Goal: Contribute content: Contribute content

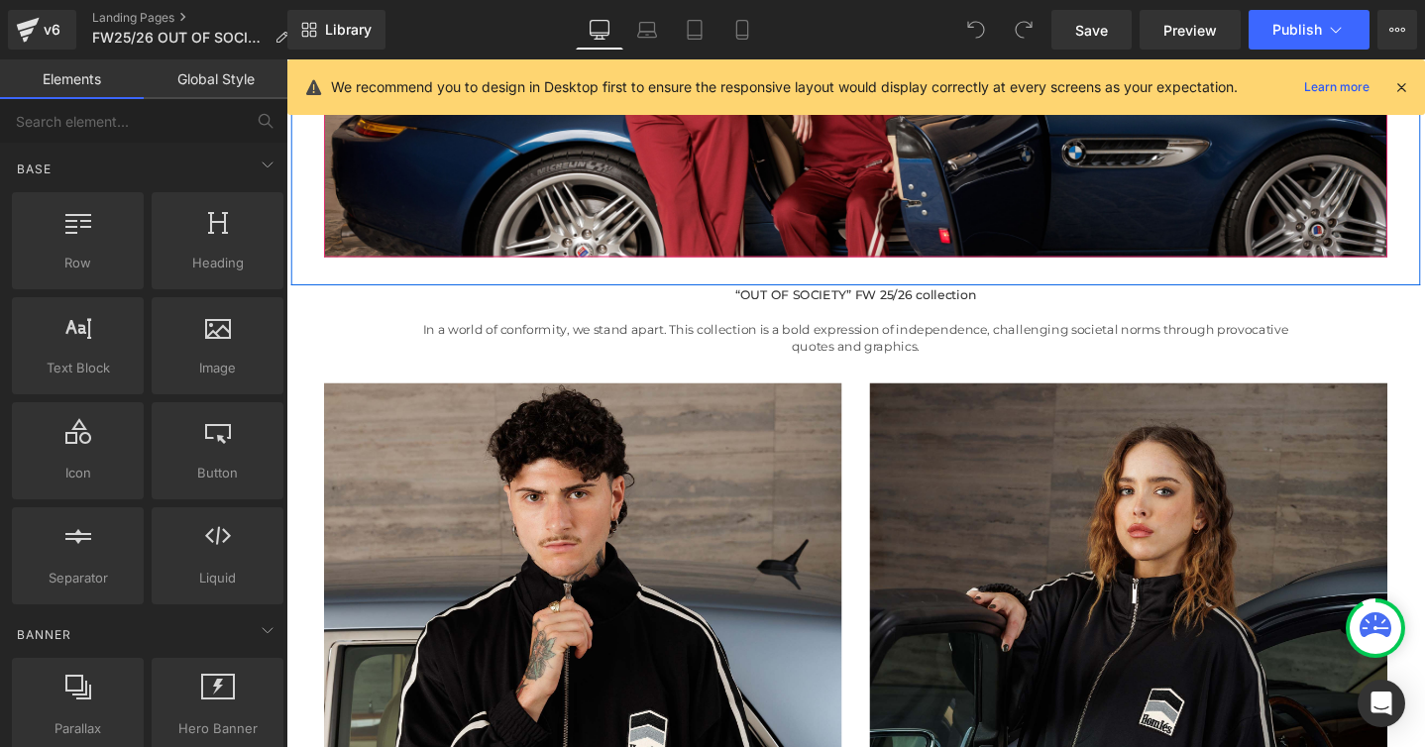
scroll to position [457, 0]
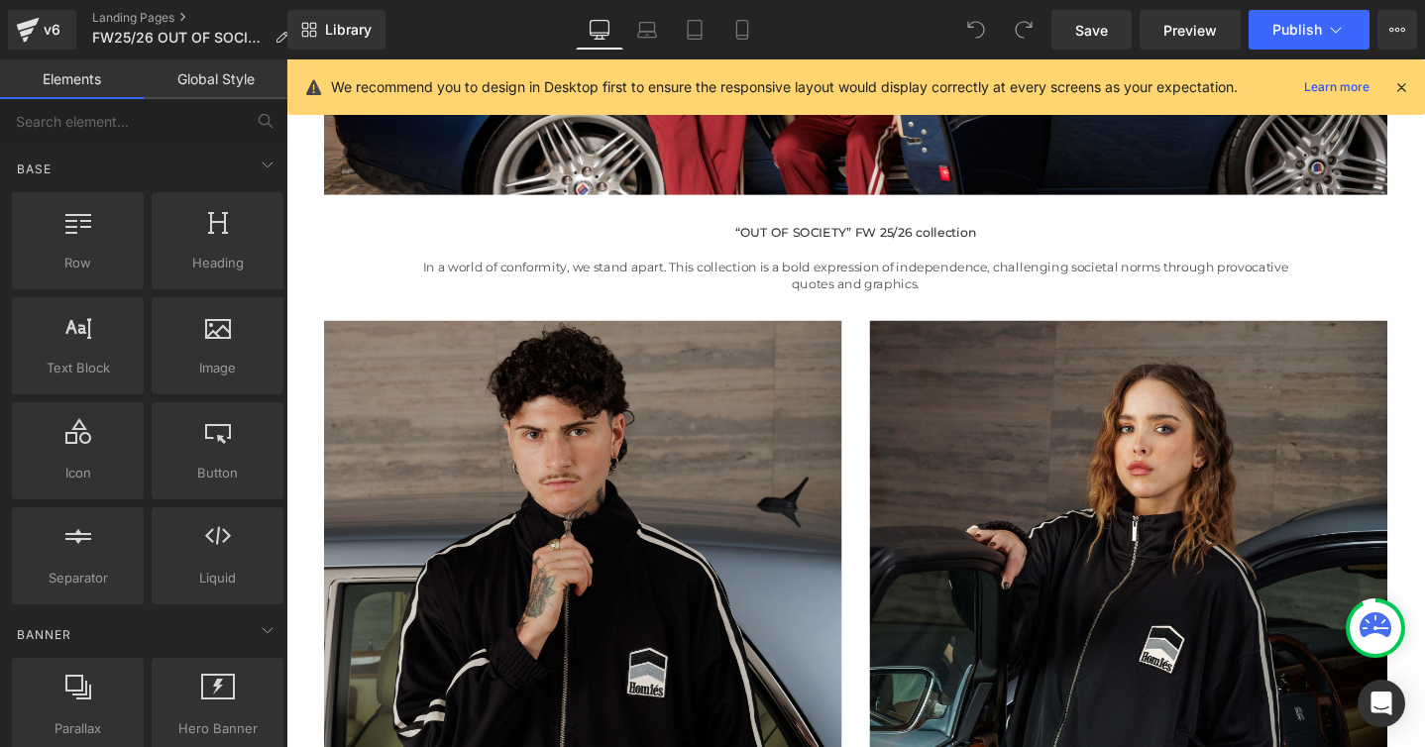
click at [671, 498] on img at bounding box center [598, 666] width 545 height 662
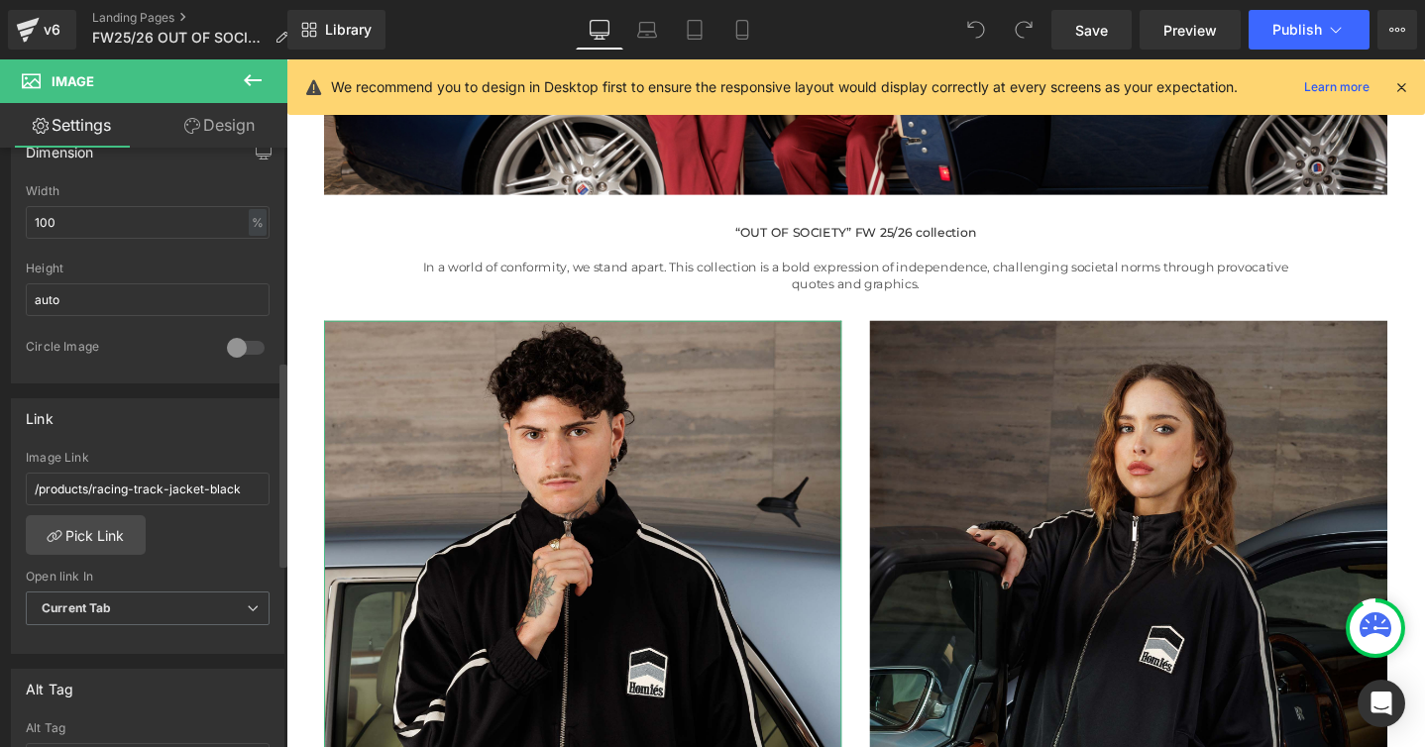
scroll to position [625, 0]
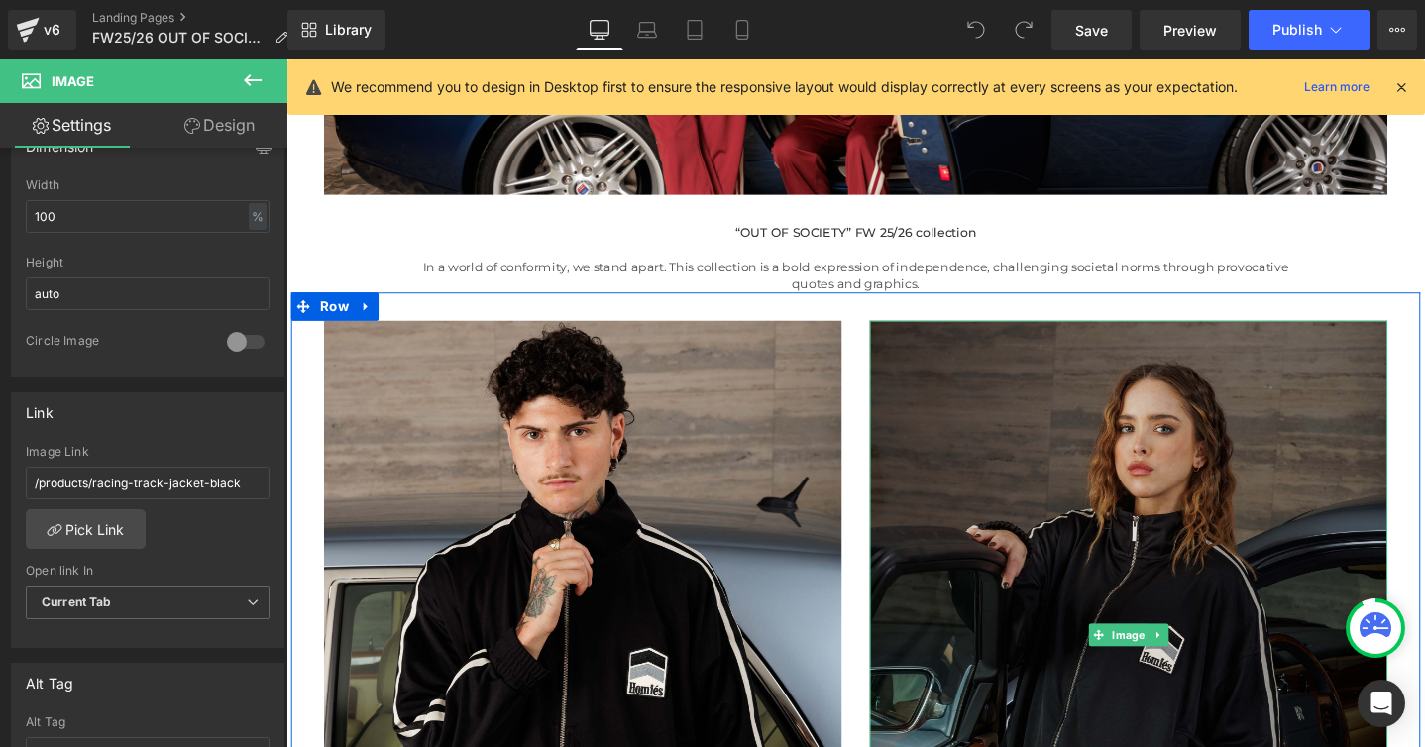
click at [908, 506] on img at bounding box center [1173, 666] width 545 height 662
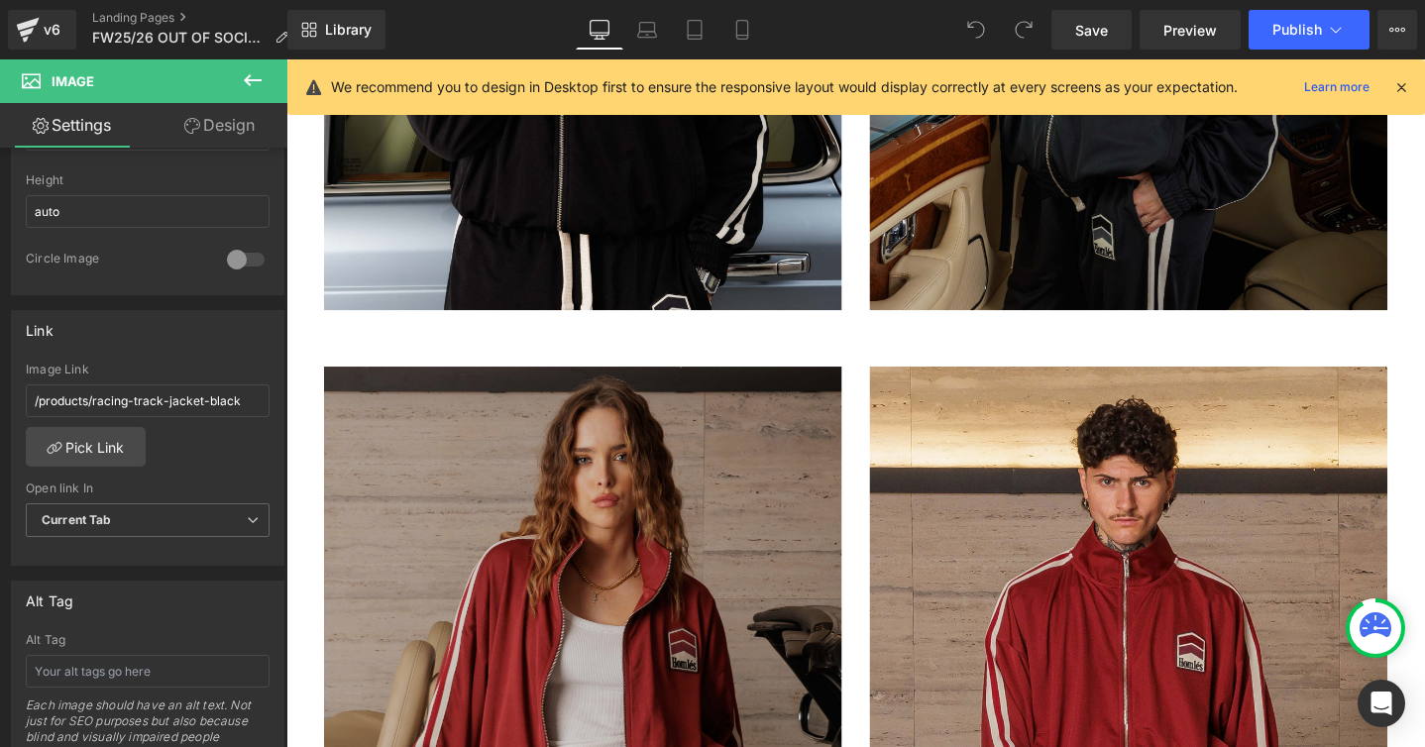
scroll to position [893, 0]
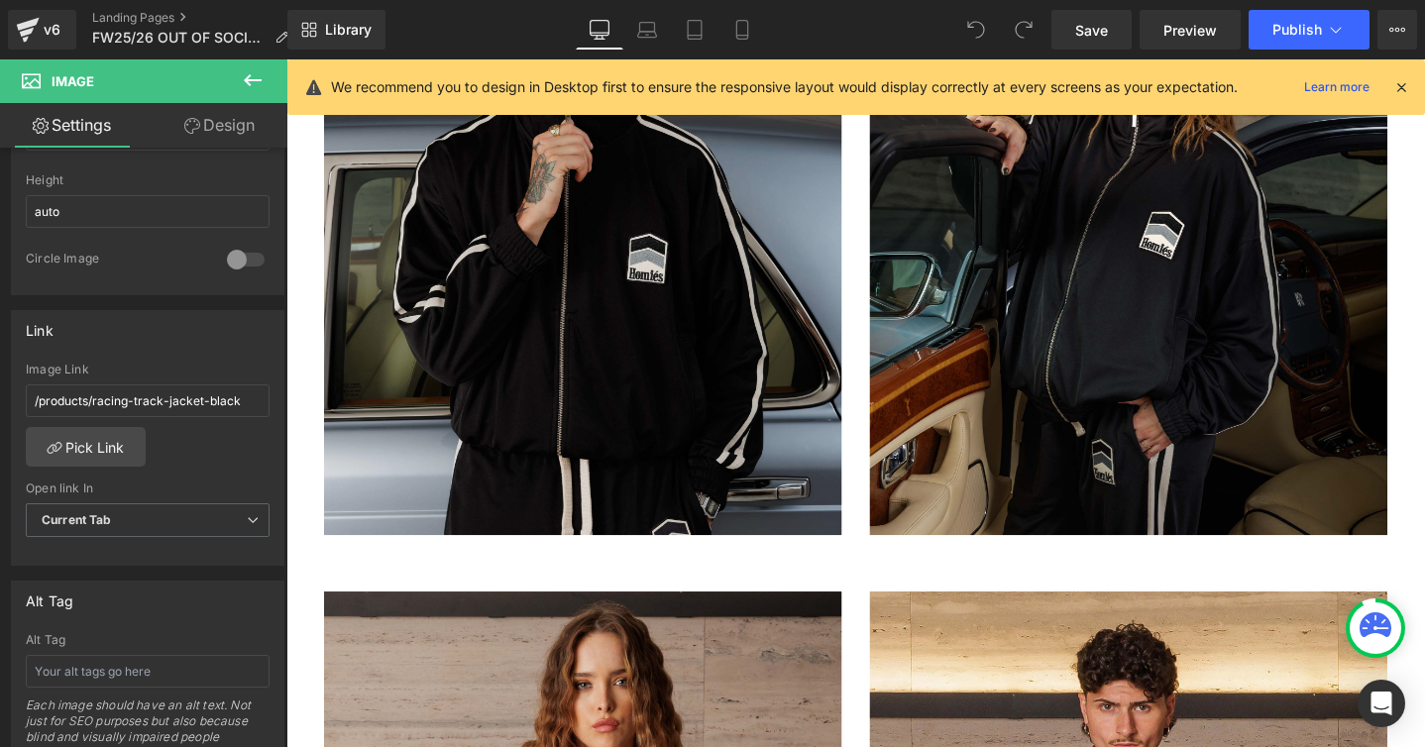
click at [480, 391] on img at bounding box center [598, 230] width 545 height 662
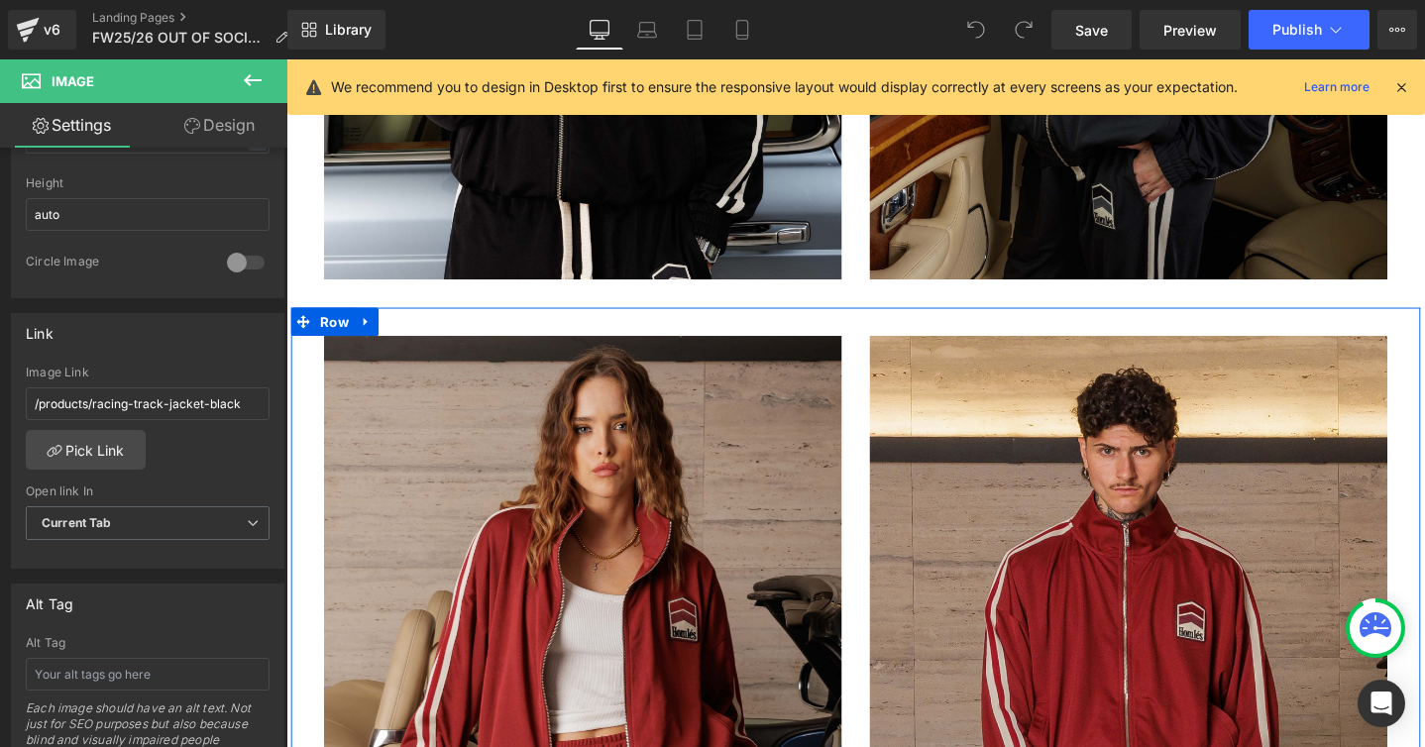
scroll to position [1264, 0]
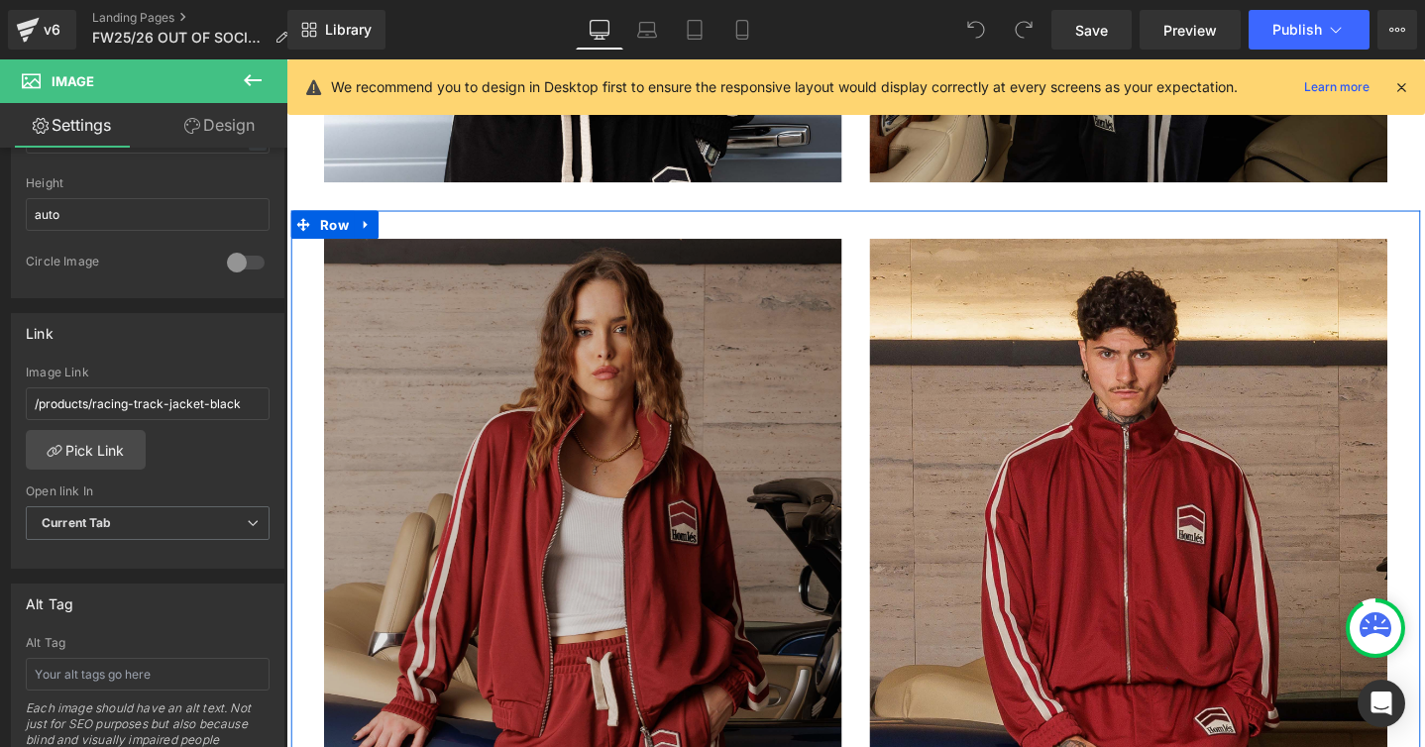
click at [406, 572] on img at bounding box center [598, 580] width 545 height 662
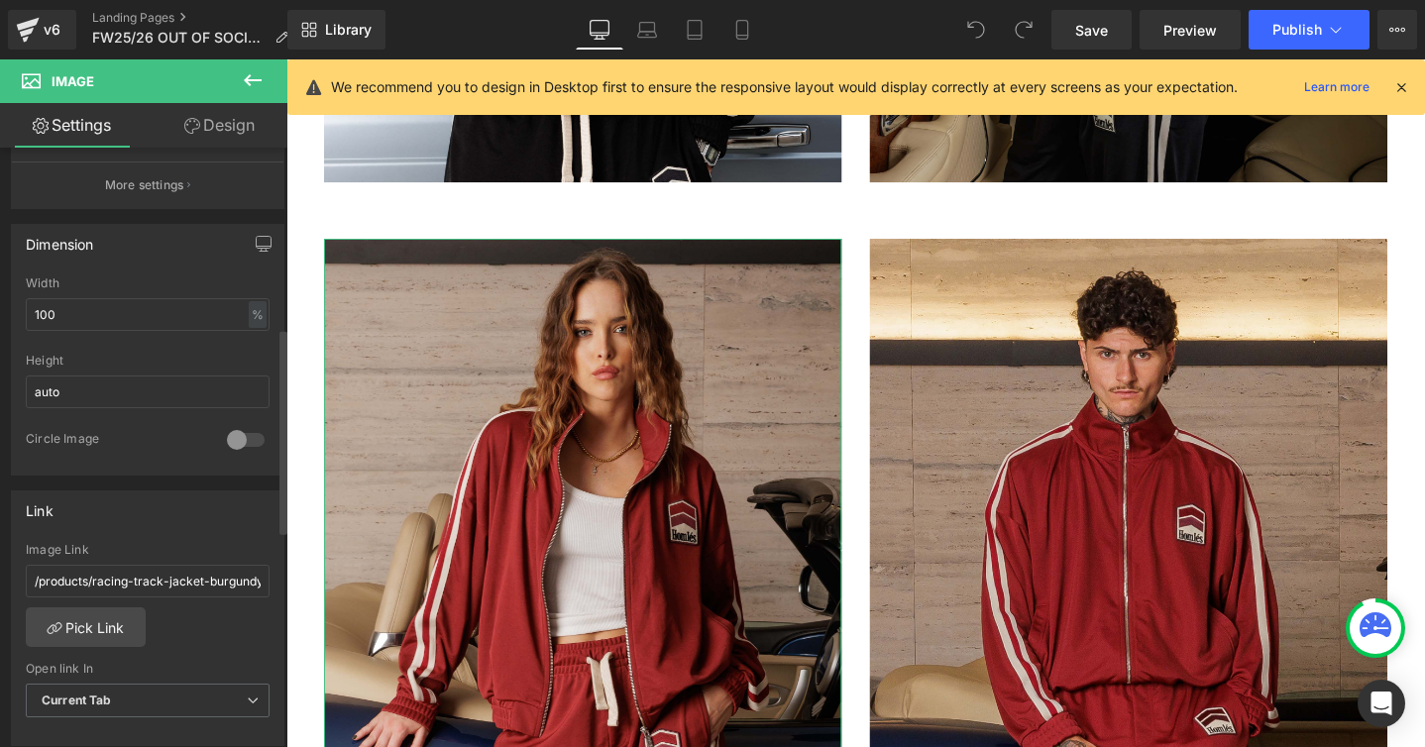
scroll to position [540, 0]
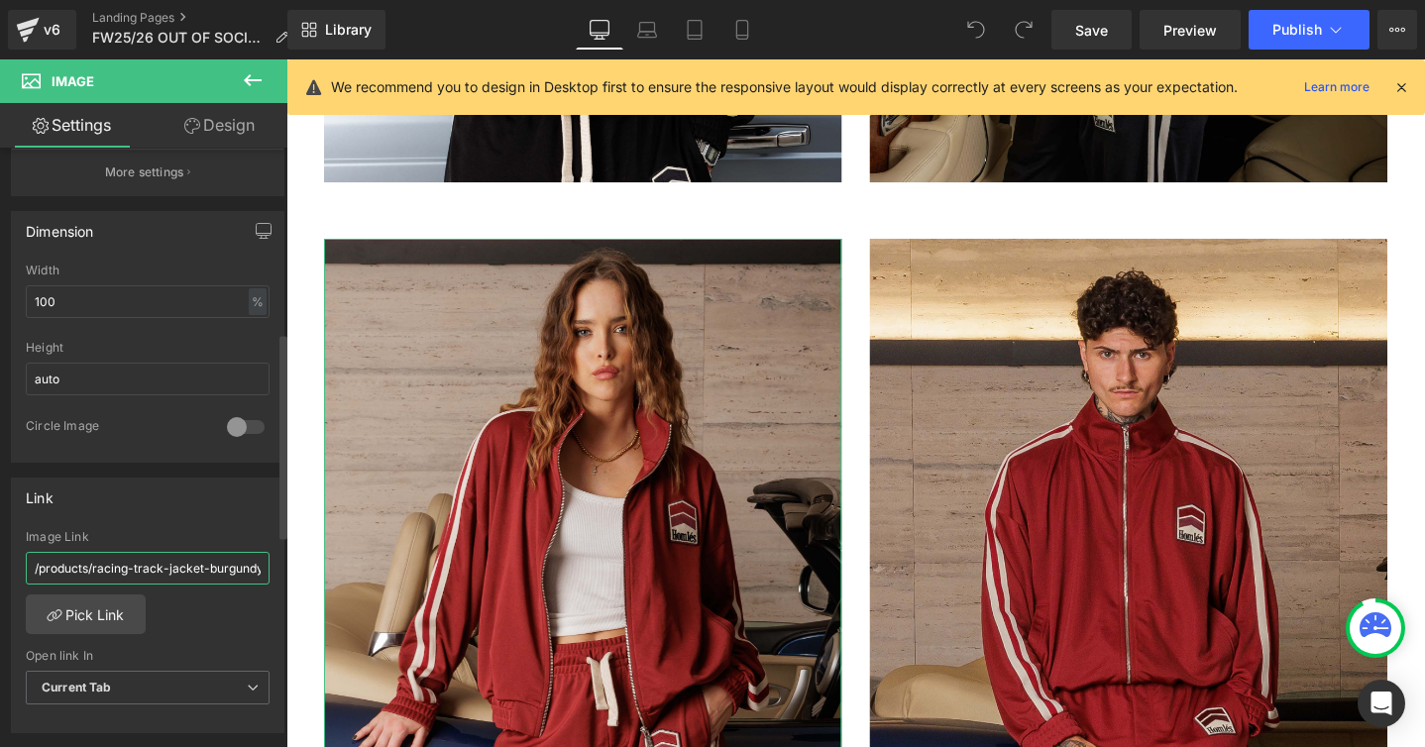
click at [157, 575] on input "/products/racing-track-jacket-burgundy-1" at bounding box center [148, 568] width 244 height 33
type input "/products/racing-track-jacket-burgundy"
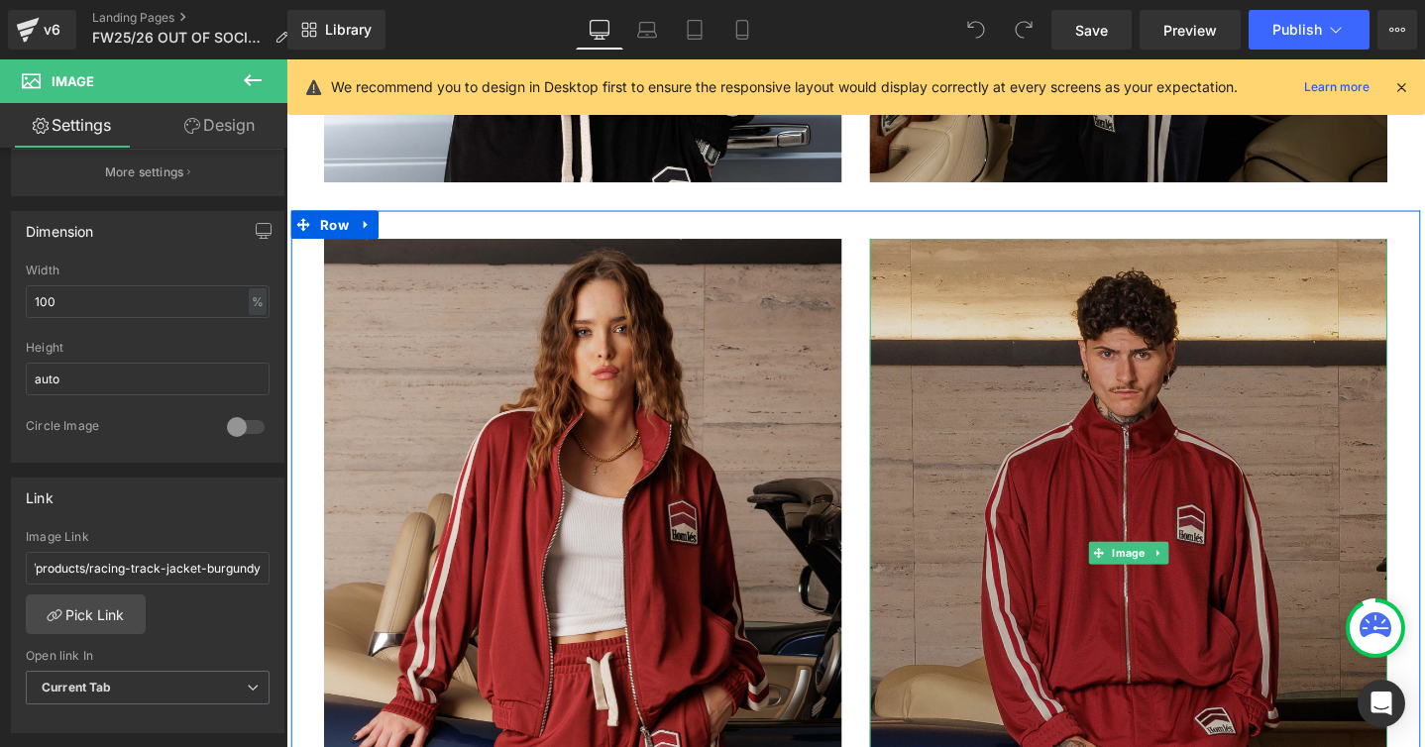
click at [1217, 494] on img at bounding box center [1173, 580] width 545 height 662
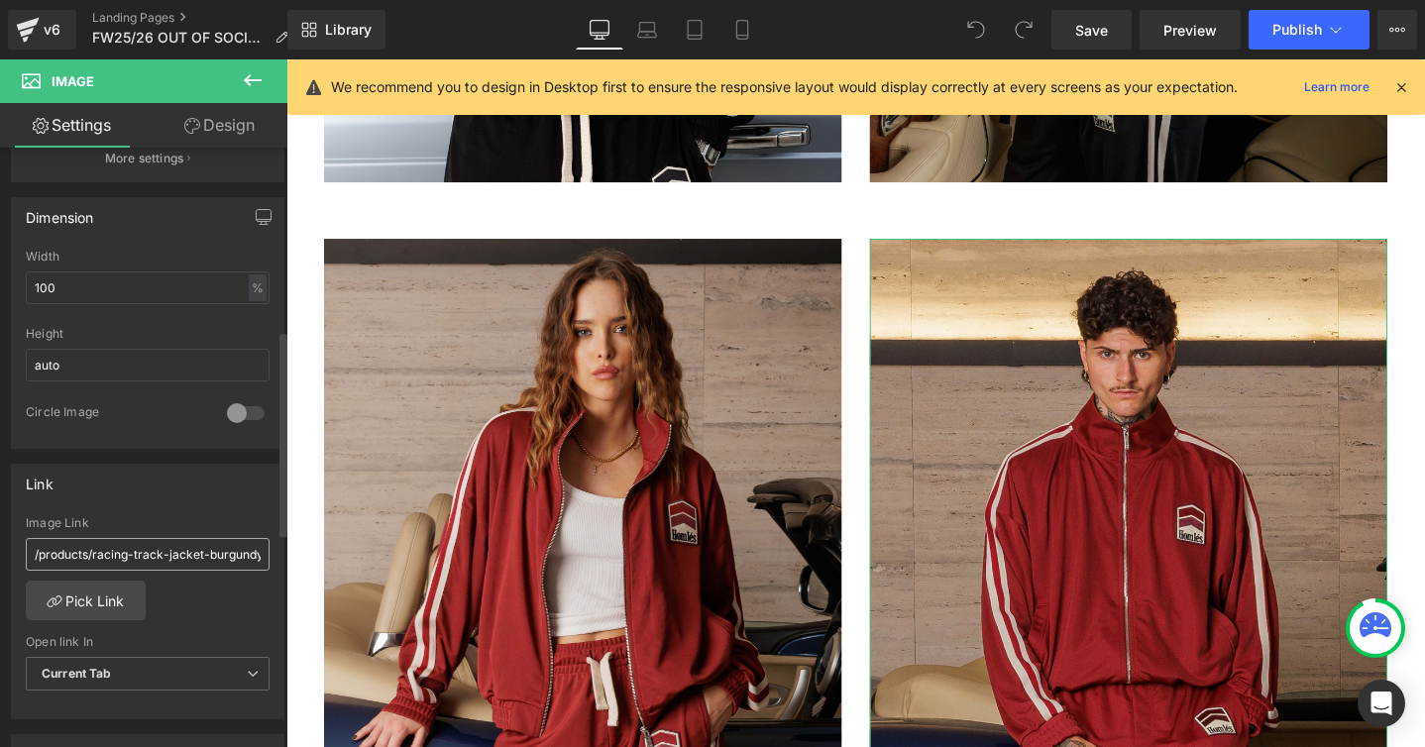
scroll to position [583, 0]
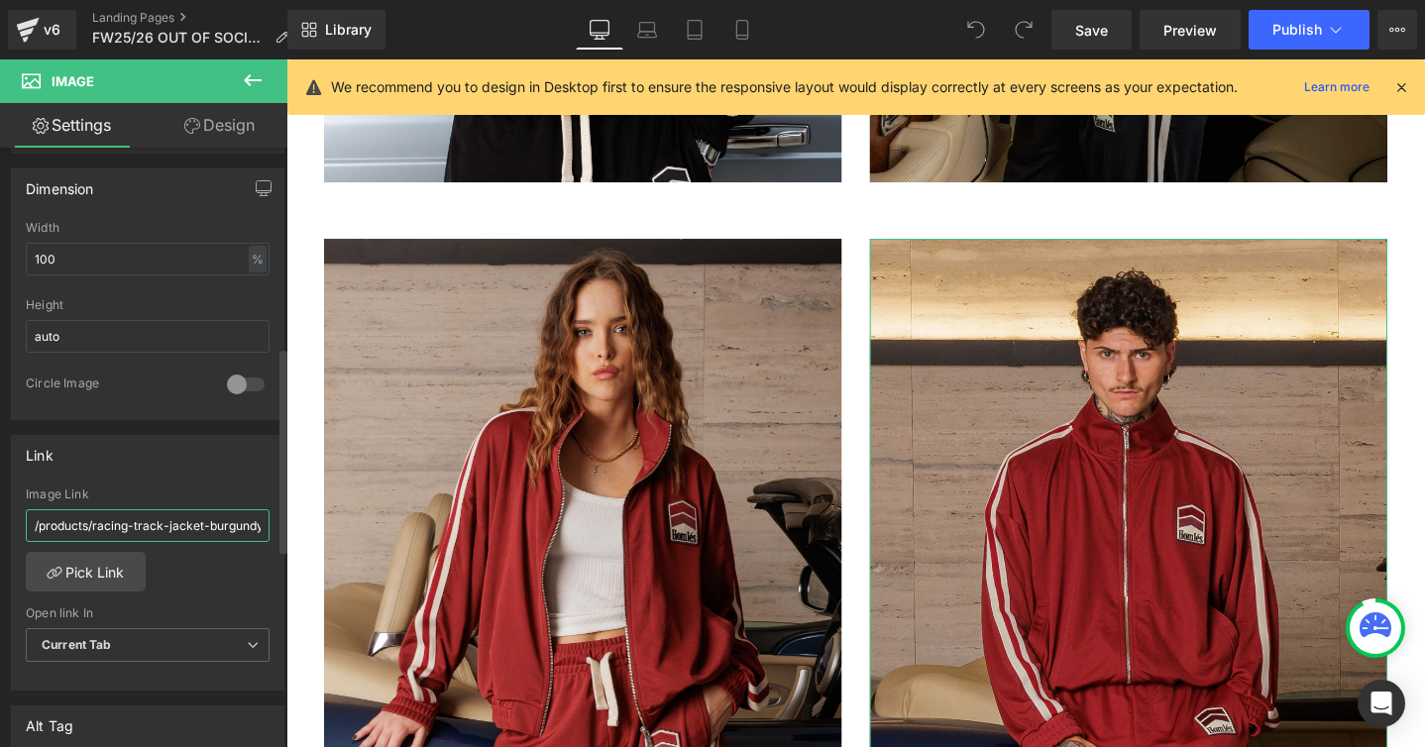
click at [204, 524] on input "/products/racing-track-jacket-burgundy-1" at bounding box center [148, 525] width 244 height 33
type input "/products/racing-track-jacket-burgundy"
click at [196, 595] on div "/products/racing-track-jacket-burgundy-1 Image Link /products/racing-track-jack…" at bounding box center [147, 588] width 271 height 203
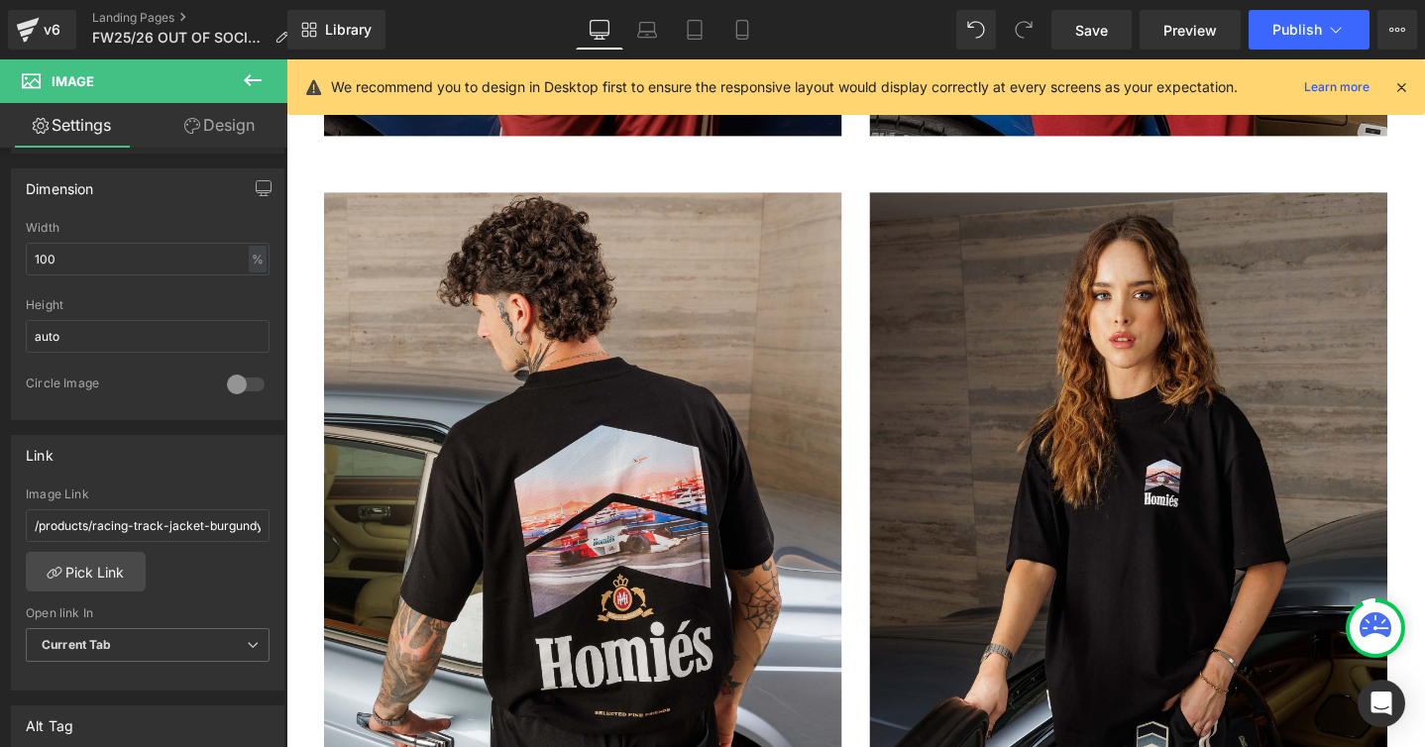
scroll to position [2060, 0]
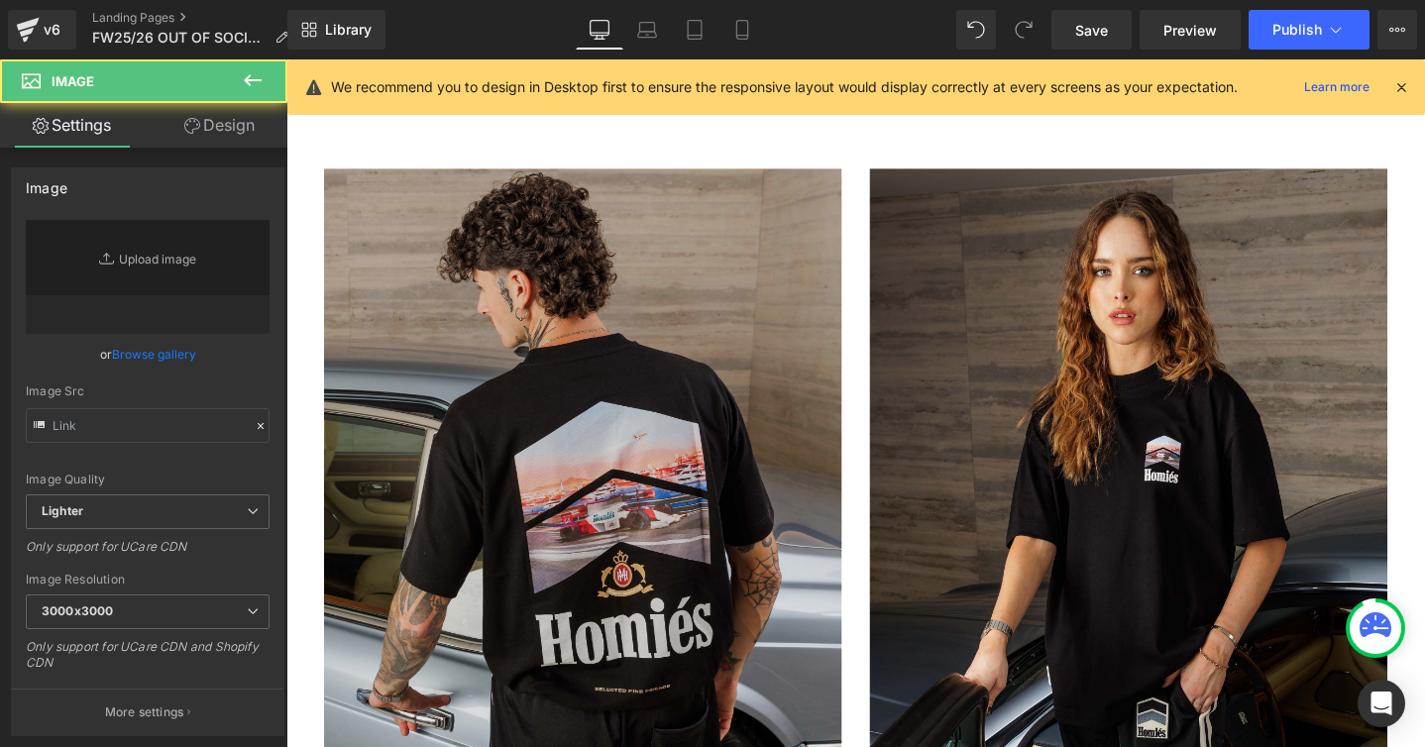
click at [569, 487] on img at bounding box center [598, 505] width 545 height 662
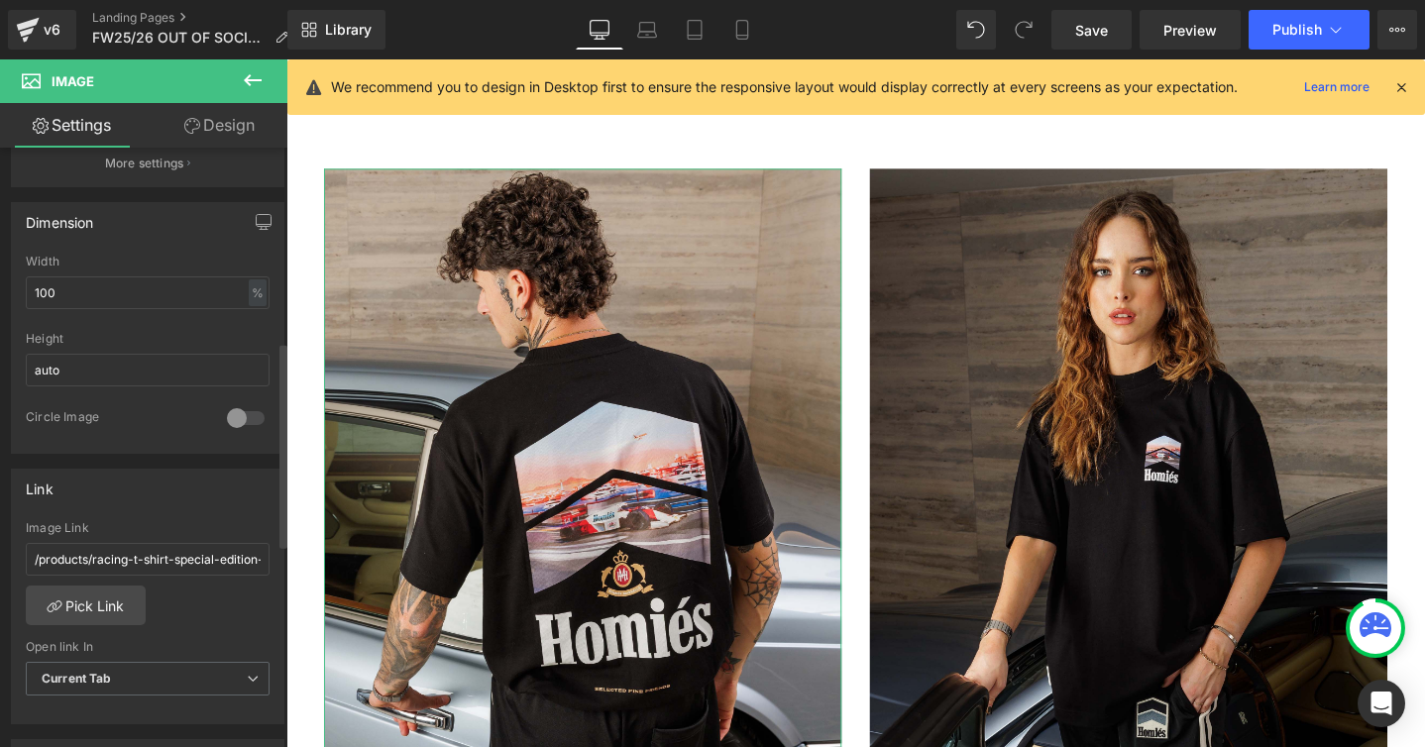
scroll to position [576, 0]
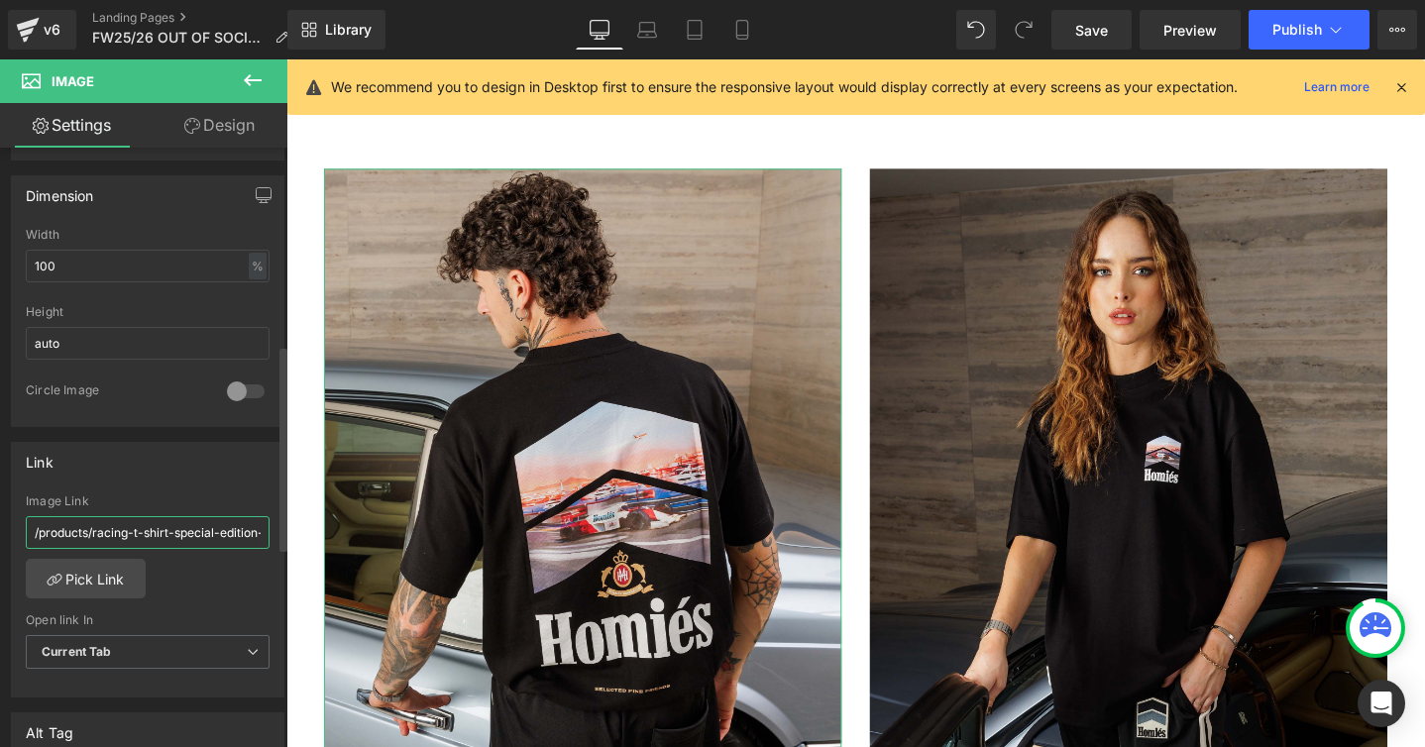
click at [187, 532] on input "/products/racing-t-shirt-special-edition-auto-black" at bounding box center [148, 532] width 244 height 33
click at [90, 585] on link "Pick Link" at bounding box center [86, 579] width 120 height 40
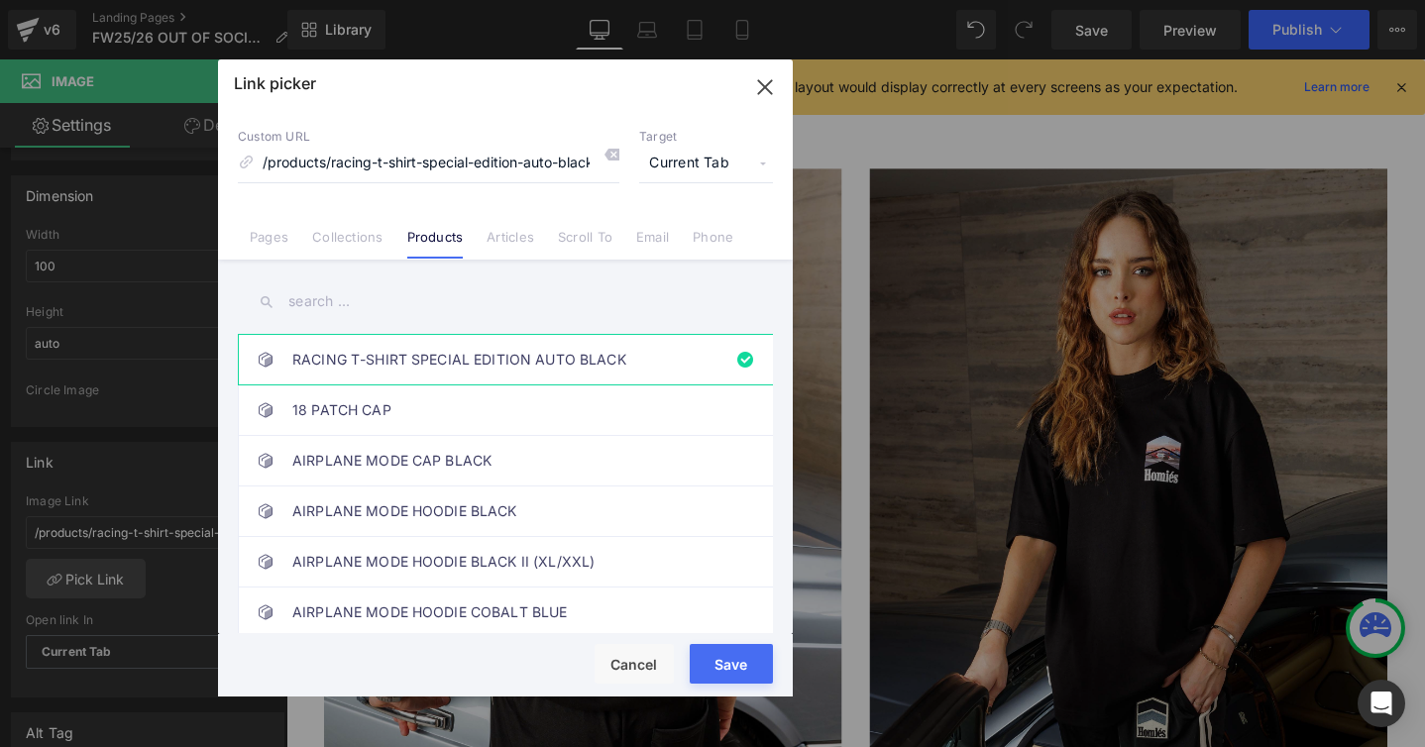
click at [702, 652] on button "Save" at bounding box center [731, 664] width 83 height 40
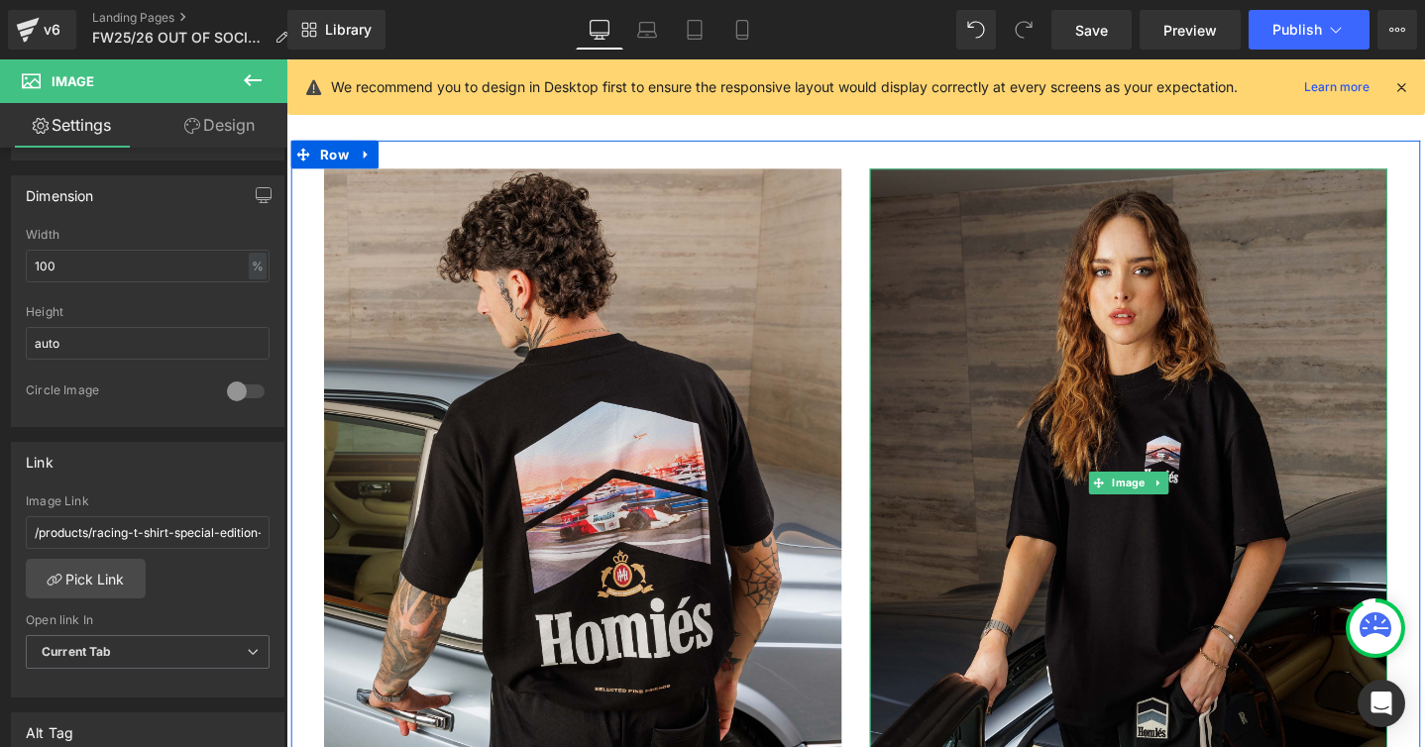
click at [1006, 480] on img at bounding box center [1173, 505] width 545 height 662
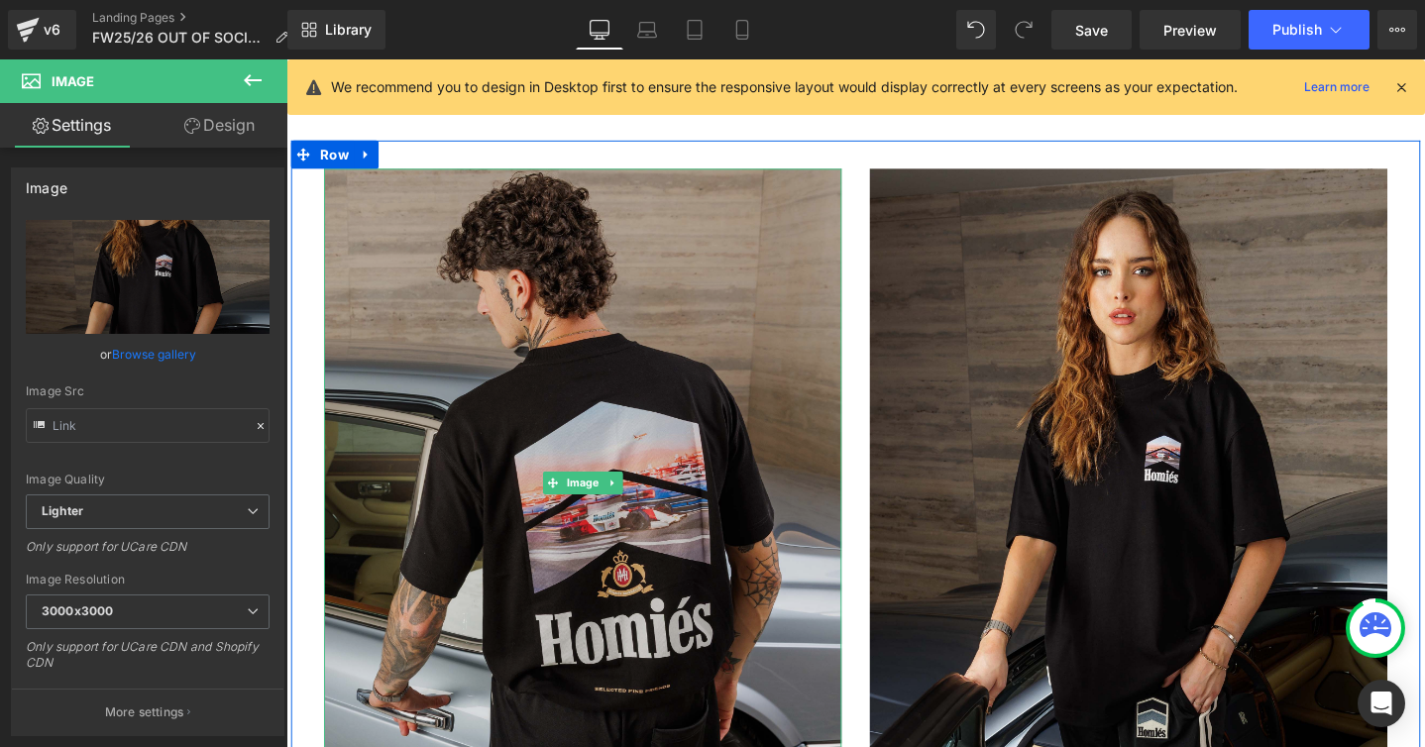
click at [629, 561] on img at bounding box center [598, 505] width 545 height 662
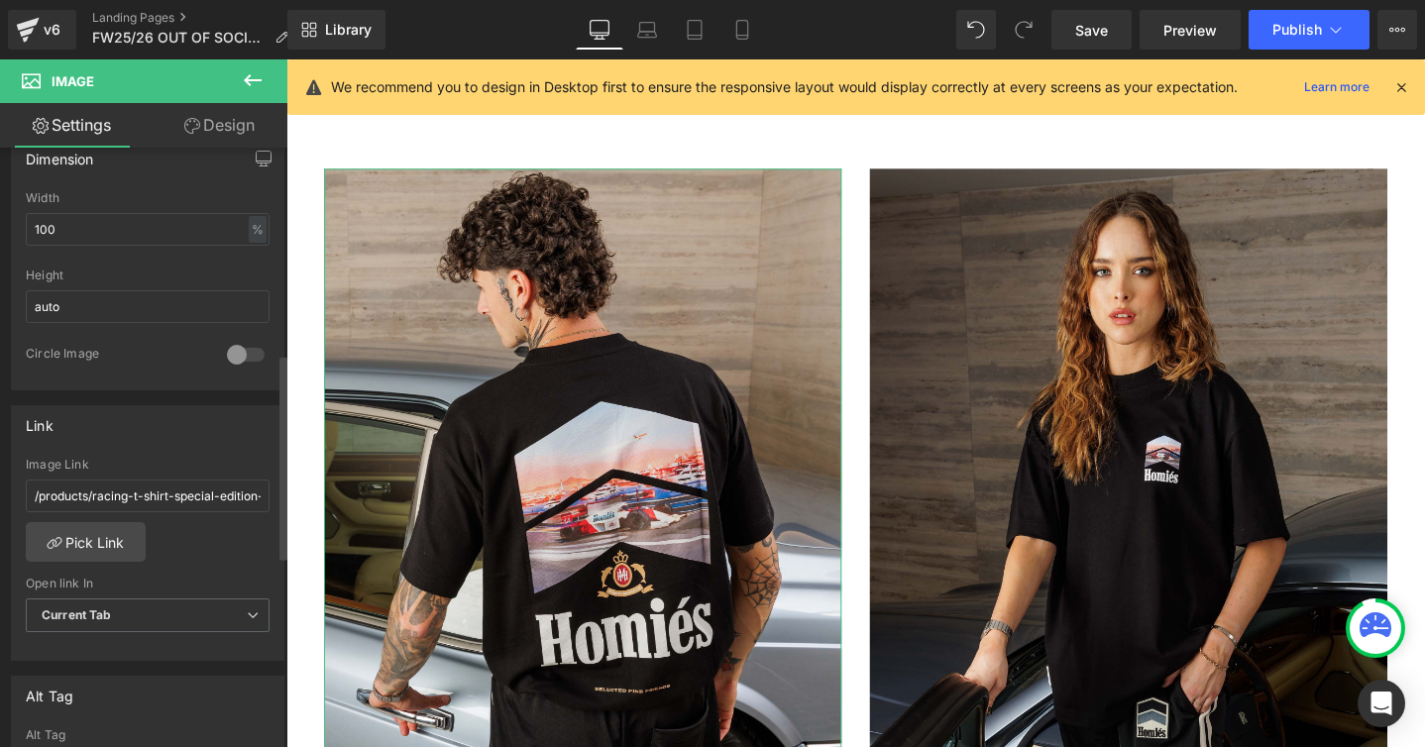
scroll to position [618, 0]
click at [164, 490] on input "/products/racing-t-shirt-special-edition-auto-black" at bounding box center [148, 490] width 244 height 33
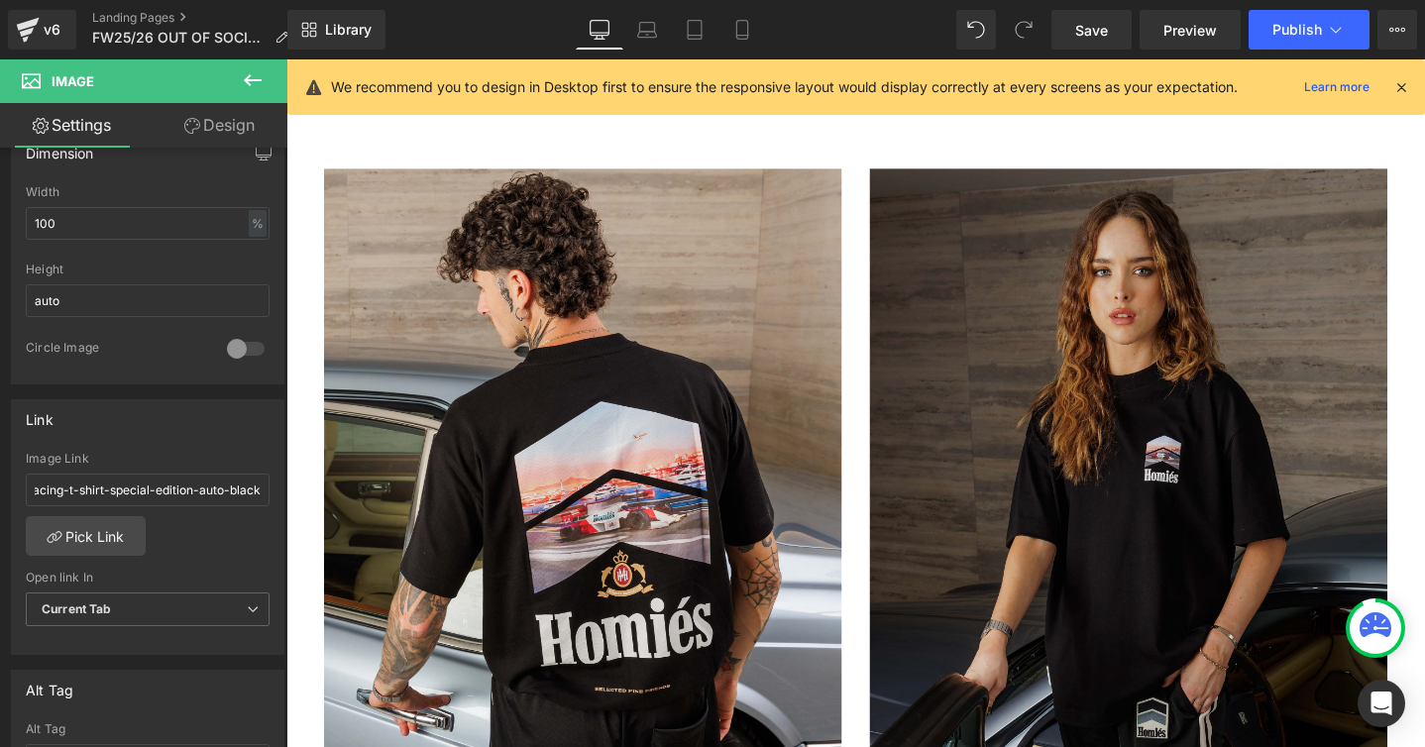
click at [973, 501] on img at bounding box center [1173, 505] width 545 height 662
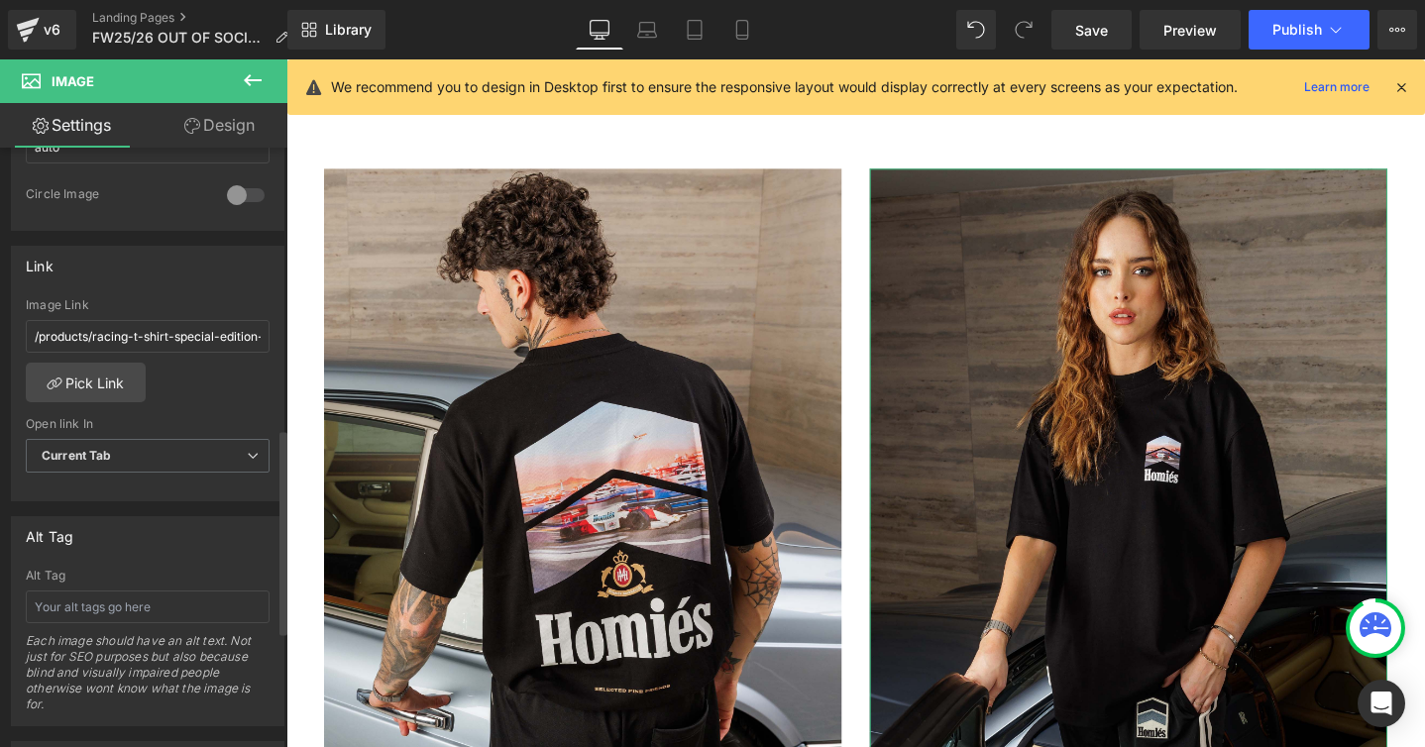
scroll to position [834, 0]
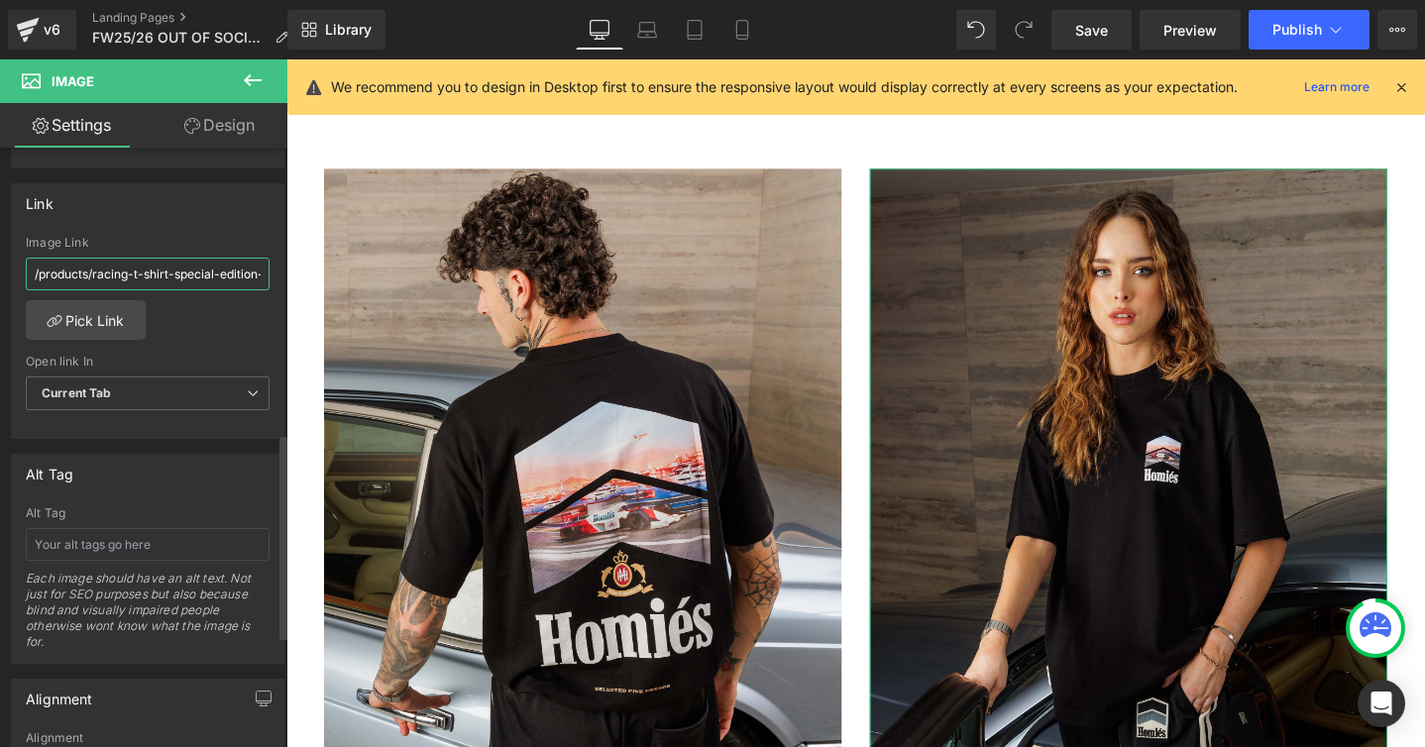
click at [187, 273] on input "/products/racing-t-shirt-special-edition-auto-black" at bounding box center [148, 274] width 244 height 33
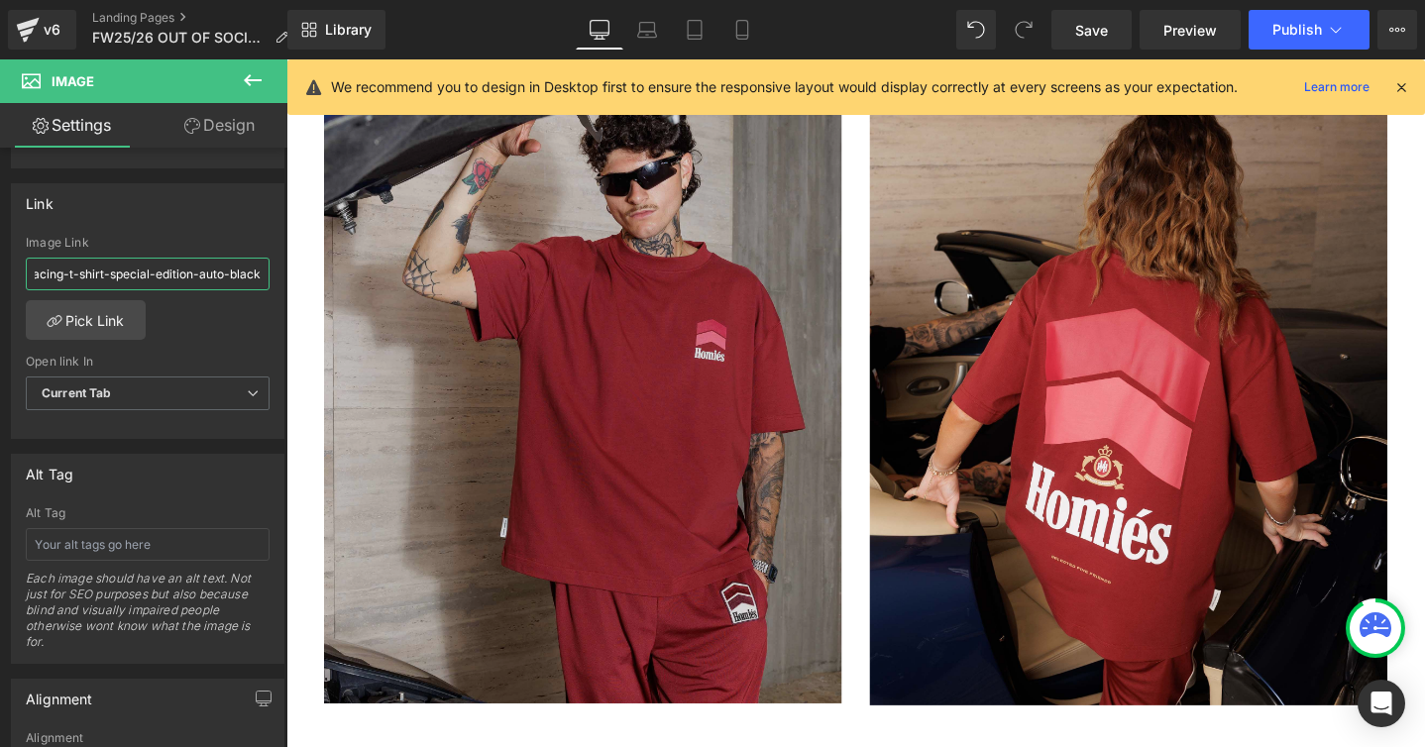
scroll to position [2944, 0]
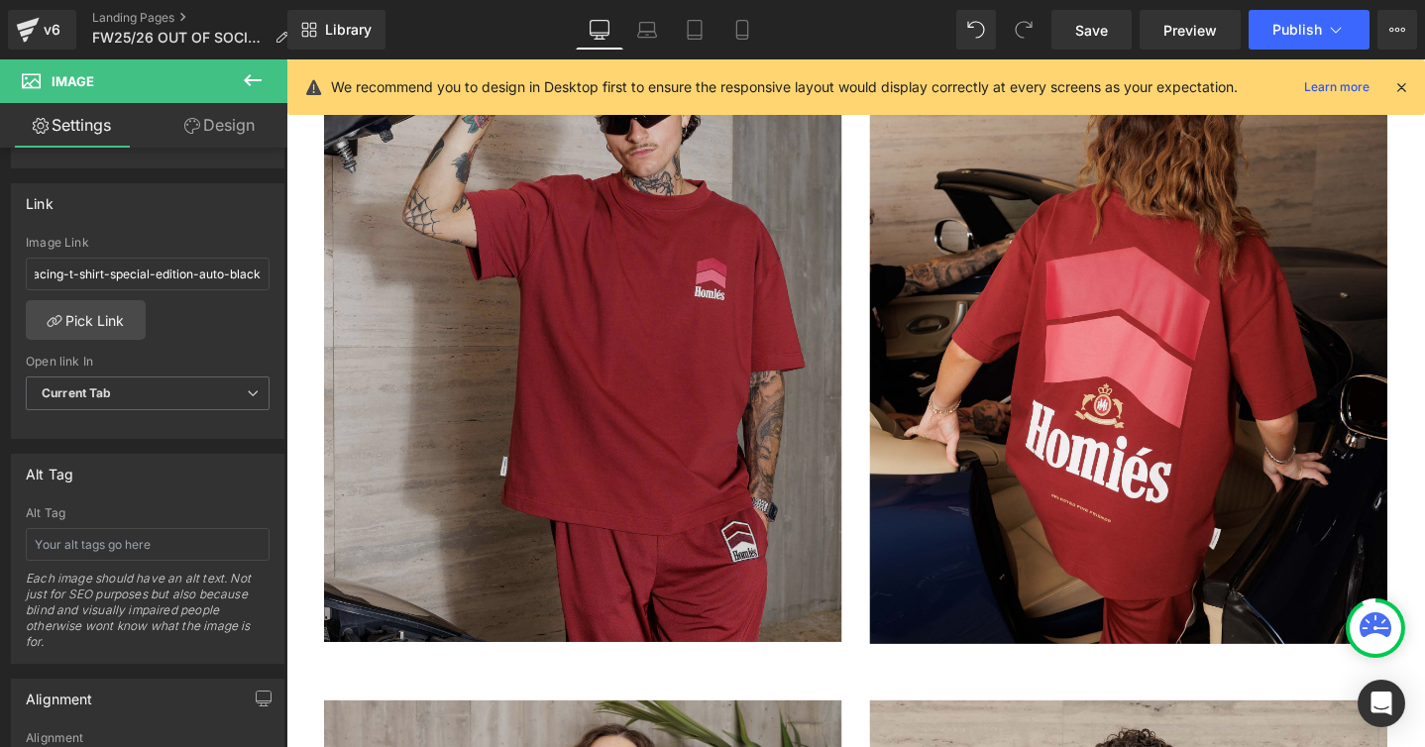
click at [781, 415] on img at bounding box center [598, 342] width 545 height 662
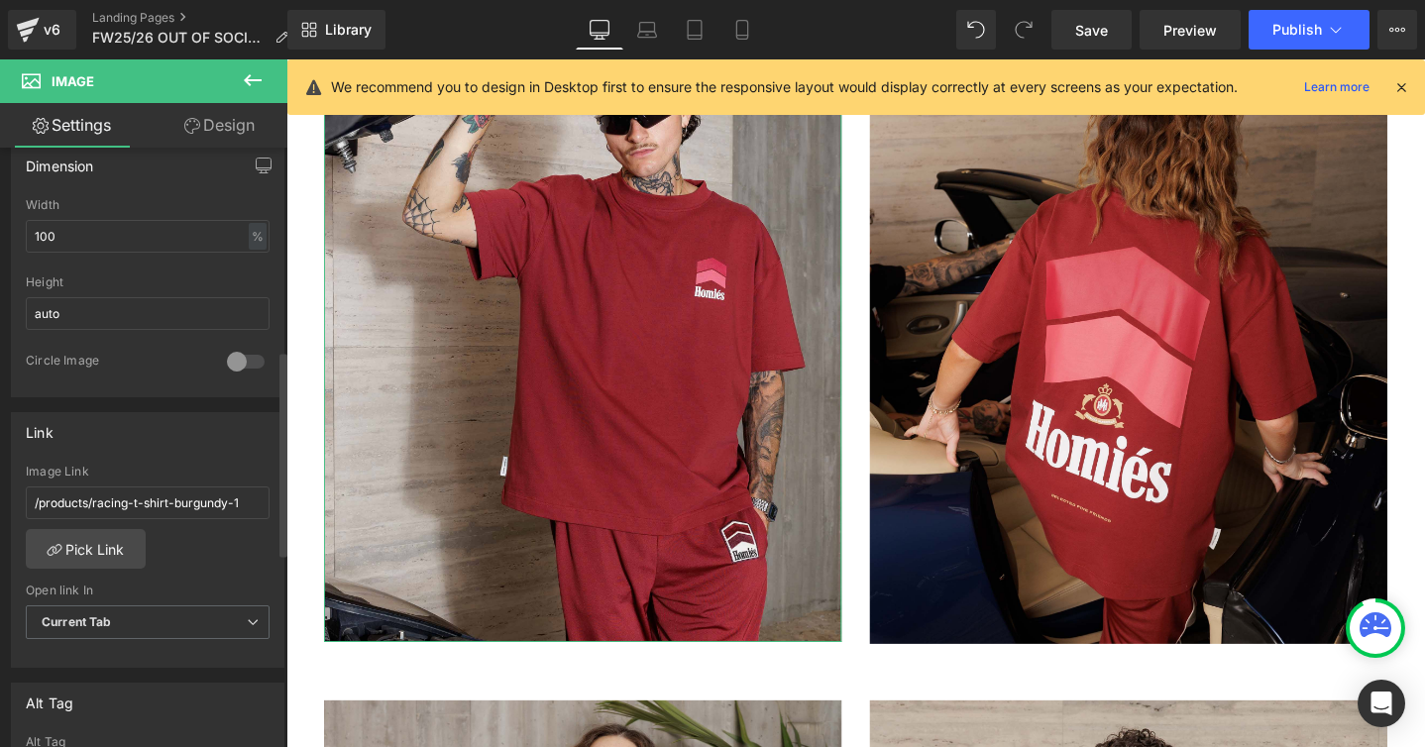
scroll to position [613, 0]
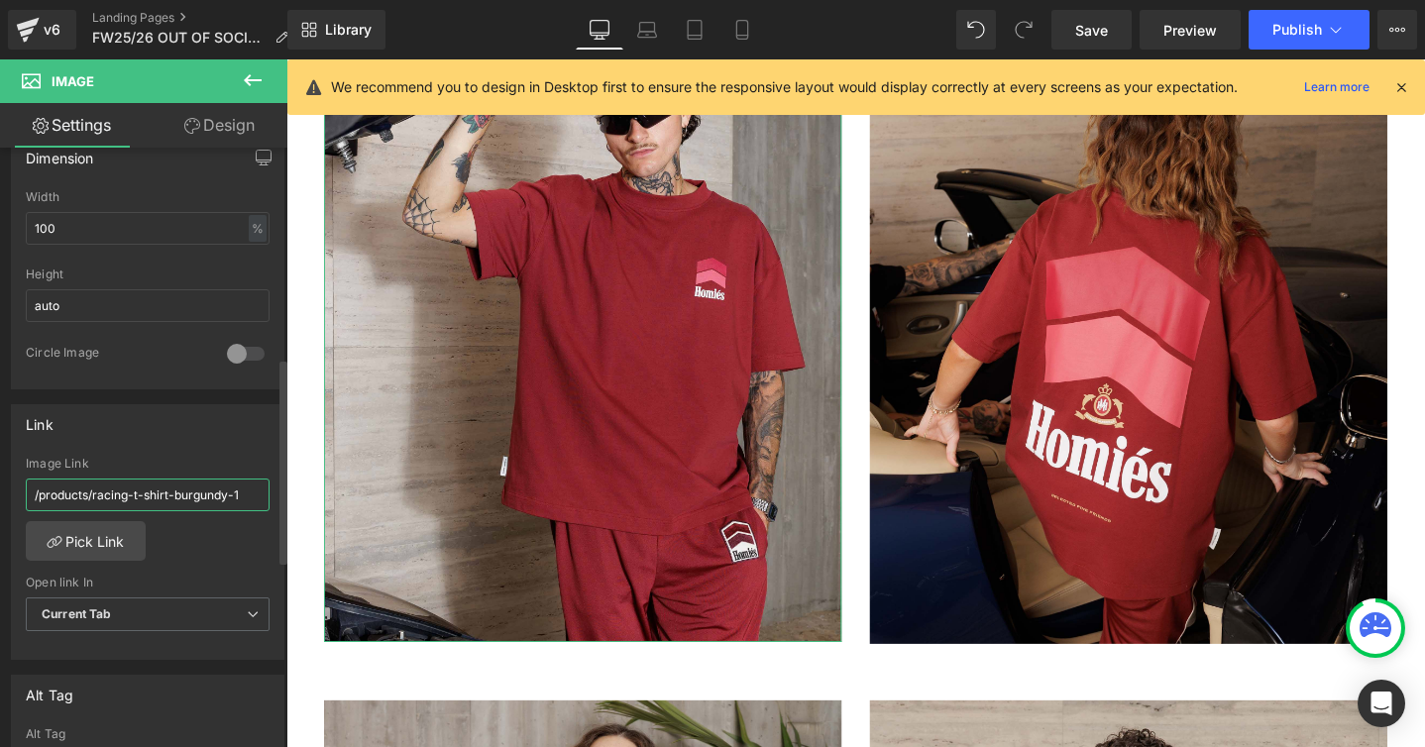
click at [247, 492] on input "/products/racing-t-shirt-burgundy-1" at bounding box center [148, 495] width 244 height 33
type input "/products/racing-t-shirt-burgundy"
click at [112, 547] on link "Pick Link" at bounding box center [86, 541] width 120 height 40
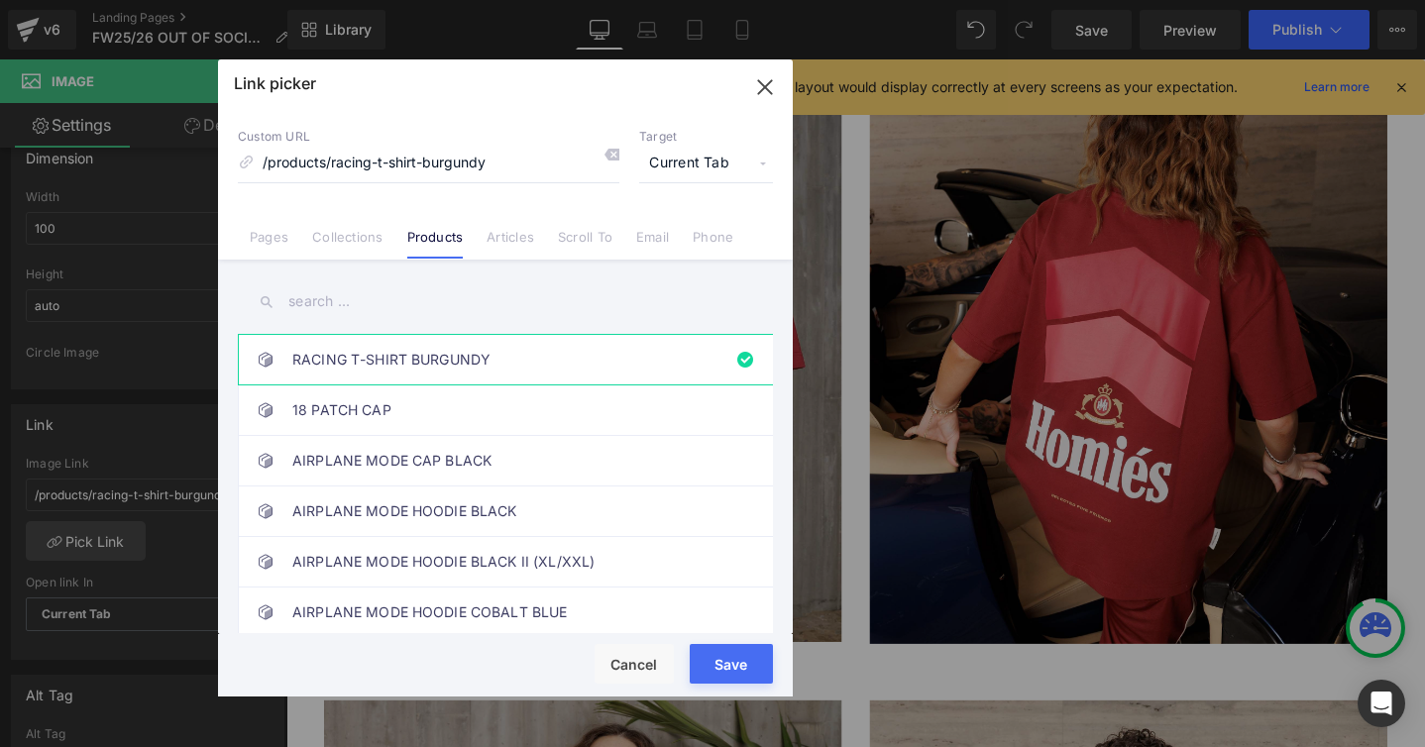
click at [732, 670] on div "Rendering Content" at bounding box center [713, 669] width 122 height 22
click at [701, 653] on button "Save" at bounding box center [731, 664] width 83 height 40
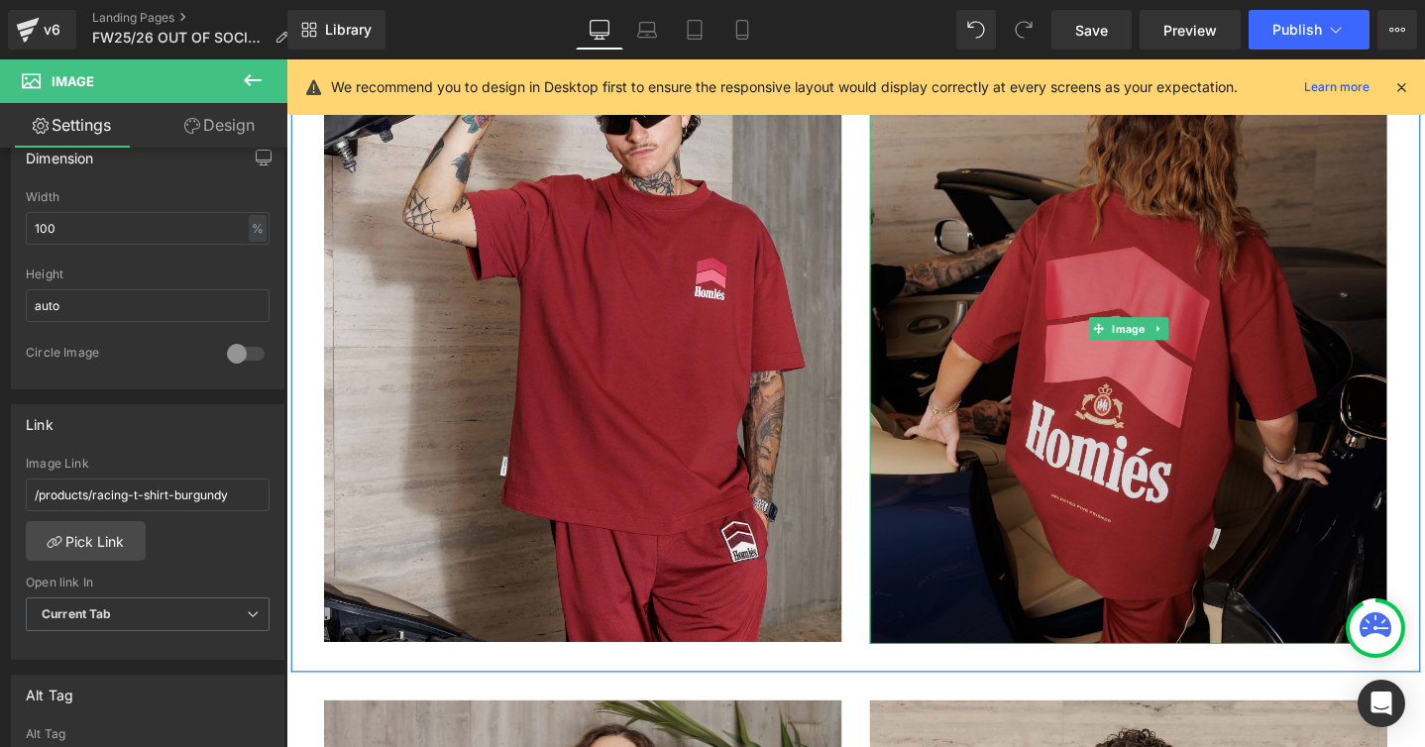
click at [1090, 490] on img at bounding box center [1173, 342] width 545 height 663
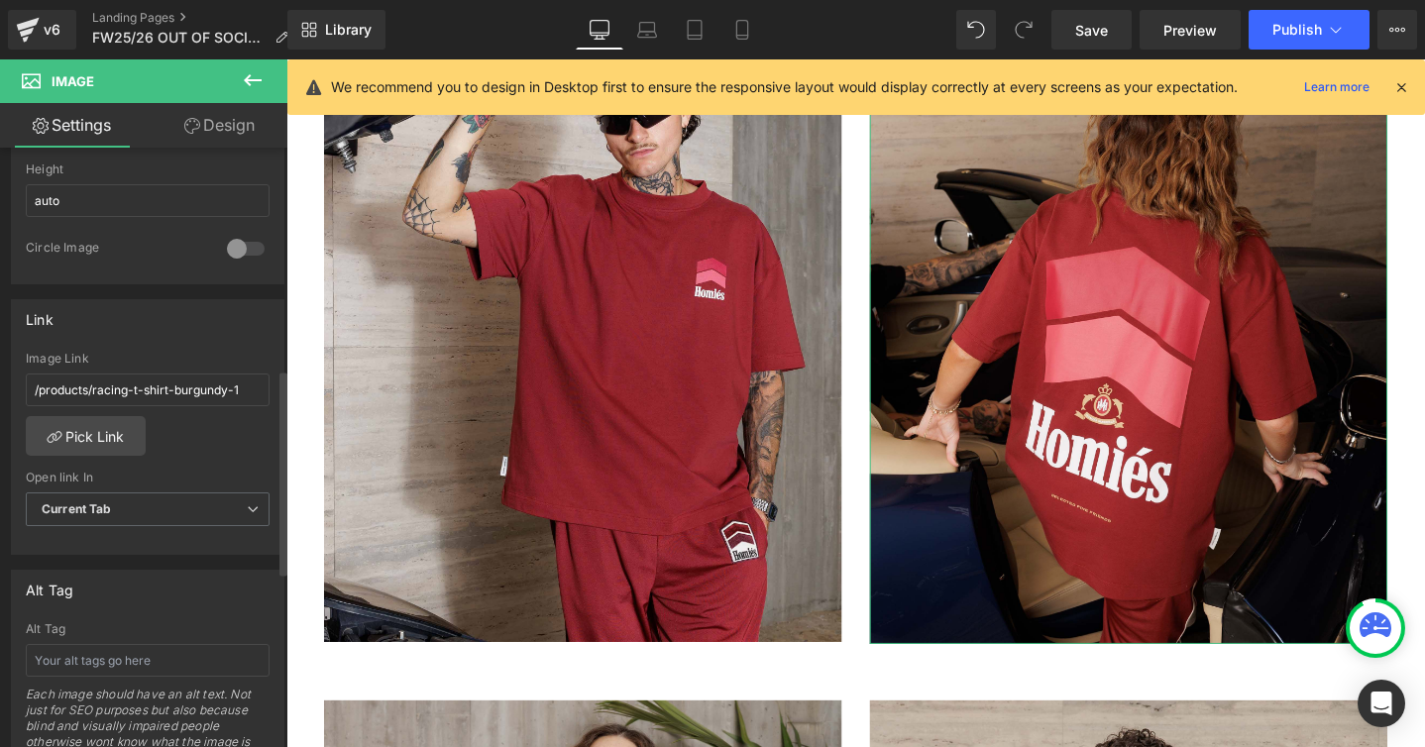
scroll to position [729, 0]
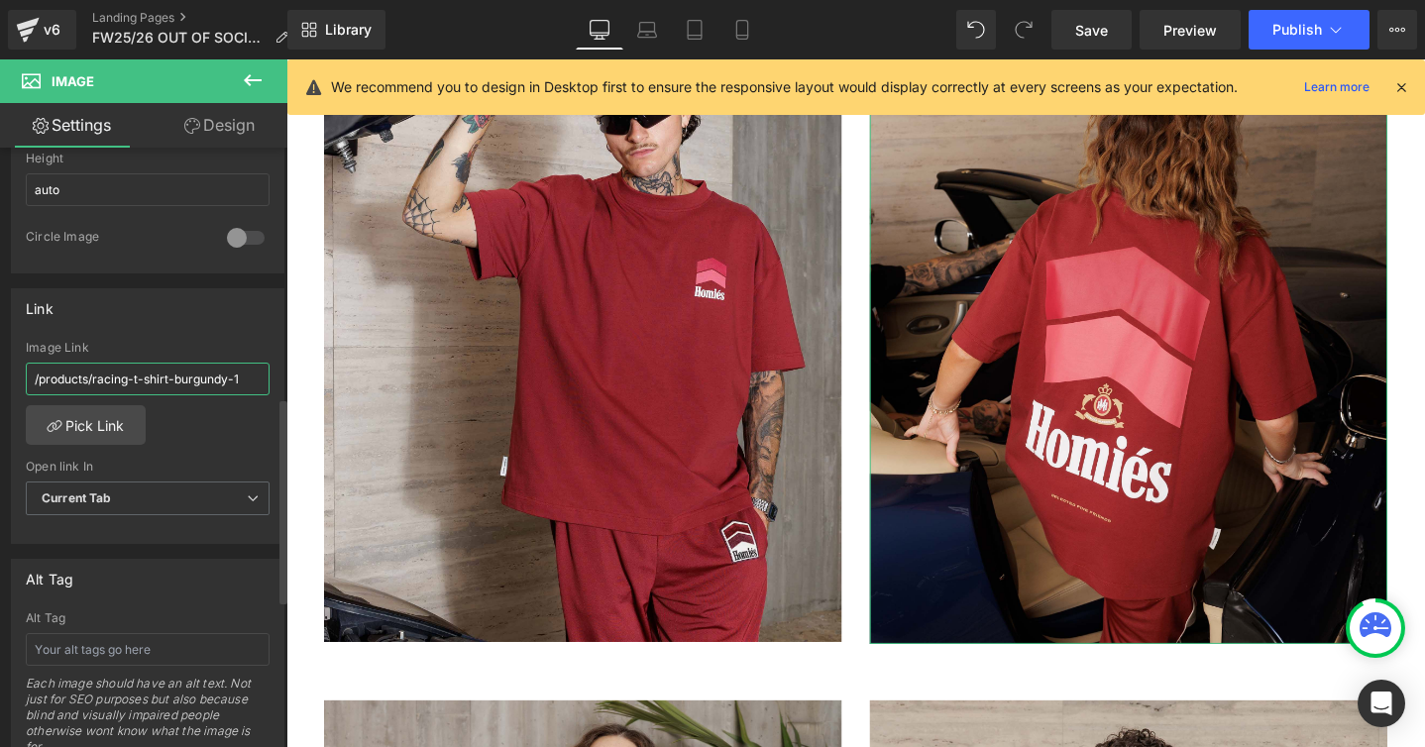
click at [246, 375] on input "/products/racing-t-shirt-burgundy-1" at bounding box center [148, 379] width 244 height 33
type input "/products/racing-t-shirt-burgundy"
click at [75, 429] on link "Pick Link" at bounding box center [86, 425] width 120 height 40
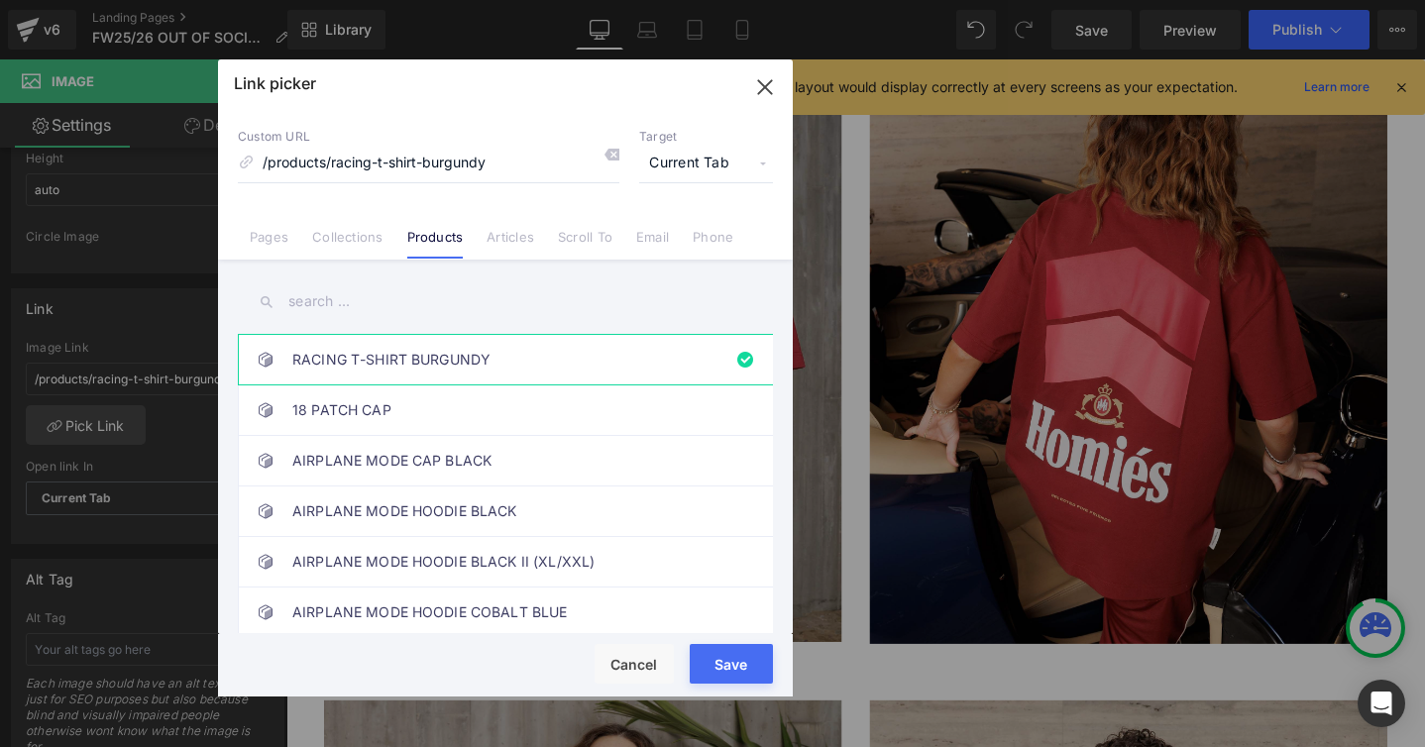
click at [719, 654] on button "Save" at bounding box center [731, 664] width 83 height 40
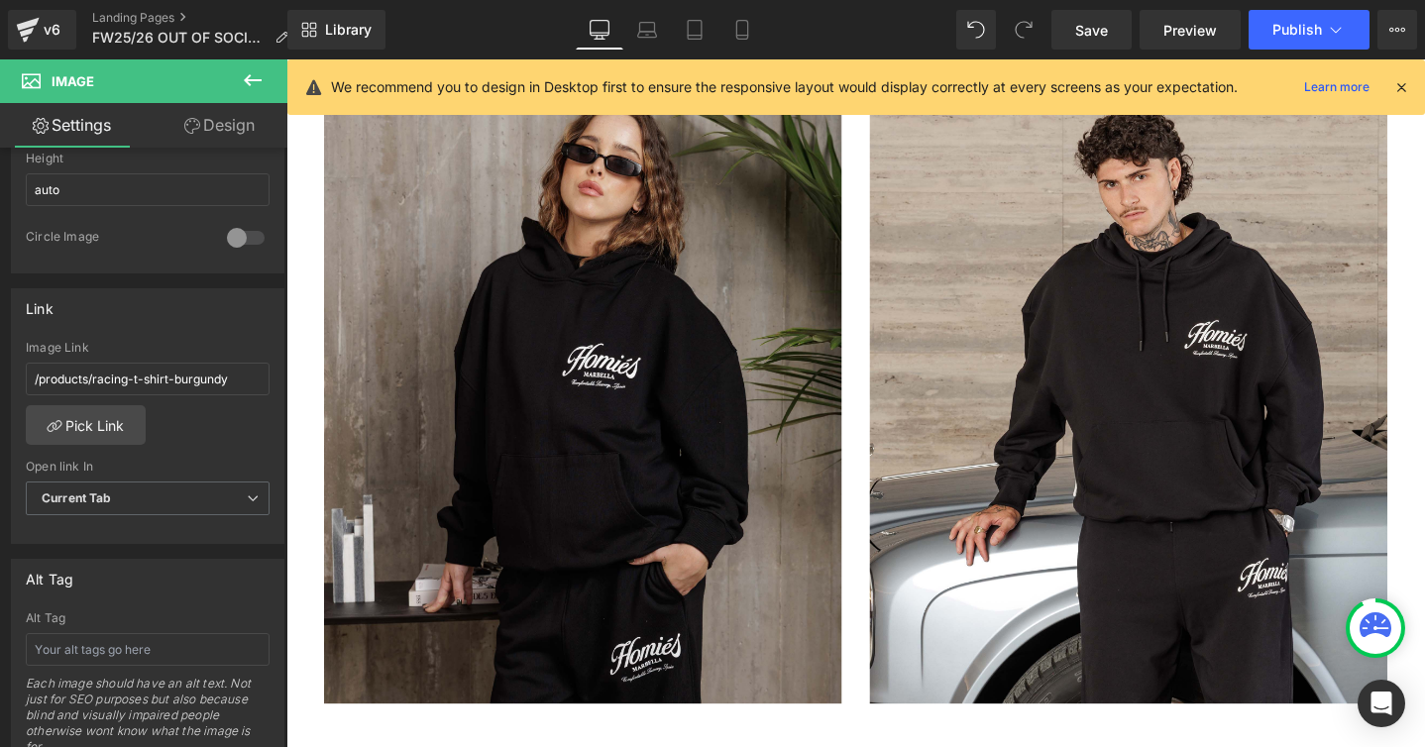
scroll to position [3653, 0]
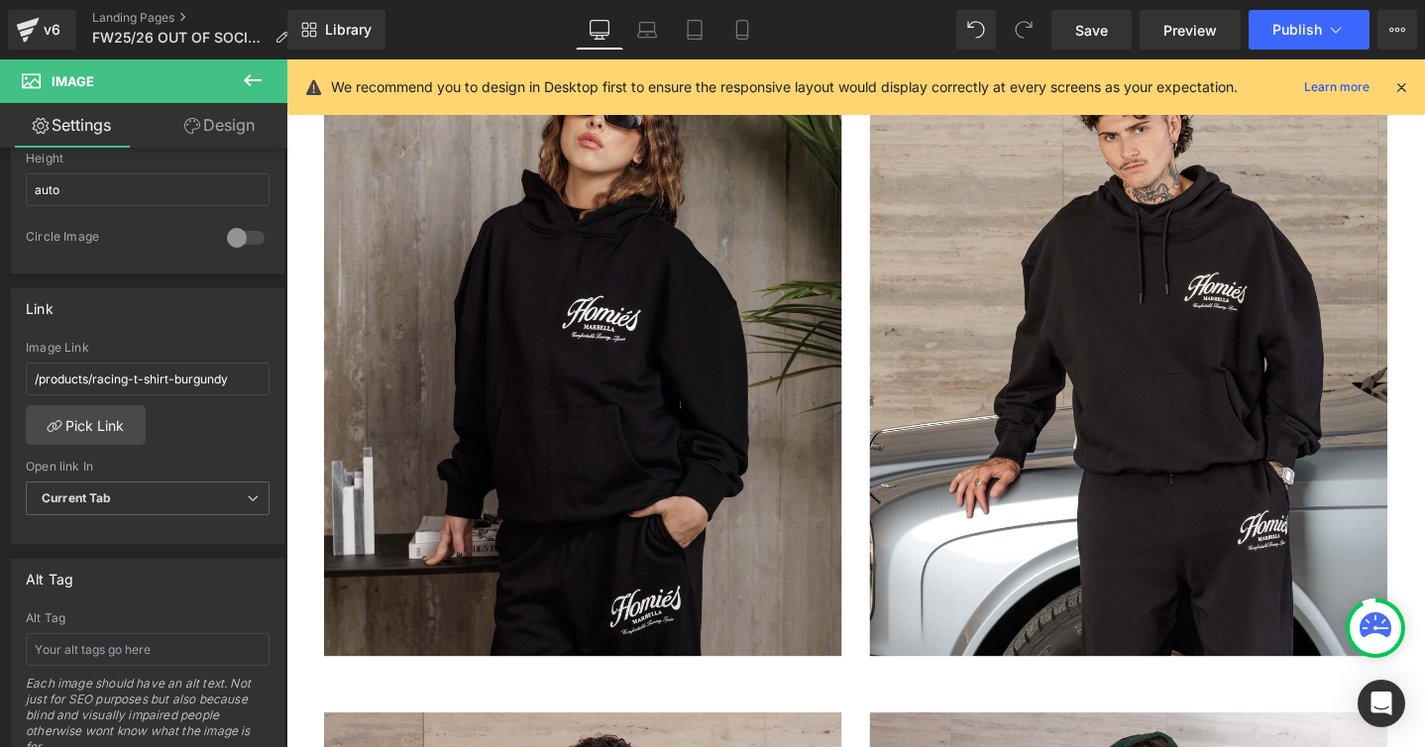
click at [645, 510] on img at bounding box center [598, 357] width 545 height 662
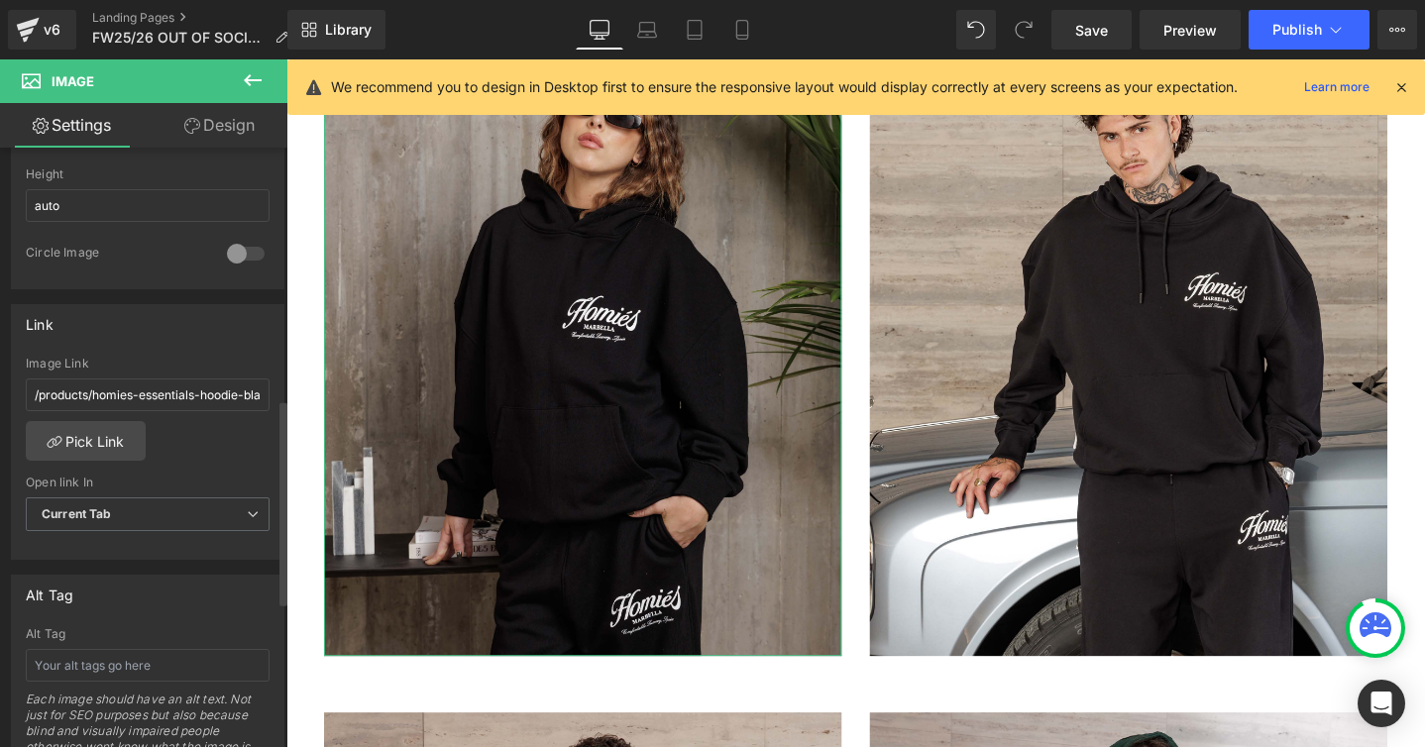
scroll to position [734, 0]
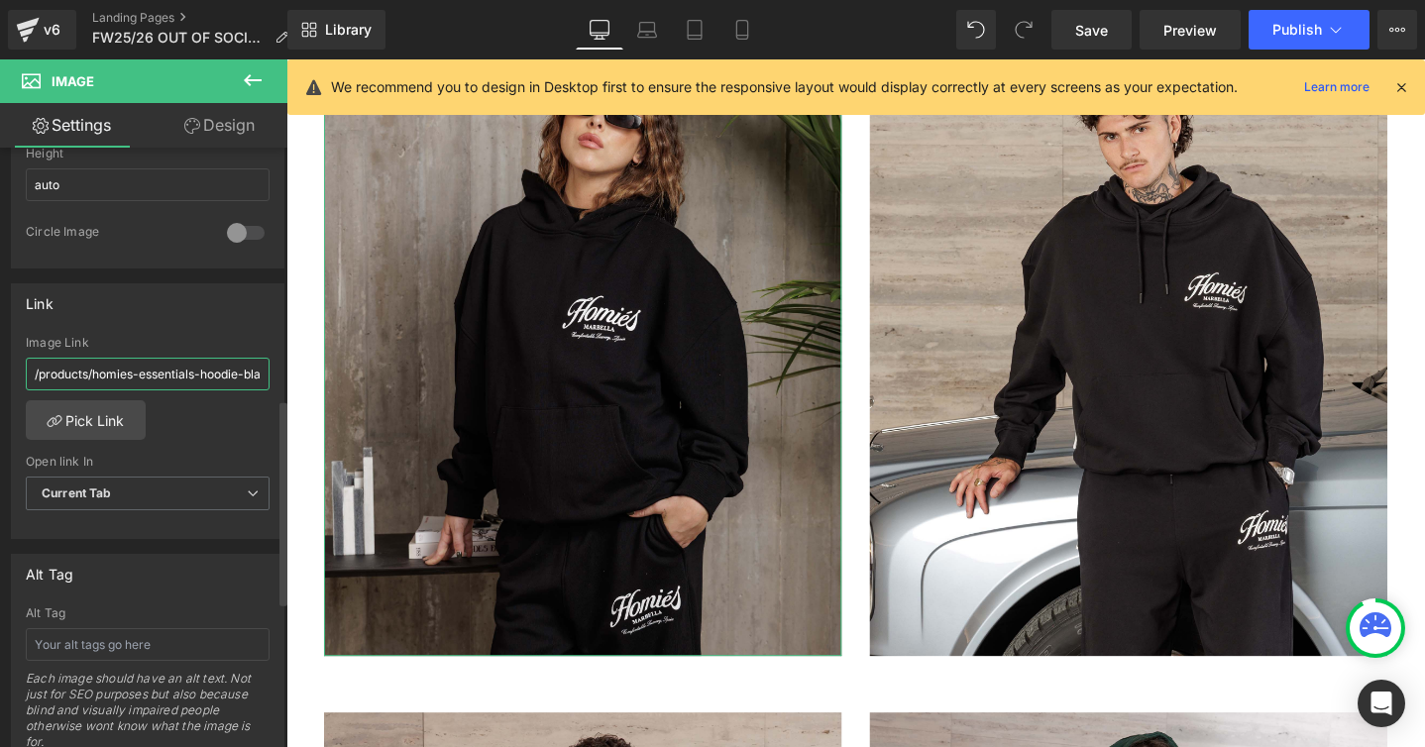
click at [213, 381] on input "/products/homies-essentials-hoodie-black" at bounding box center [148, 374] width 244 height 33
click at [164, 375] on input "/products/homies-essentials-hoodie-black" at bounding box center [148, 374] width 244 height 33
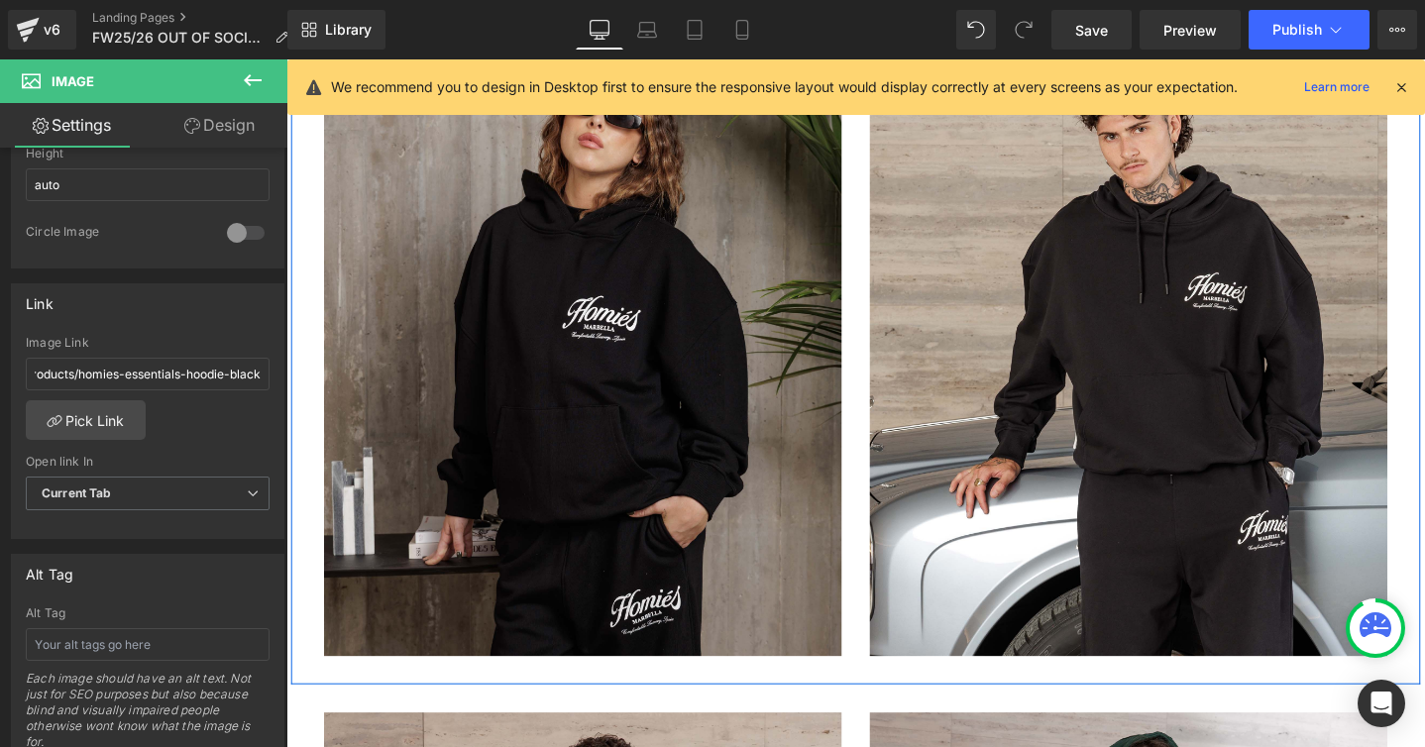
click at [879, 407] on div "Image" at bounding box center [598, 357] width 575 height 662
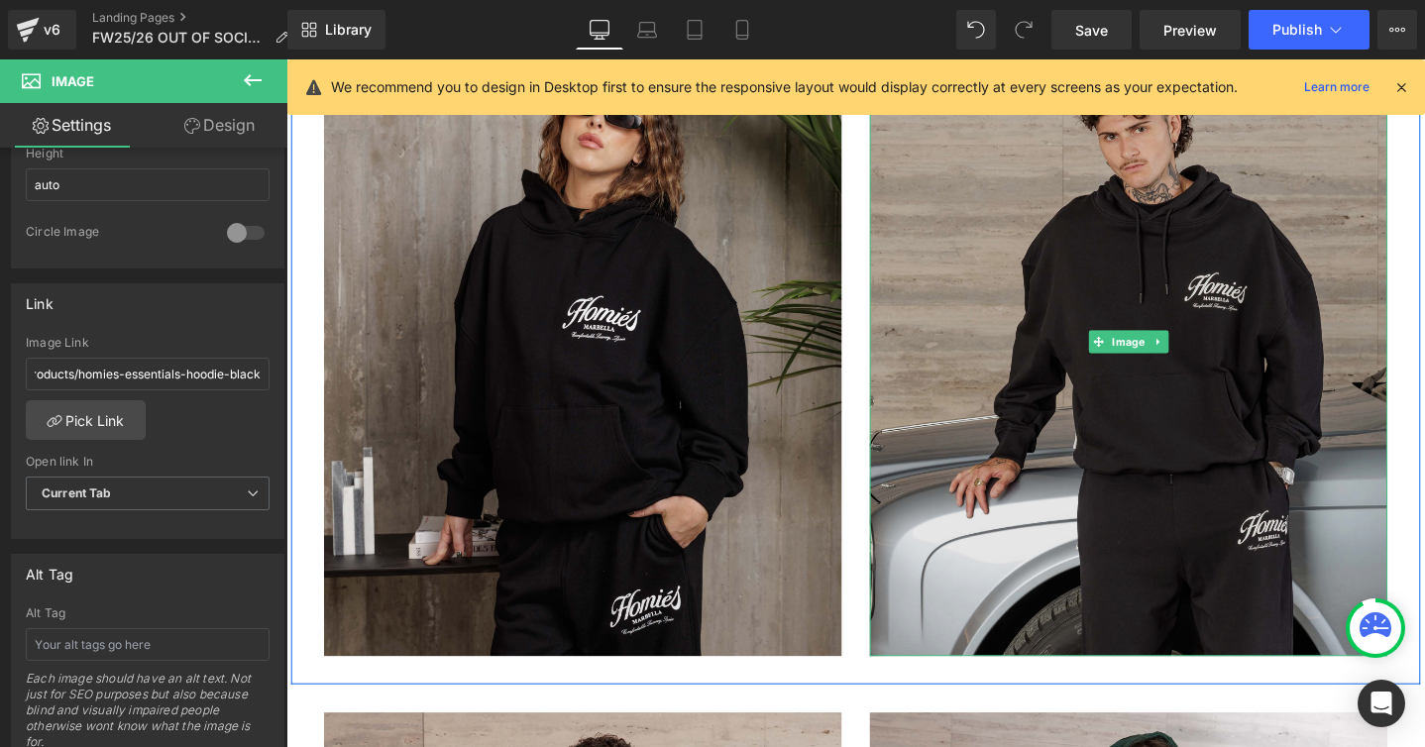
click at [1006, 391] on img at bounding box center [1173, 357] width 545 height 662
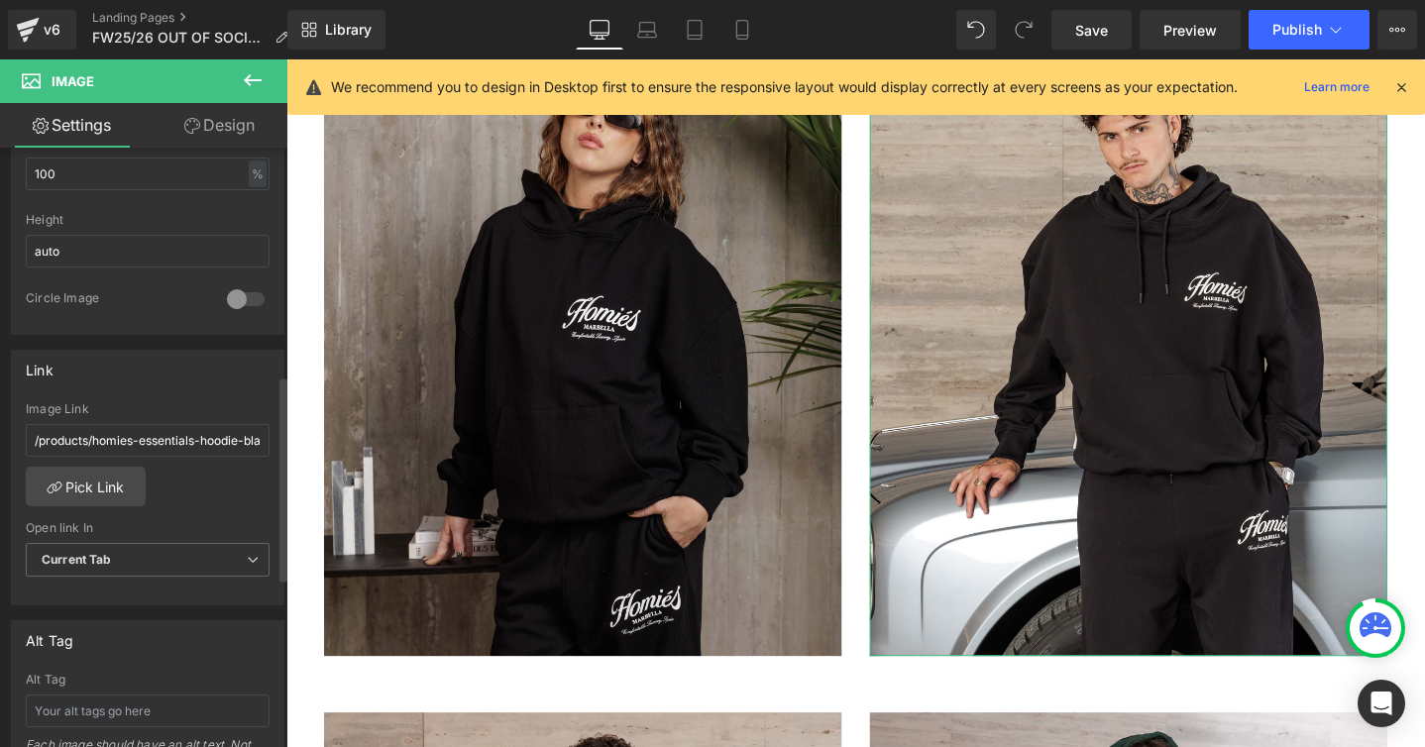
scroll to position [721, 0]
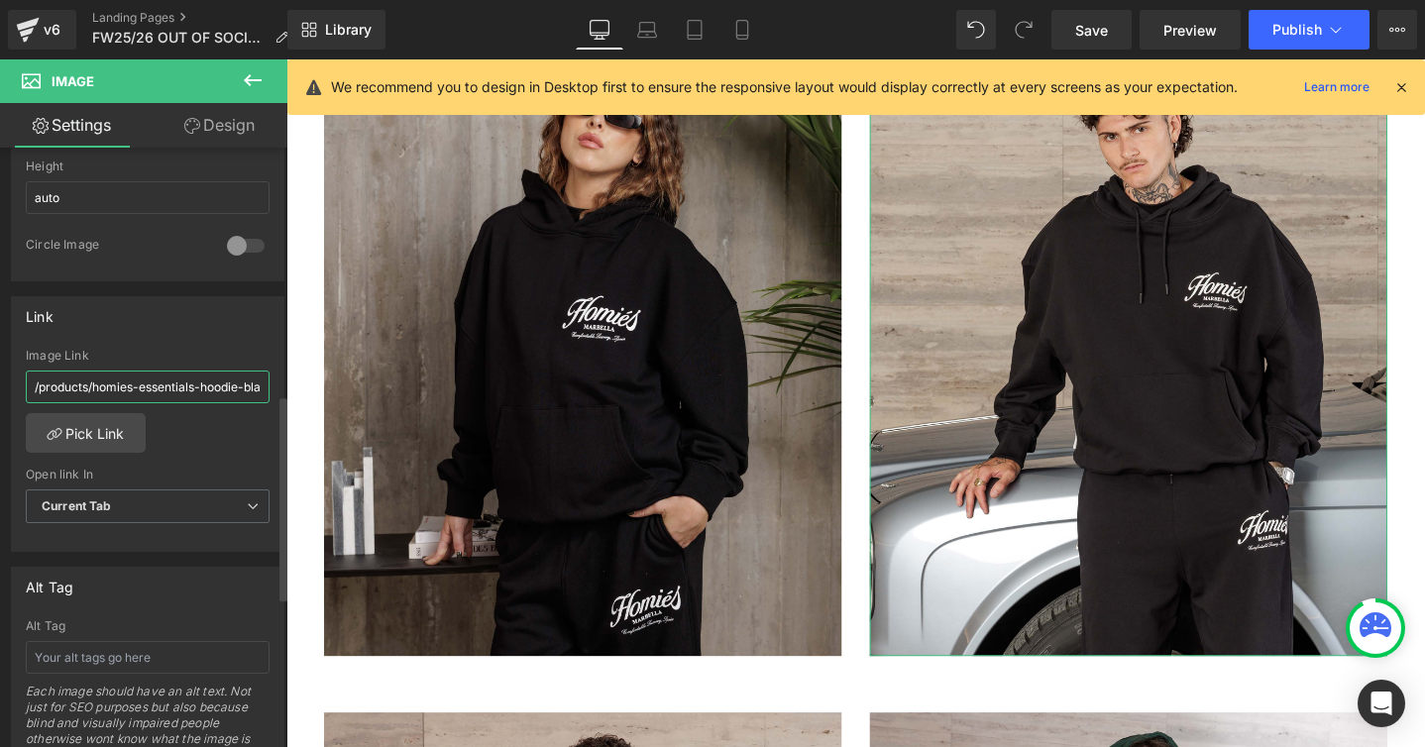
click at [220, 388] on input "/products/homies-essentials-hoodie-black" at bounding box center [148, 387] width 244 height 33
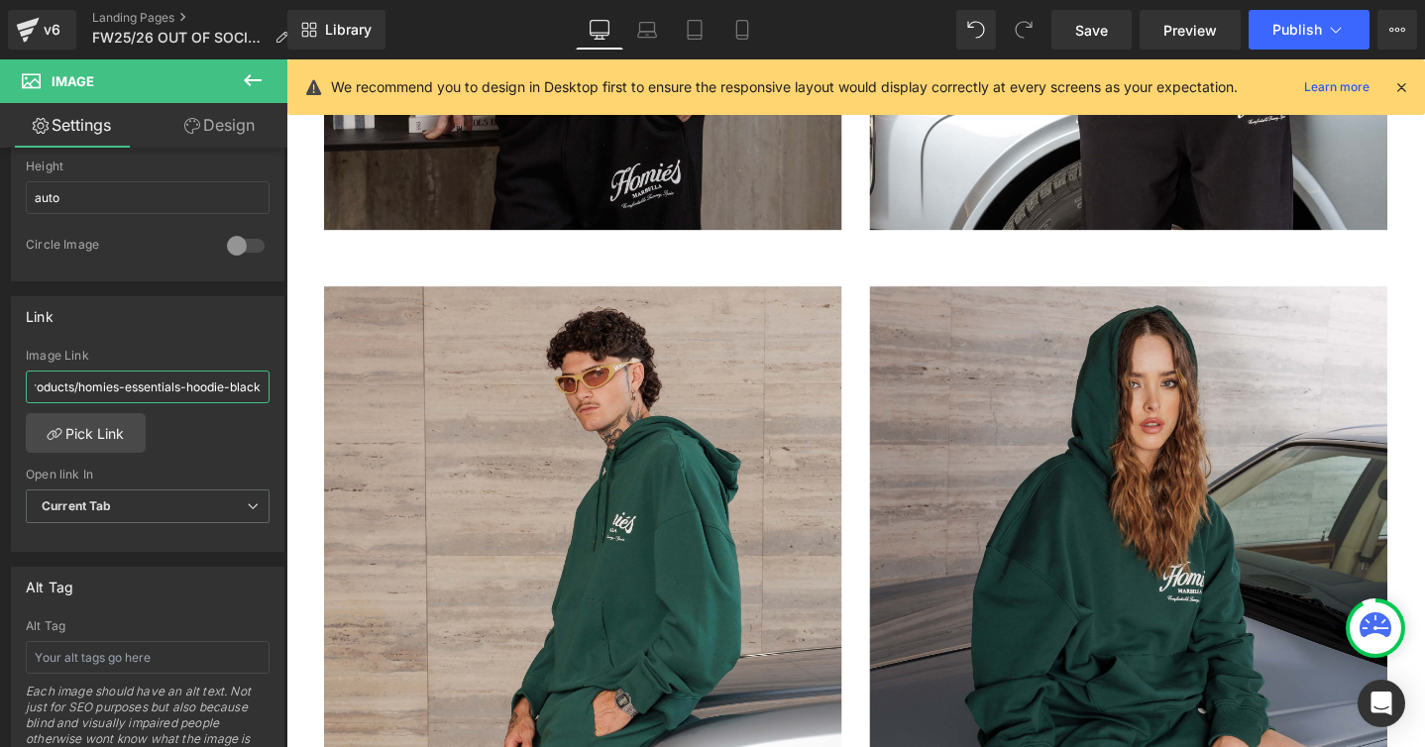
scroll to position [4233, 0]
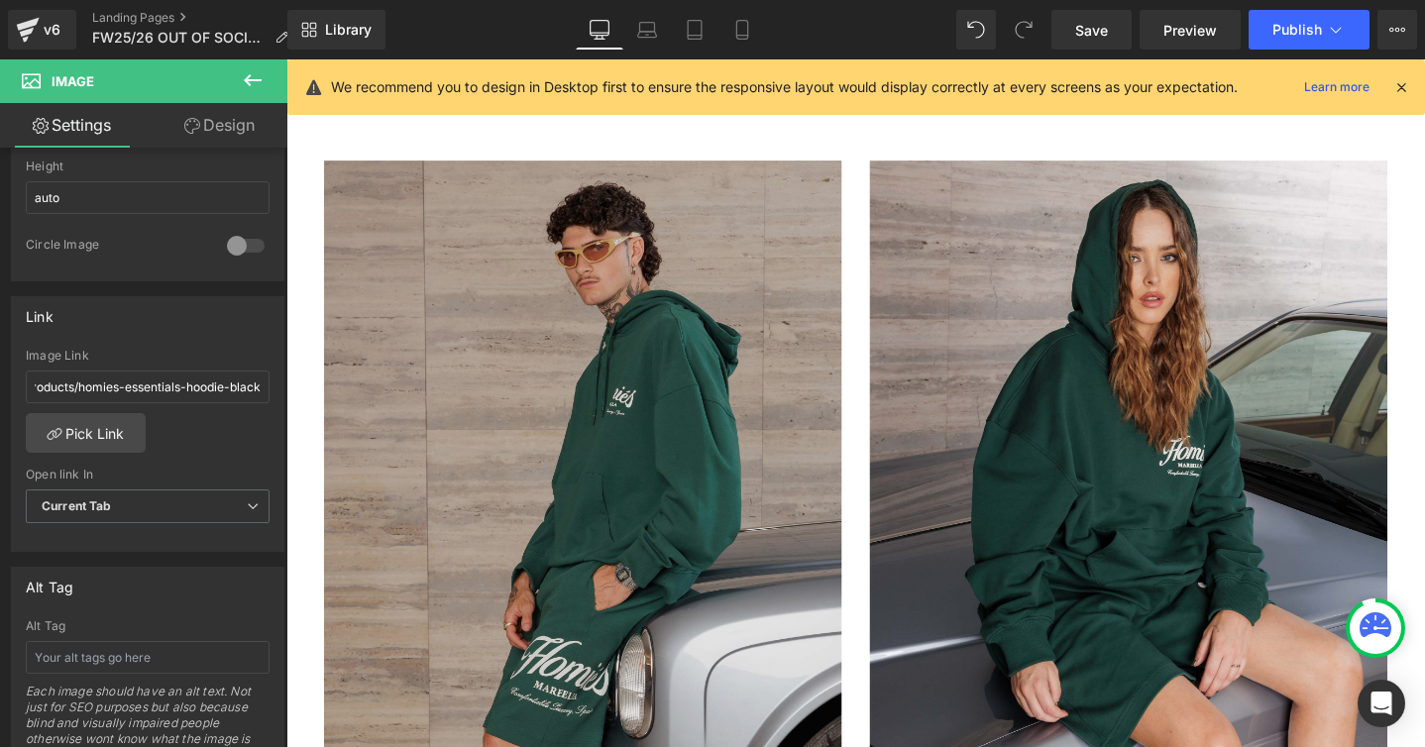
click at [514, 407] on img at bounding box center [598, 497] width 545 height 662
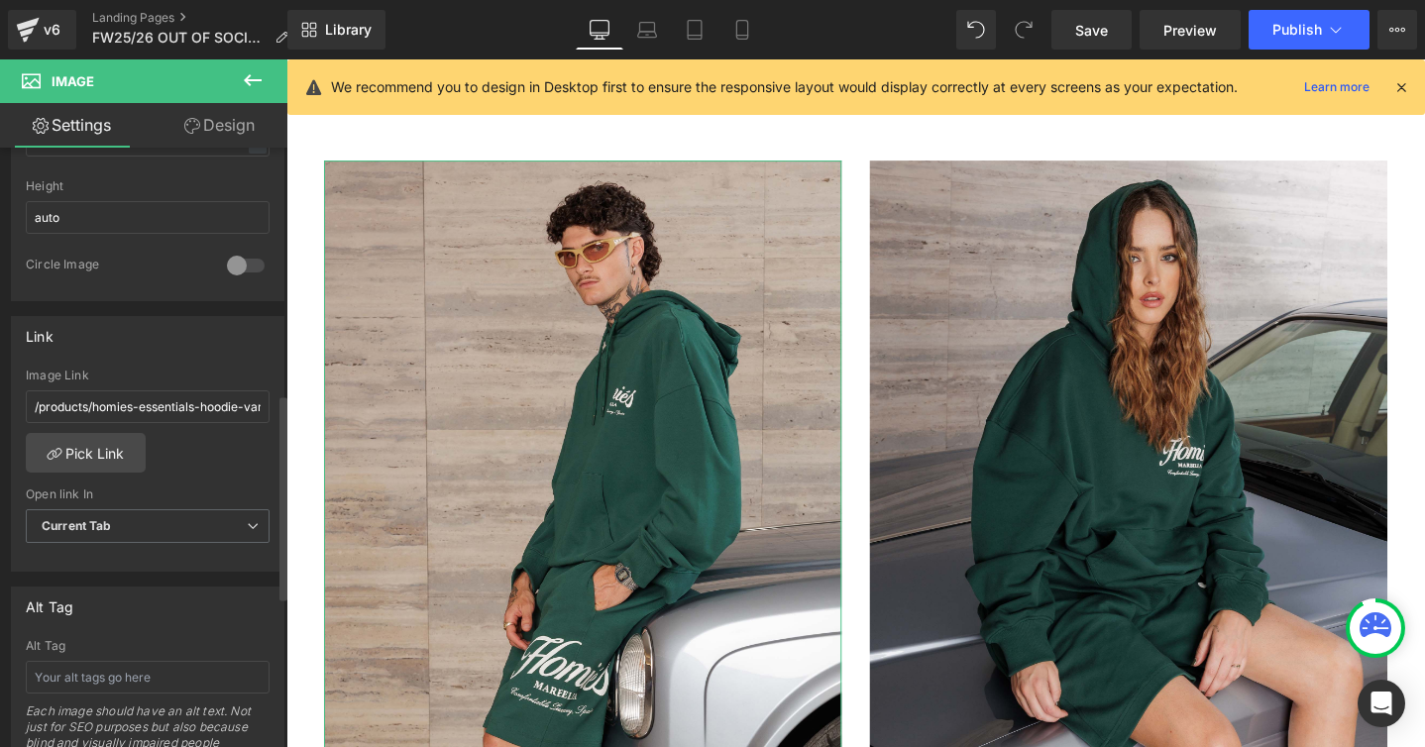
scroll to position [724, 0]
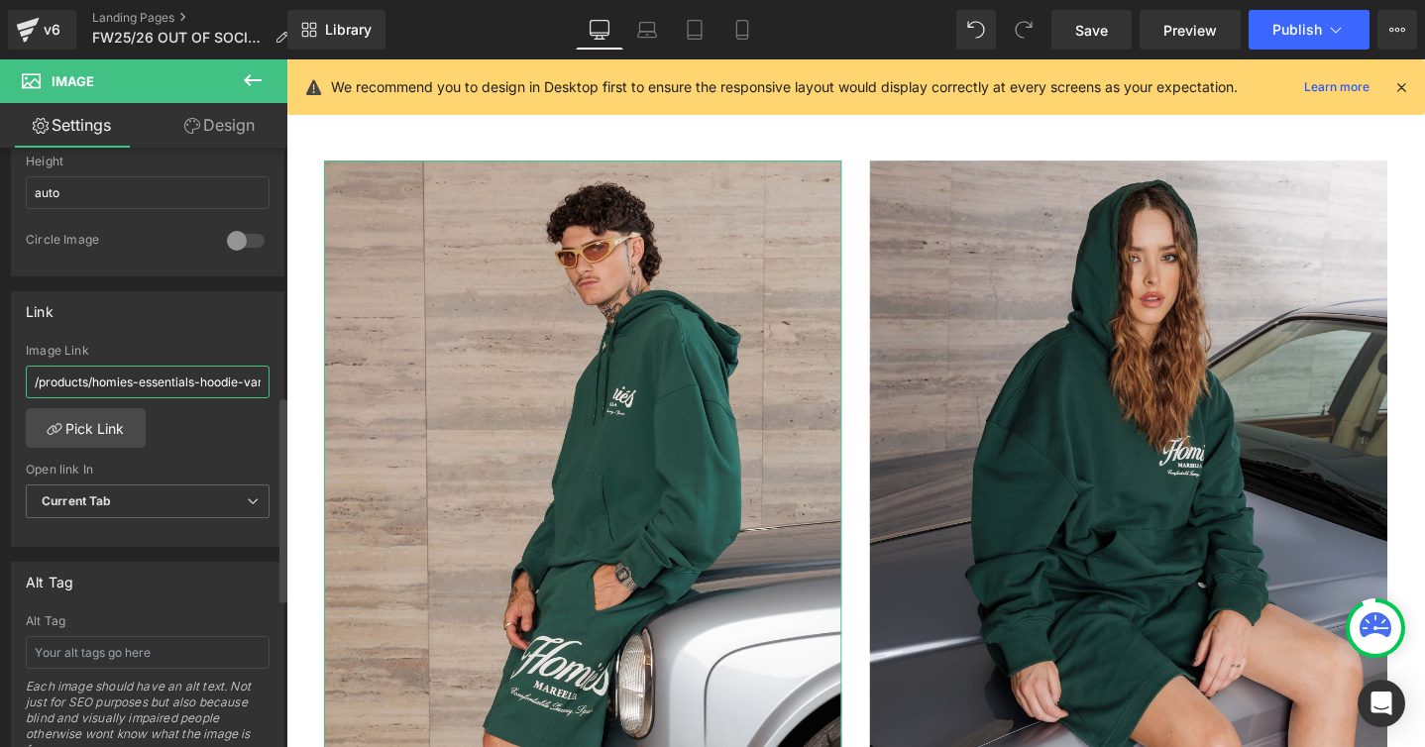
click at [205, 386] on input "/products/homies-essentials-hoodie-varsity-green" at bounding box center [148, 382] width 244 height 33
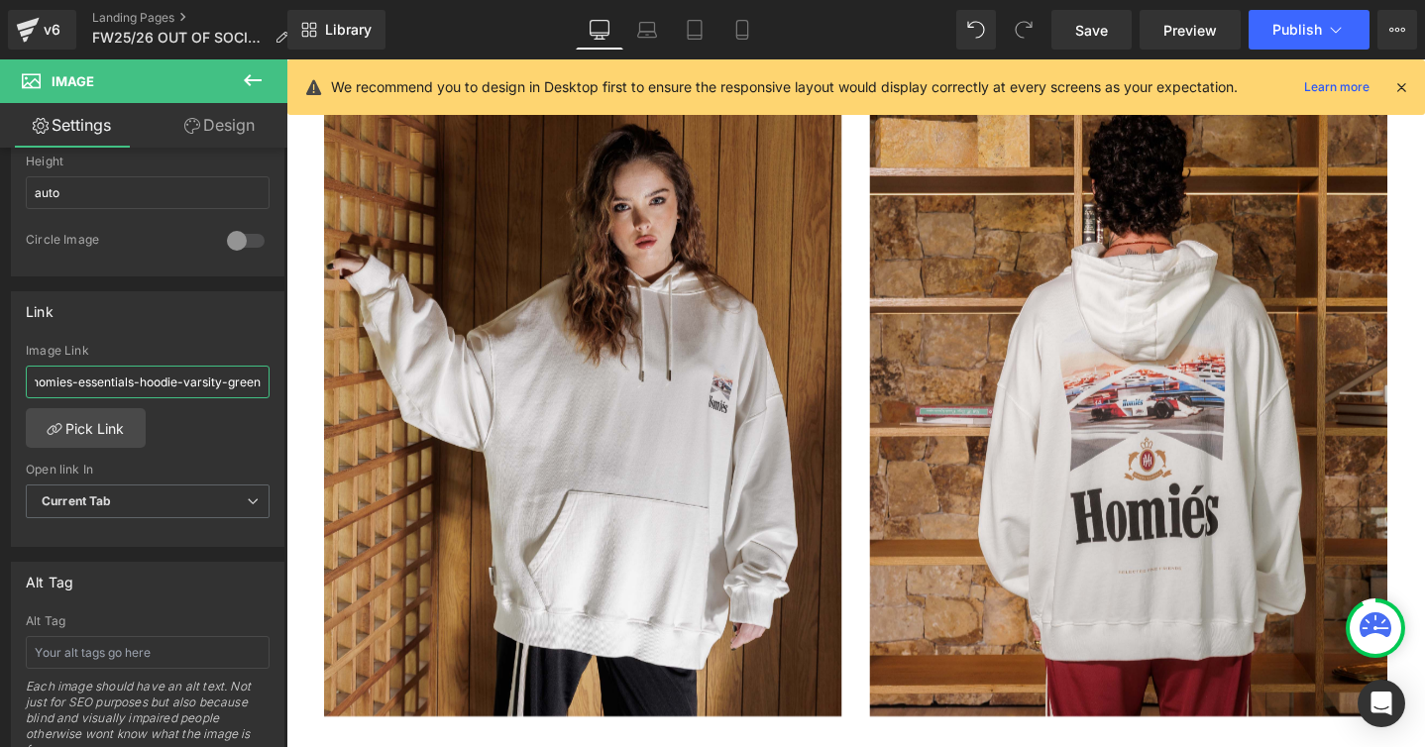
scroll to position [5758, 0]
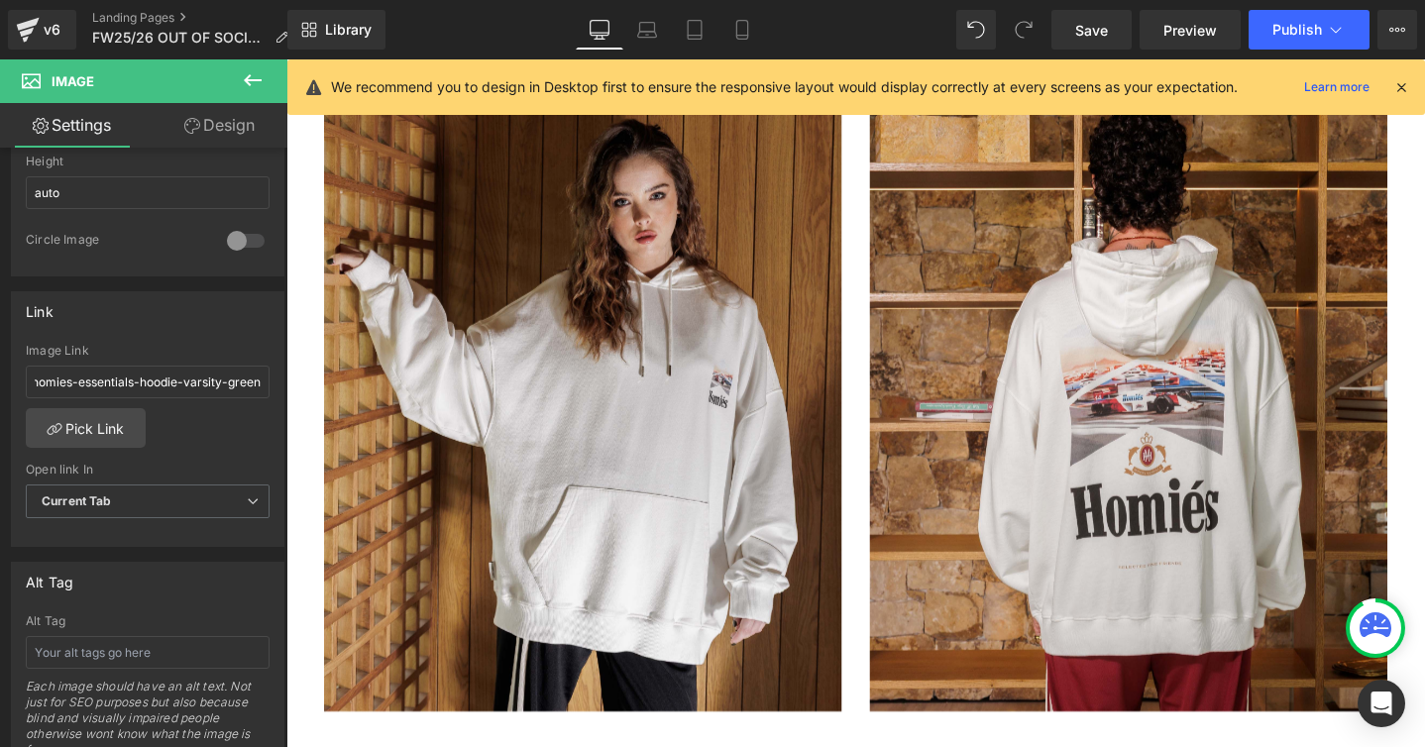
click at [562, 487] on img at bounding box center [598, 415] width 545 height 662
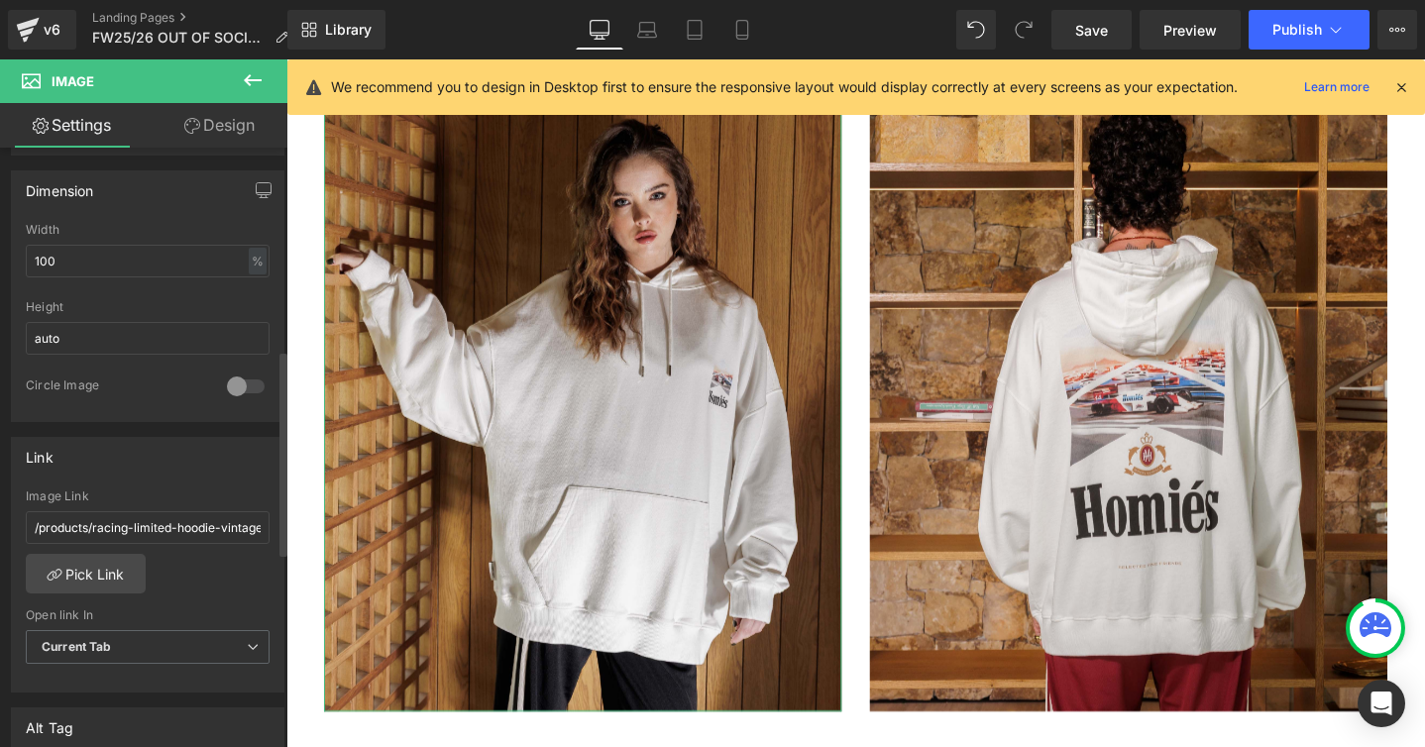
scroll to position [630, 0]
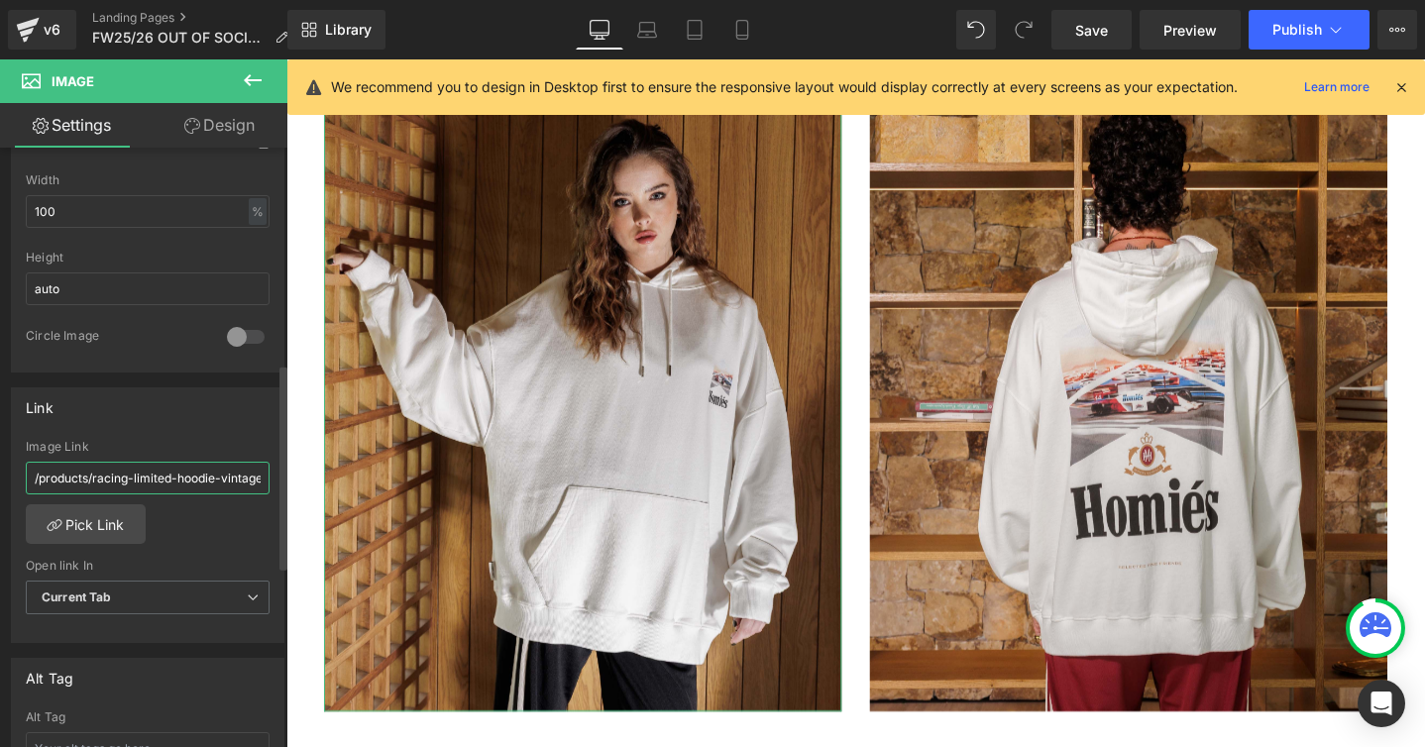
click at [208, 477] on input "/products/racing-limited-hoodie-vintage-white" at bounding box center [148, 478] width 244 height 33
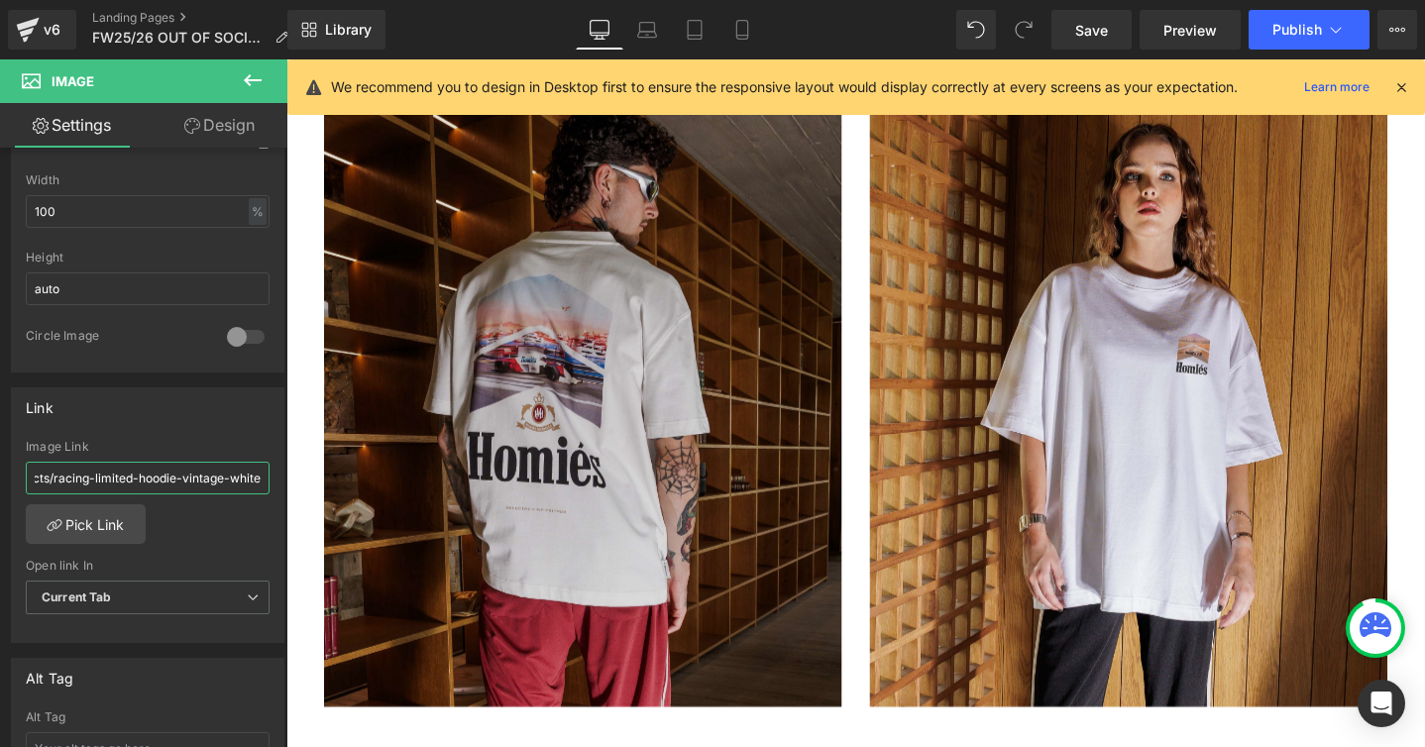
scroll to position [6485, 0]
click at [666, 509] on img at bounding box center [598, 409] width 545 height 662
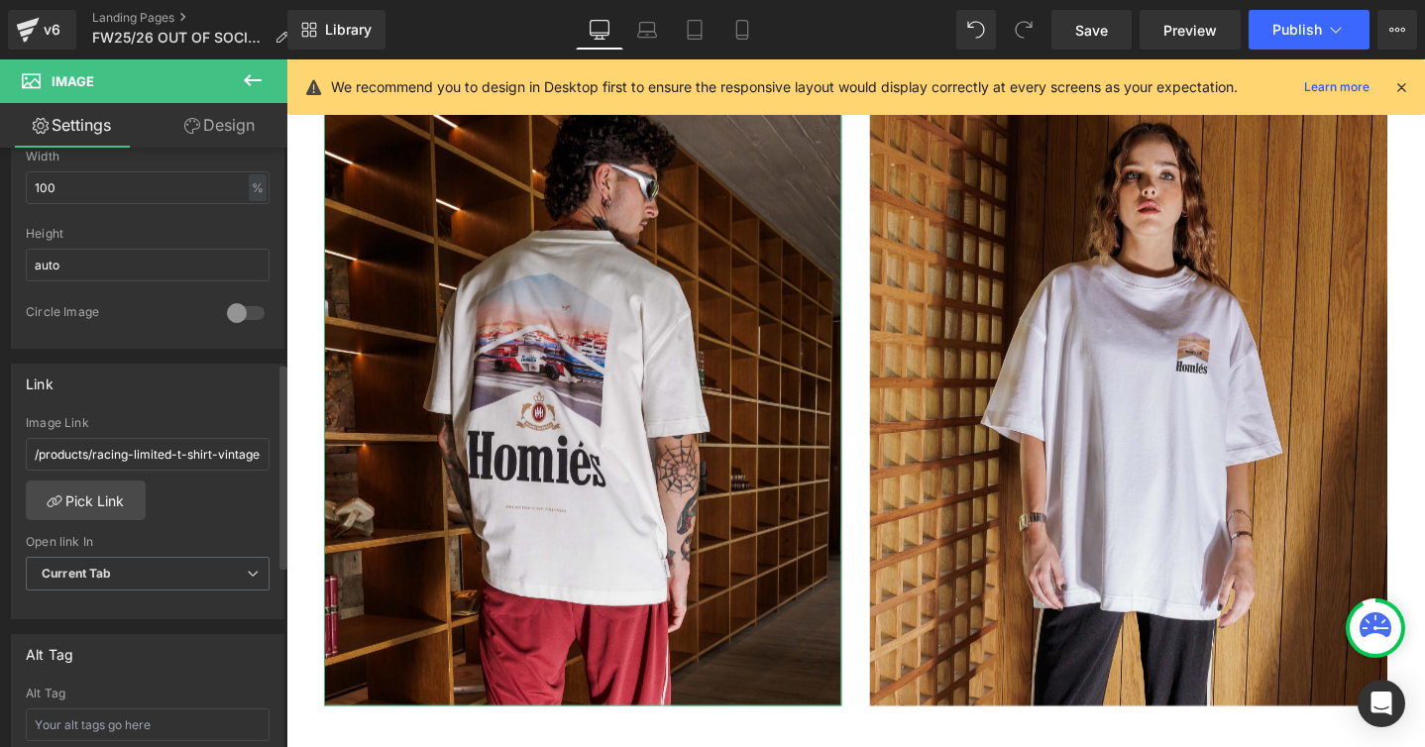
scroll to position [671, 0]
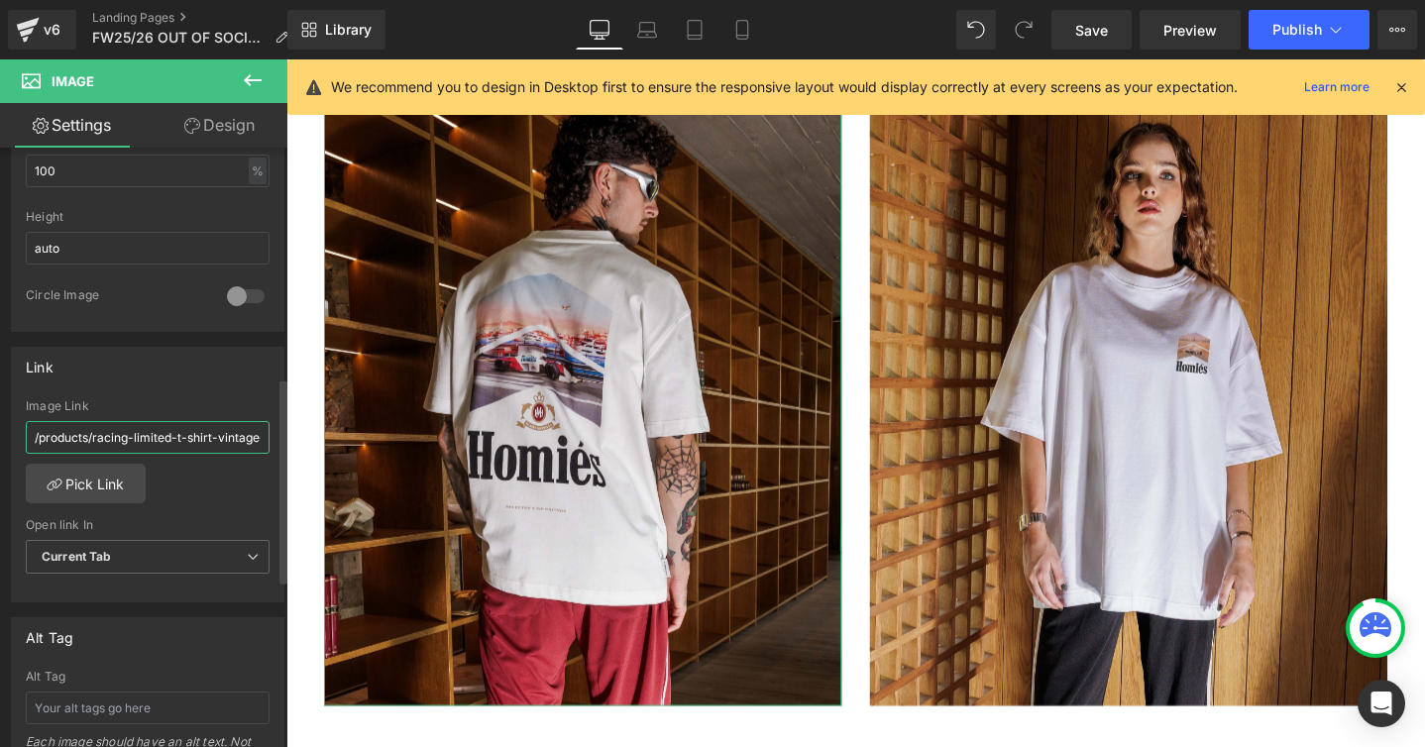
click at [189, 439] on input "/products/racing-limited-t-shirt-vintage-white" at bounding box center [148, 437] width 244 height 33
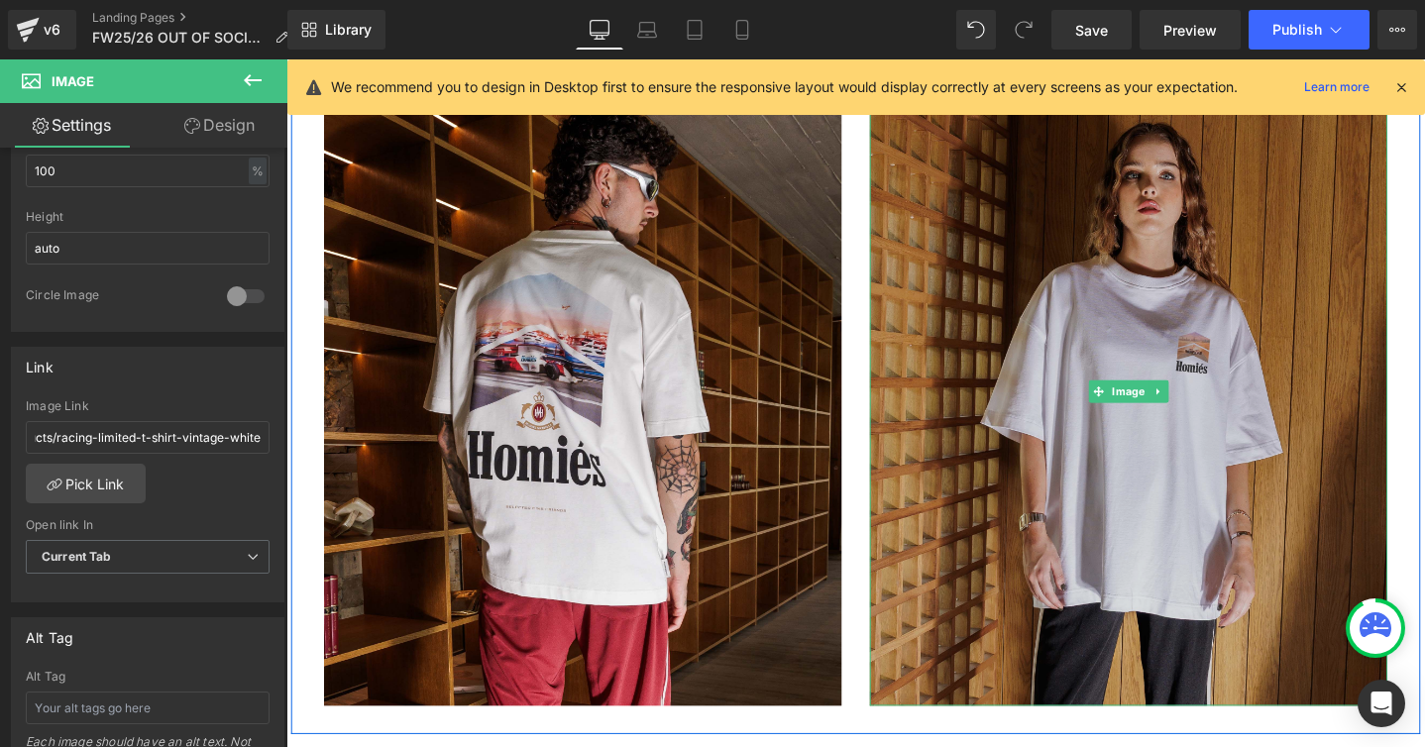
click at [1042, 283] on img at bounding box center [1173, 409] width 545 height 662
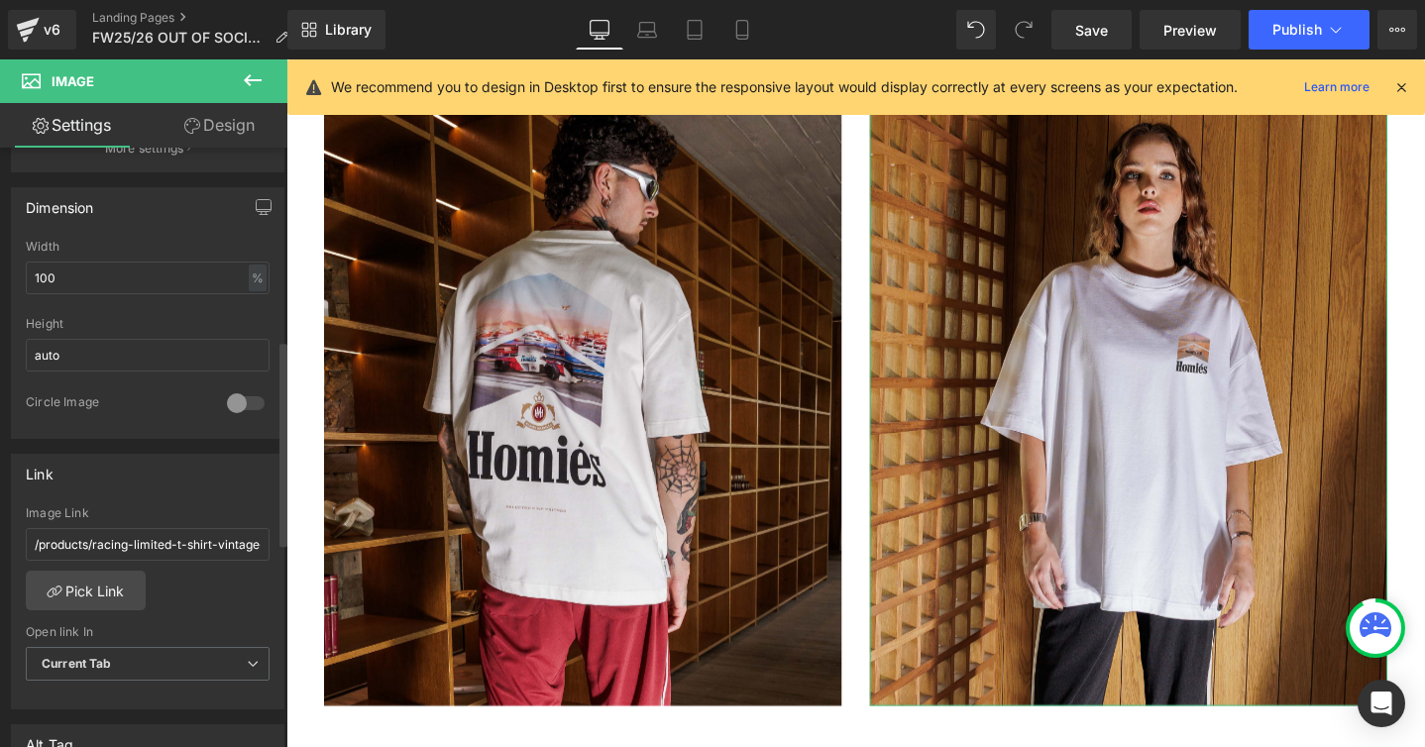
scroll to position [585, 0]
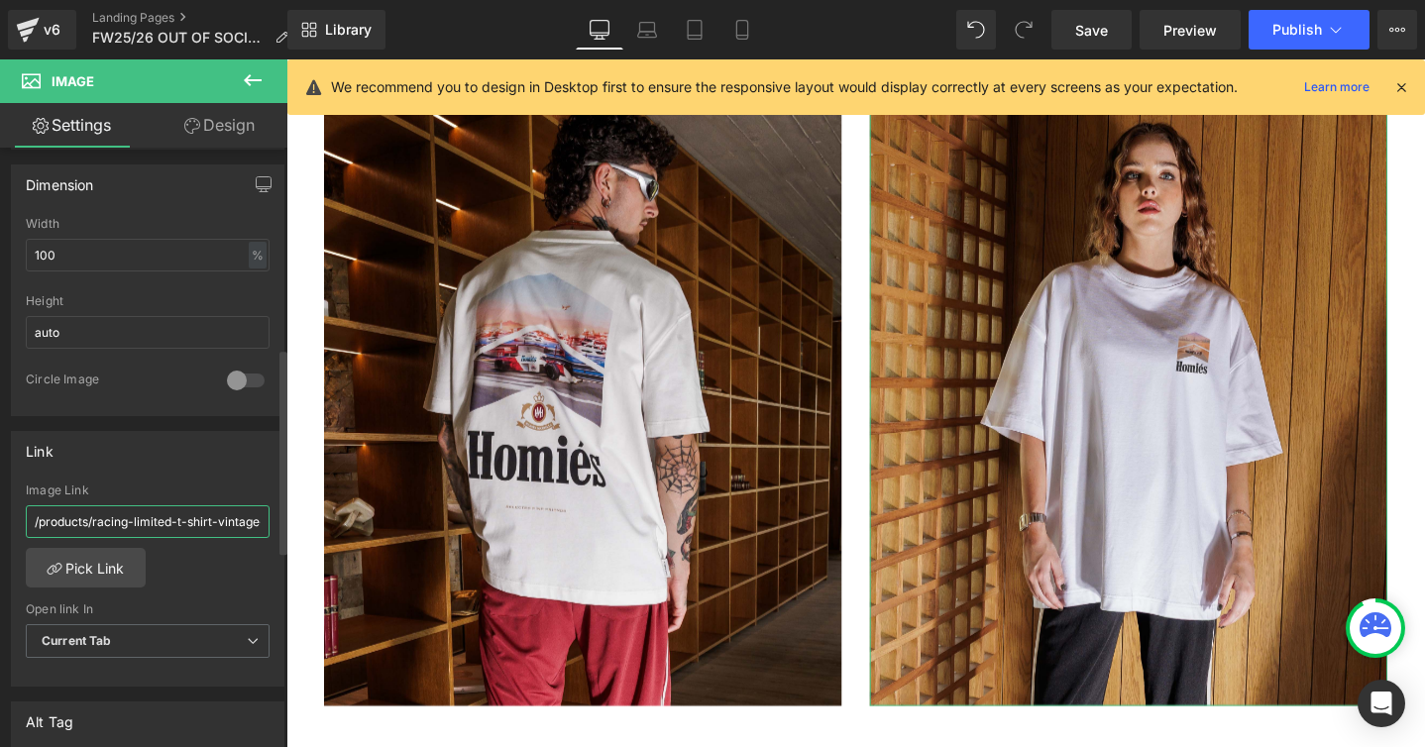
click at [215, 529] on input "/products/racing-limited-t-shirt-vintage-white" at bounding box center [148, 521] width 244 height 33
click at [213, 522] on input "/products/racing-limited-t-shirt-vintage-white" at bounding box center [148, 521] width 244 height 33
click at [107, 567] on link "Pick Link" at bounding box center [86, 568] width 120 height 40
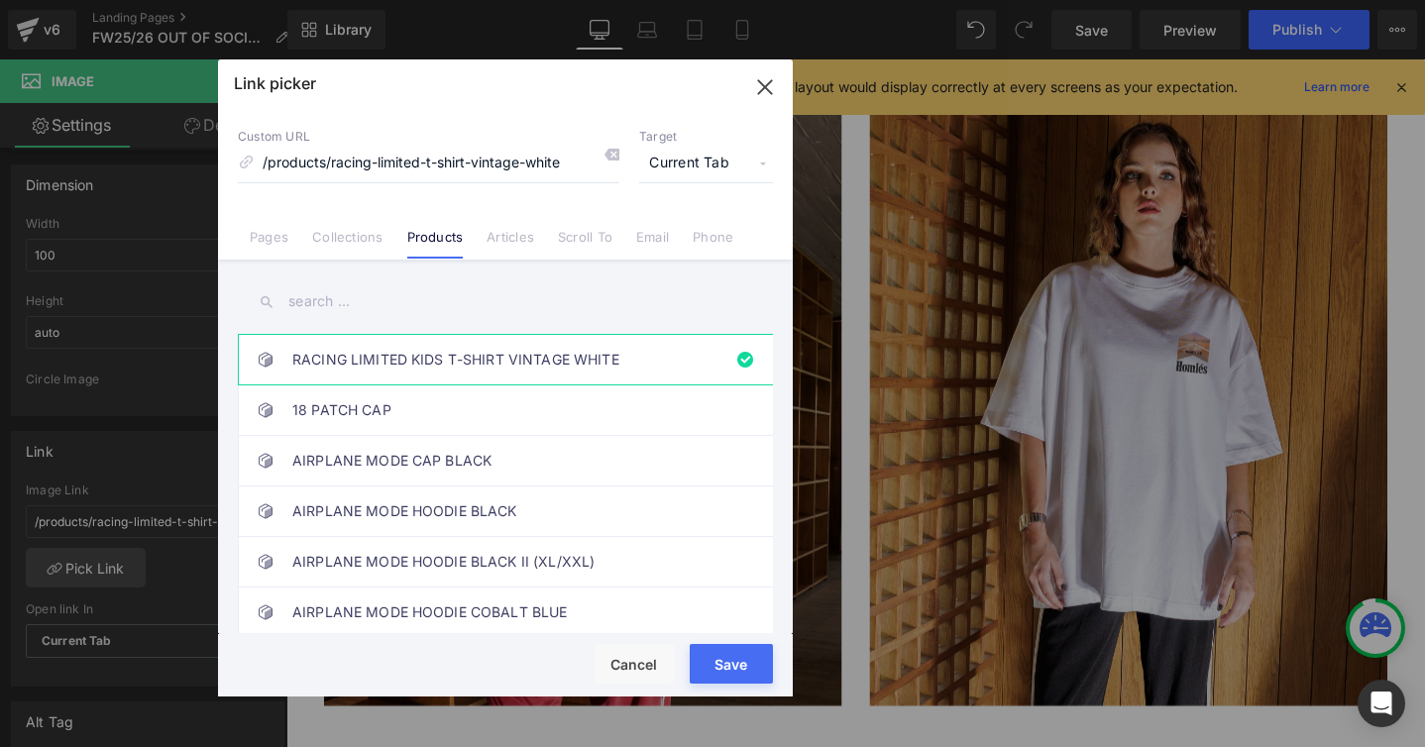
click at [358, 294] on input "text" at bounding box center [505, 301] width 535 height 45
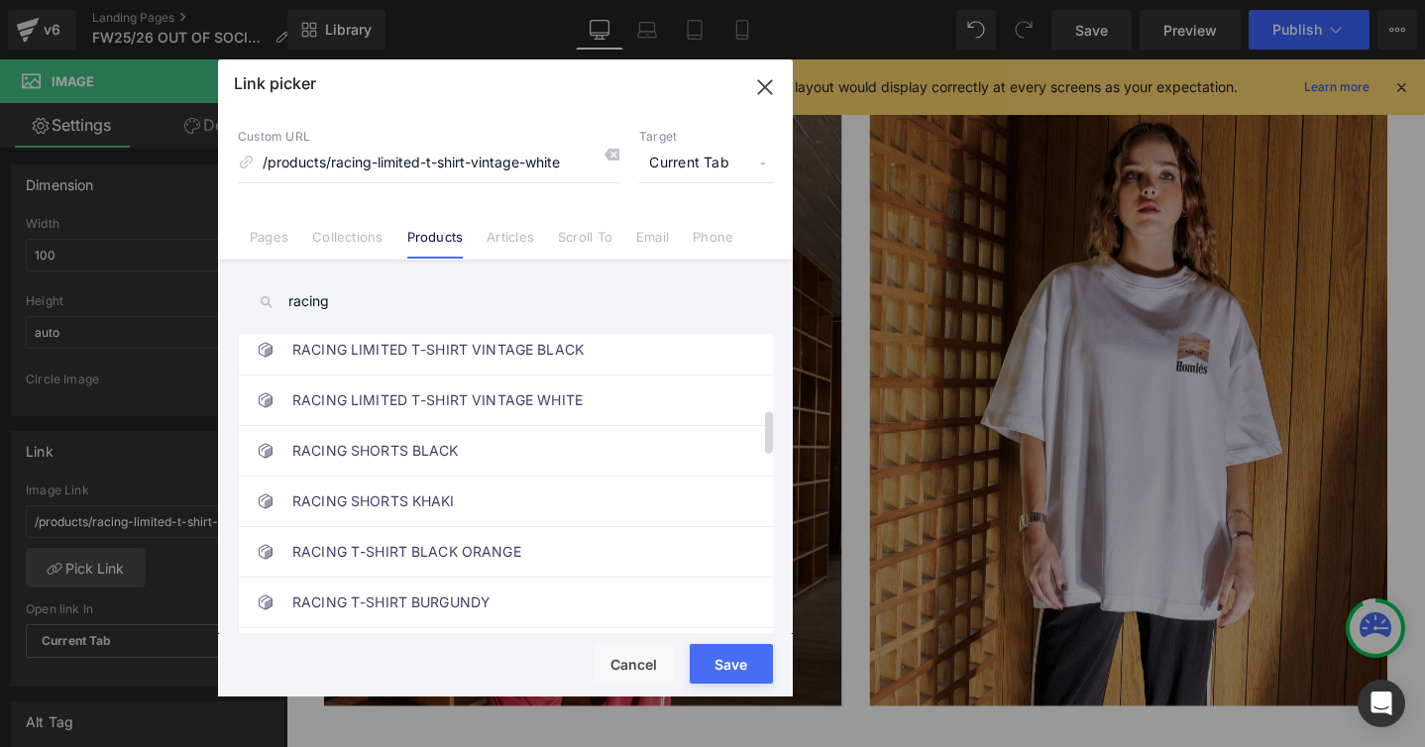
scroll to position [513, 0]
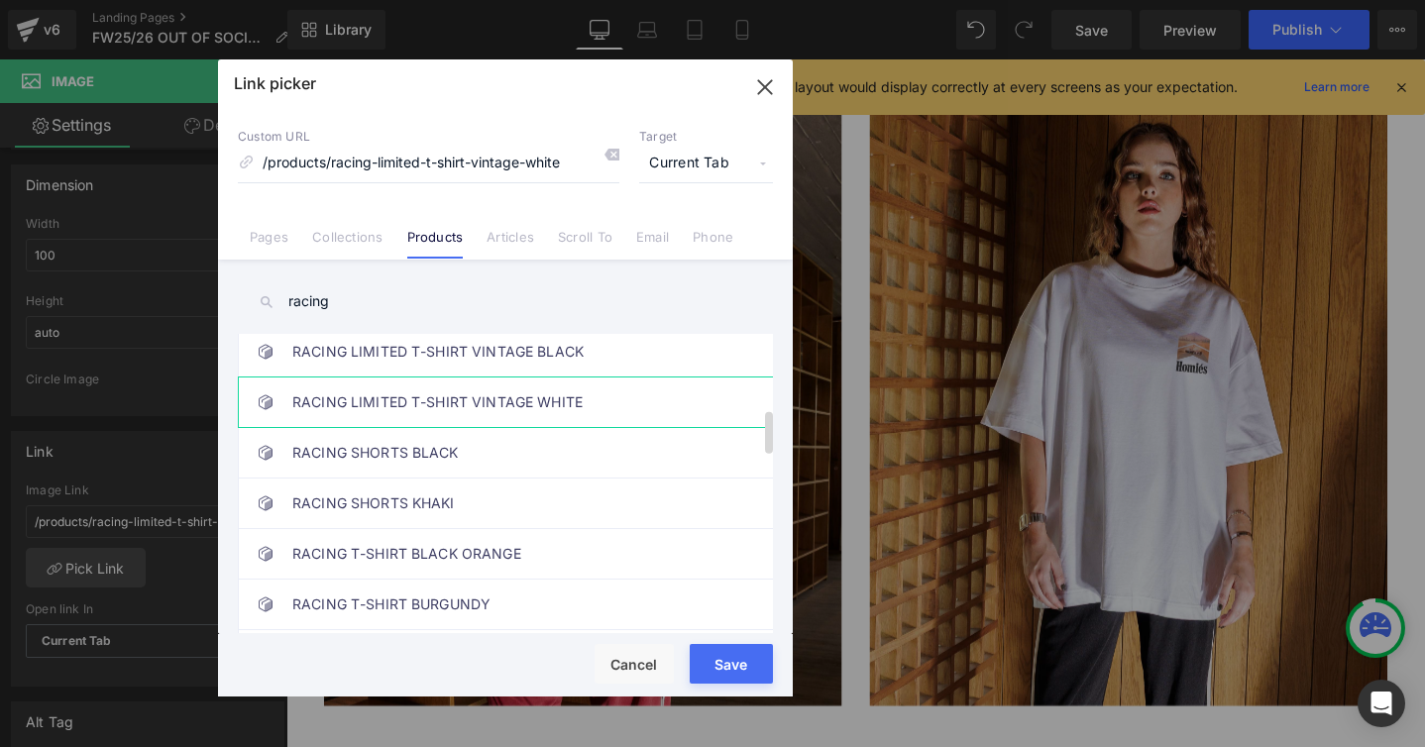
type input "racing"
click at [427, 409] on link "RACING LIMITED T-SHIRT VINTAGE WHITE" at bounding box center [510, 402] width 436 height 50
click at [705, 654] on button "Save" at bounding box center [731, 664] width 83 height 40
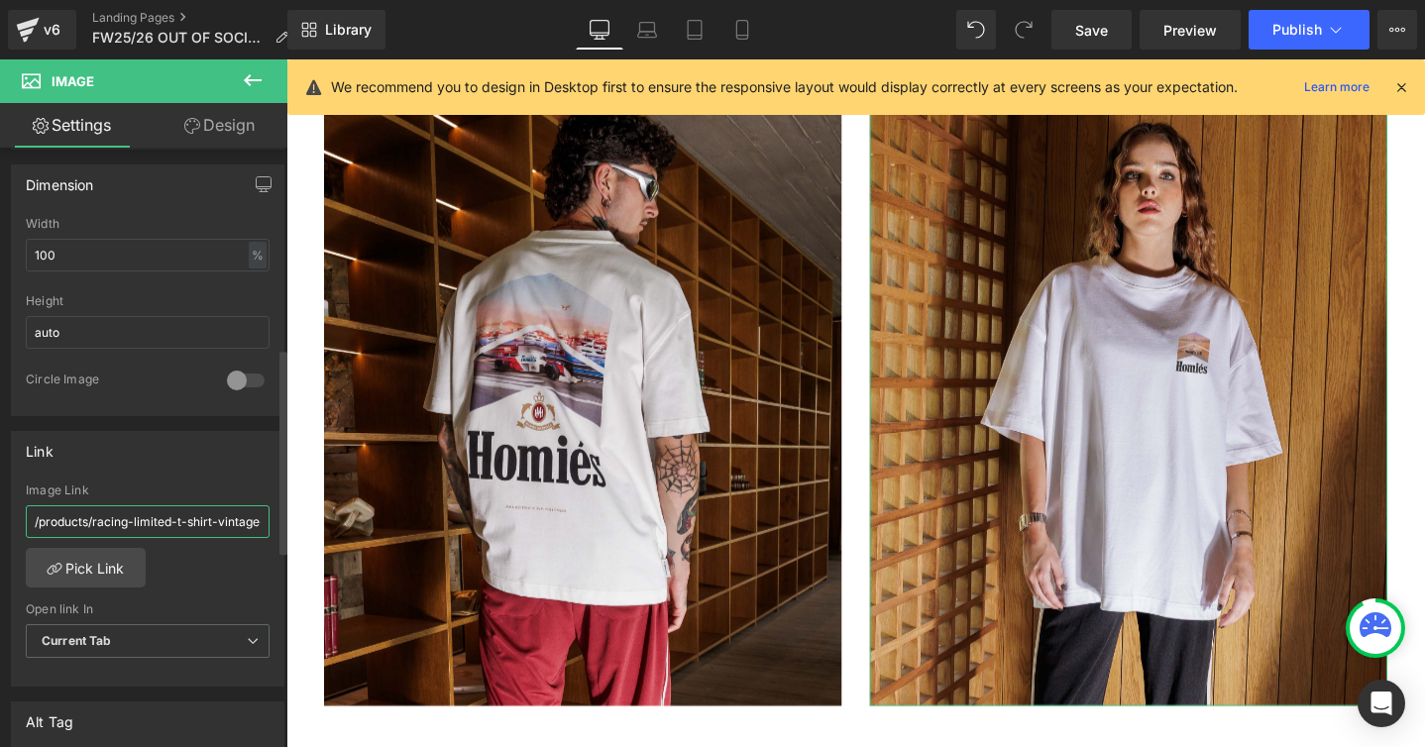
click at [246, 526] on input "/products/racing-limited-t-shirt-vintage-white" at bounding box center [148, 521] width 244 height 33
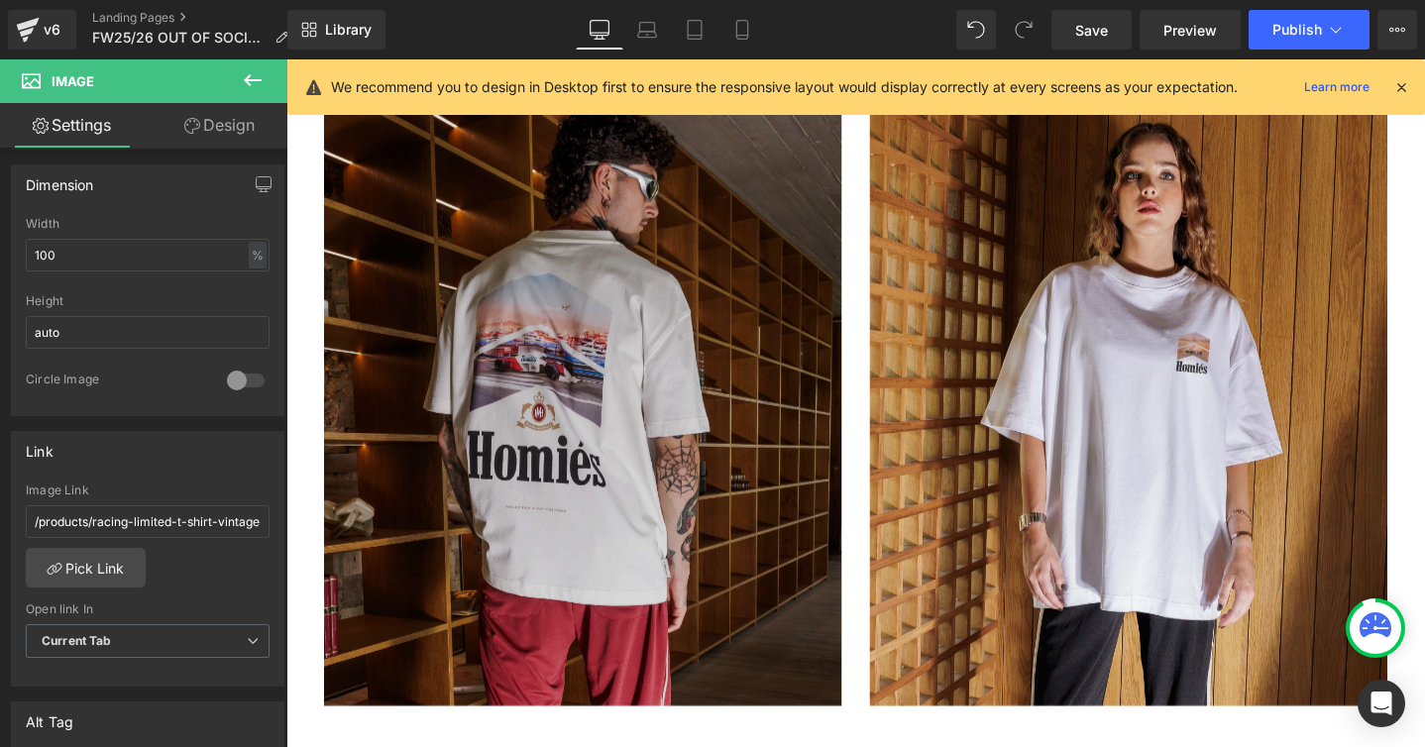
click at [397, 478] on img at bounding box center [598, 409] width 545 height 662
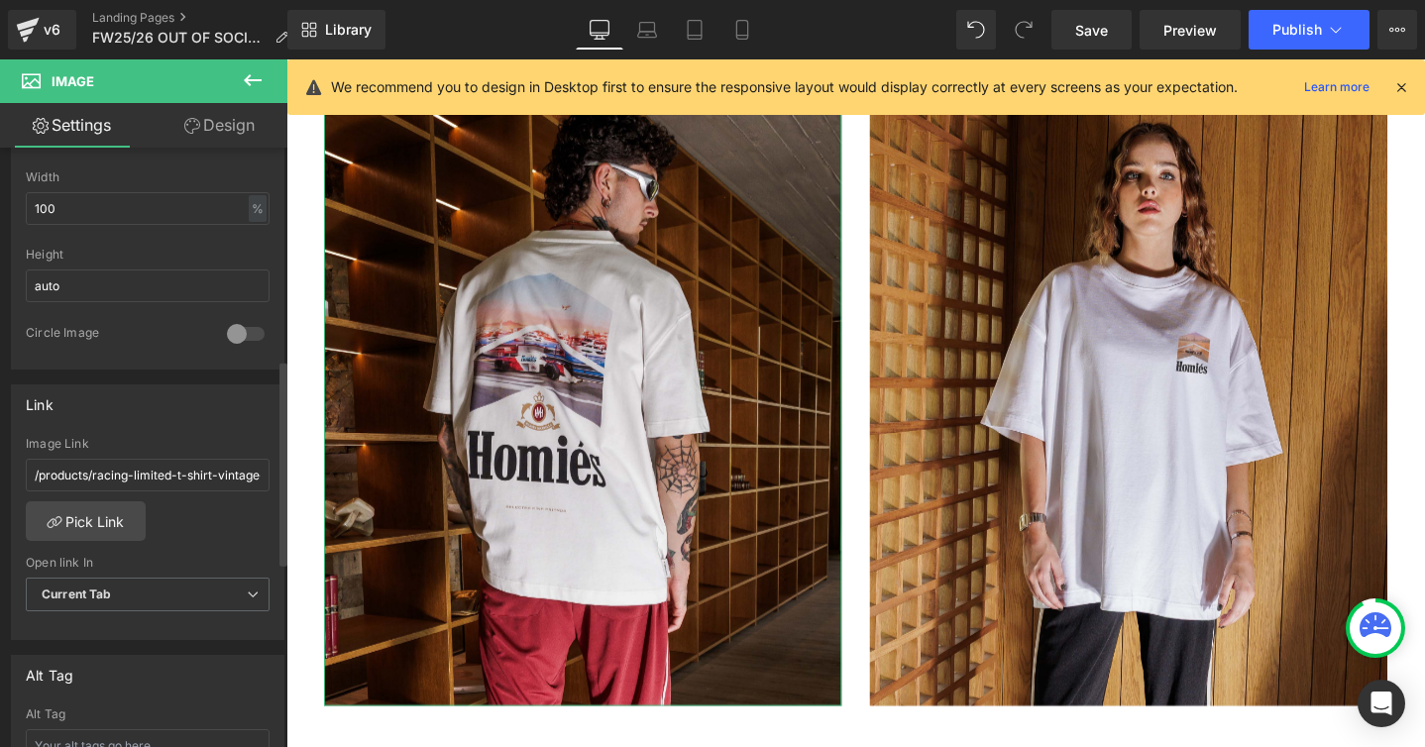
scroll to position [650, 0]
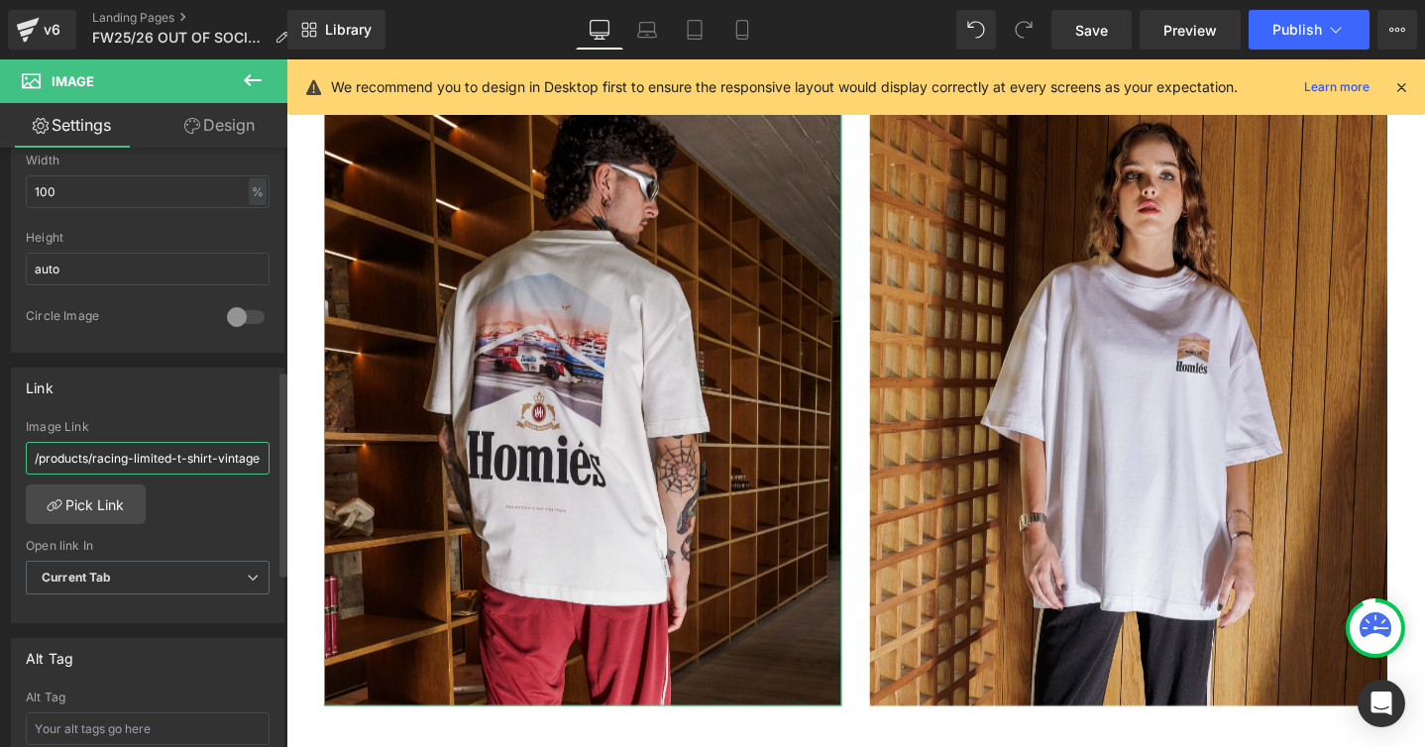
click at [154, 461] on input "/products/racing-limited-t-shirt-vintage-white" at bounding box center [148, 458] width 244 height 33
click at [118, 498] on link "Pick Link" at bounding box center [86, 504] width 120 height 40
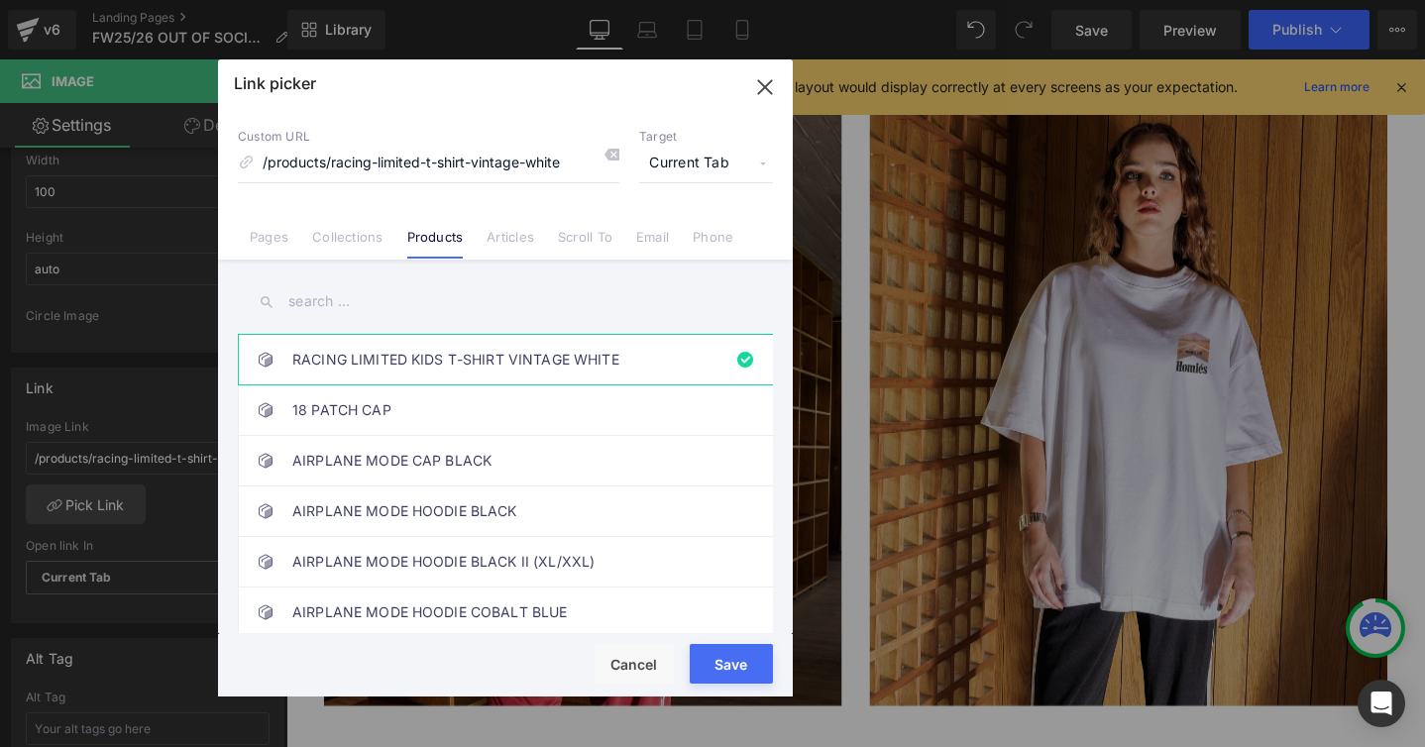
click at [321, 305] on input "text" at bounding box center [505, 301] width 535 height 45
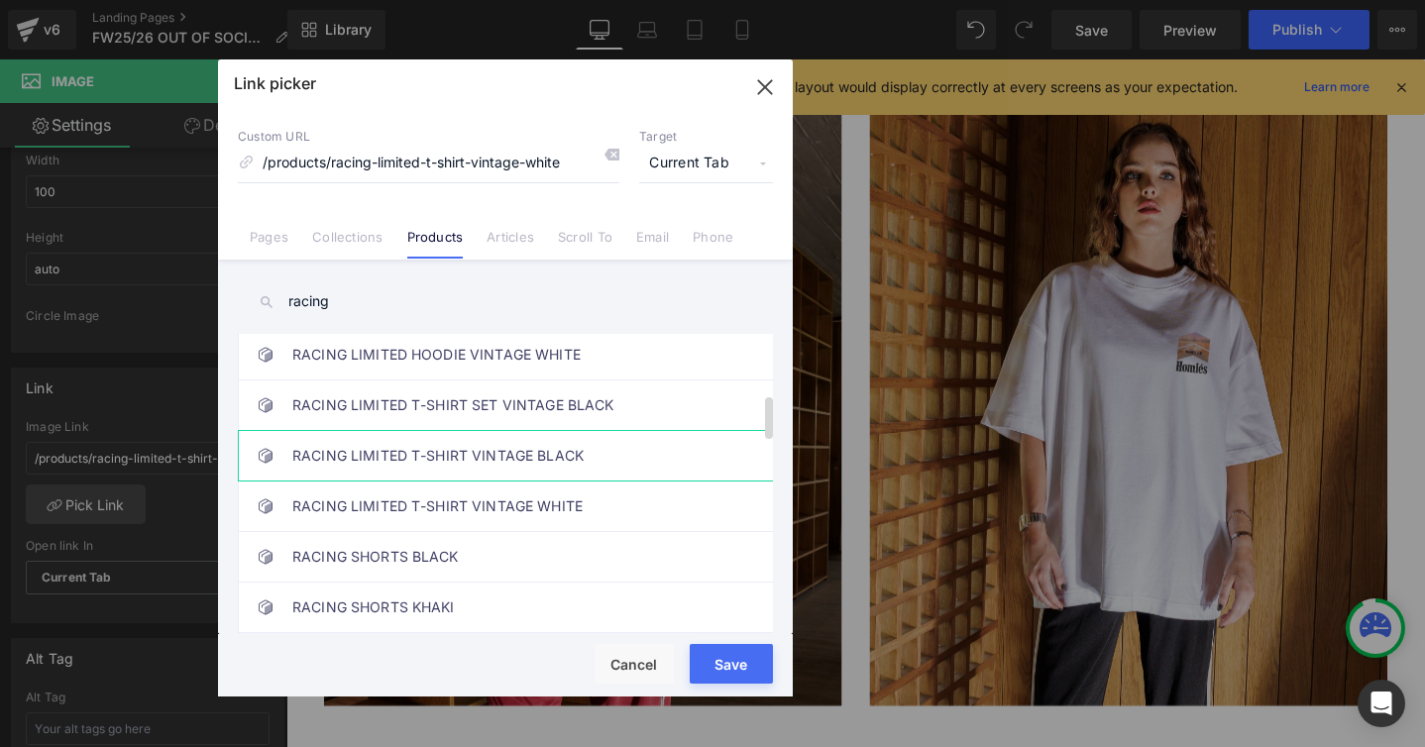
scroll to position [413, 0]
type input "racing"
click at [358, 456] on link "RACING LIMITED T-SHIRT VINTAGE BLACK" at bounding box center [510, 452] width 436 height 50
click at [704, 655] on button "Save" at bounding box center [731, 664] width 83 height 40
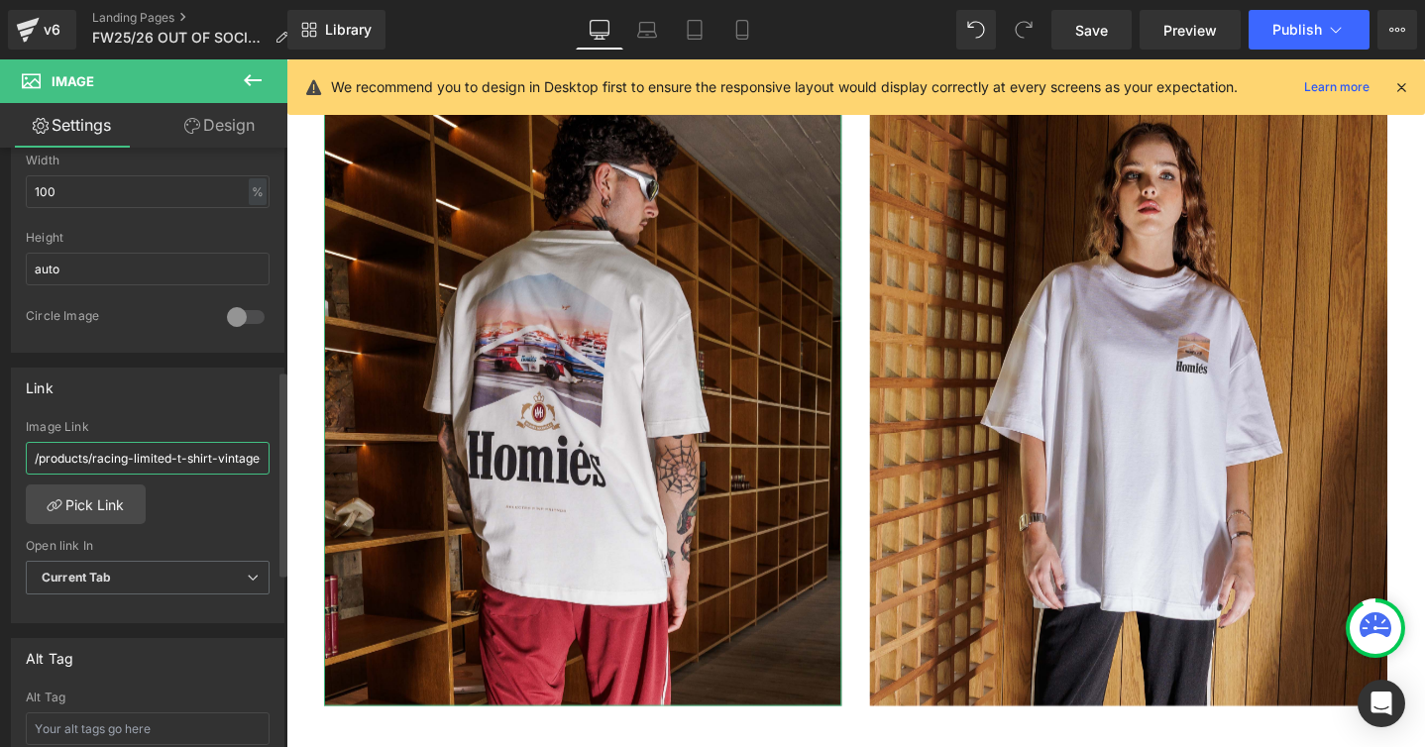
click at [159, 460] on input "/products/racing-limited-t-shirt-vintage-white" at bounding box center [148, 458] width 244 height 33
click at [119, 495] on link "Pick Link" at bounding box center [86, 504] width 120 height 40
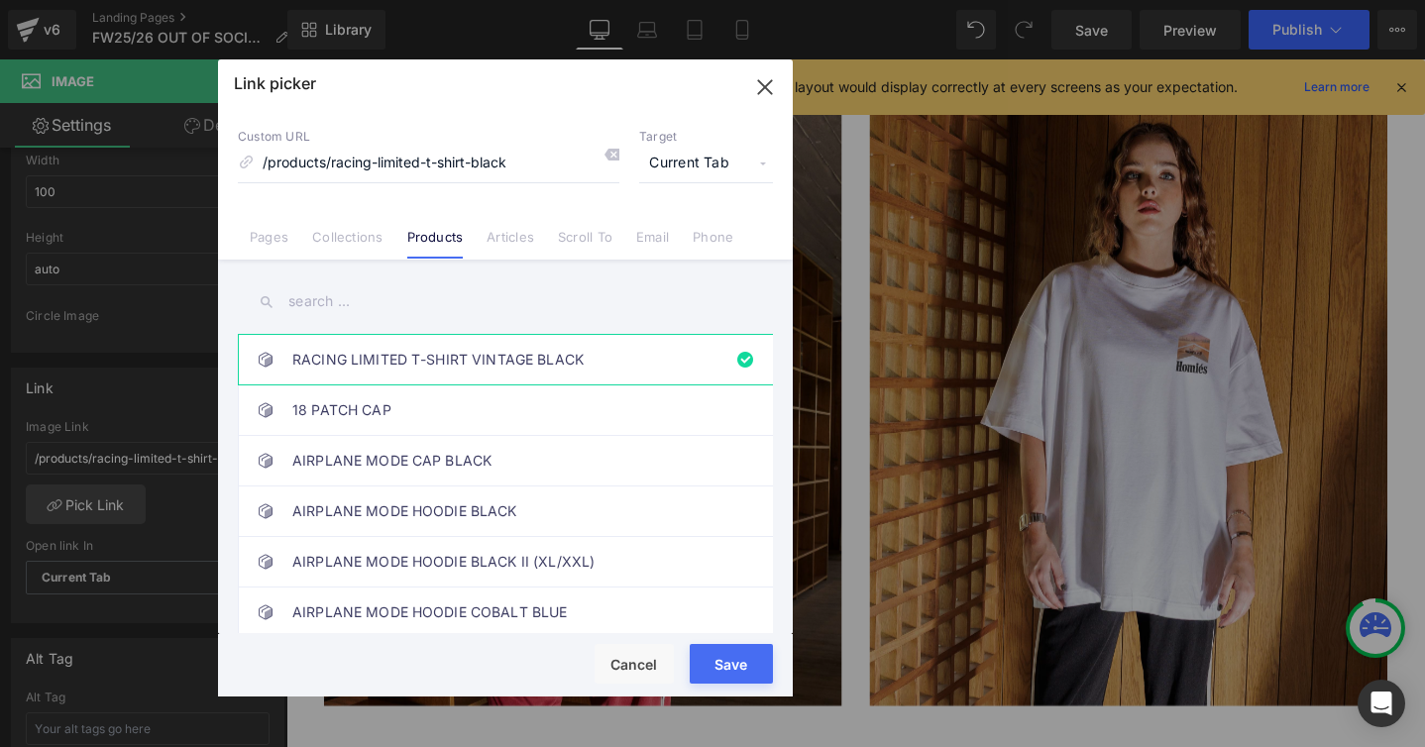
click at [328, 315] on input "text" at bounding box center [505, 301] width 535 height 45
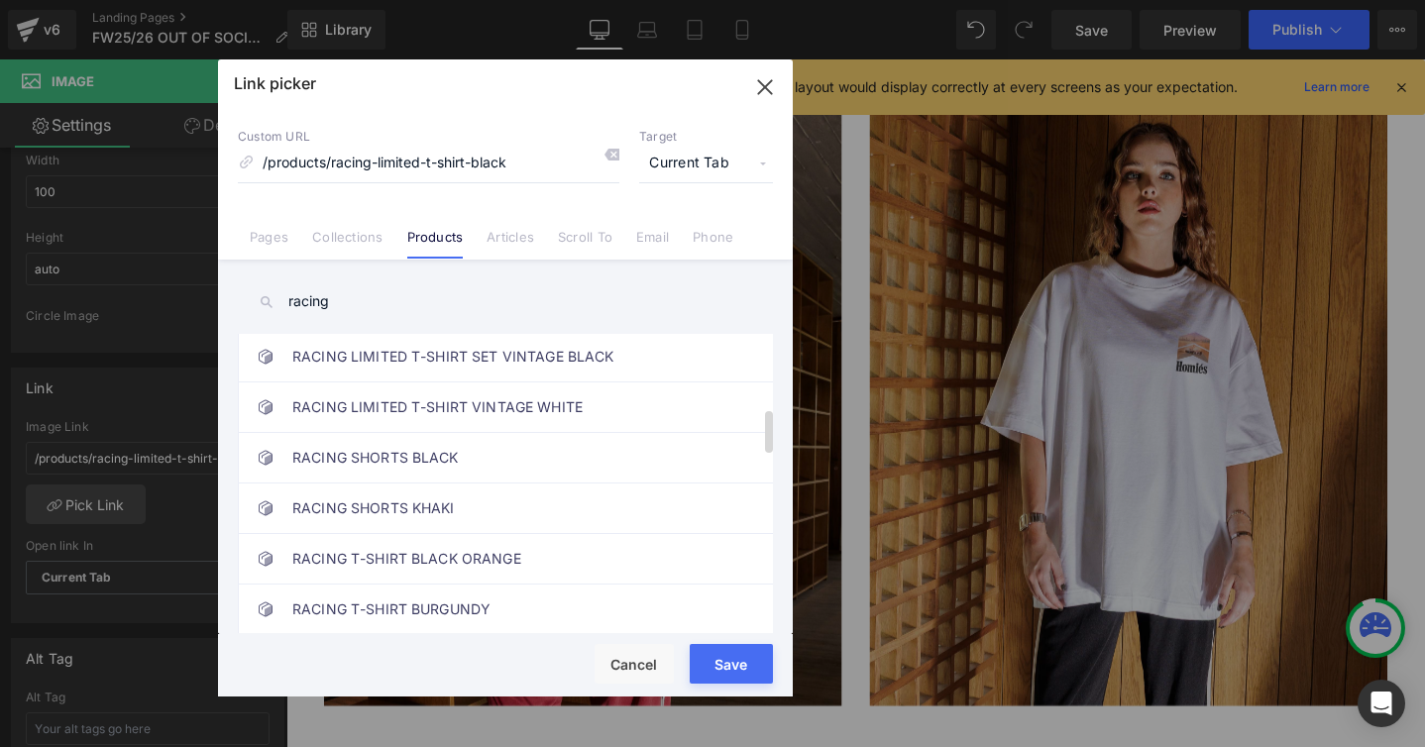
scroll to position [509, 0]
type input "racing"
click at [381, 410] on link "RACING LIMITED T-SHIRT VINTAGE WHITE" at bounding box center [510, 406] width 436 height 50
click at [699, 652] on button "Save" at bounding box center [731, 664] width 83 height 40
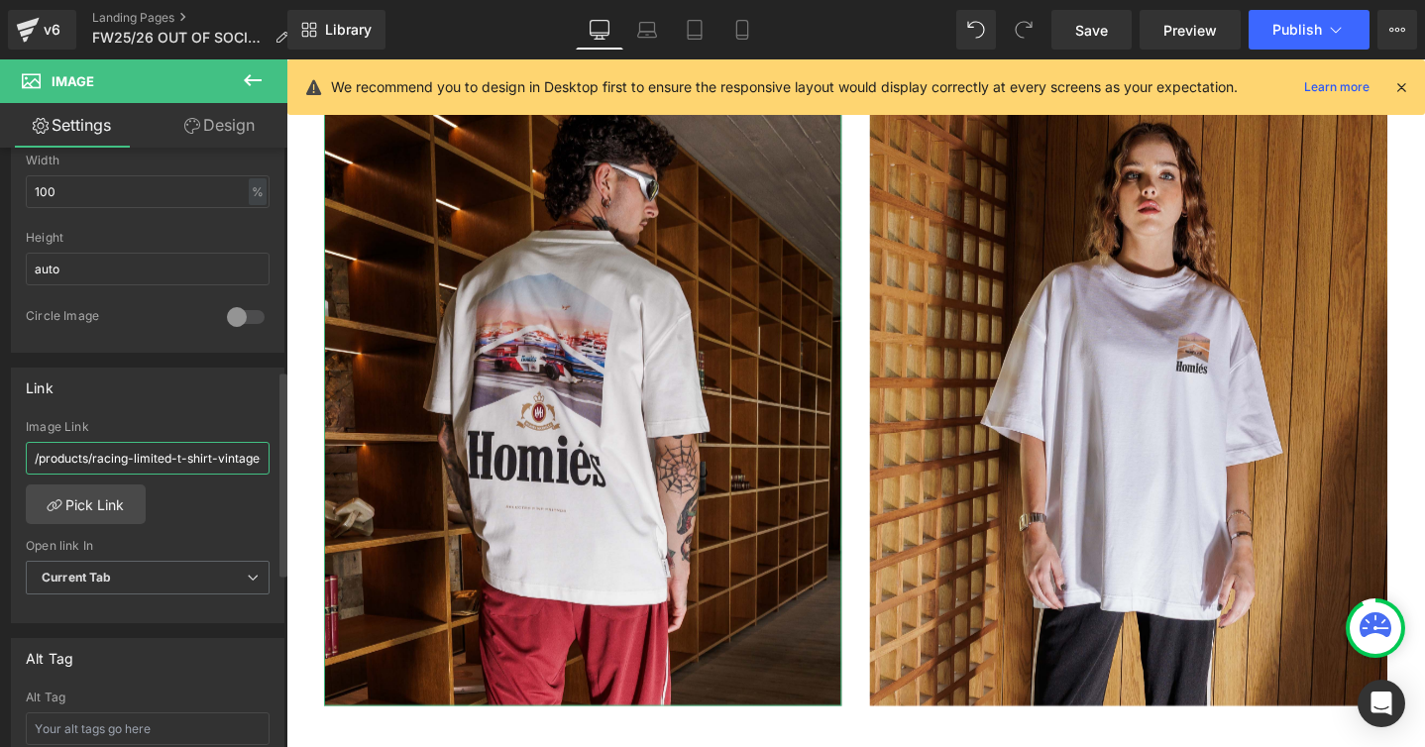
click at [214, 463] on input "/products/racing-limited-t-shirt-vintage-white" at bounding box center [148, 458] width 244 height 33
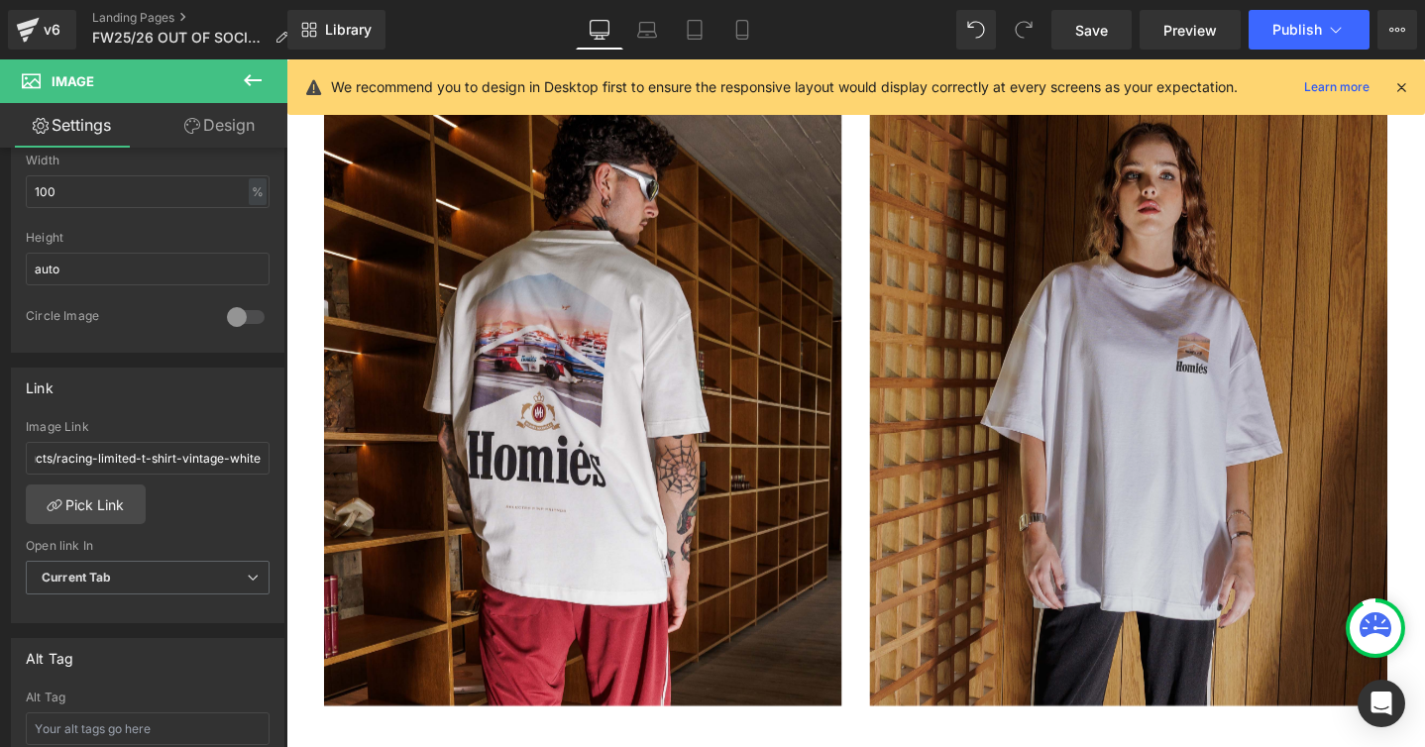
click at [1017, 470] on img at bounding box center [1173, 409] width 545 height 662
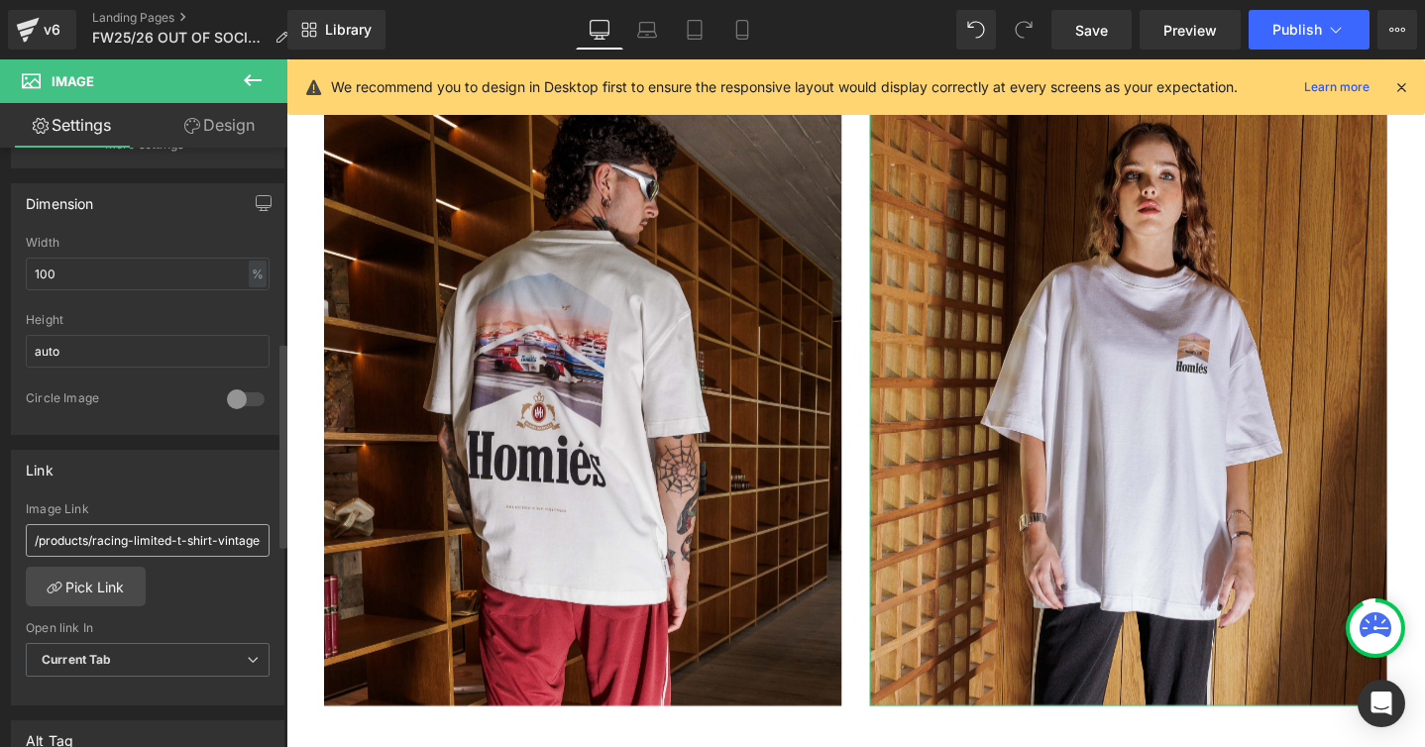
scroll to position [583, 0]
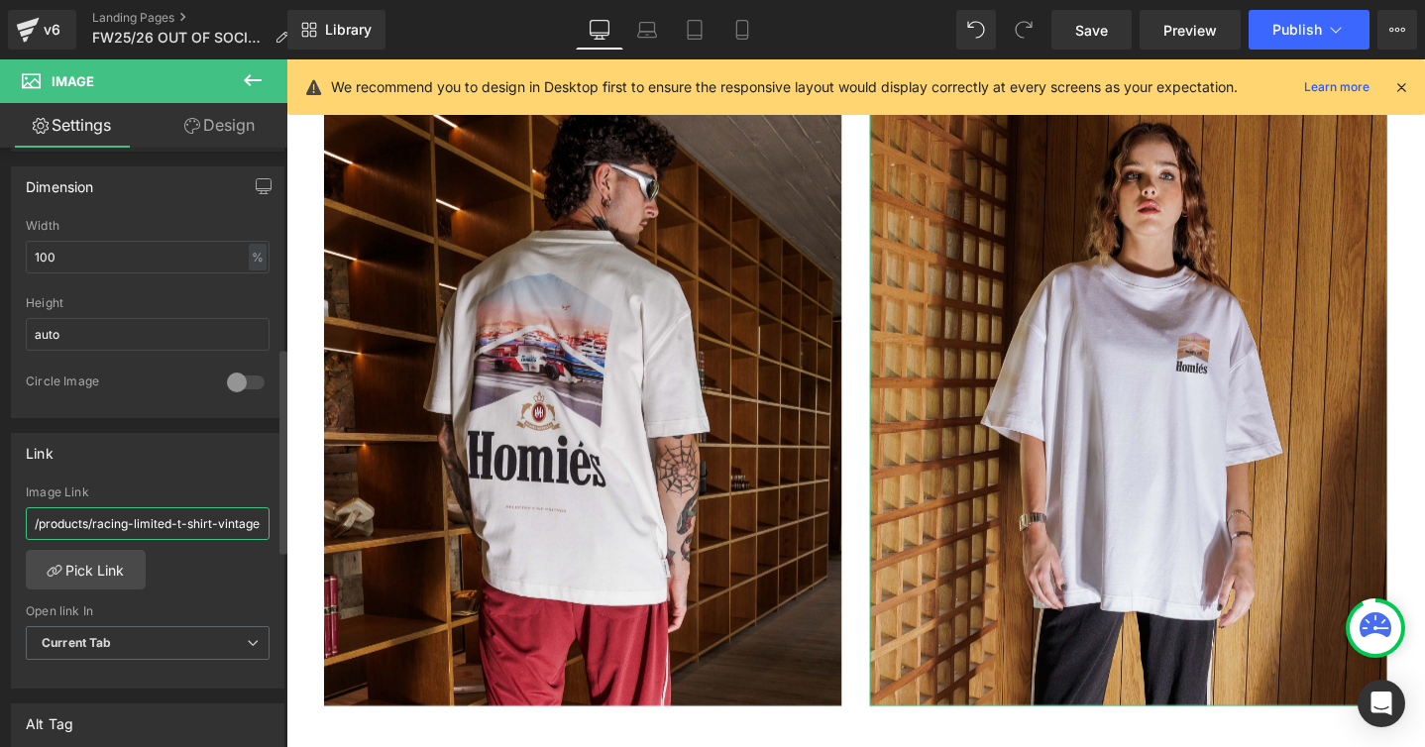
click at [163, 523] on input "/products/racing-limited-t-shirt-vintage-white" at bounding box center [148, 523] width 244 height 33
click at [1287, 28] on span "Publish" at bounding box center [1297, 30] width 50 height 16
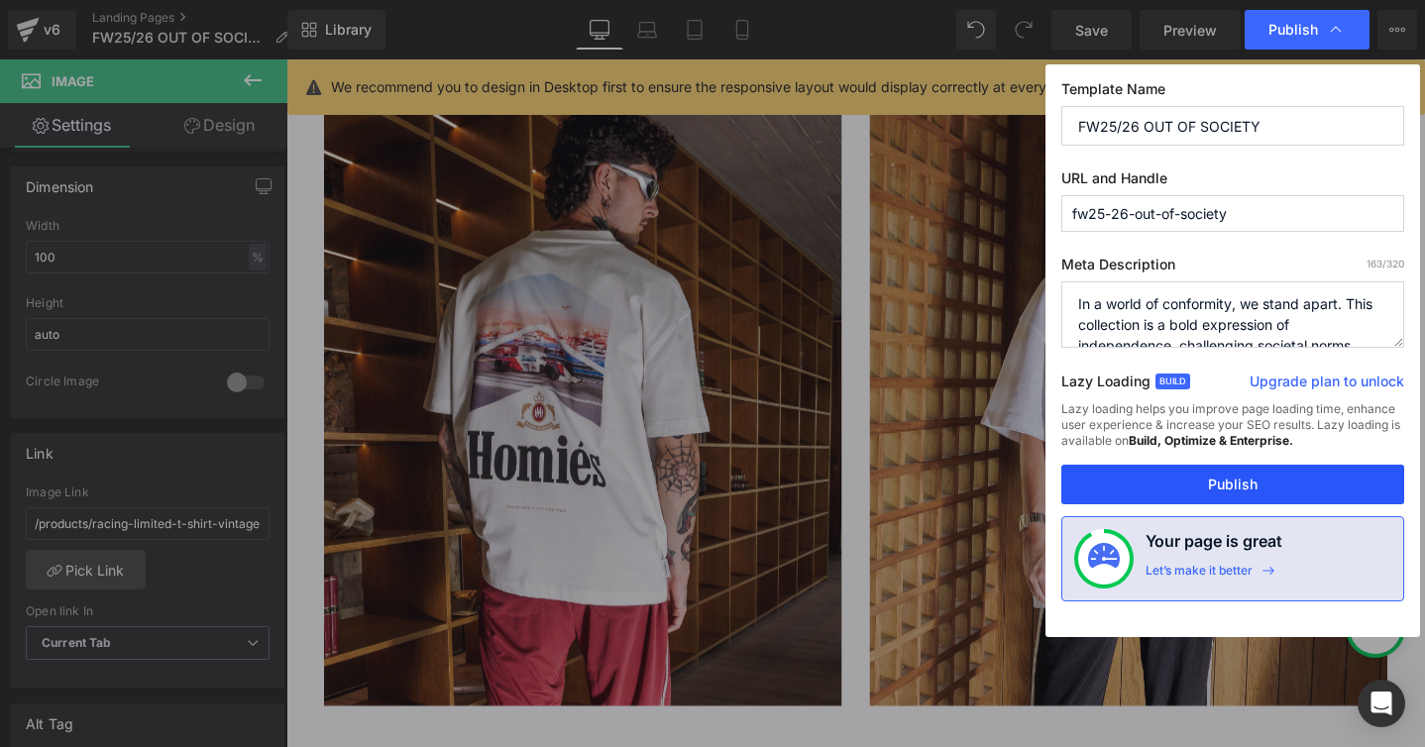
click at [1211, 482] on button "Publish" at bounding box center [1232, 485] width 343 height 40
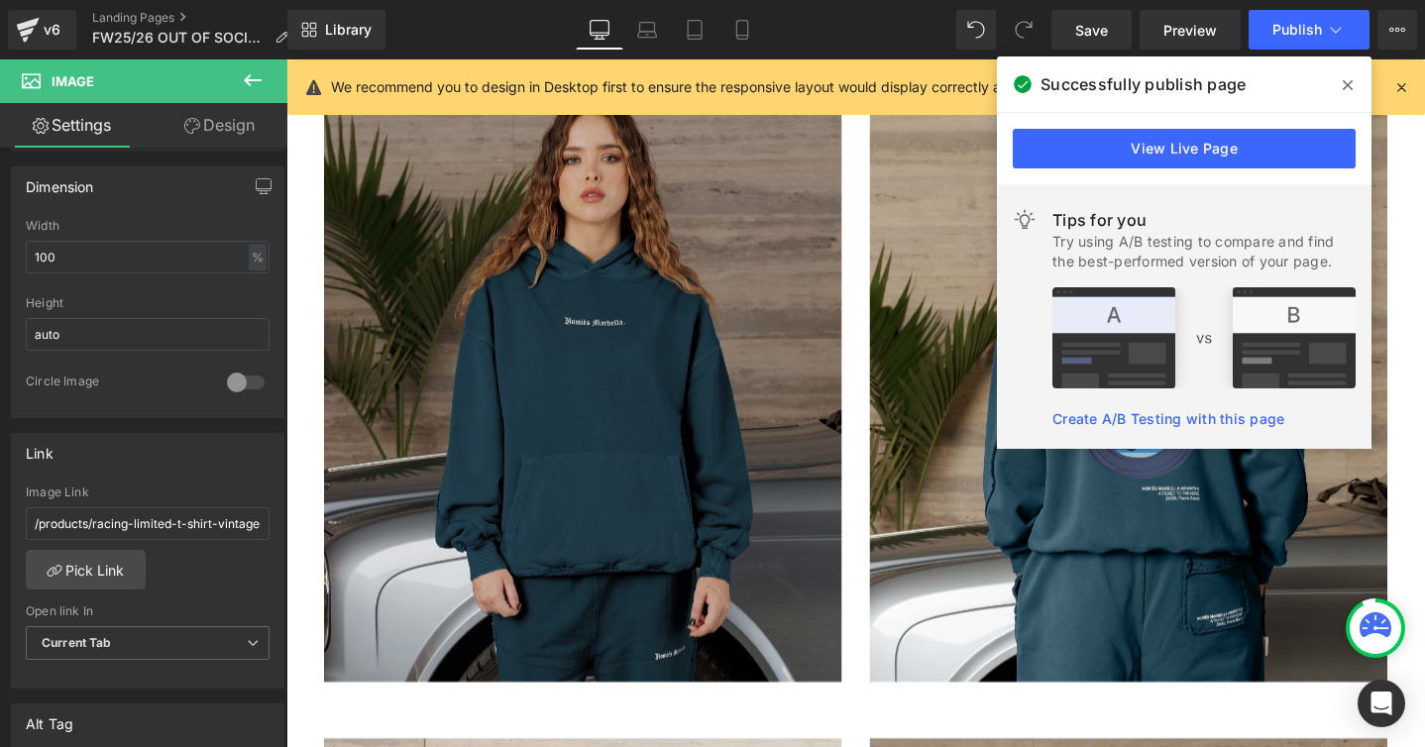
scroll to position [8675, 0]
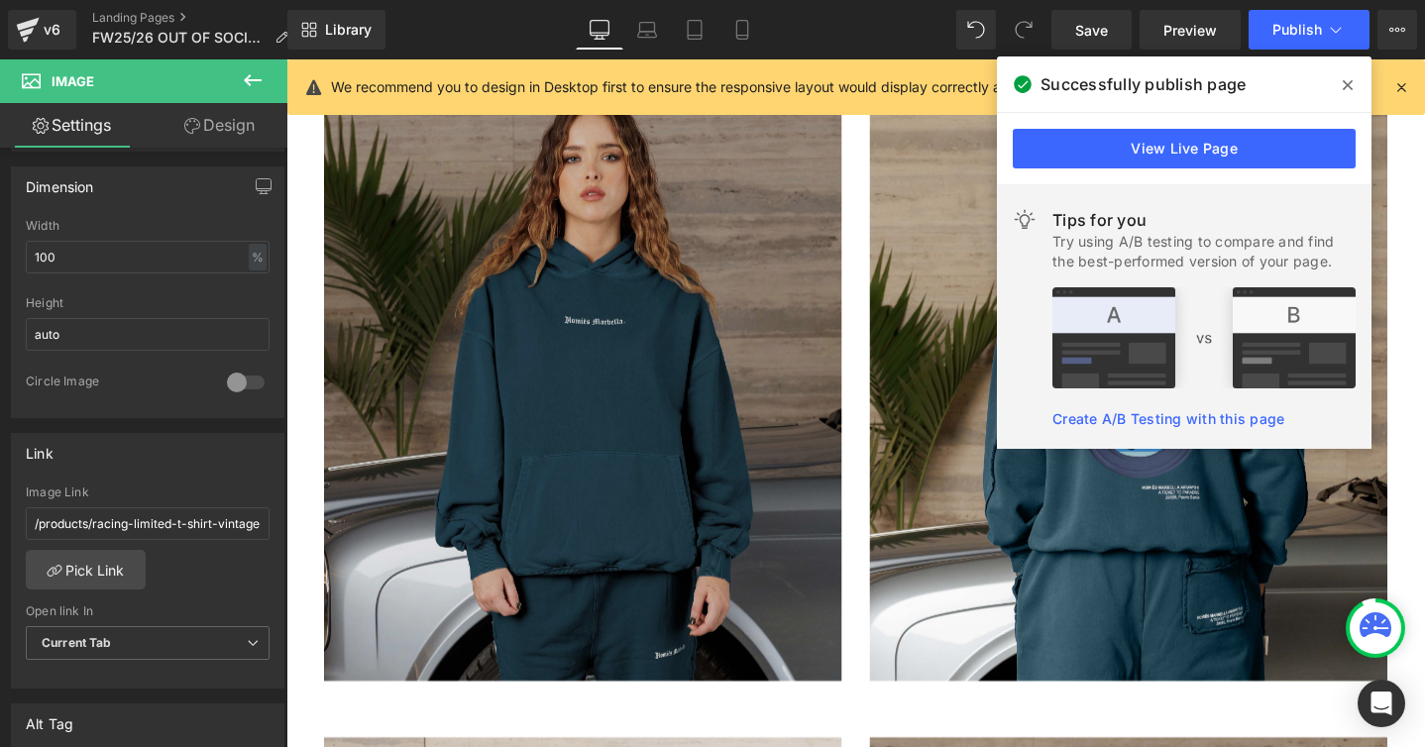
click at [464, 412] on img at bounding box center [598, 384] width 545 height 662
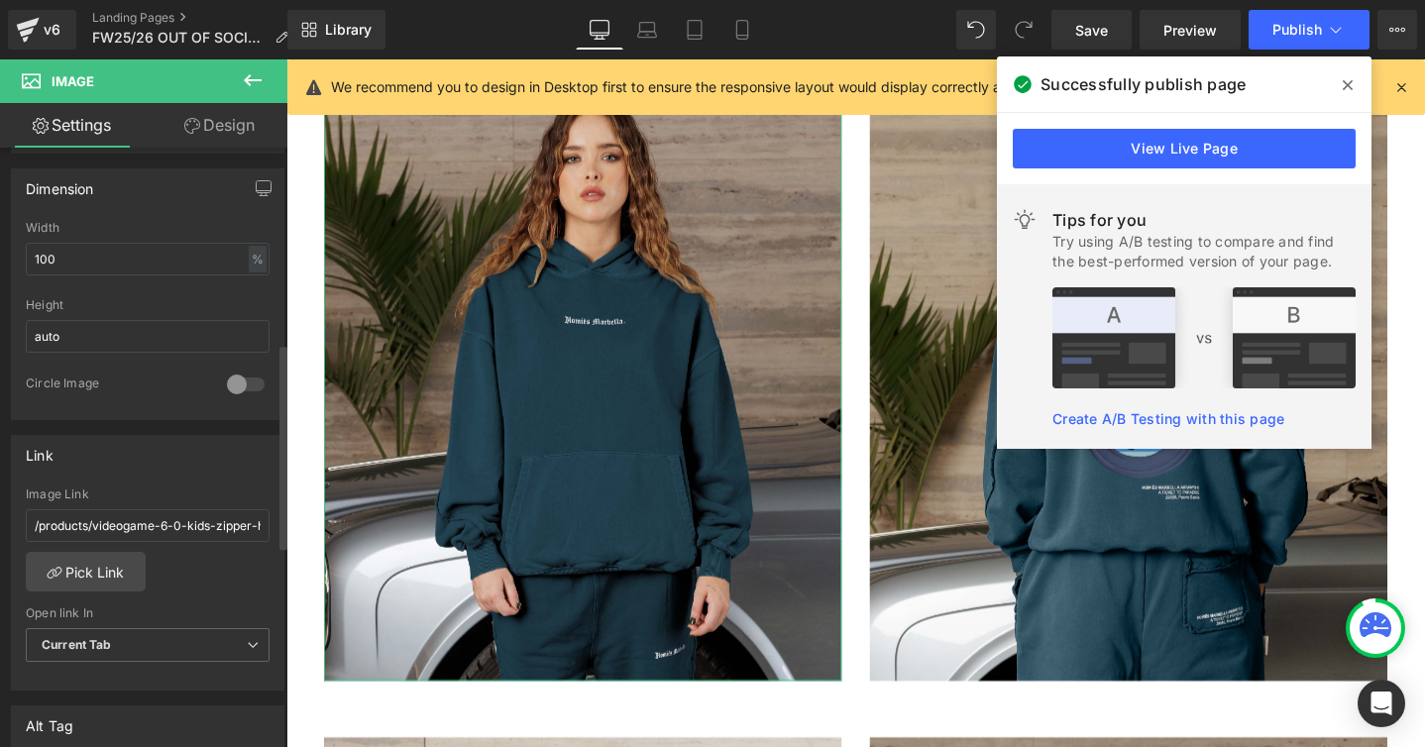
scroll to position [639, 0]
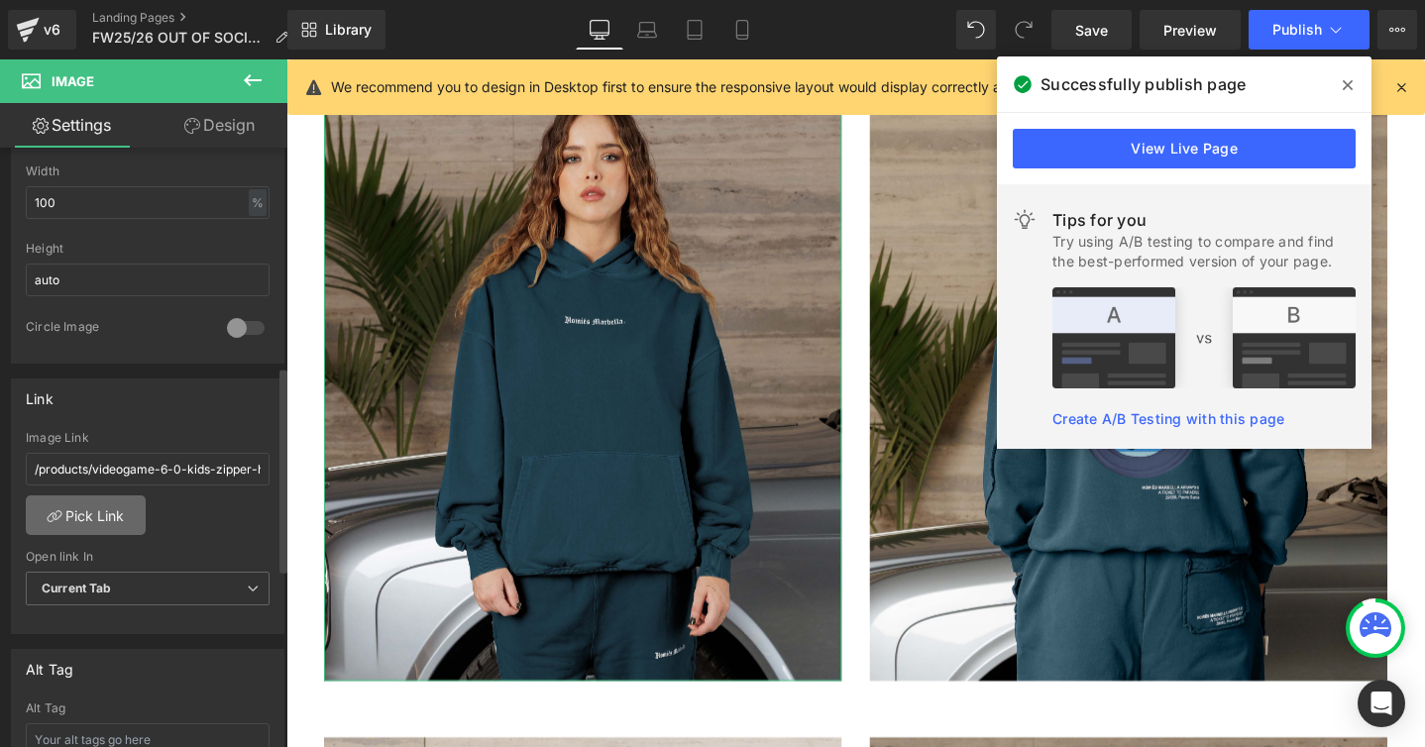
click at [115, 521] on link "Pick Link" at bounding box center [86, 515] width 120 height 40
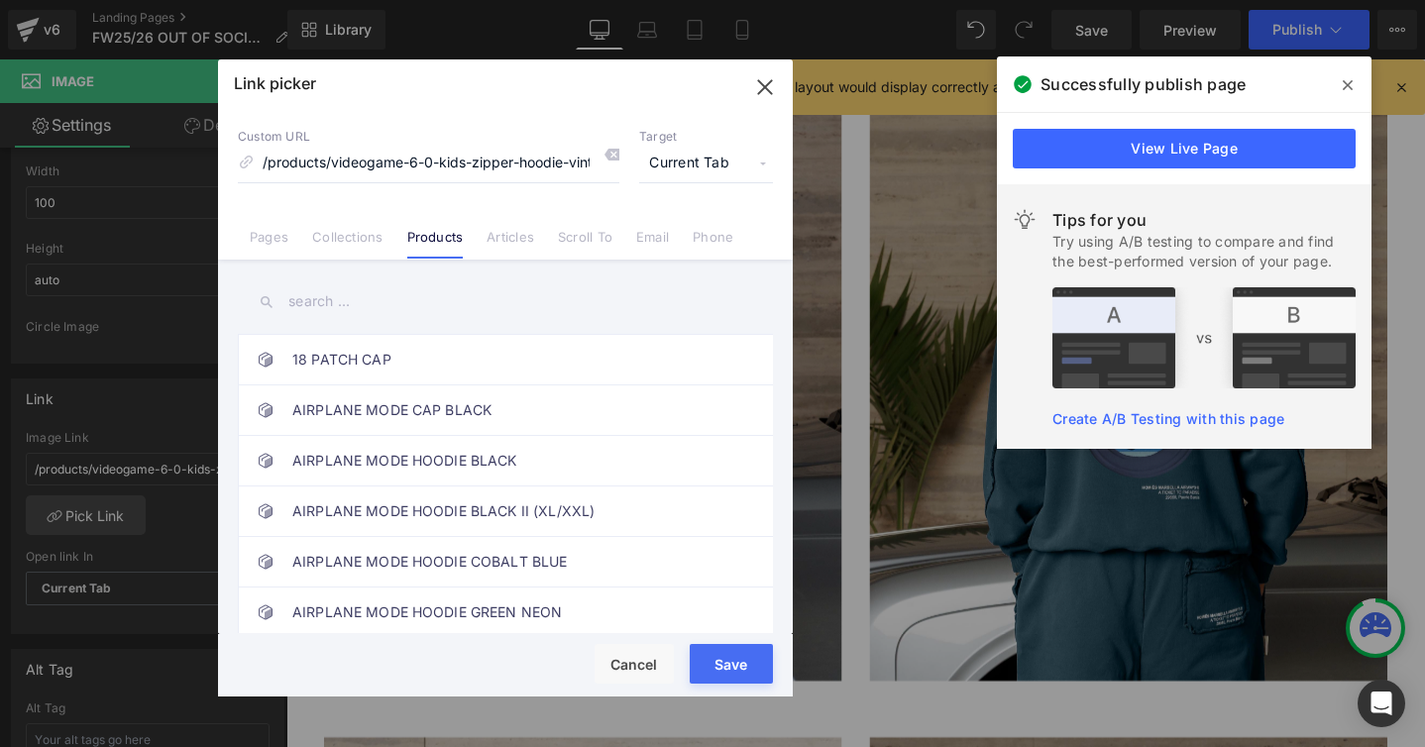
click at [323, 313] on input "text" at bounding box center [505, 301] width 535 height 45
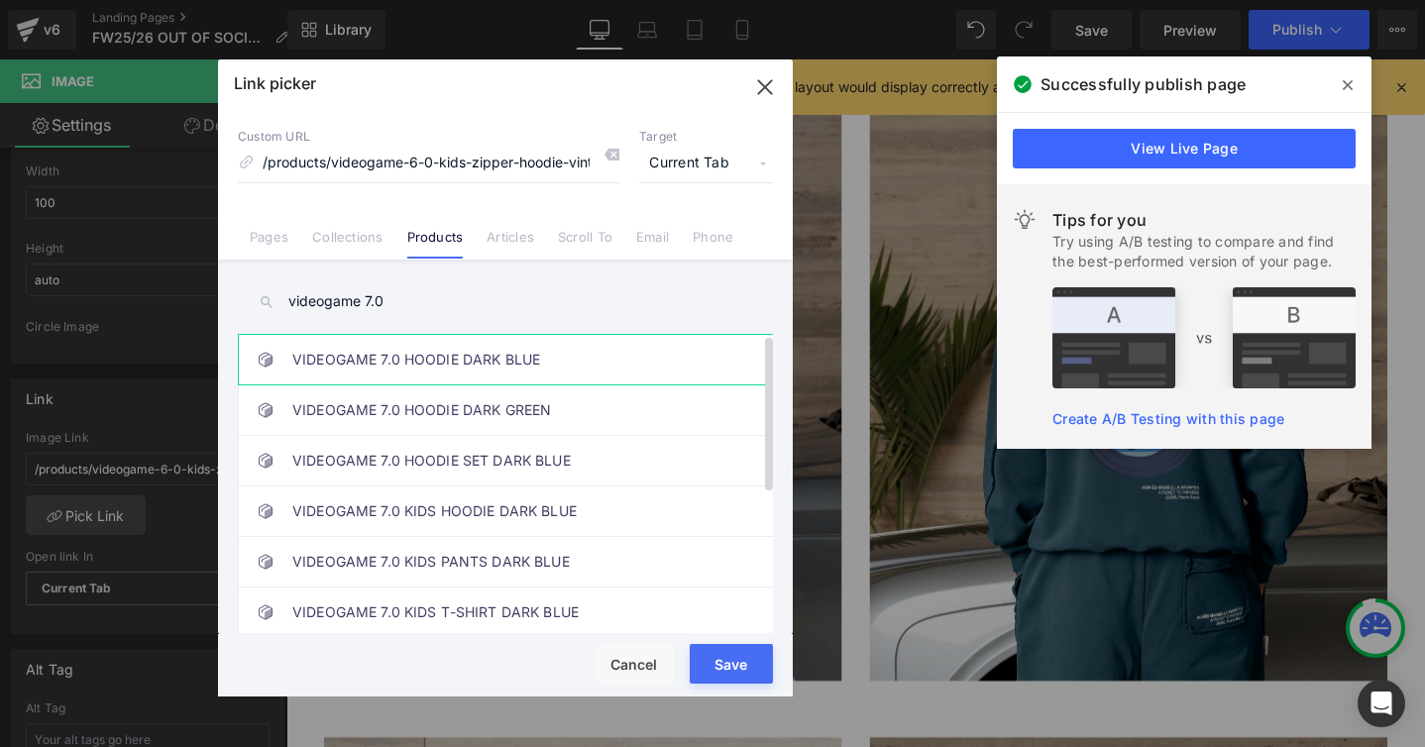
type input "videogame 7.0"
click at [335, 365] on link "VIDEOGAME 7.0 HOODIE DARK BLUE" at bounding box center [510, 360] width 436 height 50
click at [703, 650] on button "Save" at bounding box center [731, 664] width 83 height 40
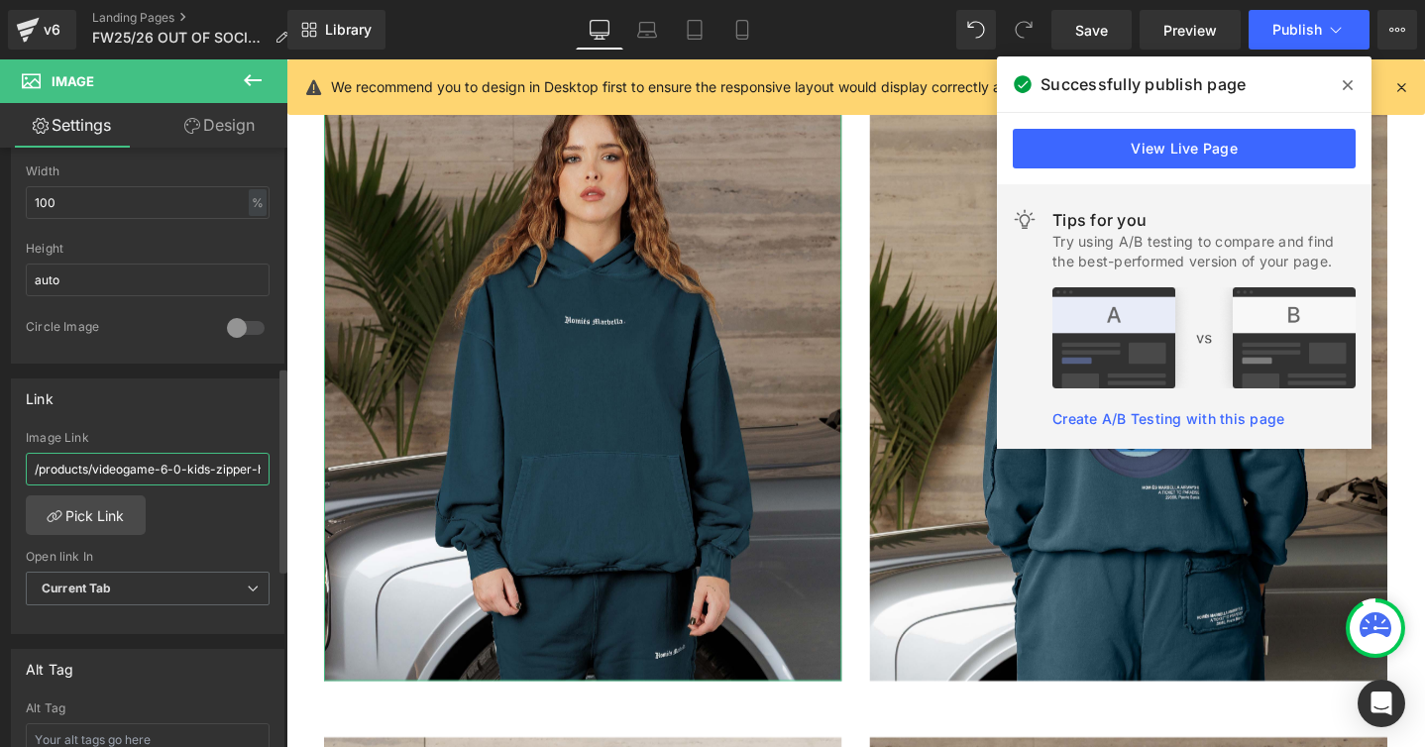
click at [166, 467] on input "/products/videogame-6-0-kids-zipper-hoodie-vintage-light-grey-copy" at bounding box center [148, 469] width 244 height 33
type input "/products/videogame-7-0-hoodie-vintage-dark-blue"
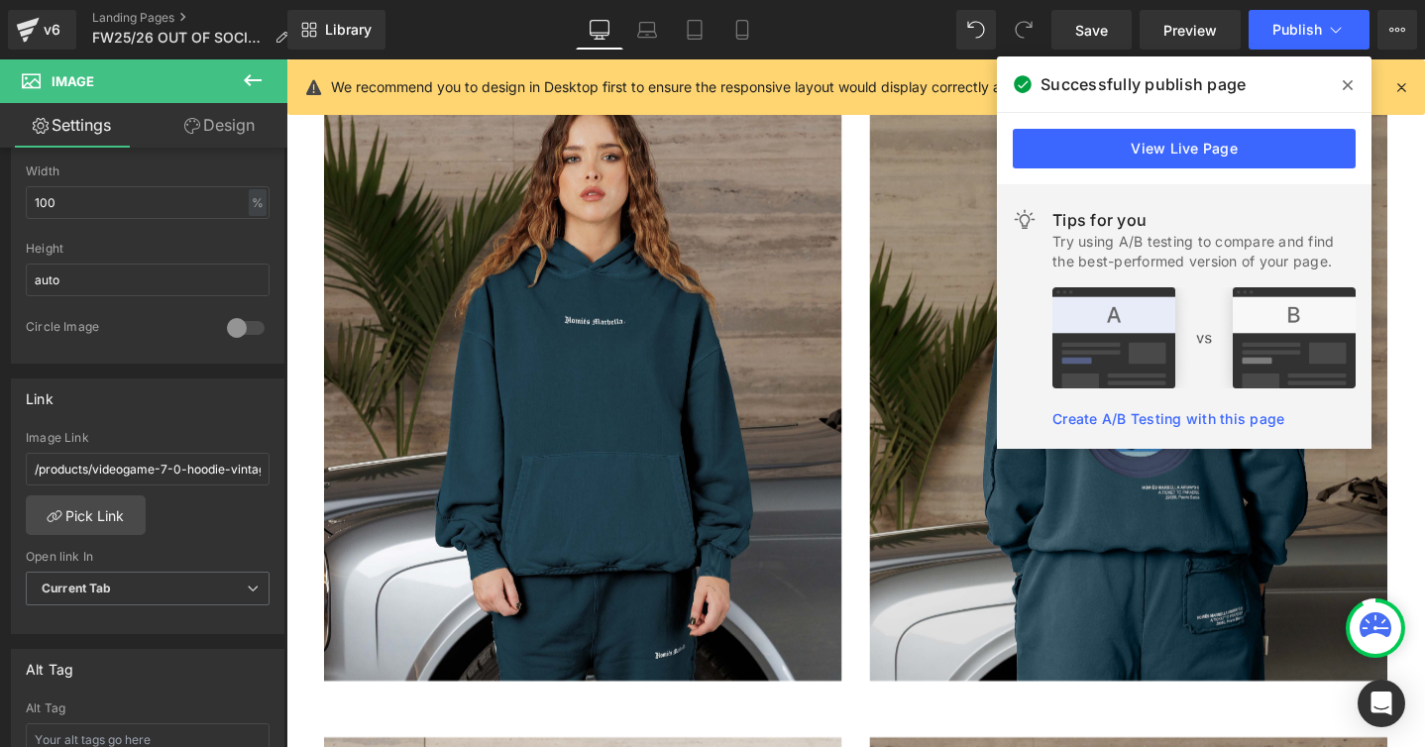
click at [916, 533] on img at bounding box center [1173, 384] width 545 height 662
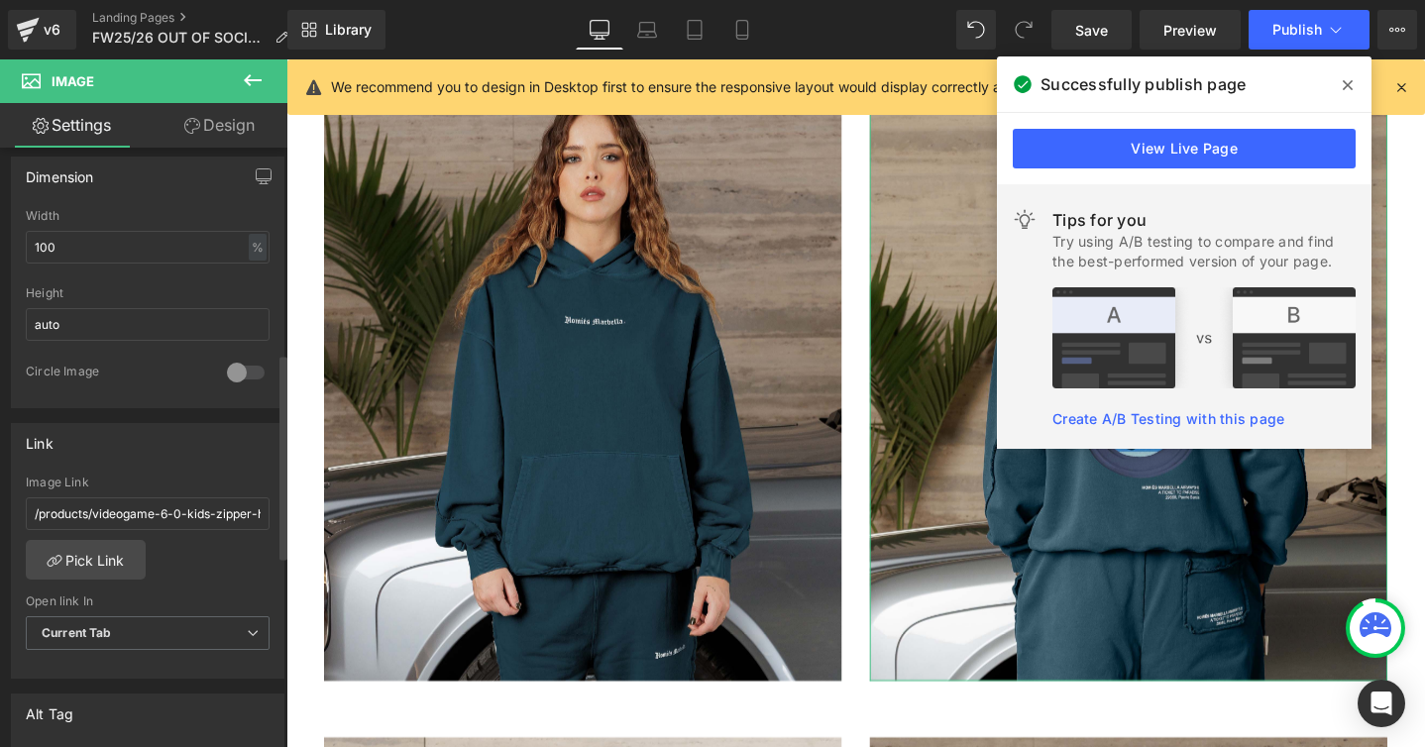
scroll to position [601, 0]
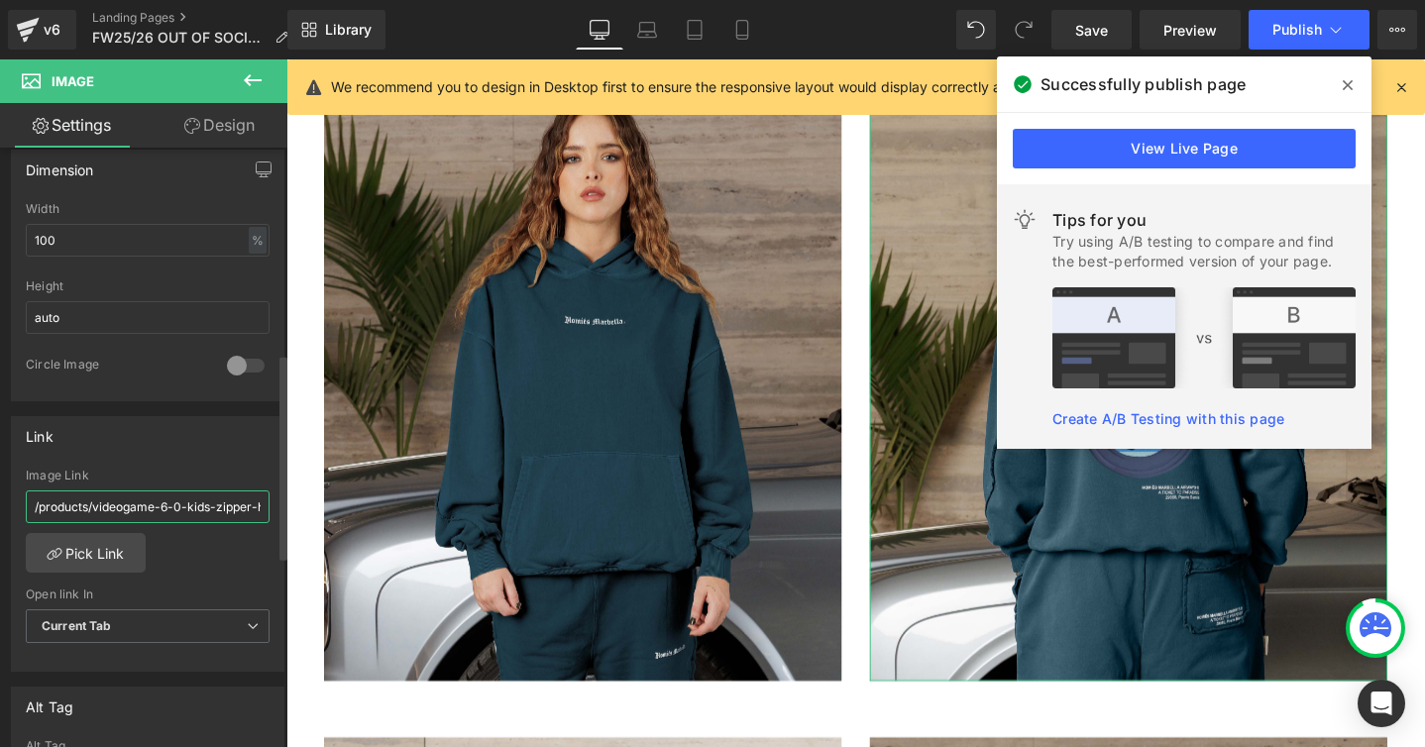
click at [134, 511] on input "/products/videogame-6-0-kids-zipper-hoodie-vintage-light-grey-copy" at bounding box center [148, 506] width 244 height 33
type input "/products/videogame-7-0-hoodie-vintage-dark-blue"
click at [210, 575] on div "/products/videogame-6-0-kids-zipper-hoodie-vintage-light-grey-copy Image Link /…" at bounding box center [147, 570] width 271 height 203
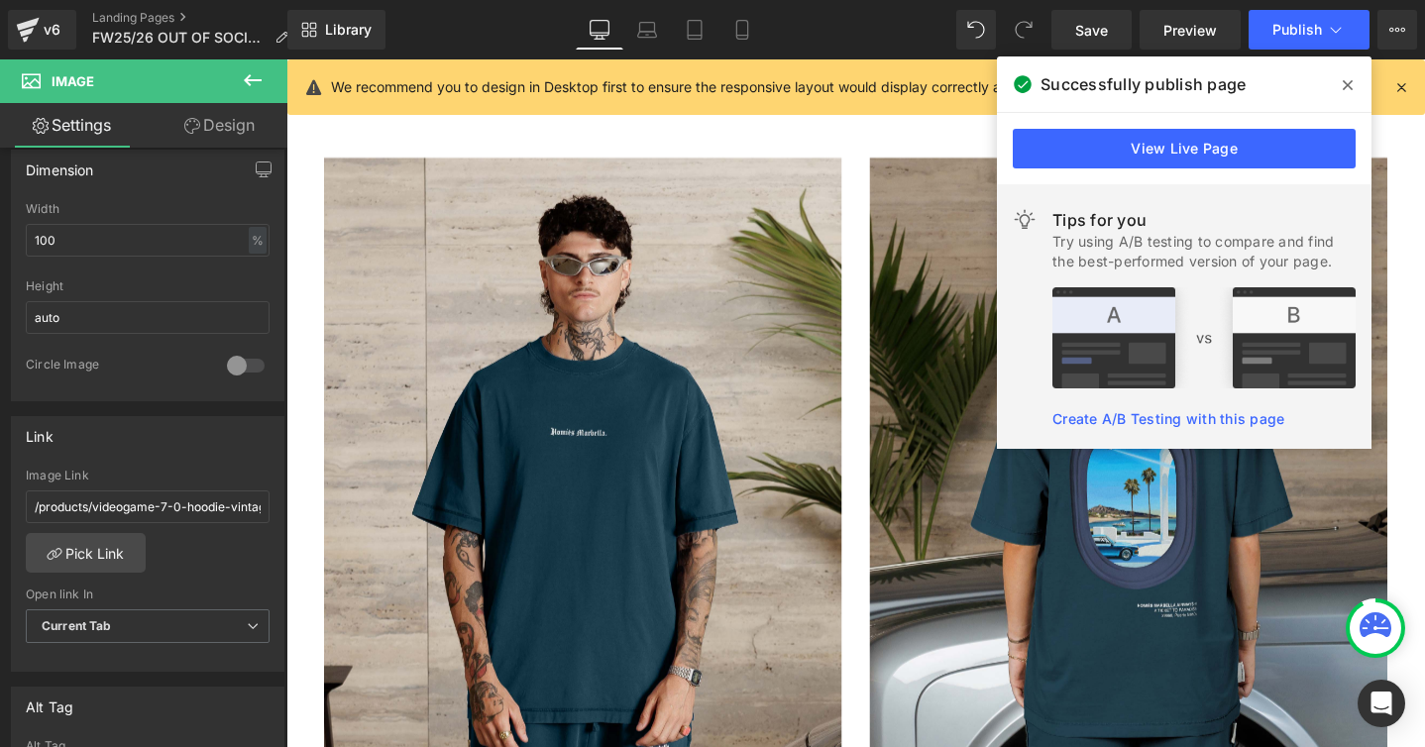
scroll to position [9338, 0]
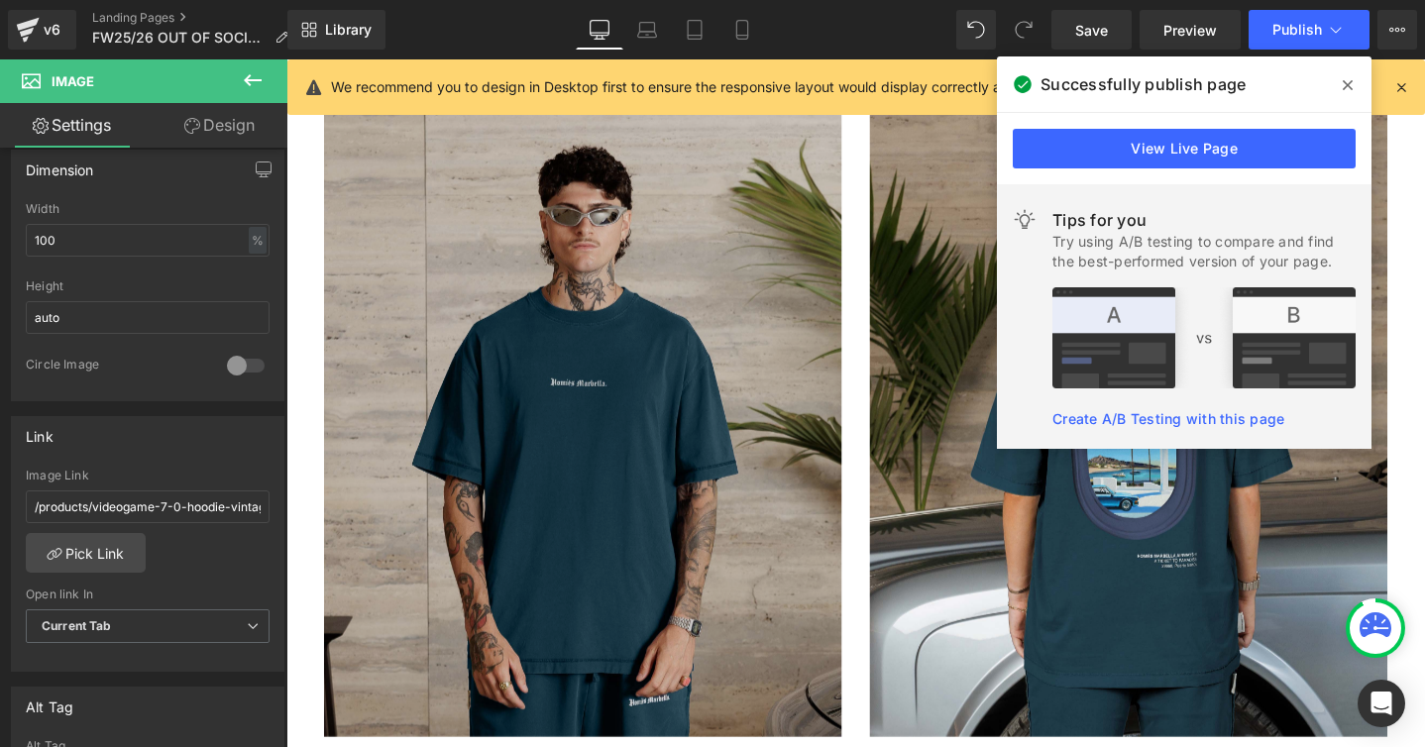
click at [556, 397] on img at bounding box center [598, 442] width 545 height 662
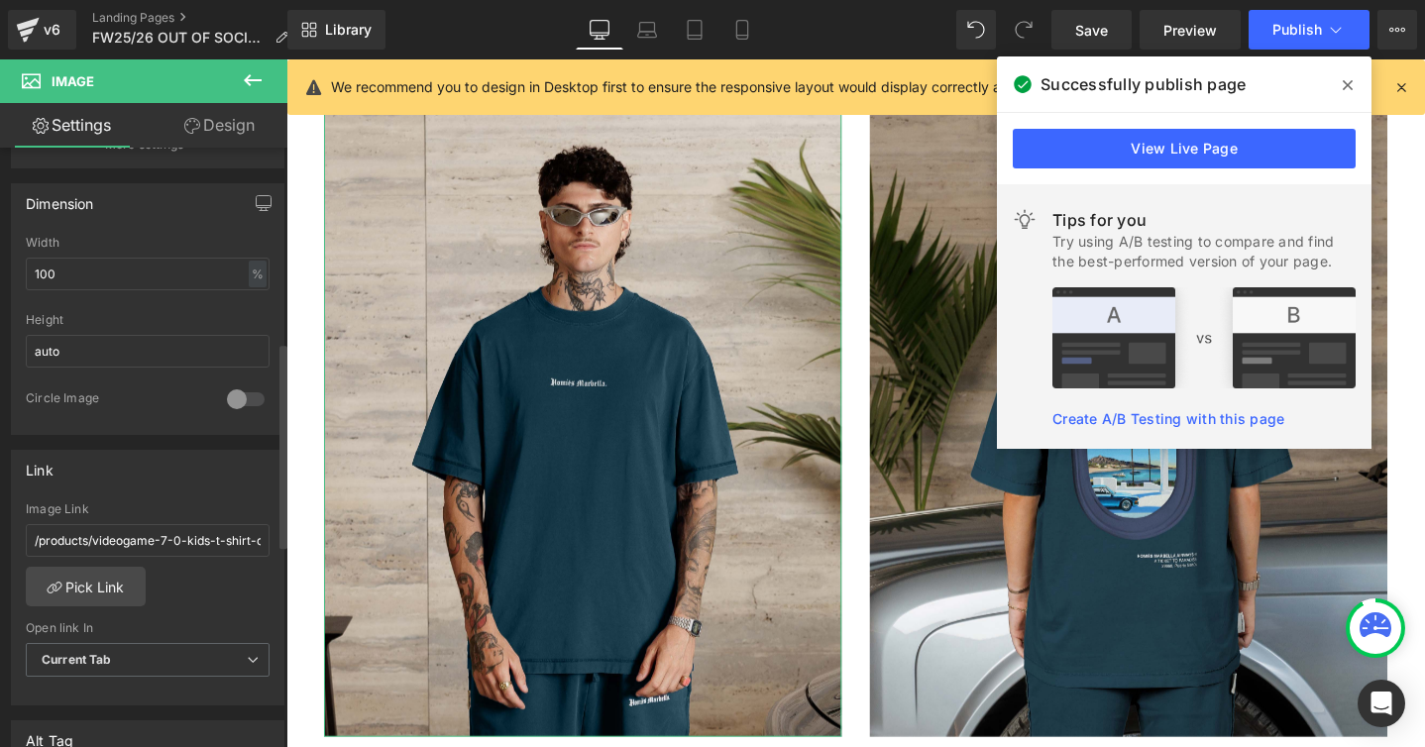
scroll to position [579, 0]
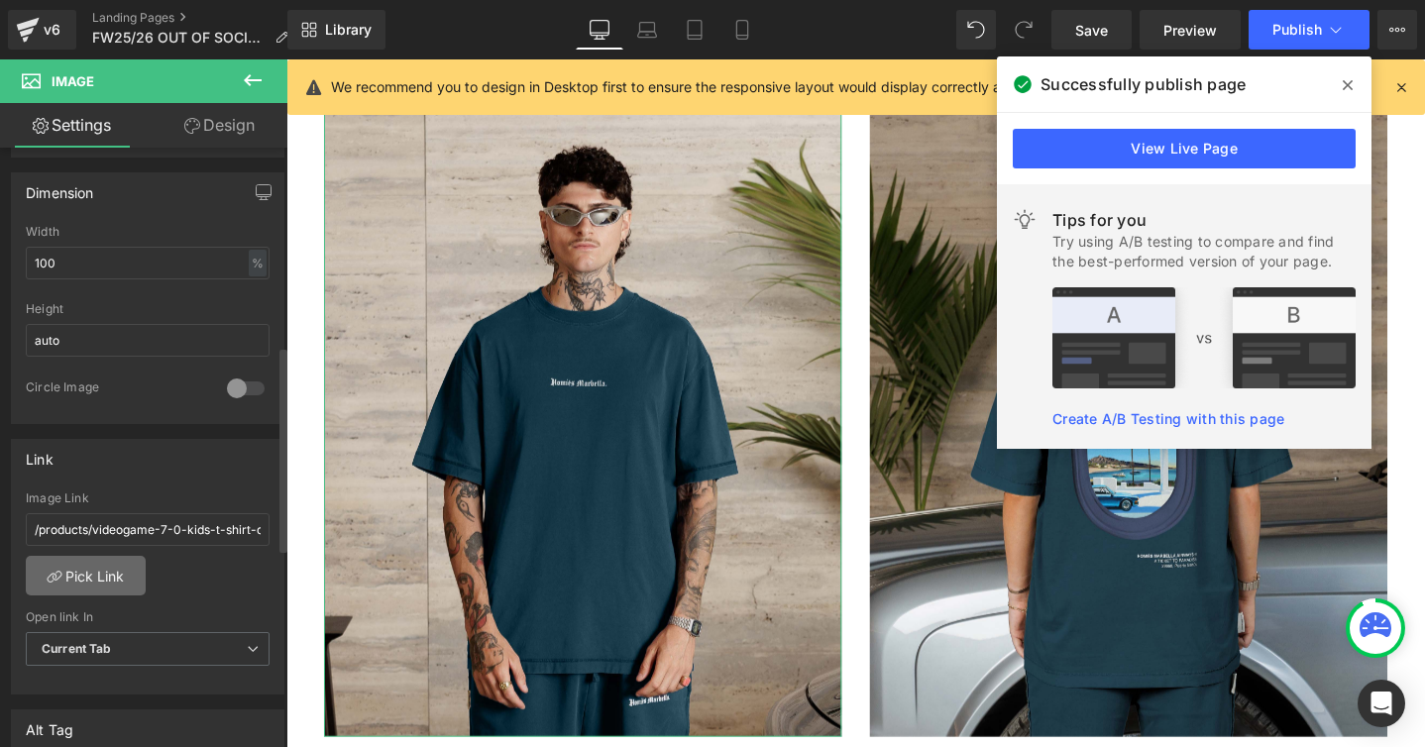
click at [98, 576] on link "Pick Link" at bounding box center [86, 576] width 120 height 40
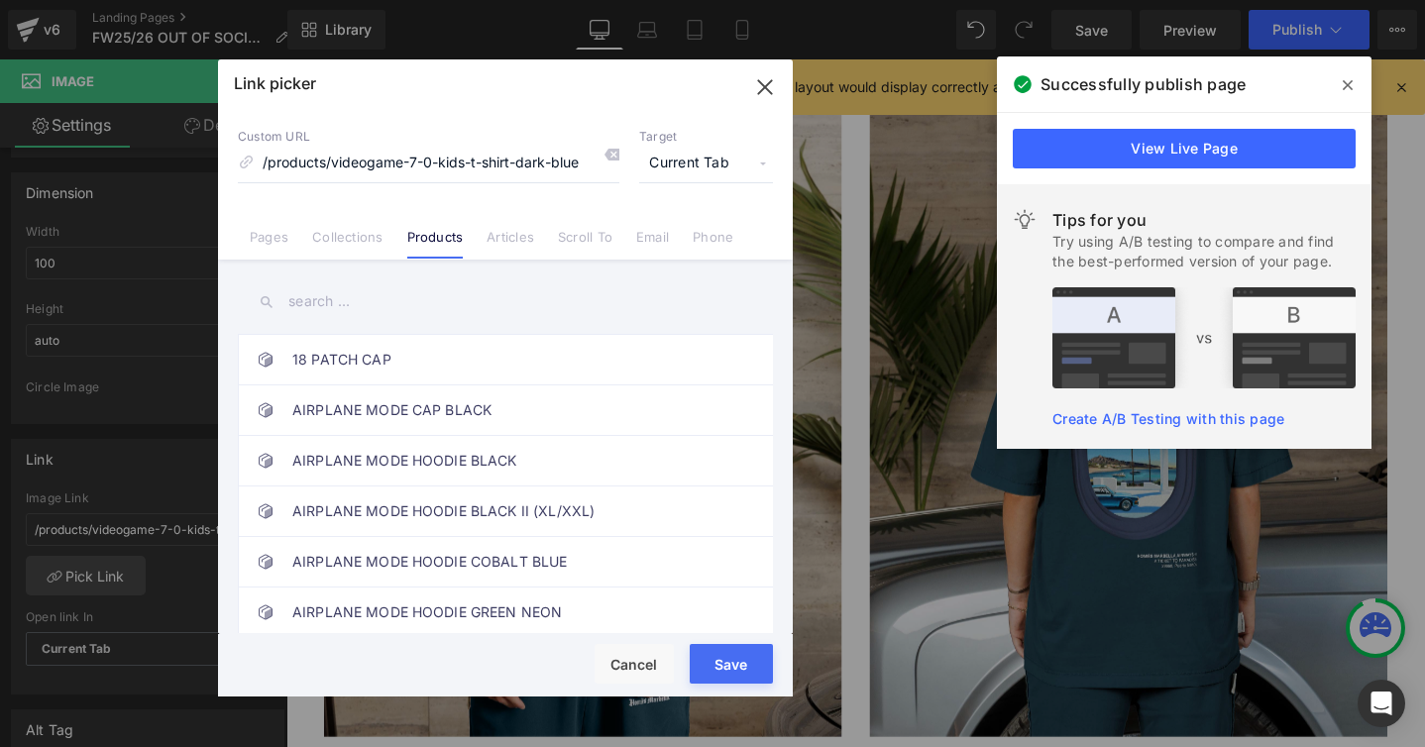
click at [302, 297] on input "text" at bounding box center [505, 301] width 535 height 45
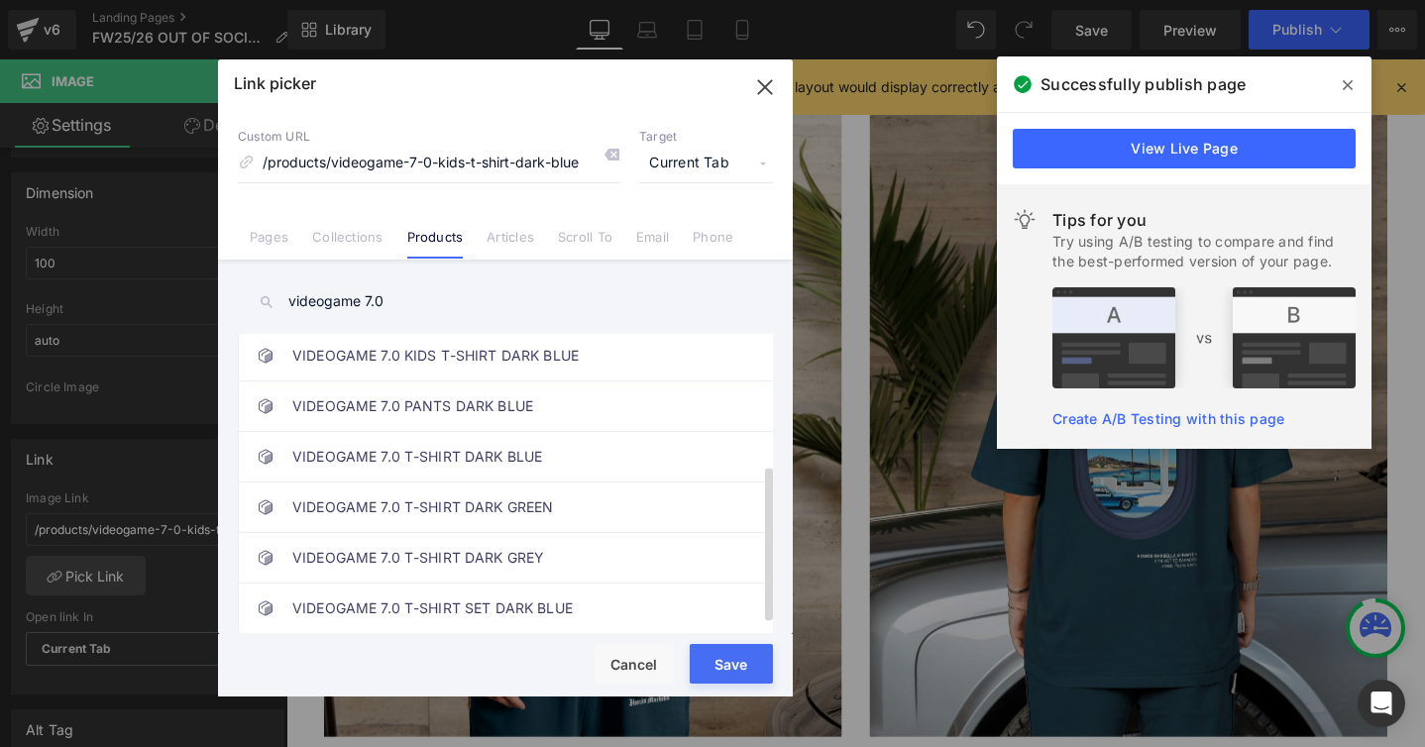
scroll to position [264, 0]
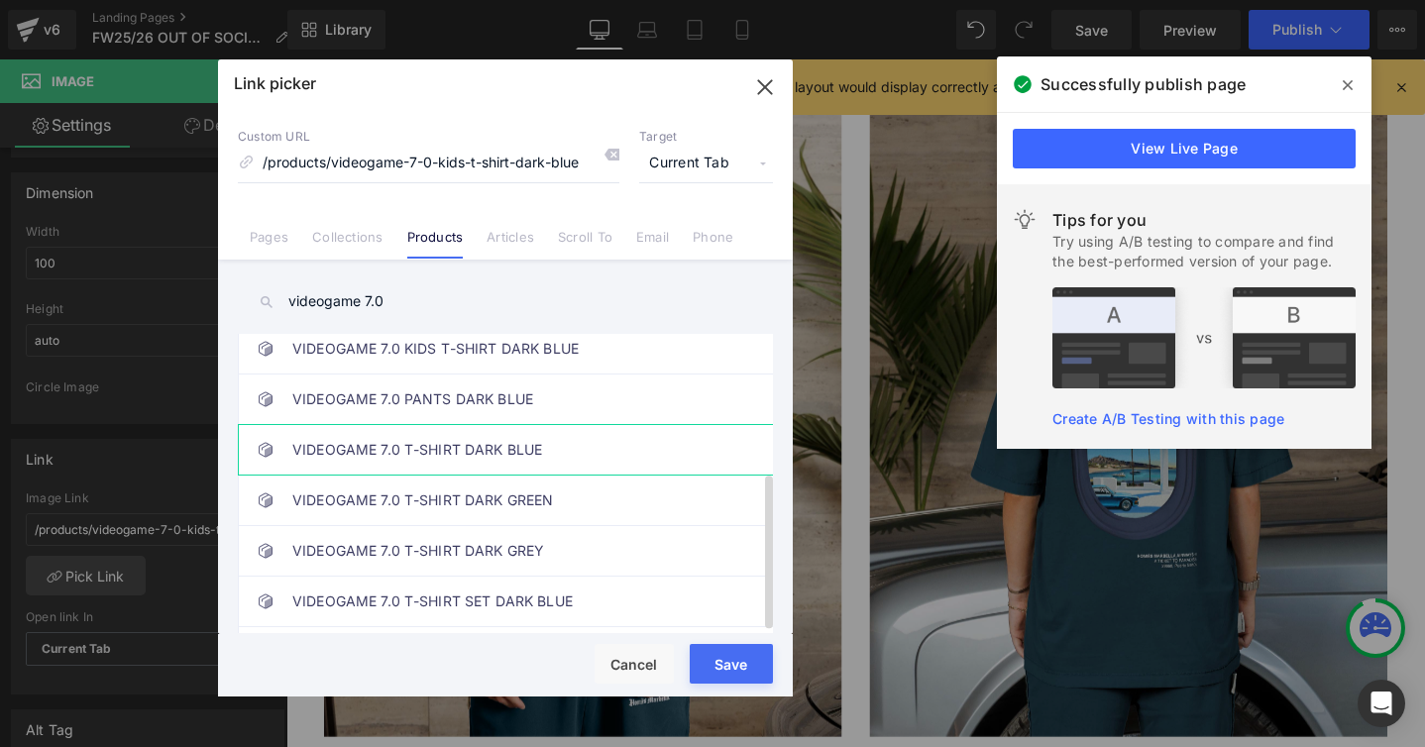
type input "videogame 7.0"
click at [340, 464] on link "VIDEOGAME 7.0 T-SHIRT DARK BLUE" at bounding box center [510, 450] width 436 height 50
click at [703, 652] on button "Save" at bounding box center [731, 664] width 83 height 40
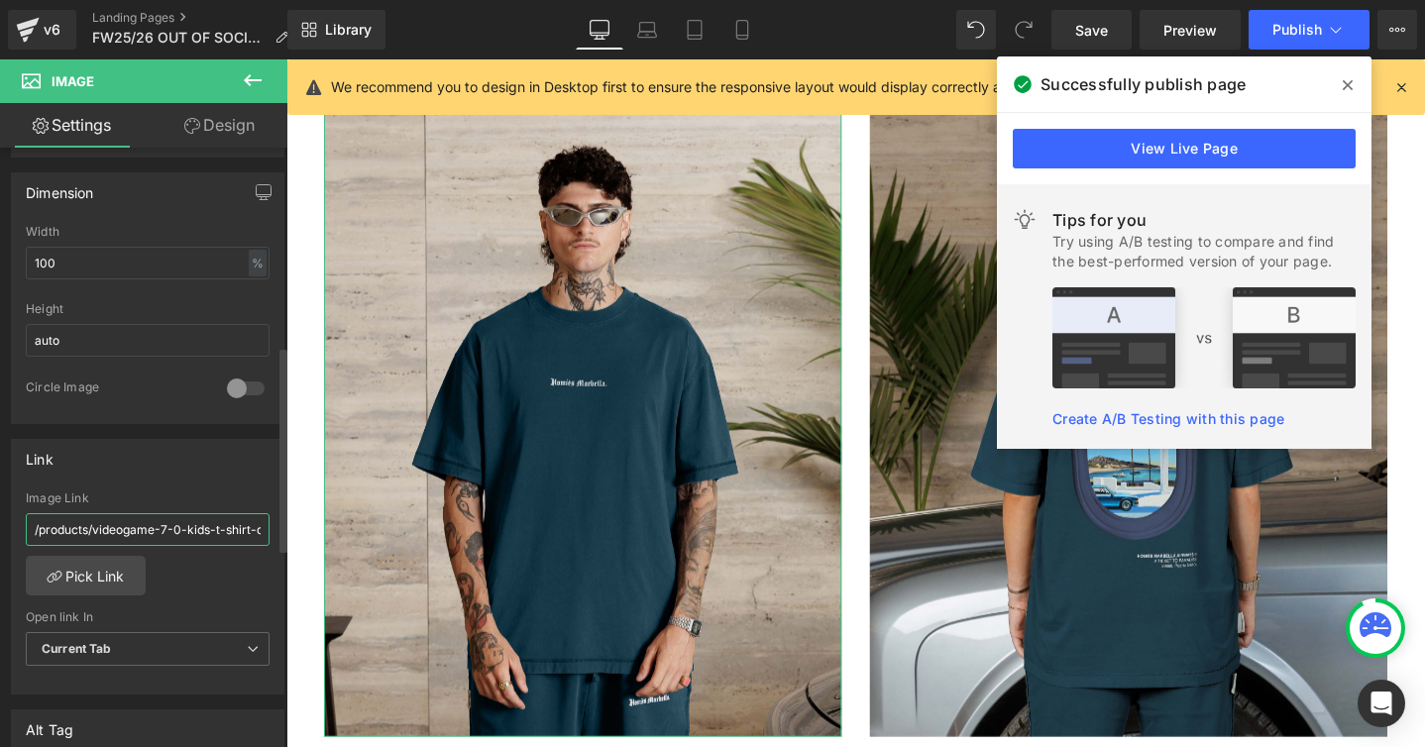
click at [187, 529] on input "/products/videogame-7-0-kids-t-shirt-dark-blue" at bounding box center [148, 529] width 244 height 33
type input "/products/videogame-7-0-t-shirt-vintage-dark-blue"
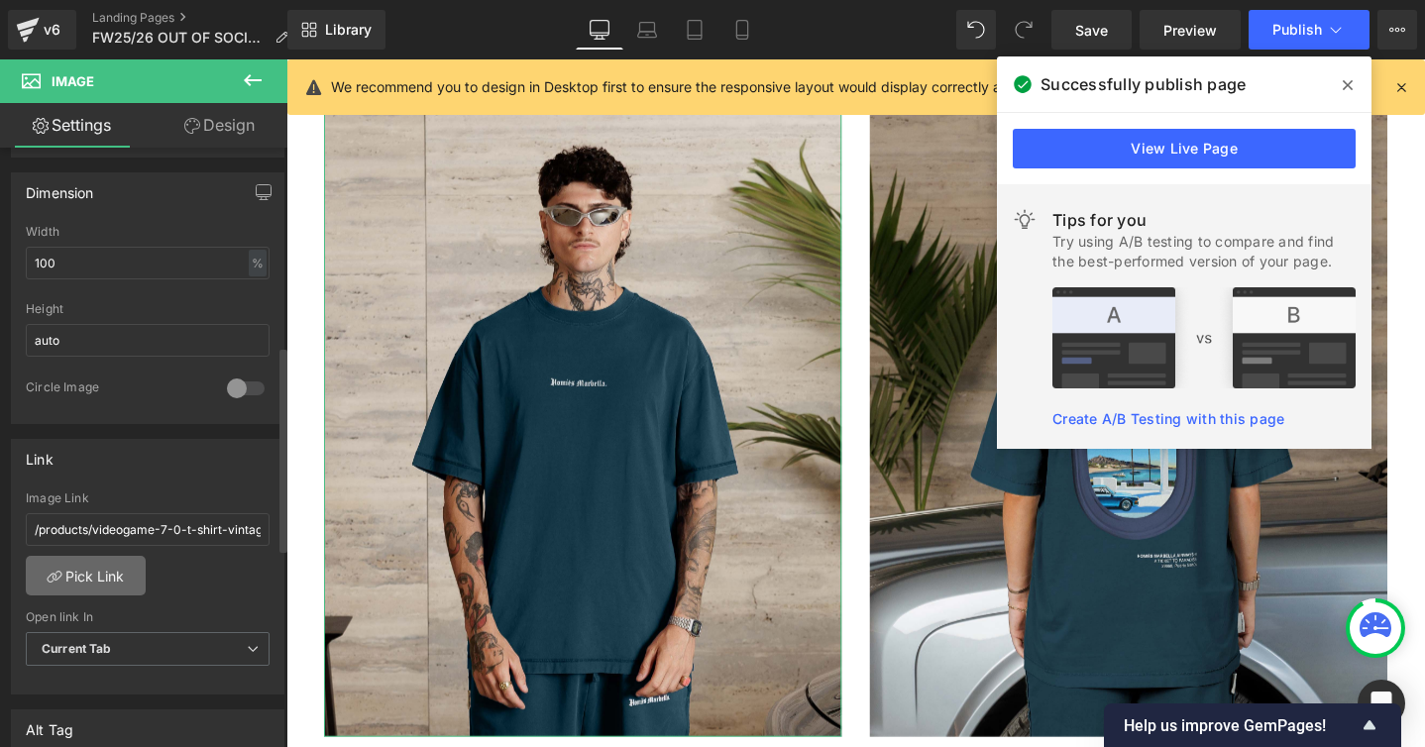
click at [96, 573] on link "Pick Link" at bounding box center [86, 576] width 120 height 40
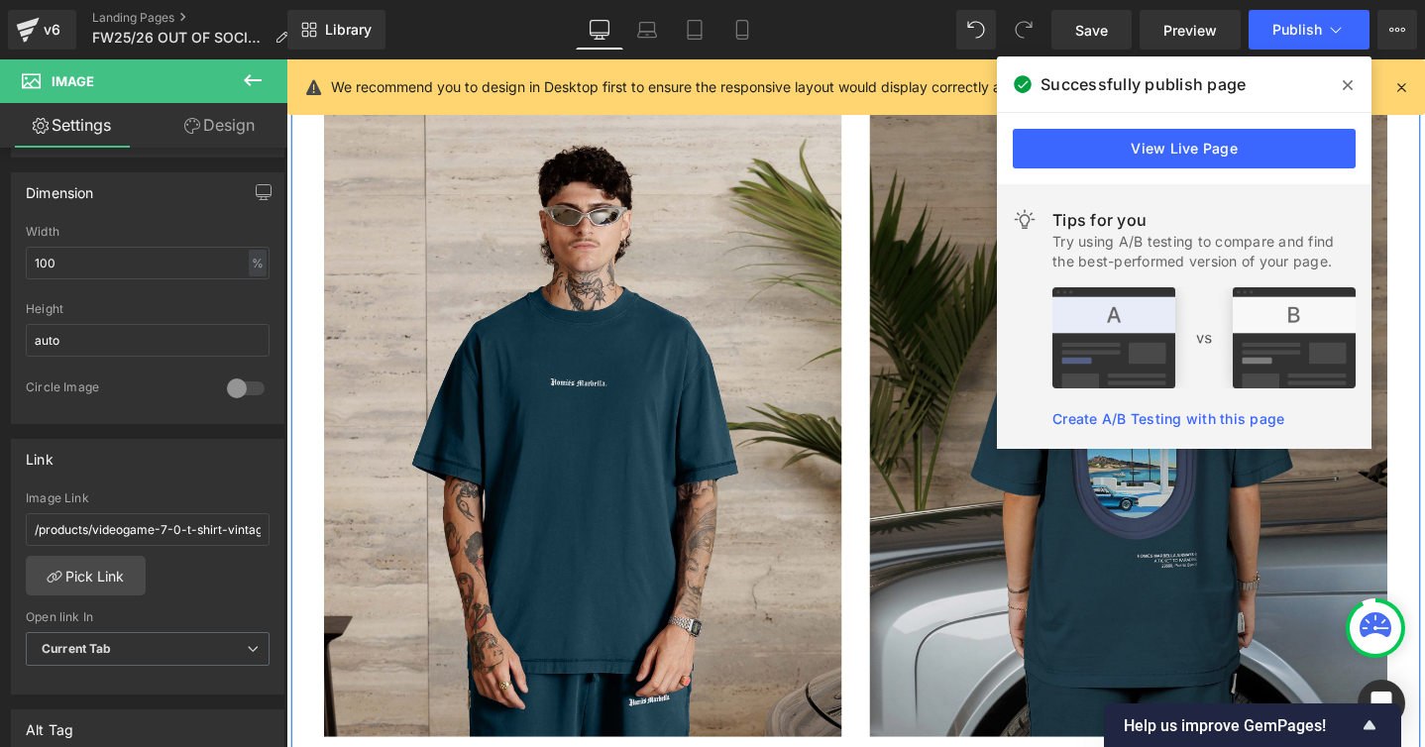
click at [964, 524] on img at bounding box center [1173, 442] width 545 height 662
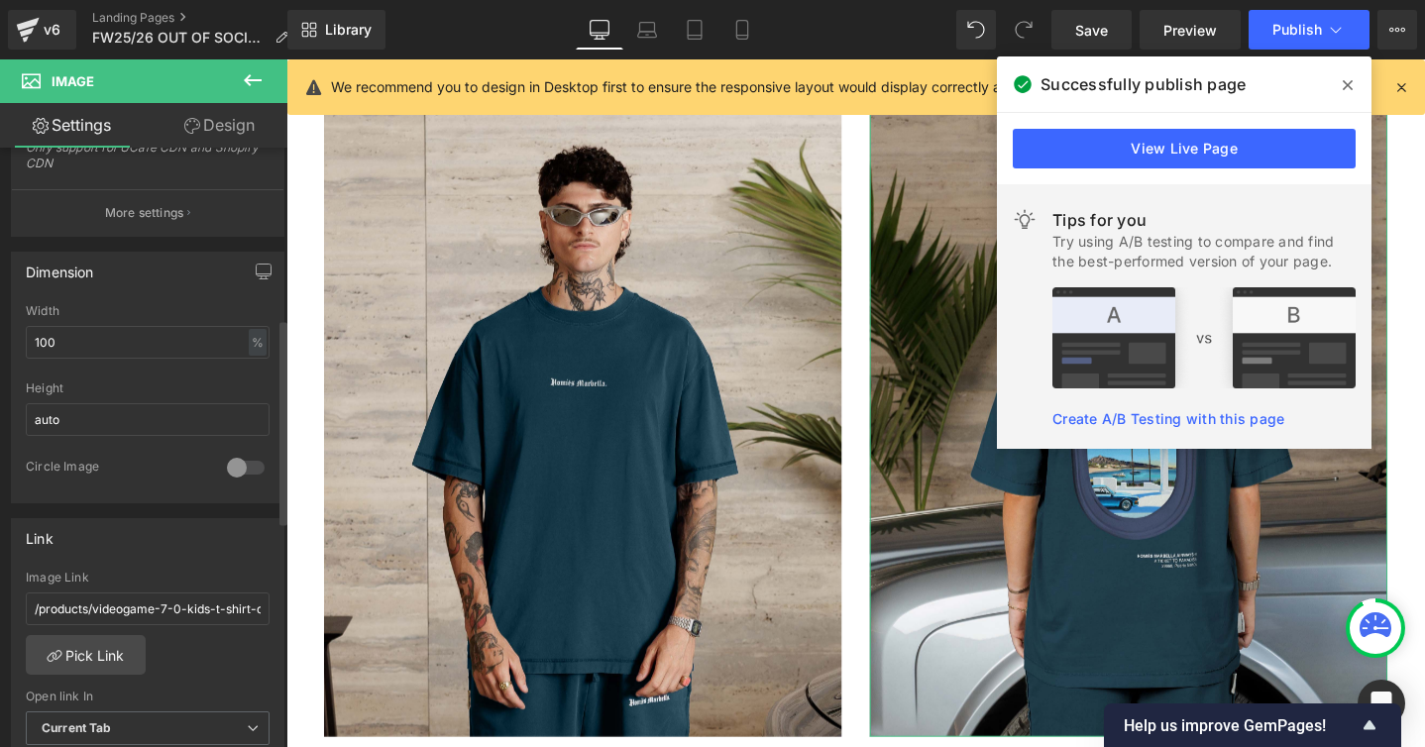
scroll to position [519, 0]
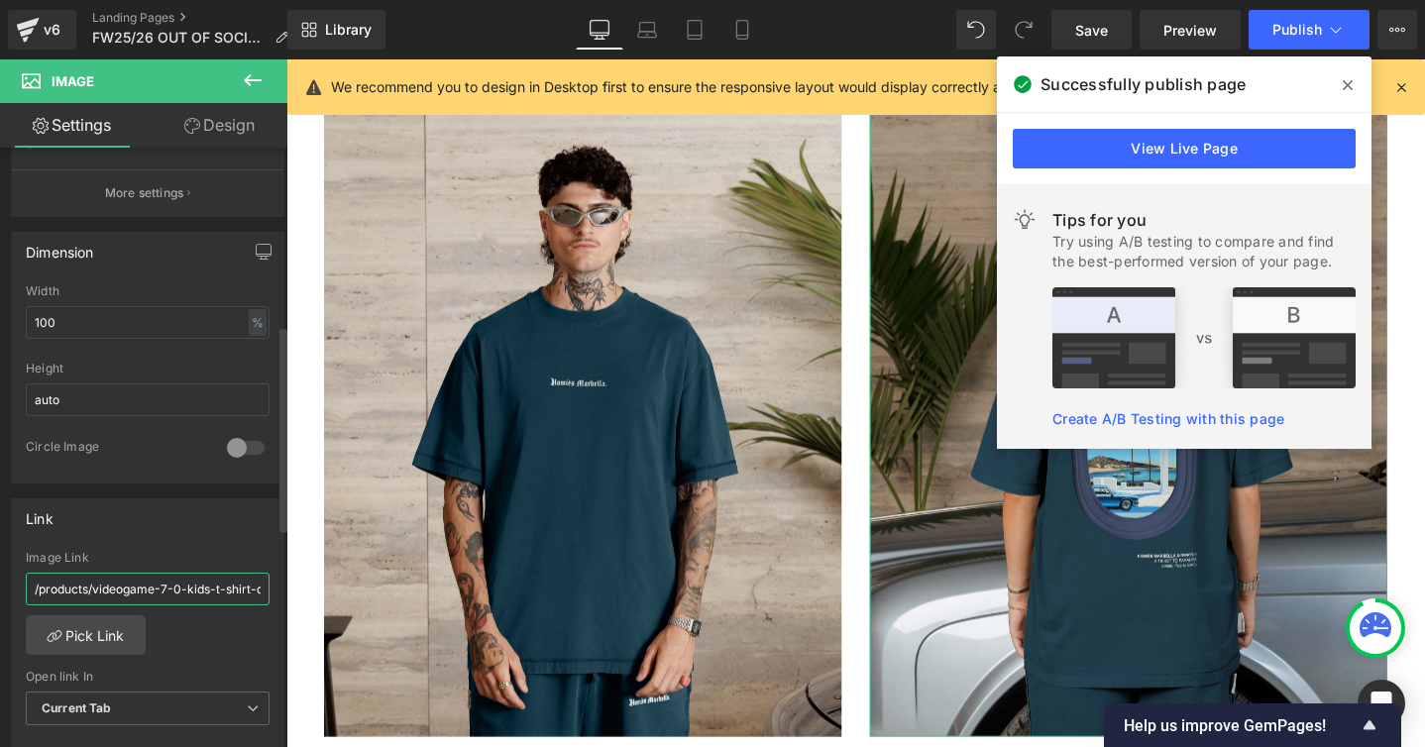
click at [145, 587] on input "/products/videogame-7-0-kids-t-shirt-dark-blue" at bounding box center [148, 589] width 244 height 33
click at [109, 634] on link "Pick Link" at bounding box center [86, 635] width 120 height 40
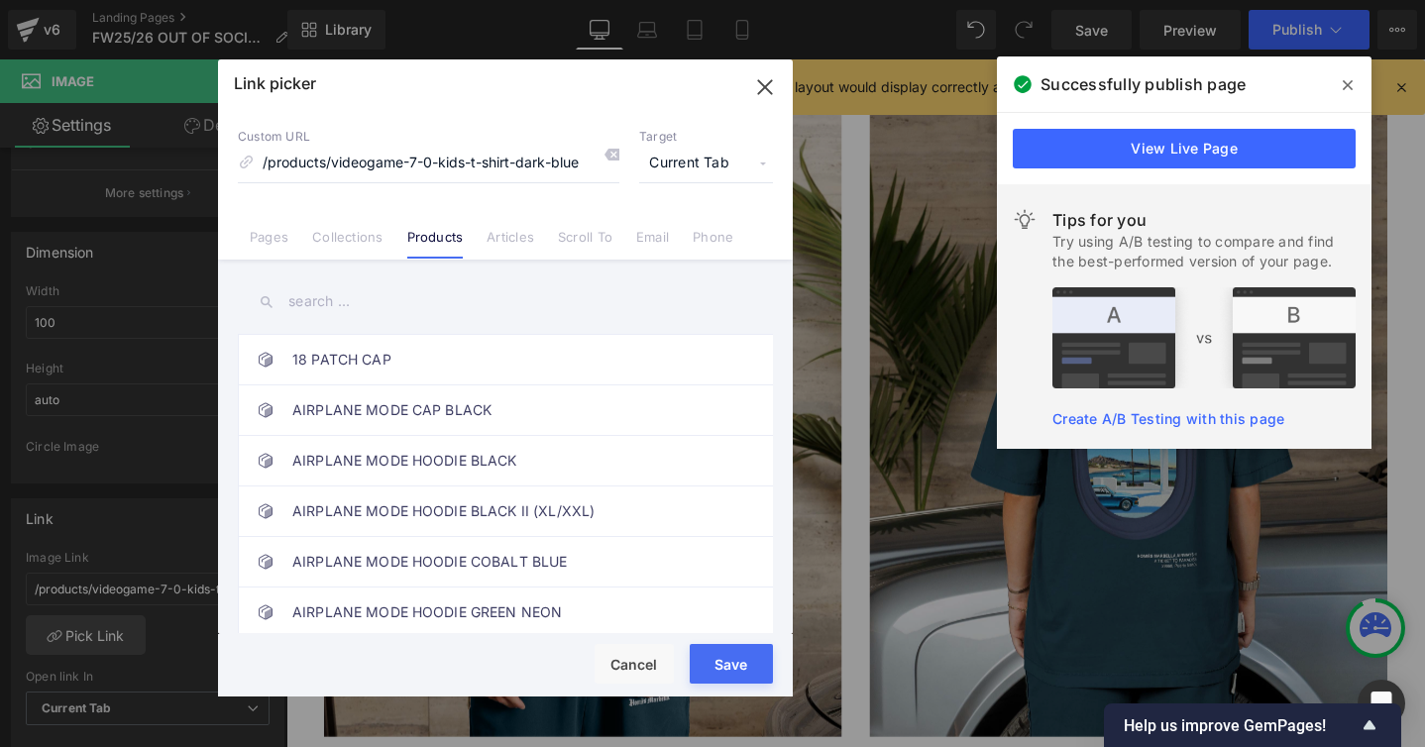
click at [330, 298] on input "text" at bounding box center [505, 301] width 535 height 45
paste input "/products/videogame-7-0-t-shirt-vintage-dark-blue"
type input "/products/videogame-7-0-t-shirt-vintage-dark-blue"
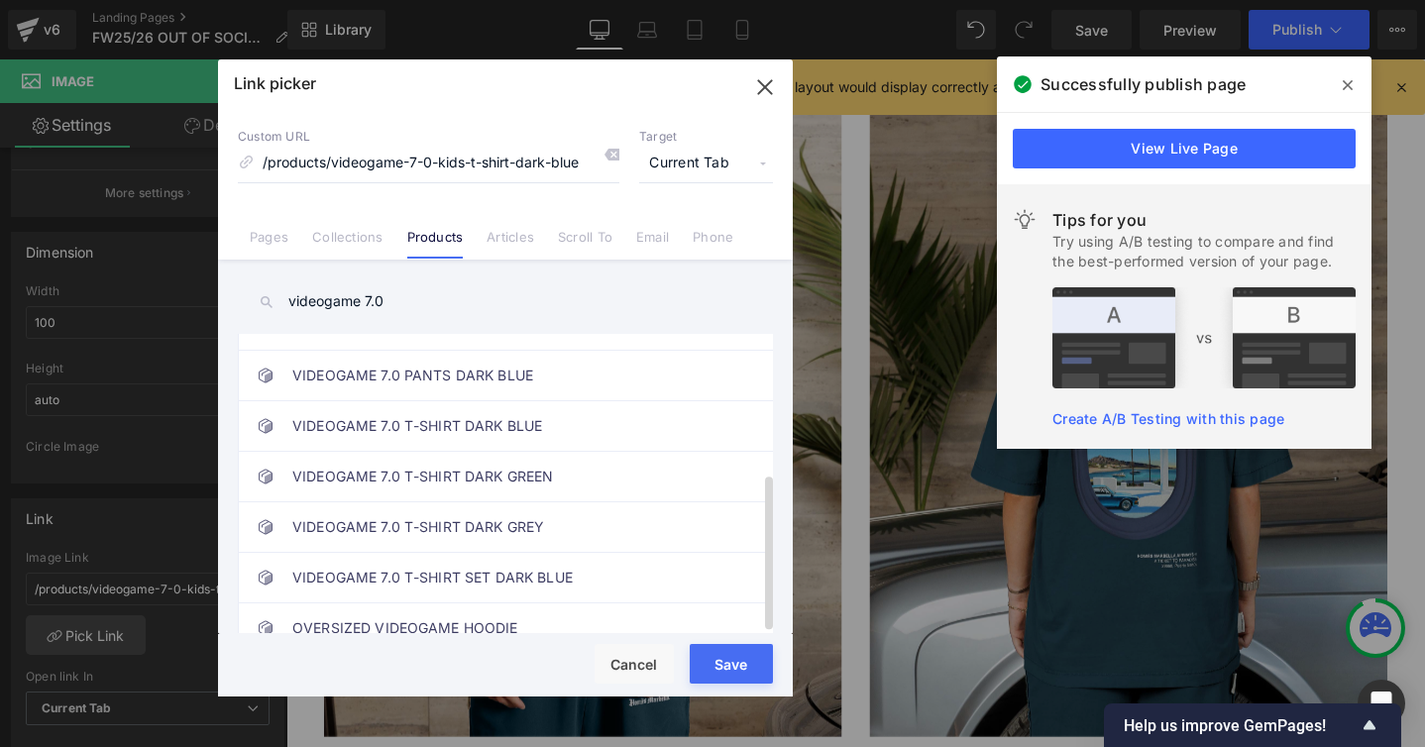
scroll to position [296, 0]
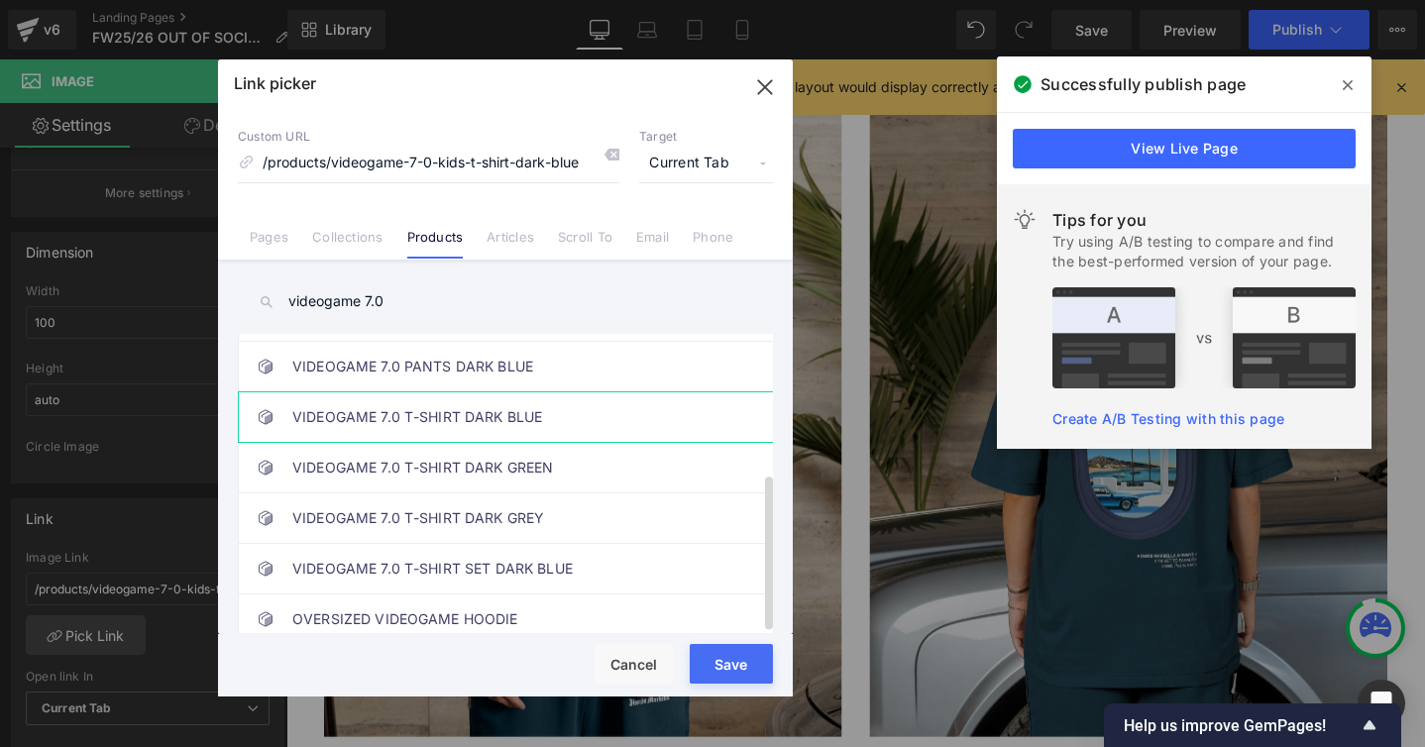
type input "videogame 7.0"
click at [391, 413] on link "VIDEOGAME 7.0 T-SHIRT DARK BLUE" at bounding box center [510, 417] width 436 height 50
click at [725, 651] on button "Save" at bounding box center [731, 664] width 83 height 40
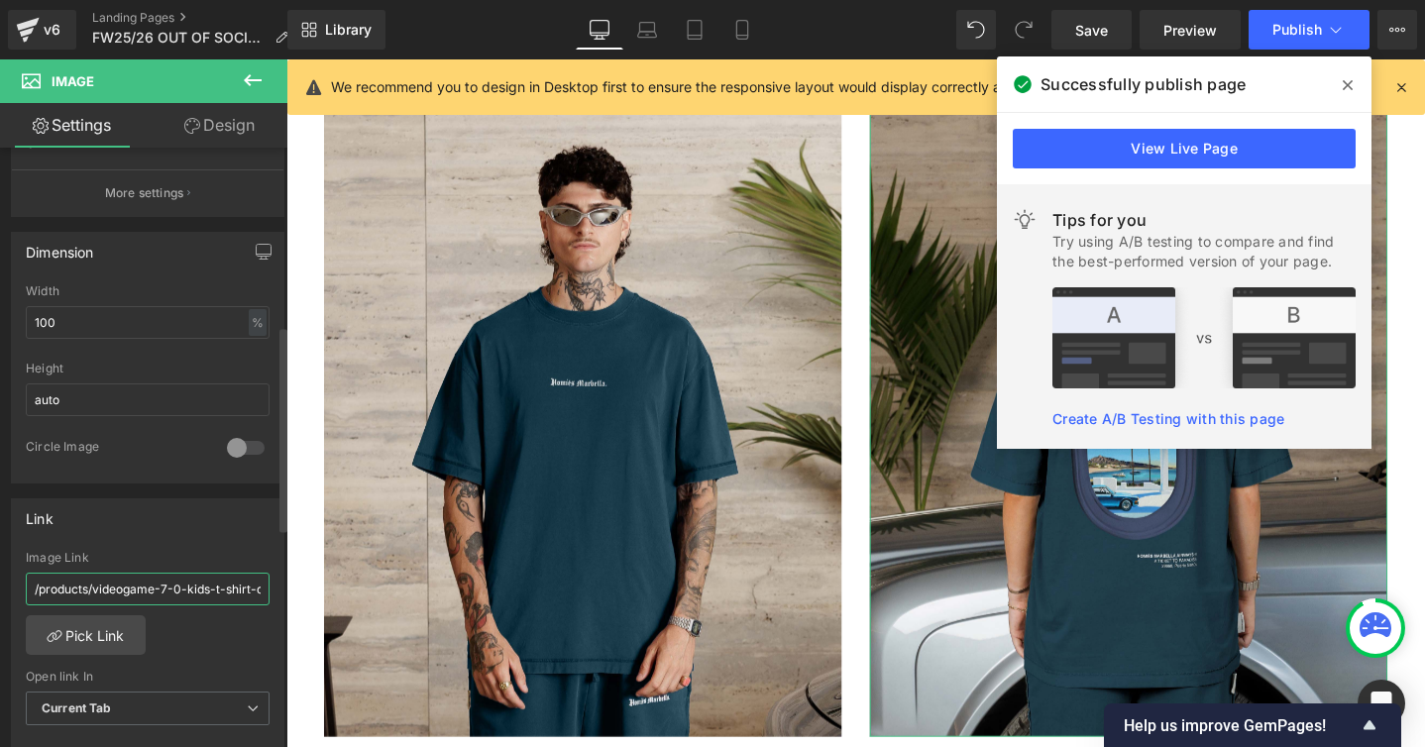
click at [164, 589] on input "/products/videogame-7-0-kids-t-shirt-dark-blue" at bounding box center [148, 589] width 244 height 33
type input "/products/videogame-7-0-t-shirt-vintage-dark-blue"
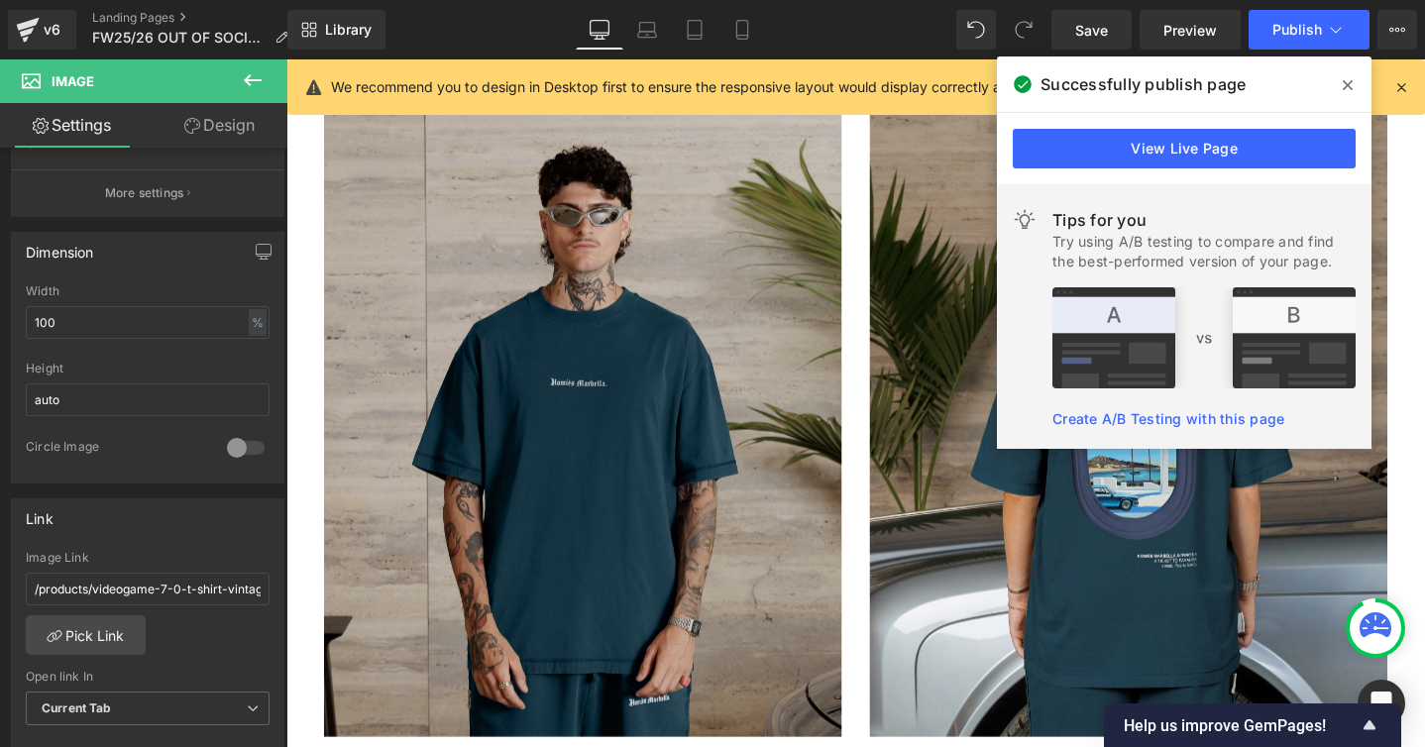
click at [474, 632] on img at bounding box center [598, 442] width 545 height 662
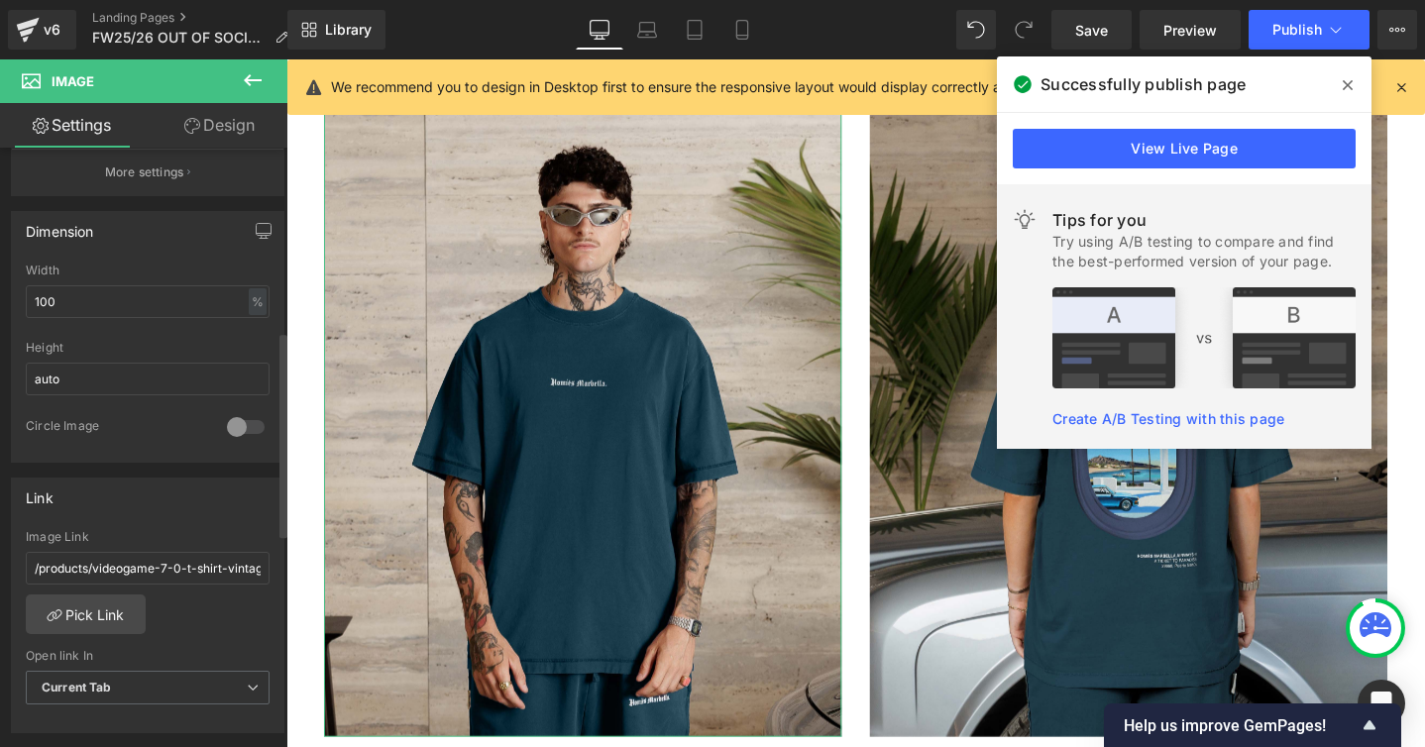
scroll to position [565, 0]
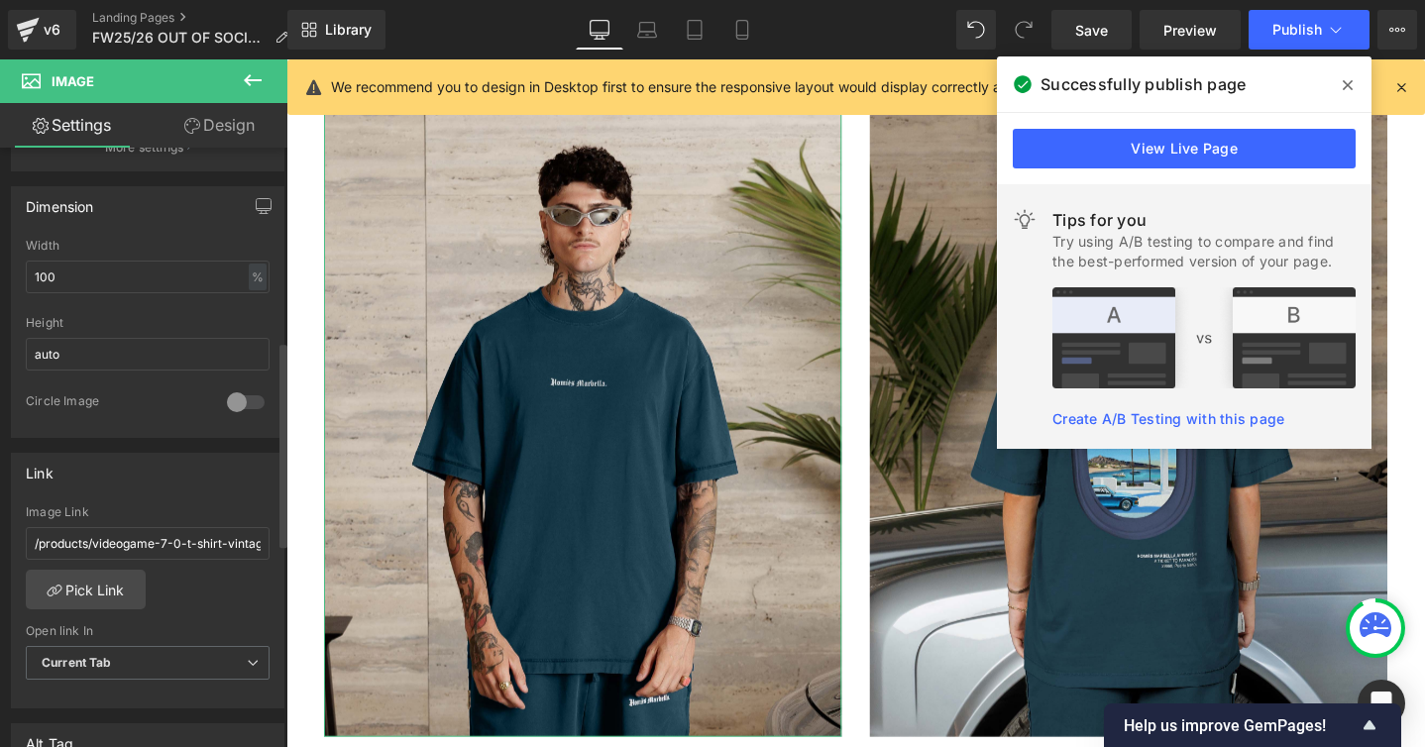
click at [196, 598] on div "/products/videogame-7-0-t-shirt-vintage-dark-blue Image Link /products/videogam…" at bounding box center [147, 606] width 271 height 203
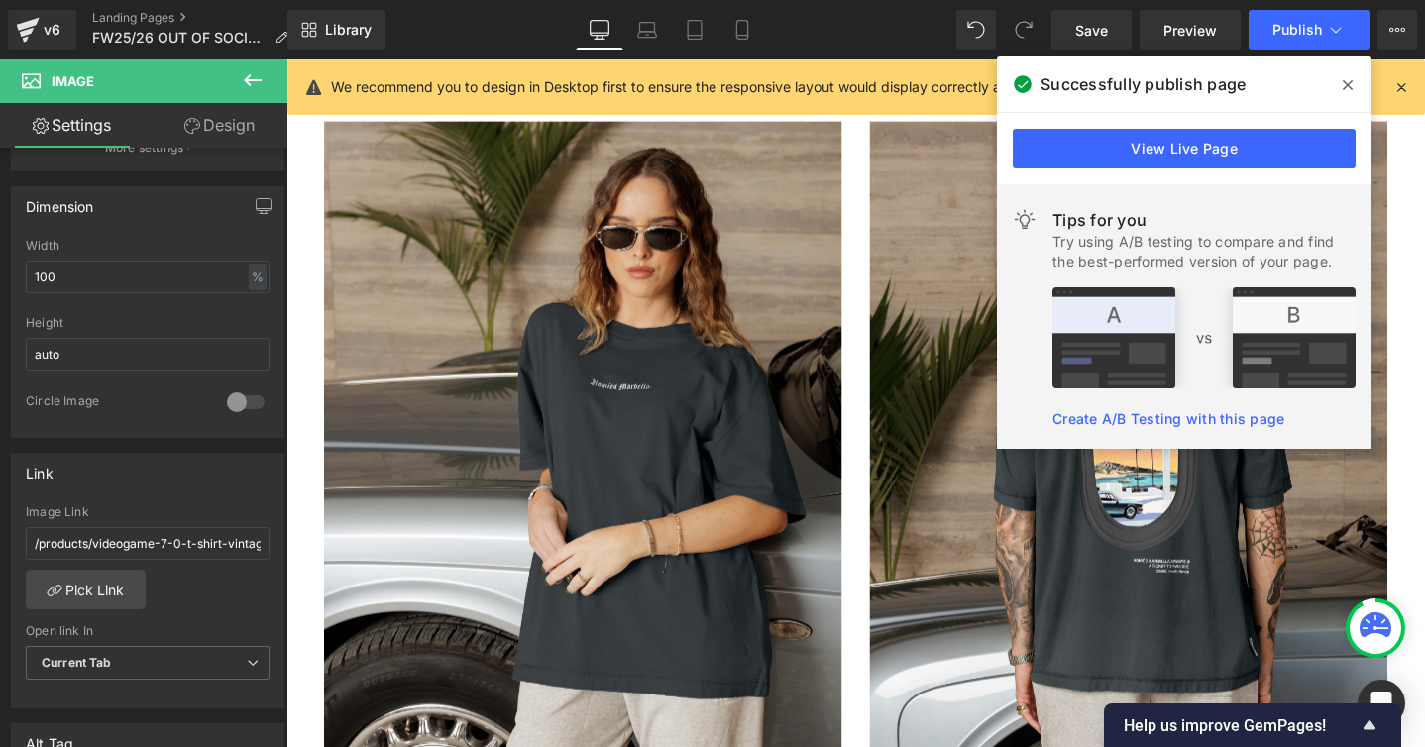
scroll to position [10054, 0]
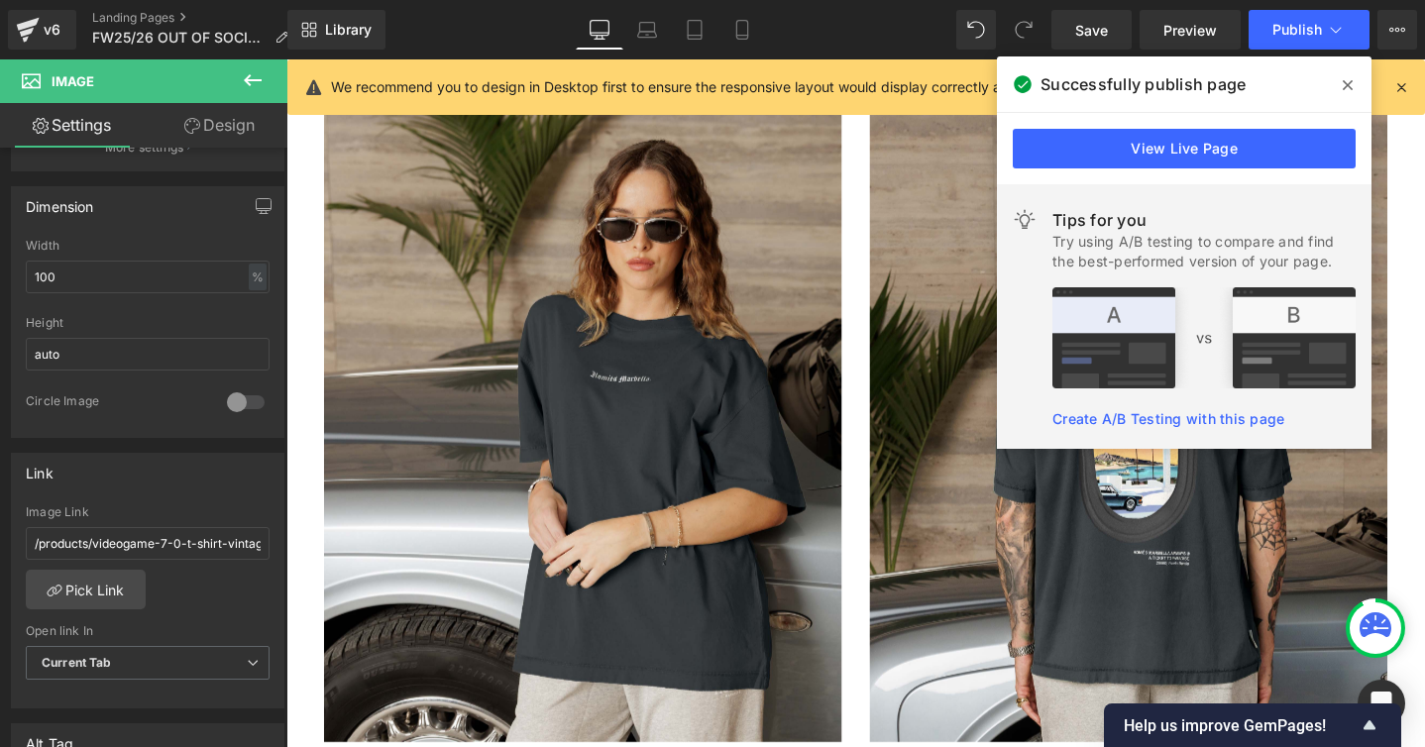
click at [651, 473] on img at bounding box center [598, 447] width 545 height 662
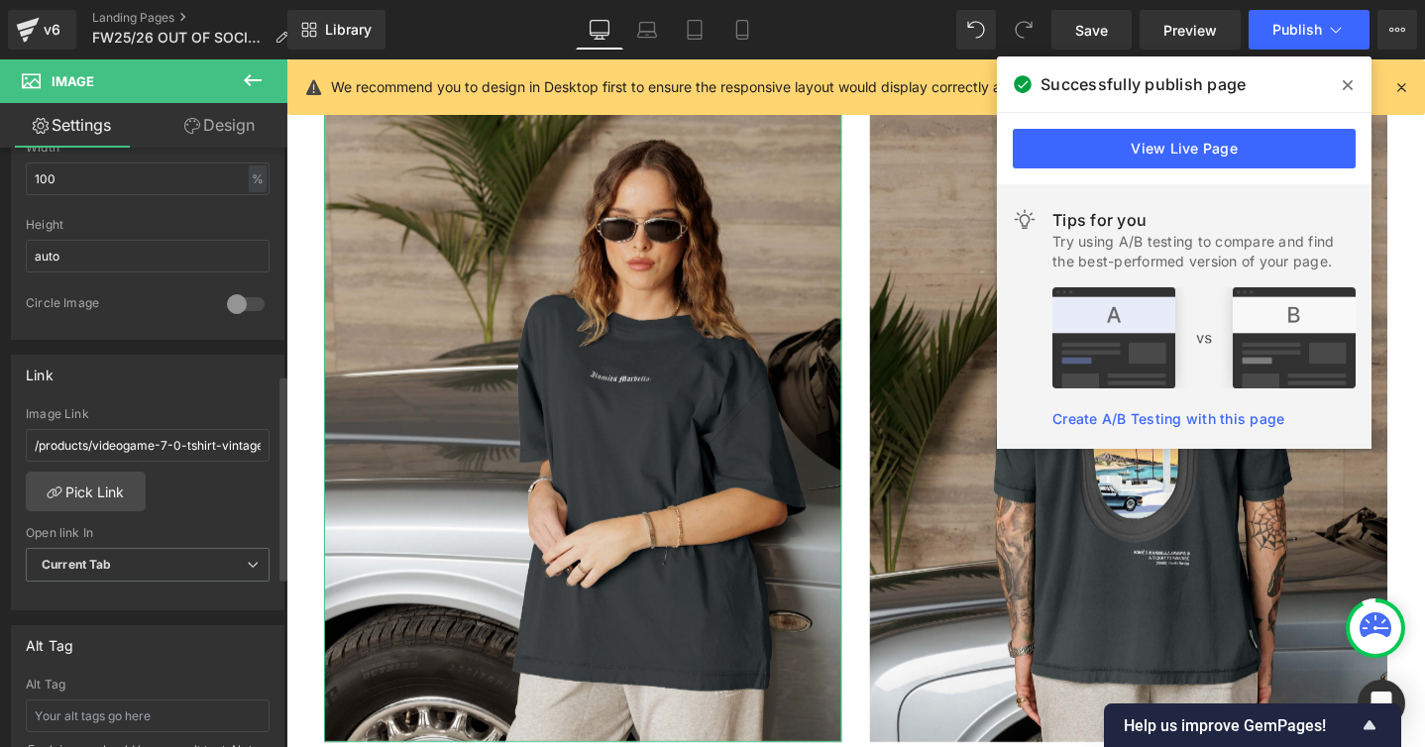
scroll to position [661, 0]
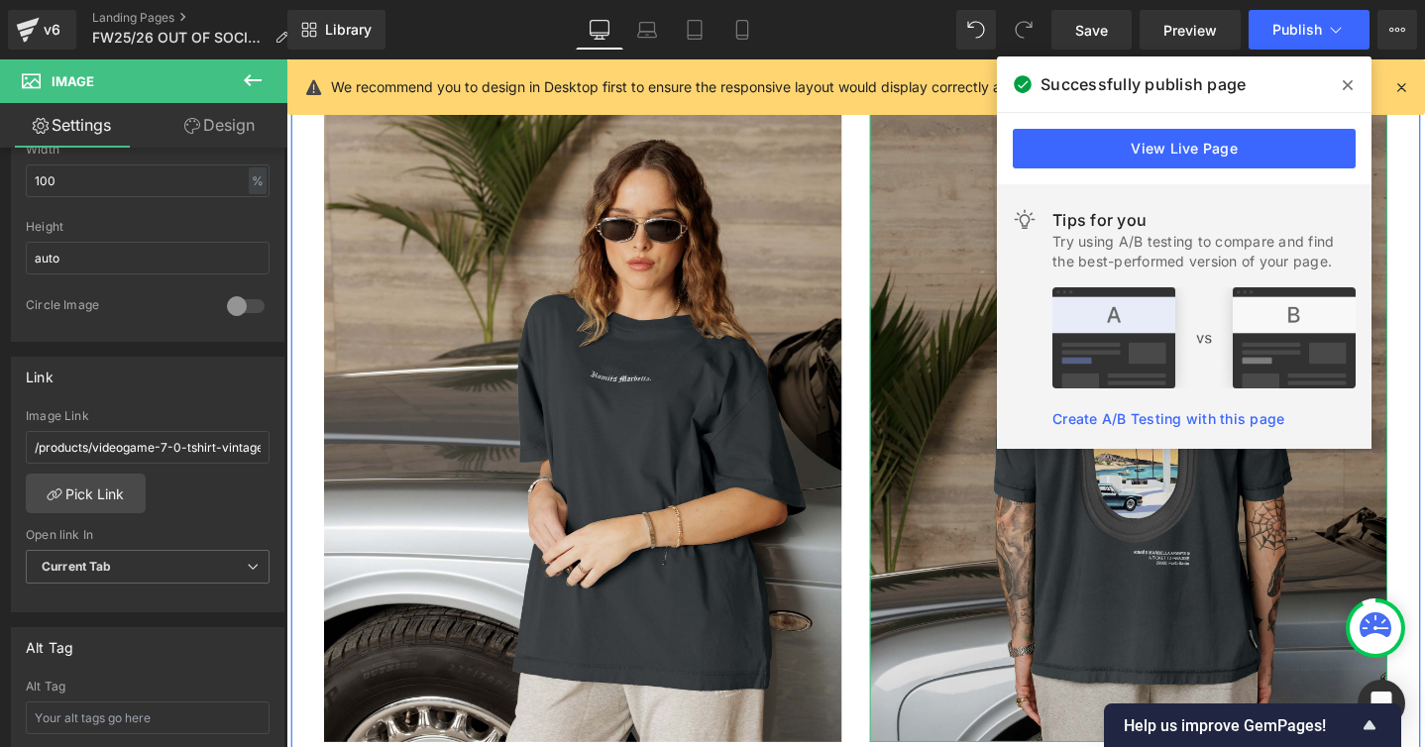
click at [941, 572] on img at bounding box center [1173, 447] width 545 height 662
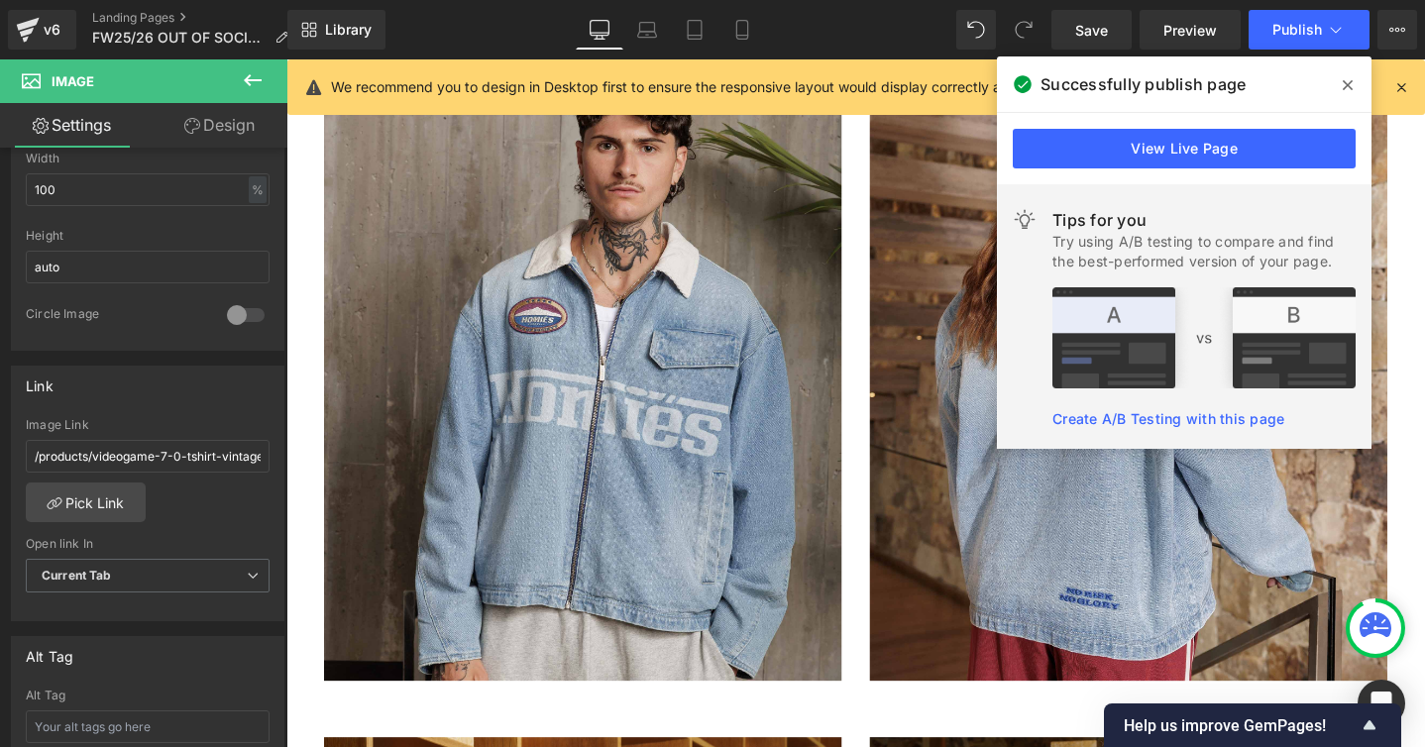
scroll to position [10889, 0]
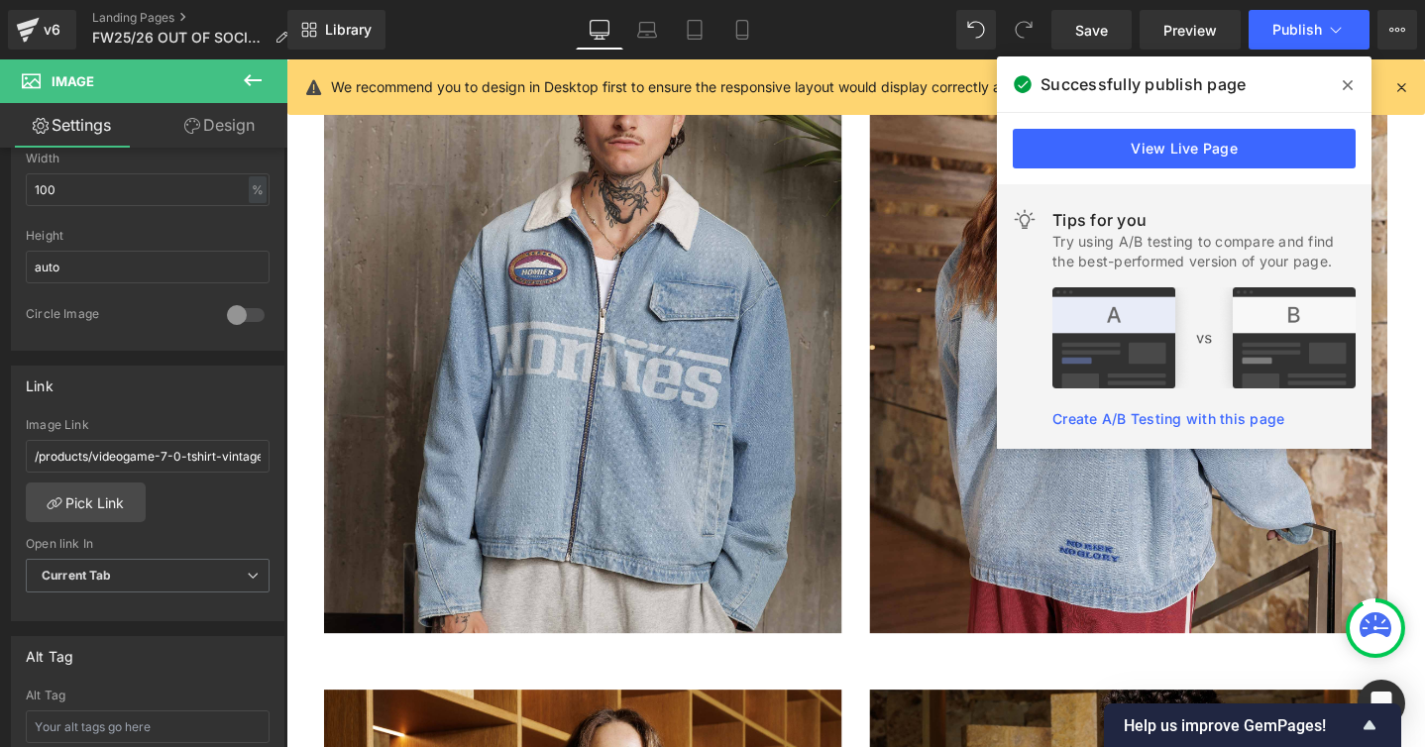
click at [468, 518] on img at bounding box center [598, 333] width 545 height 662
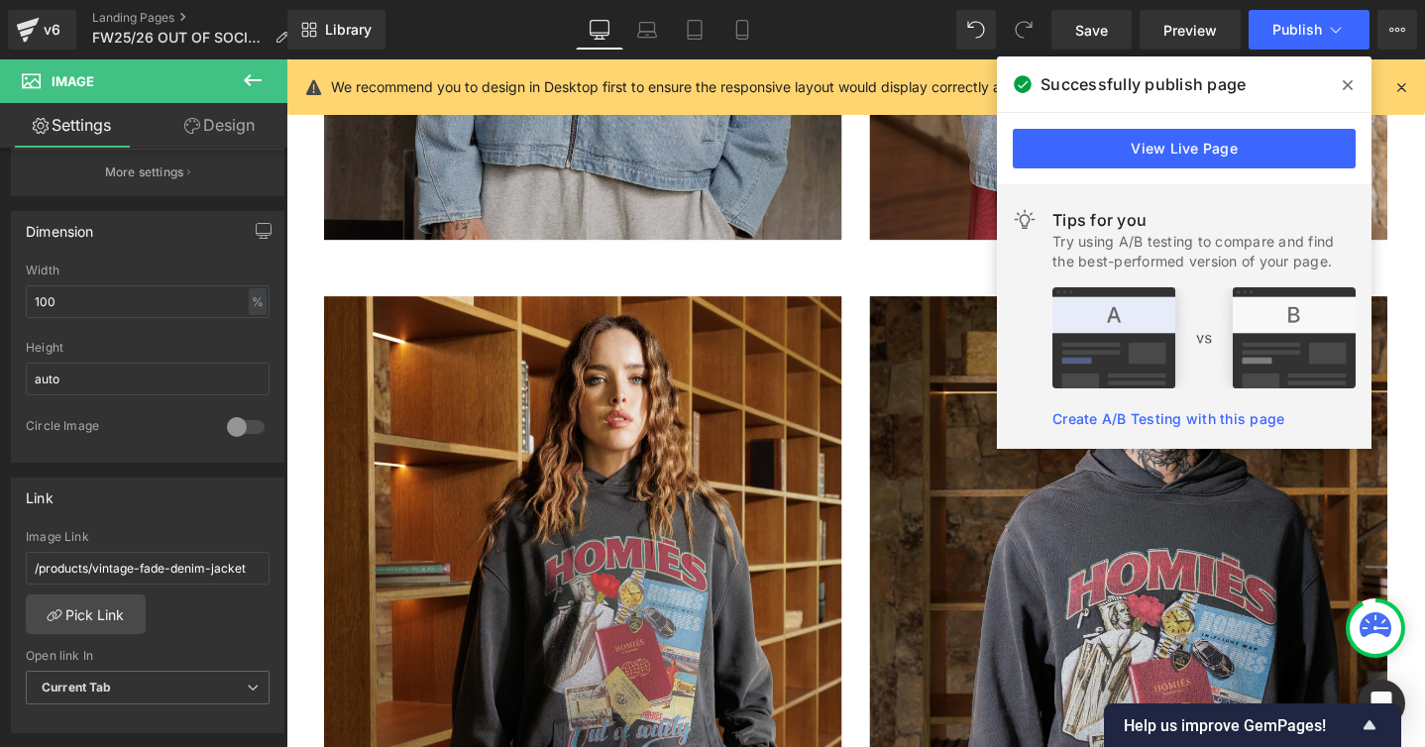
scroll to position [11436, 0]
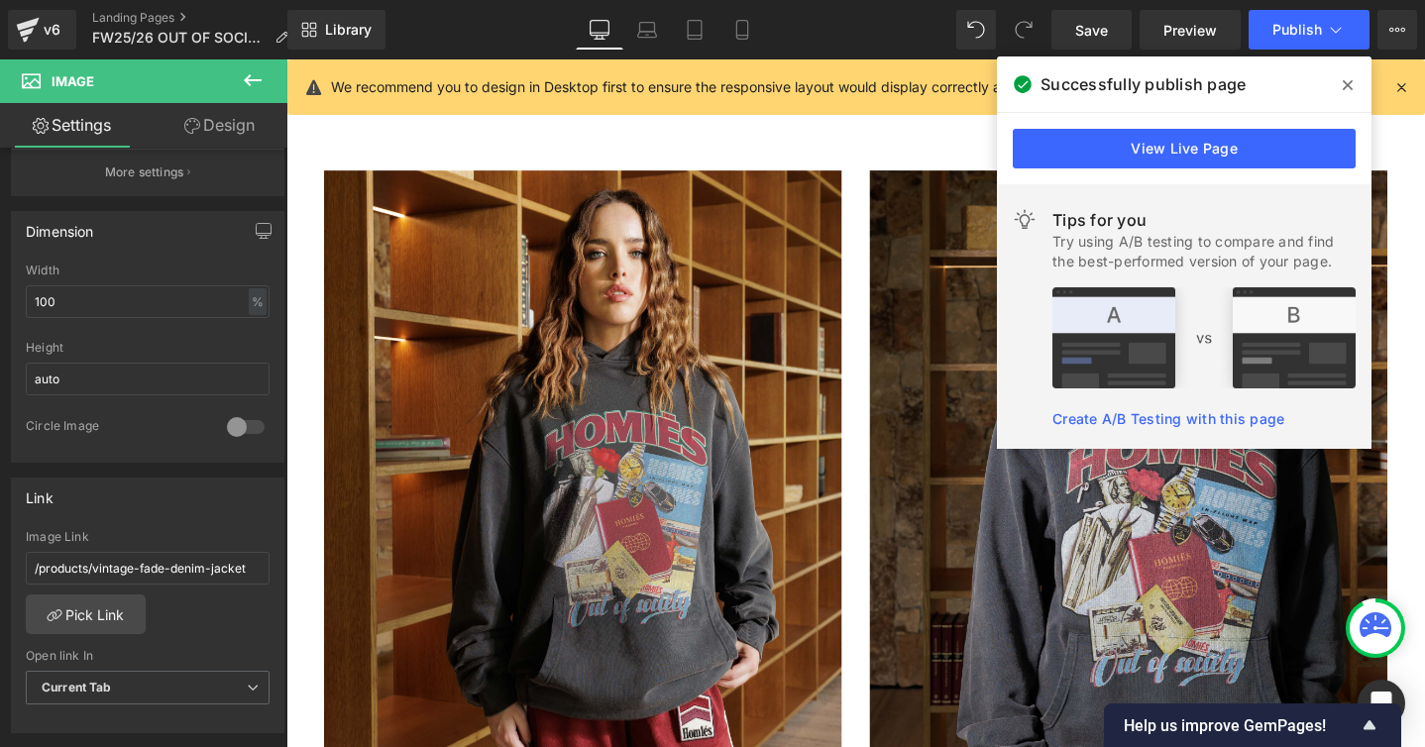
click at [468, 523] on img at bounding box center [598, 507] width 545 height 662
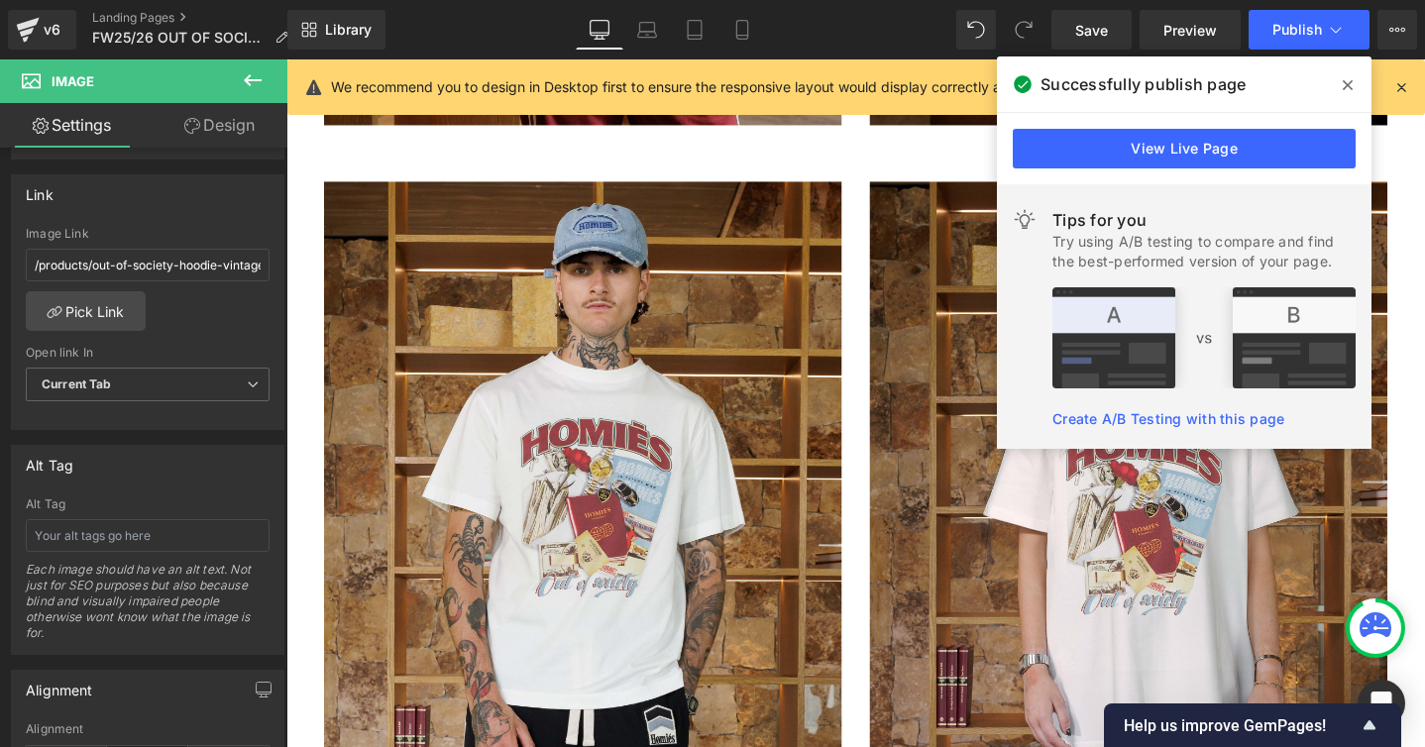
scroll to position [12161, 0]
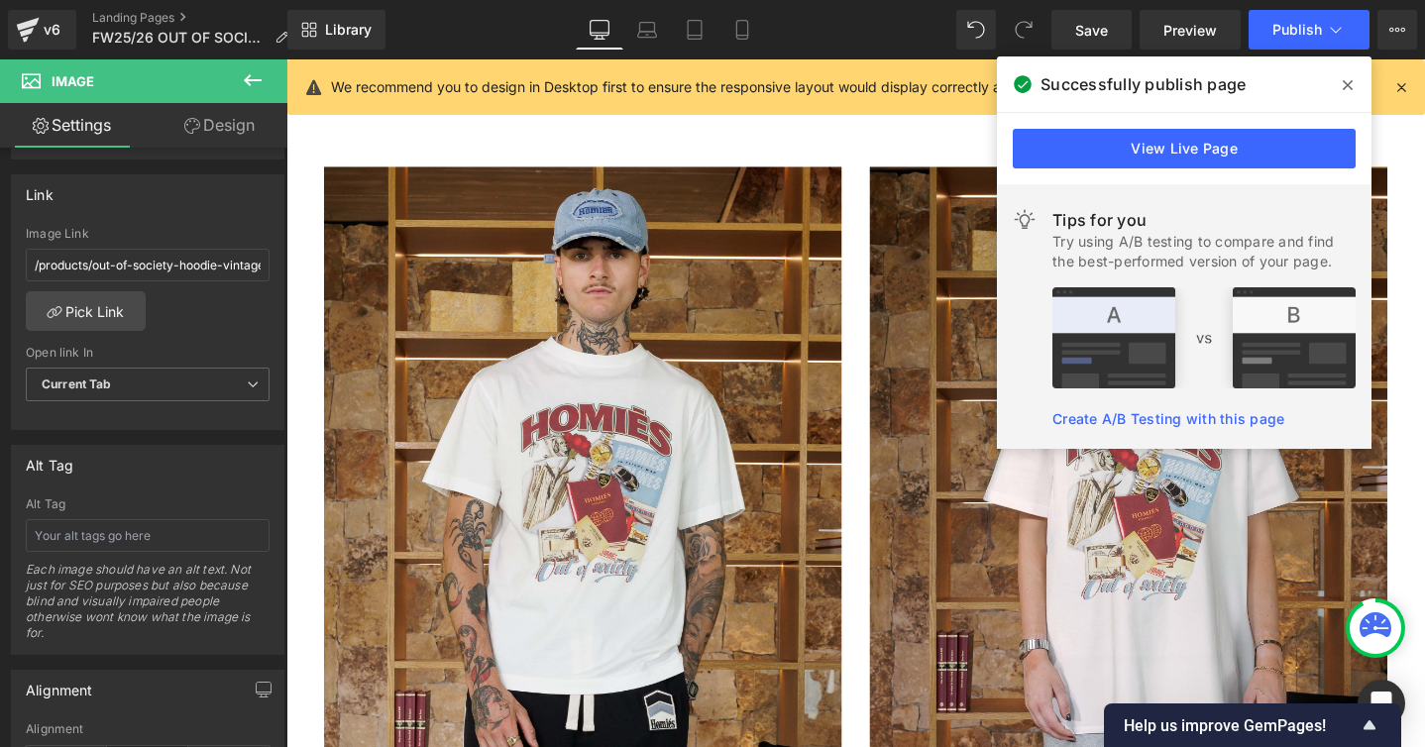
click at [484, 467] on img at bounding box center [598, 503] width 545 height 662
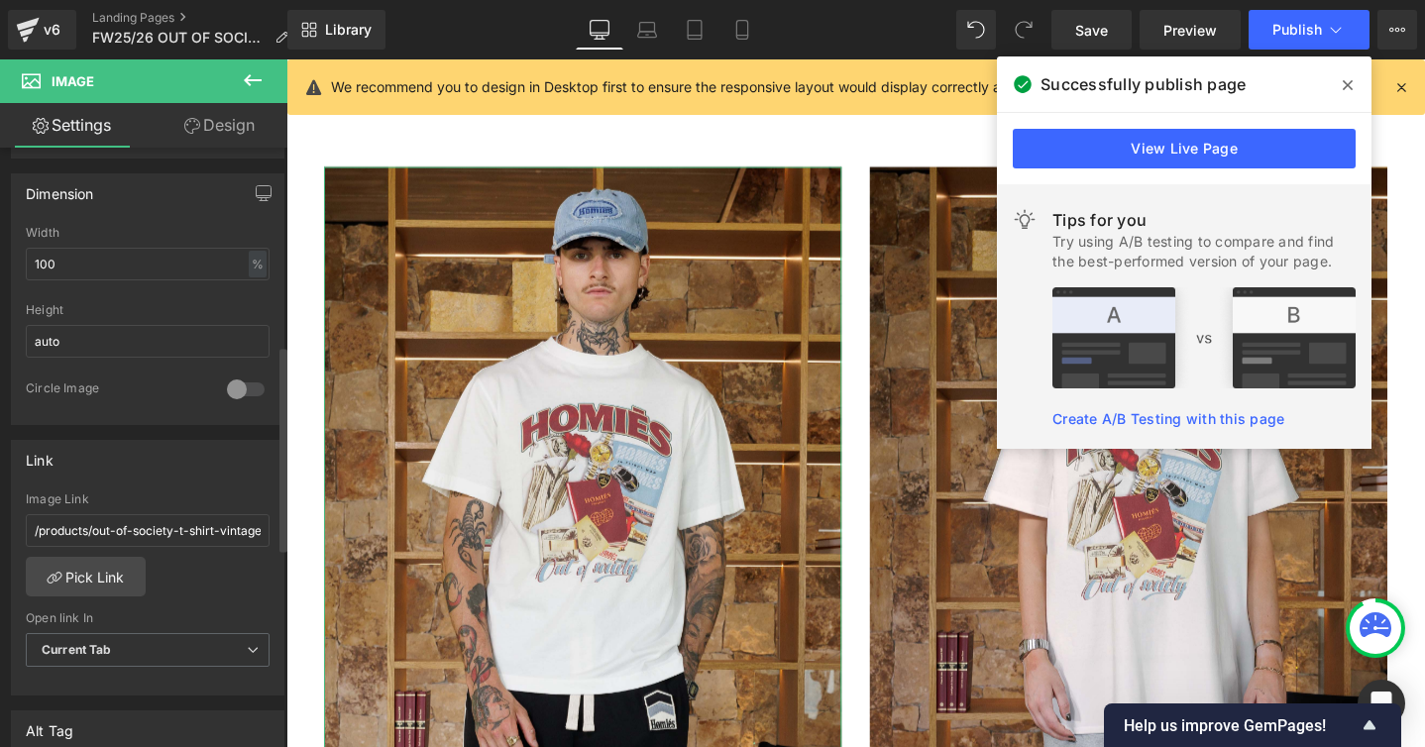
scroll to position [578, 0]
click at [226, 530] on input "/products/out-of-society-t-shirt-vintage-white" at bounding box center [148, 530] width 244 height 33
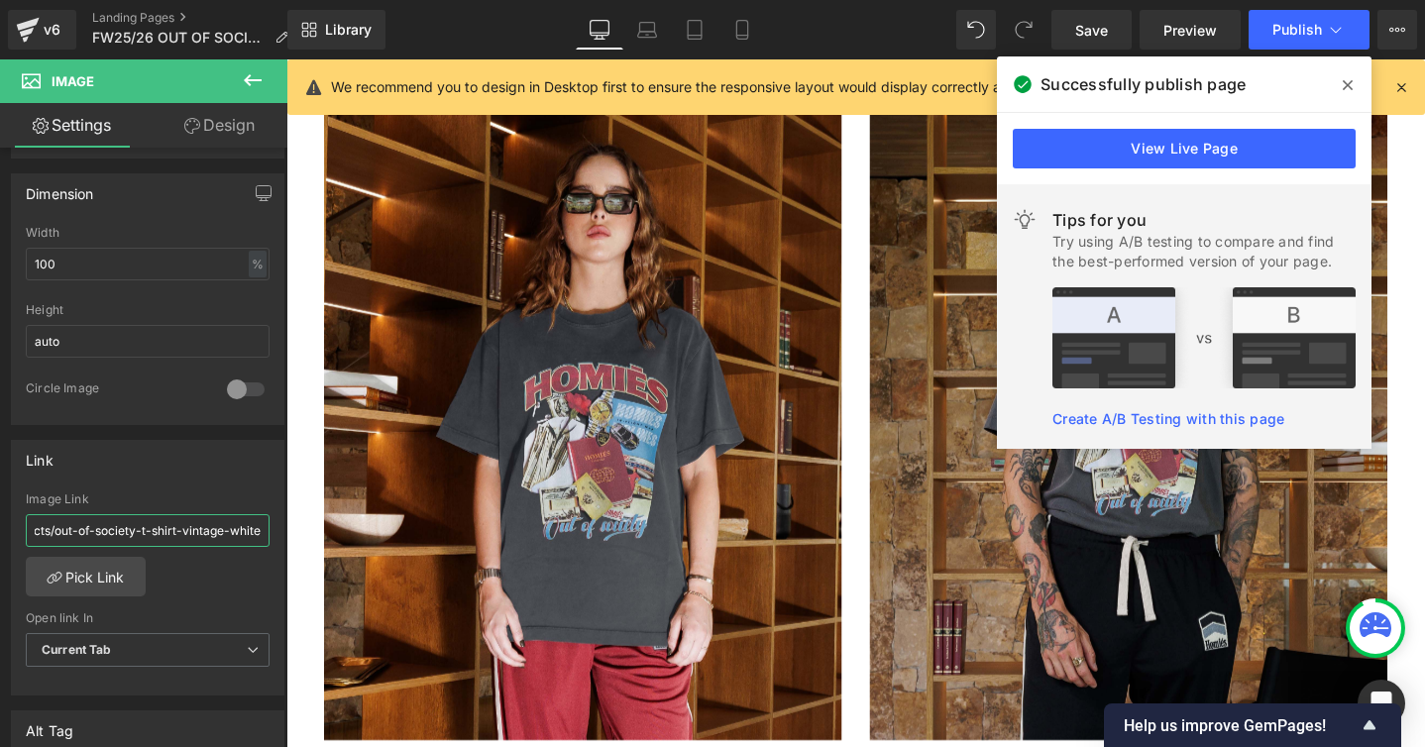
scroll to position [12948, 0]
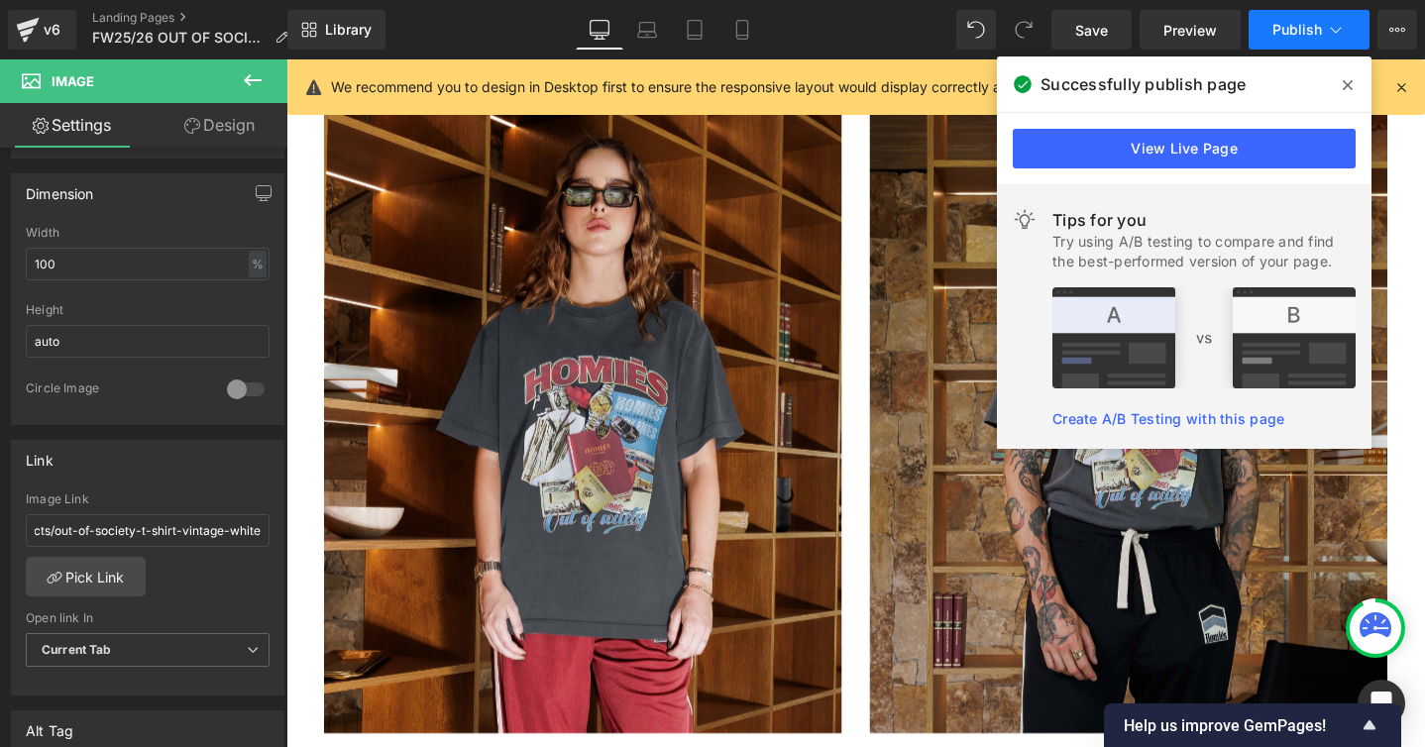
click at [1309, 27] on span "Publish" at bounding box center [1297, 30] width 50 height 16
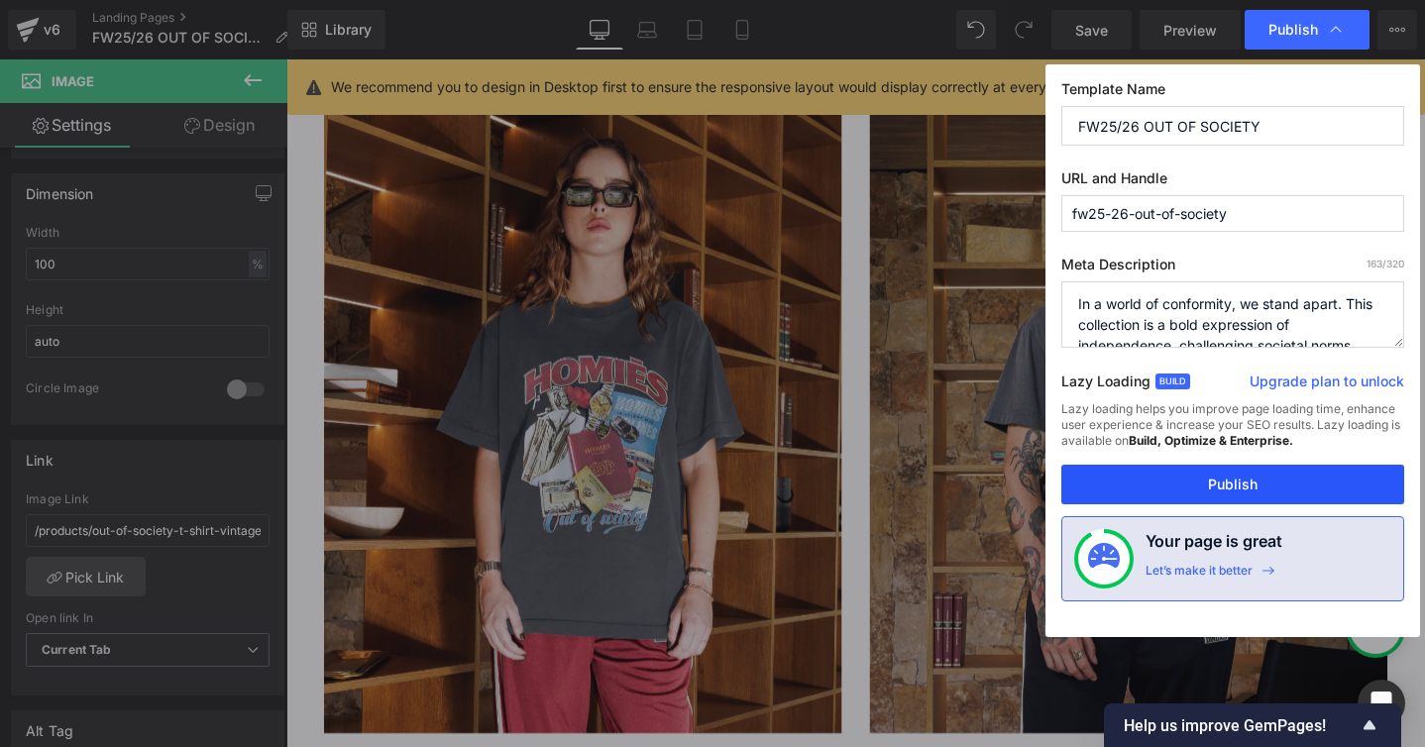
drag, startPoint x: 1226, startPoint y: 484, endPoint x: 962, endPoint y: 311, distance: 315.5
click at [1226, 484] on button "Publish" at bounding box center [1232, 485] width 343 height 40
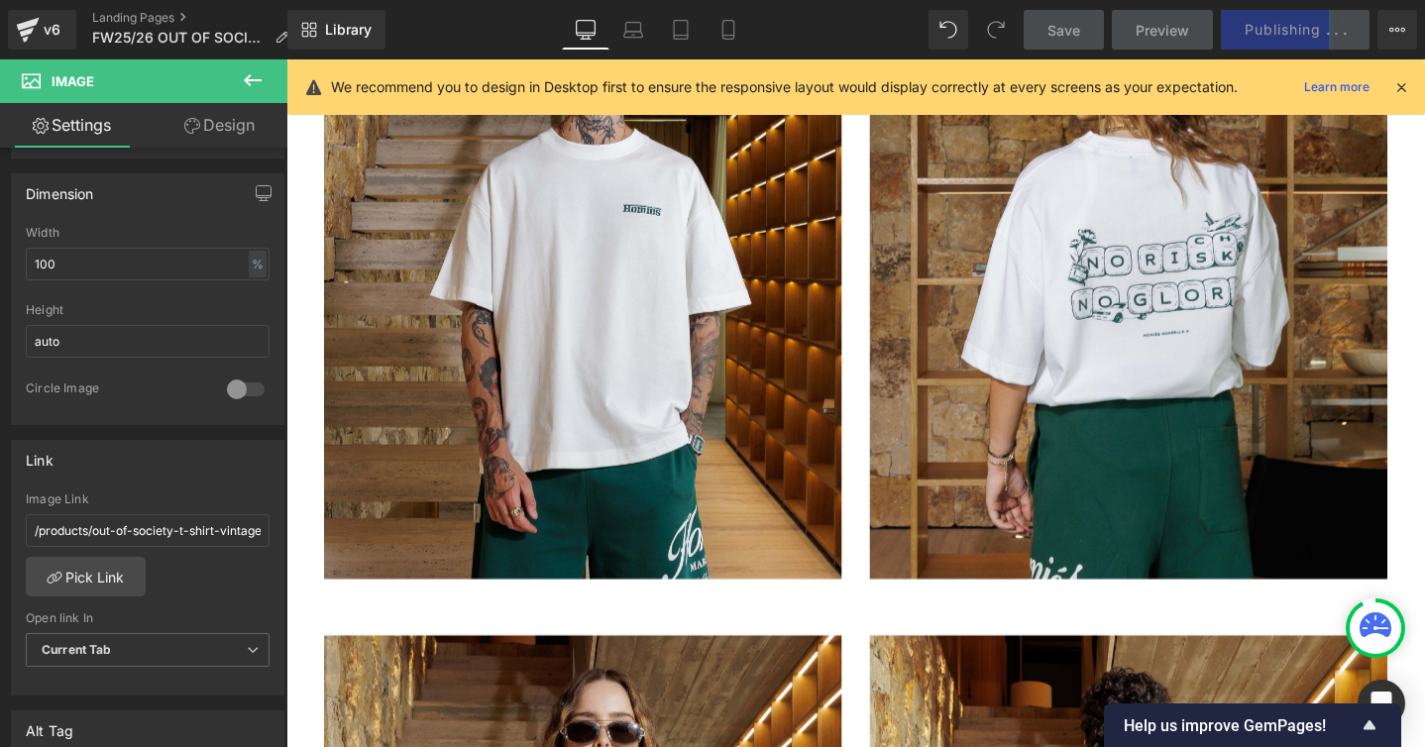
scroll to position [13824, 0]
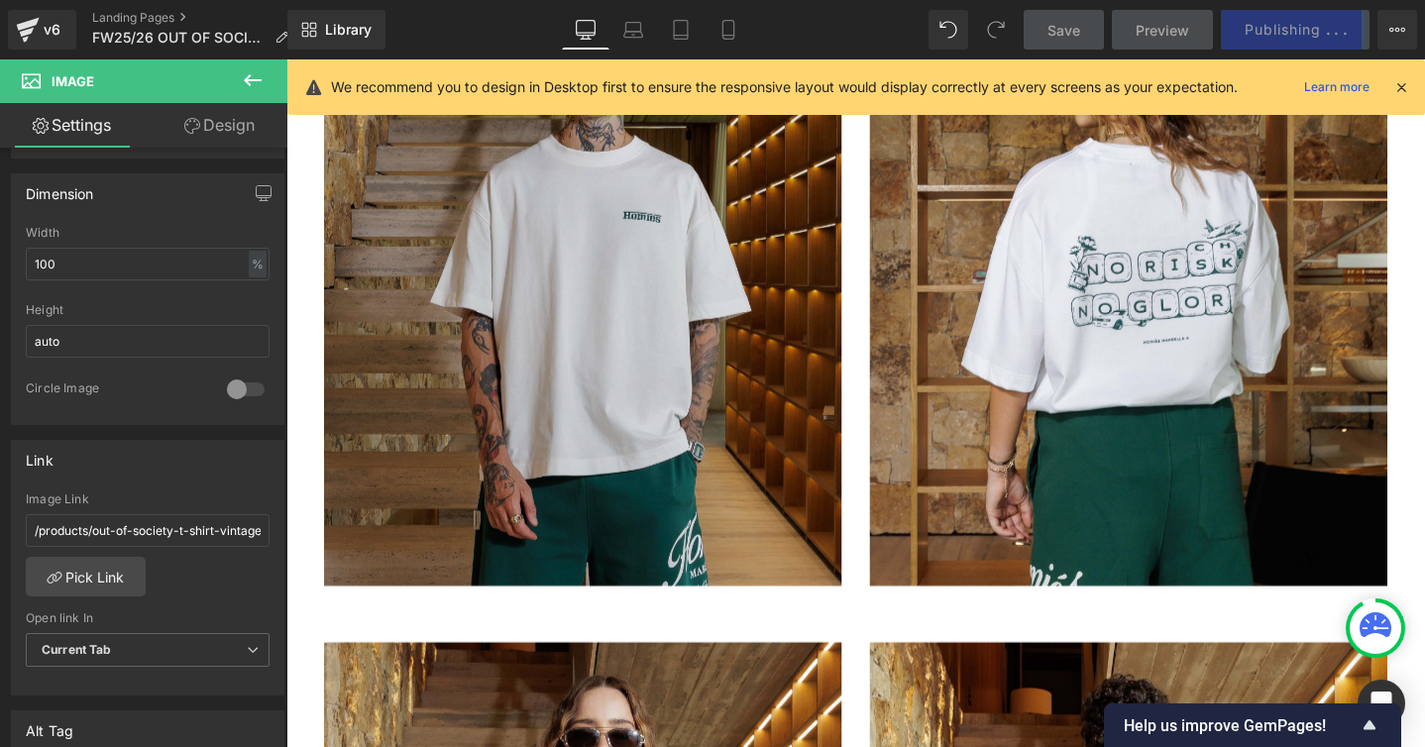
click at [769, 356] on img at bounding box center [598, 283] width 545 height 662
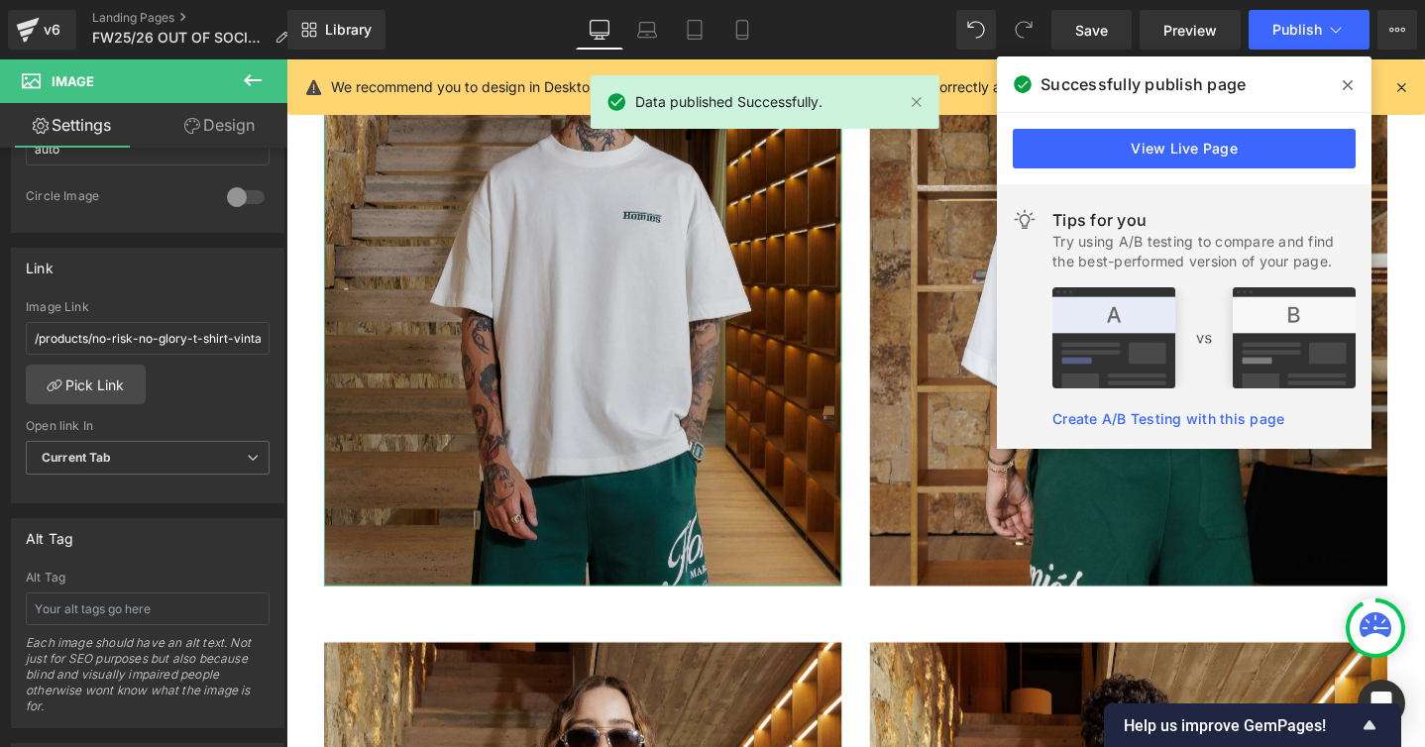
scroll to position [779, 0]
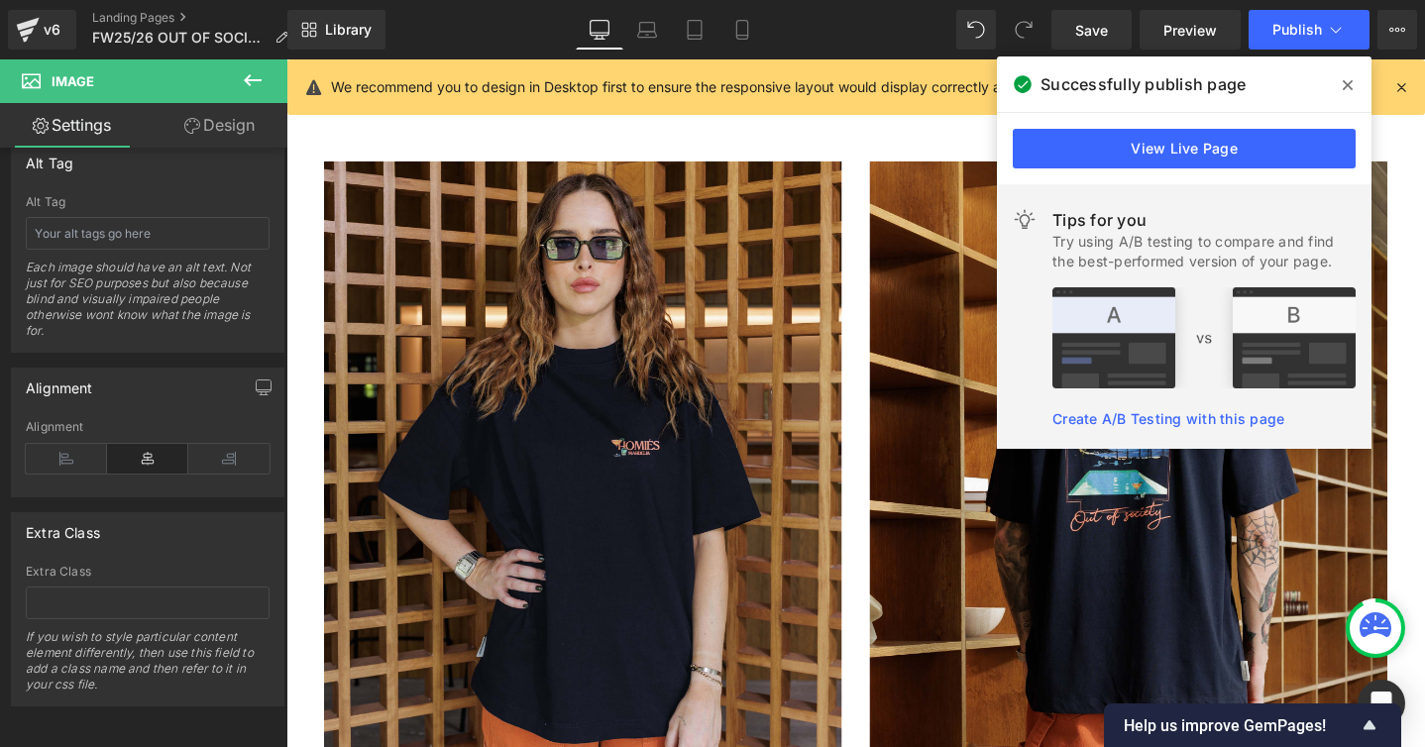
scroll to position [15775, 0]
click at [1347, 83] on icon at bounding box center [1347, 85] width 10 height 10
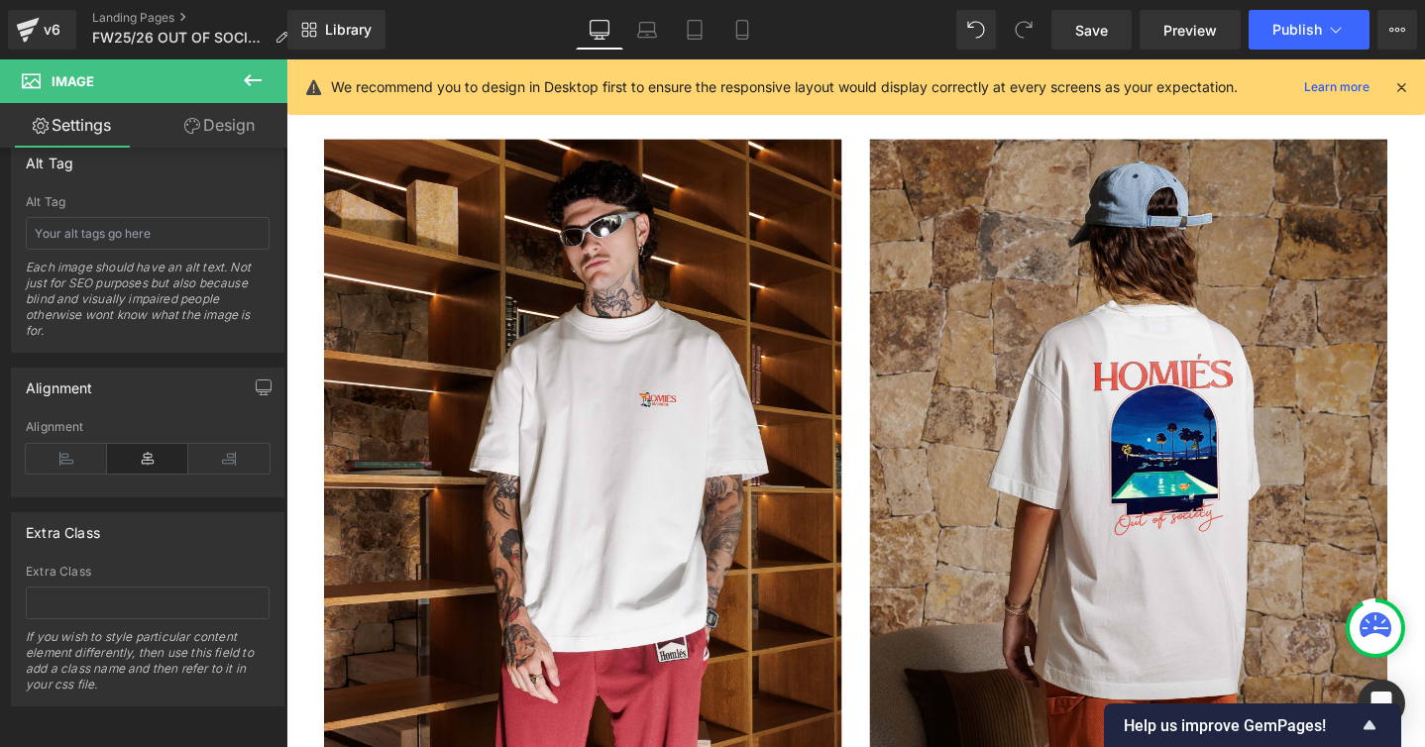
scroll to position [15090, 0]
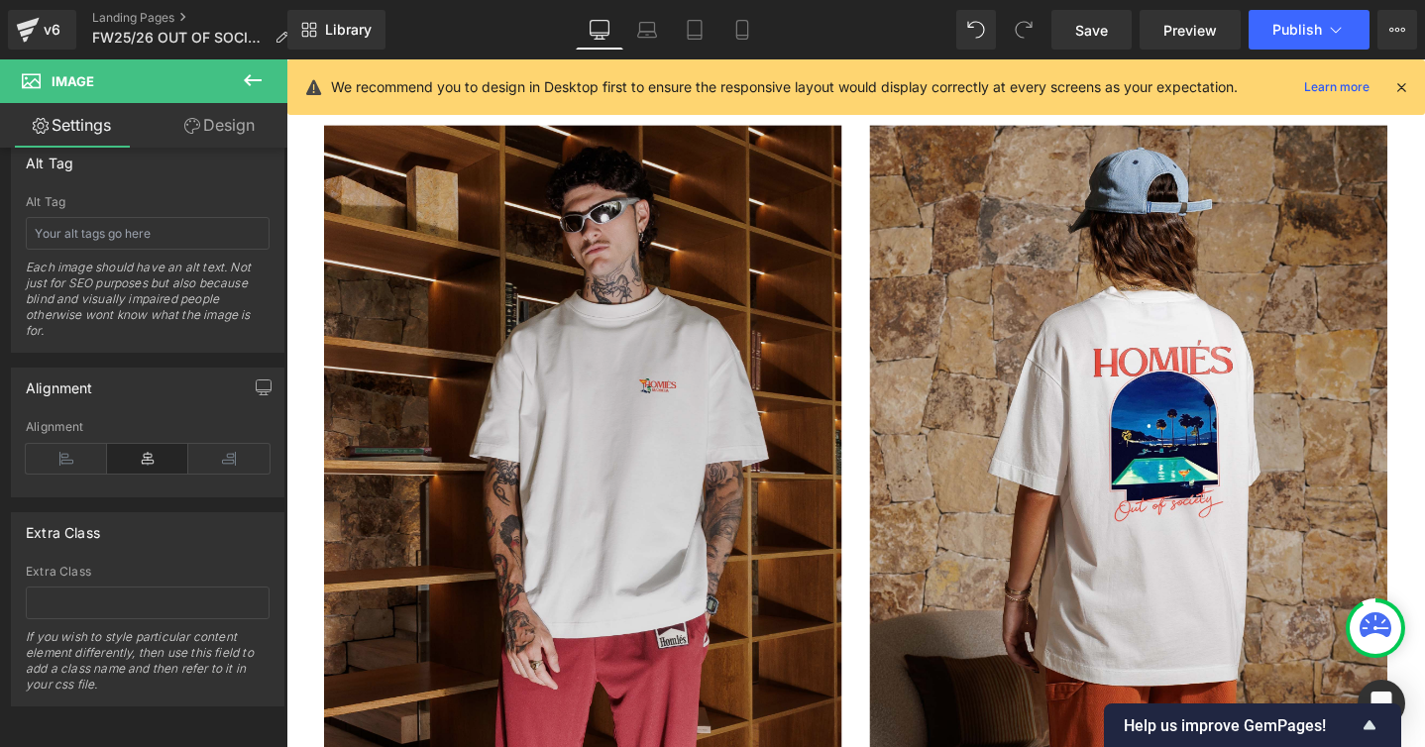
click at [772, 475] on img at bounding box center [598, 460] width 545 height 662
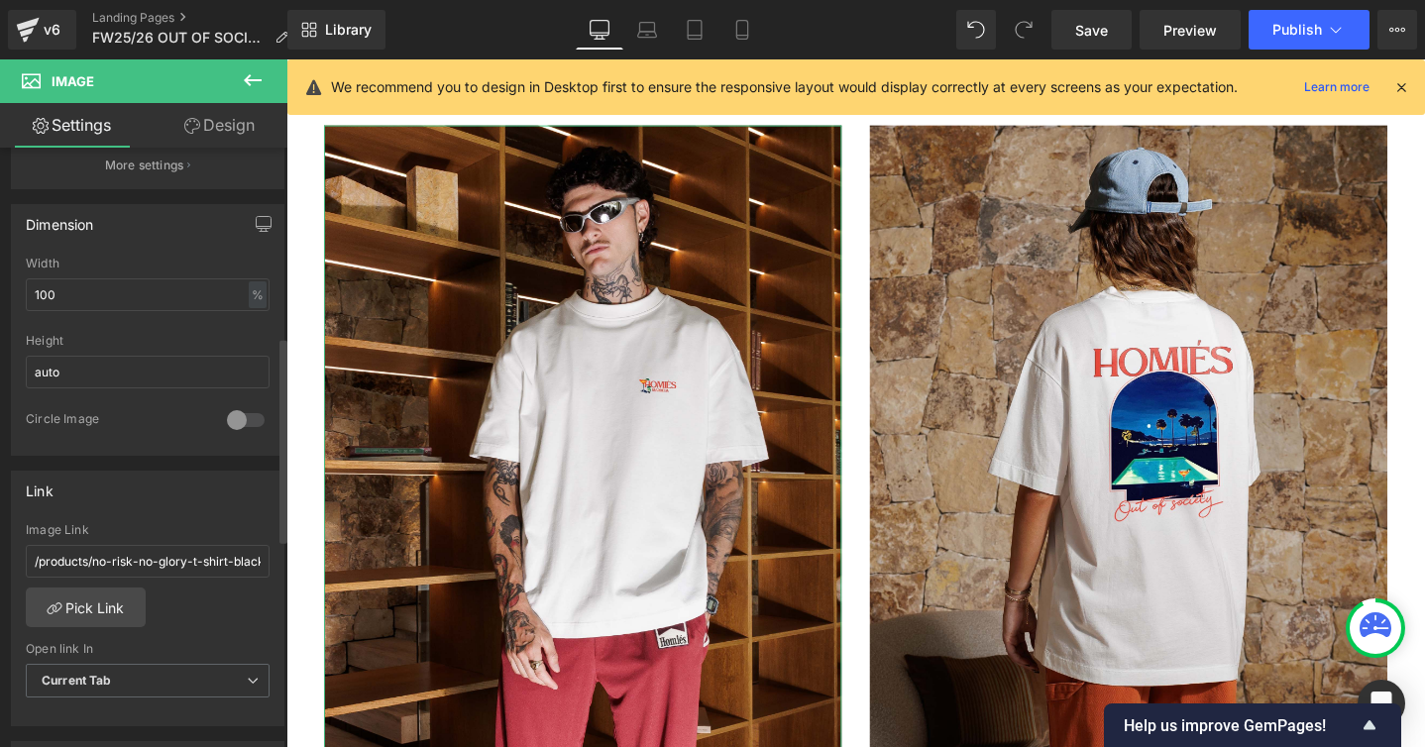
scroll to position [552, 0]
click at [203, 567] on input "/products/no-risk-no-glory-t-shirt-black" at bounding box center [148, 556] width 244 height 33
click at [198, 561] on input "/products/no-risk-no-glory-t-shirt-black" at bounding box center [148, 556] width 244 height 33
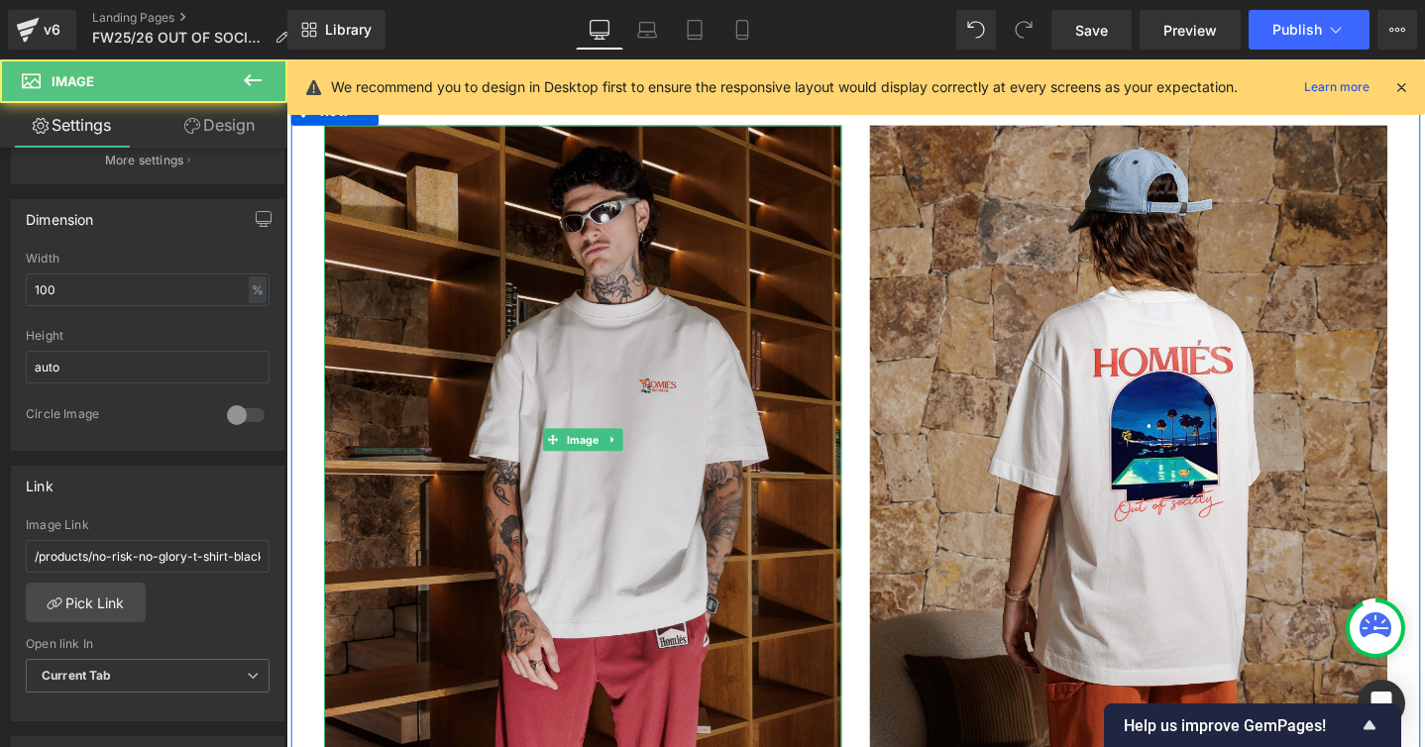
click at [561, 419] on img at bounding box center [598, 460] width 545 height 662
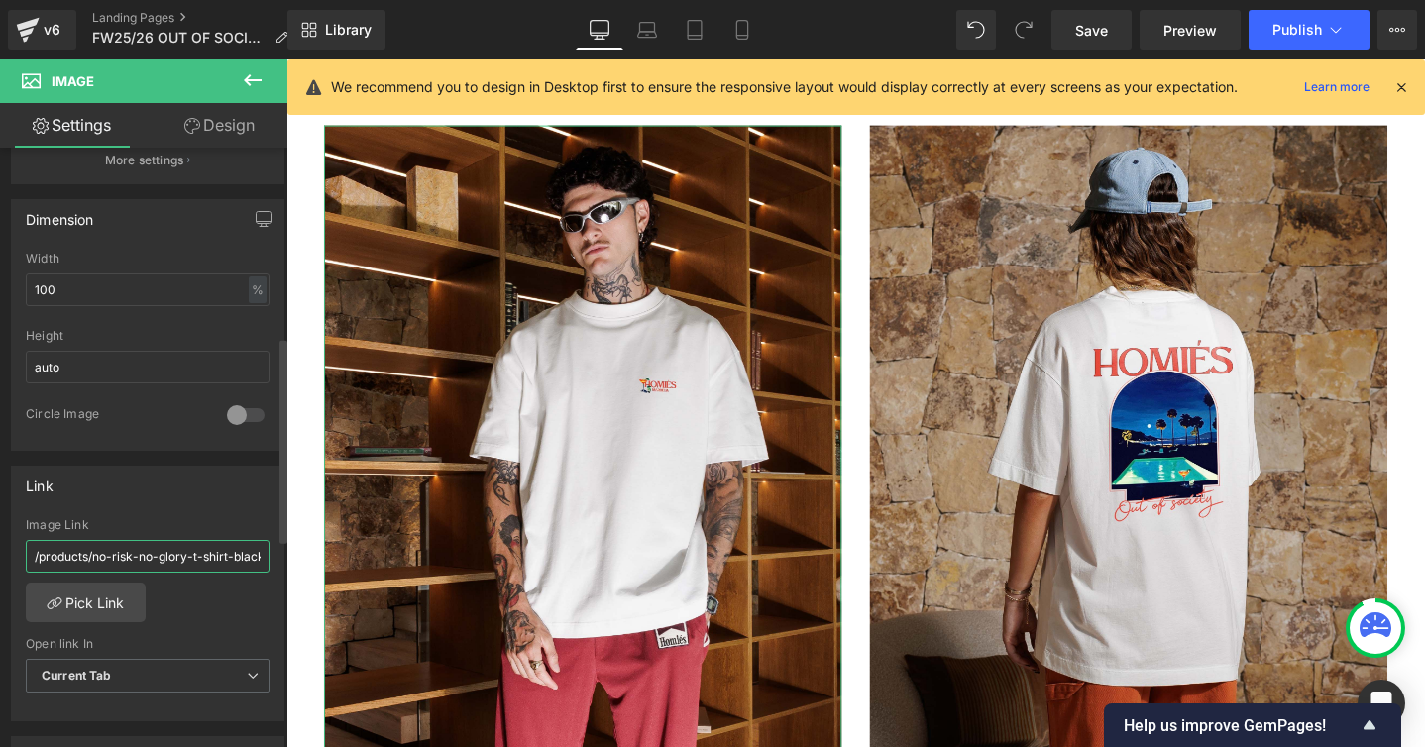
click at [208, 556] on input "/products/no-risk-no-glory-t-shirt-black" at bounding box center [148, 556] width 244 height 33
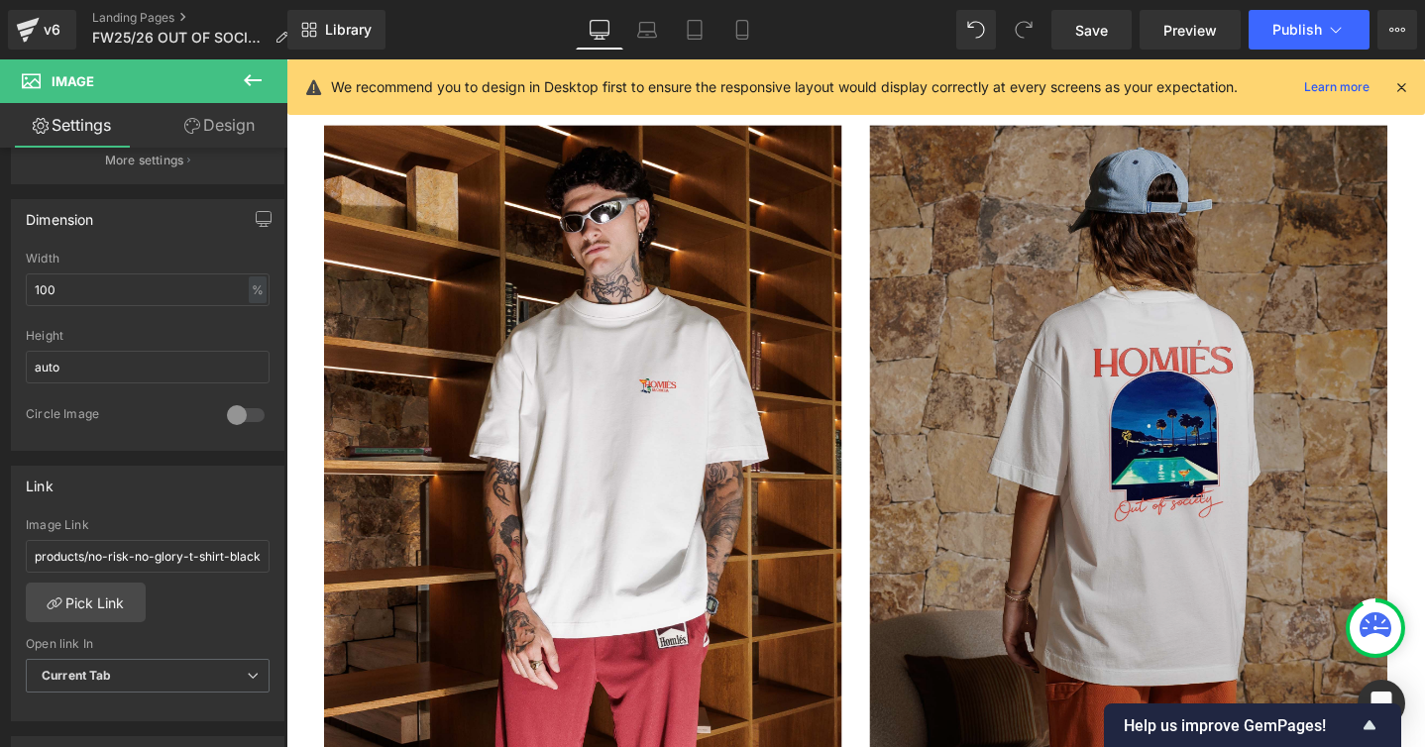
click at [1129, 478] on img at bounding box center [1173, 460] width 545 height 662
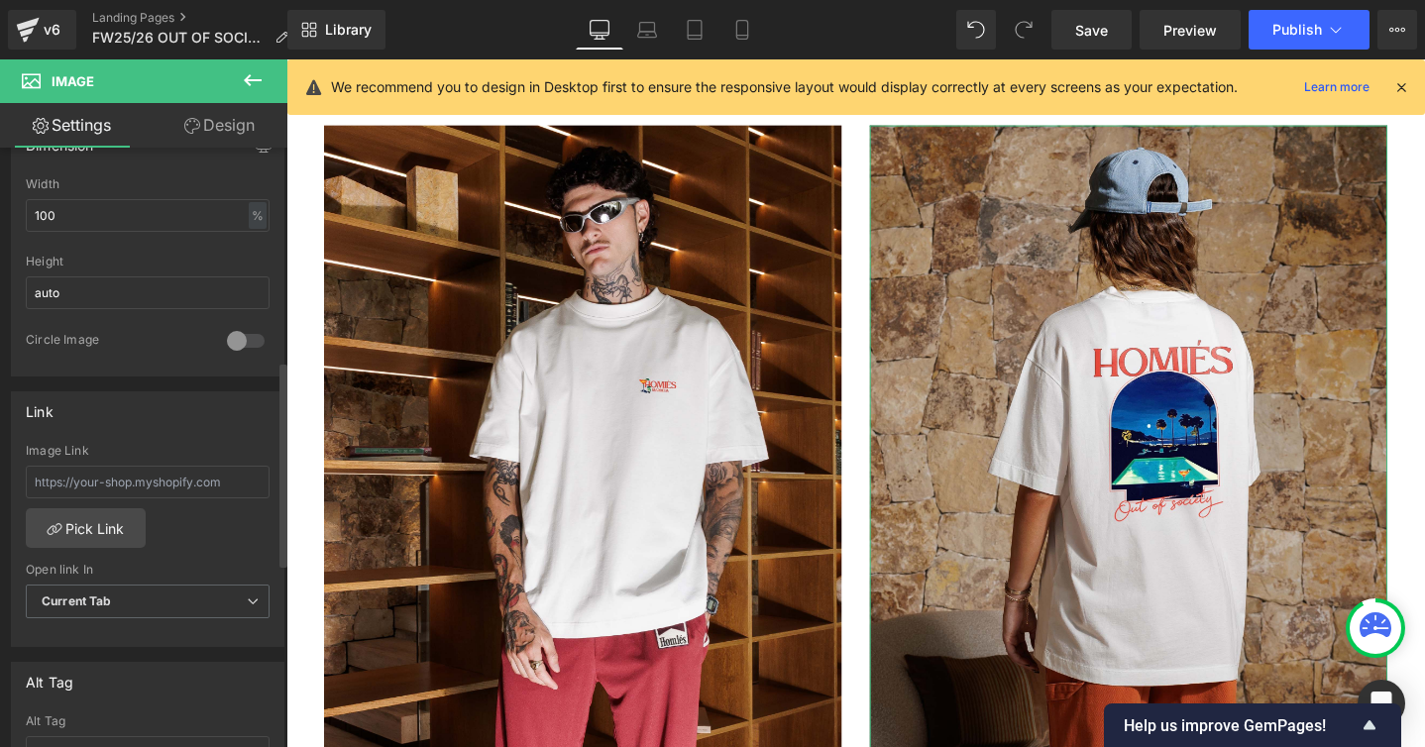
scroll to position [628, 0]
click at [118, 481] on input "text" at bounding box center [148, 480] width 244 height 33
paste input "/products/no-risk-no-glory-t-shirt-black"
type input "/products/no-risk-no-glory-t-shirt-black"
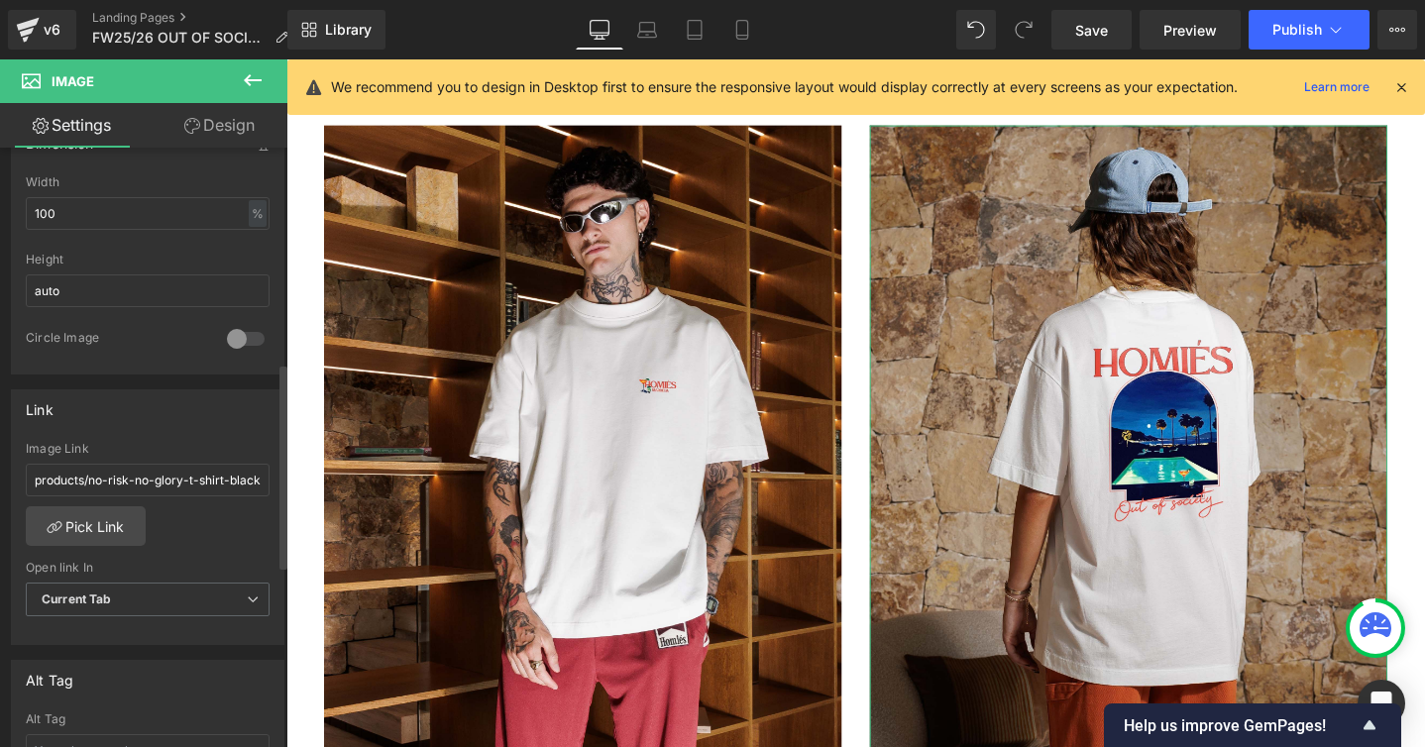
click at [239, 555] on div "Image Link /products/no-risk-no-glory-t-shirt-black Pick Link Current Tab New T…" at bounding box center [147, 543] width 271 height 203
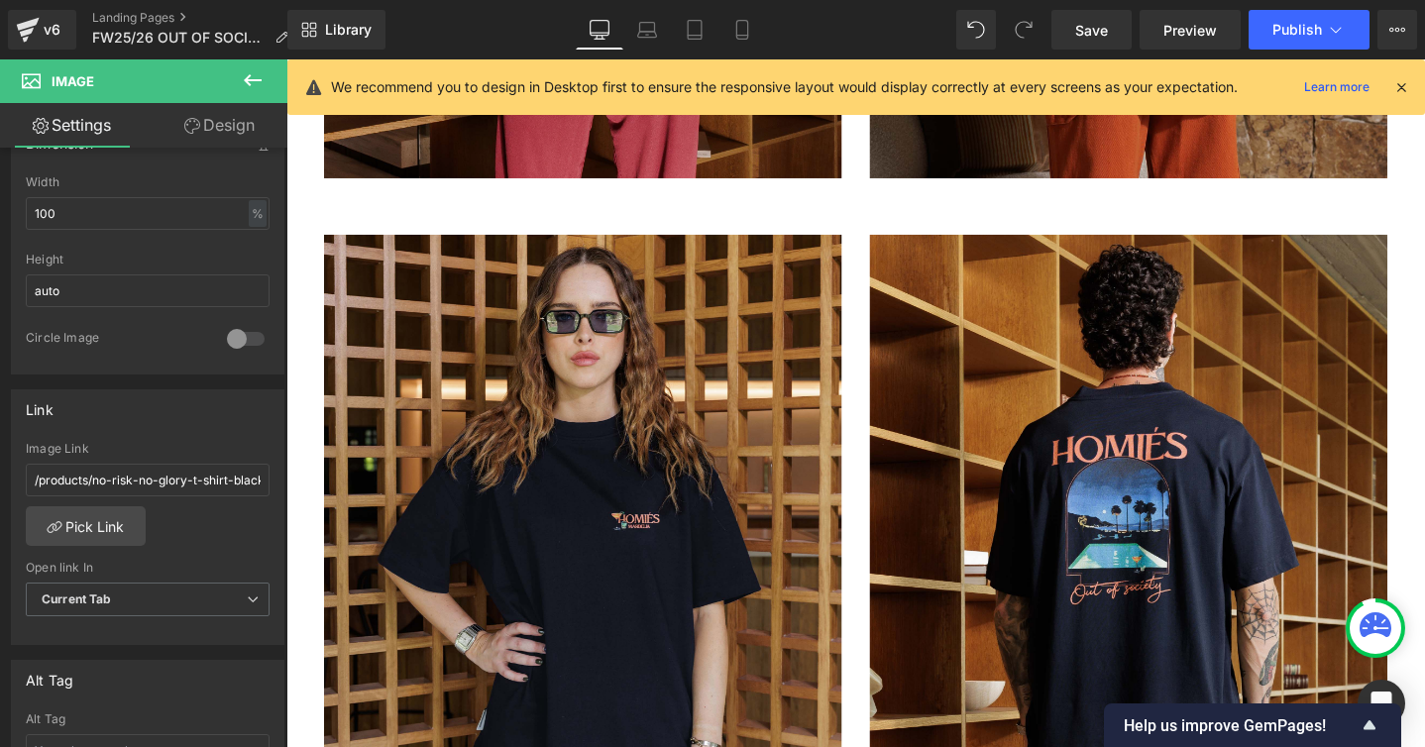
scroll to position [15700, 0]
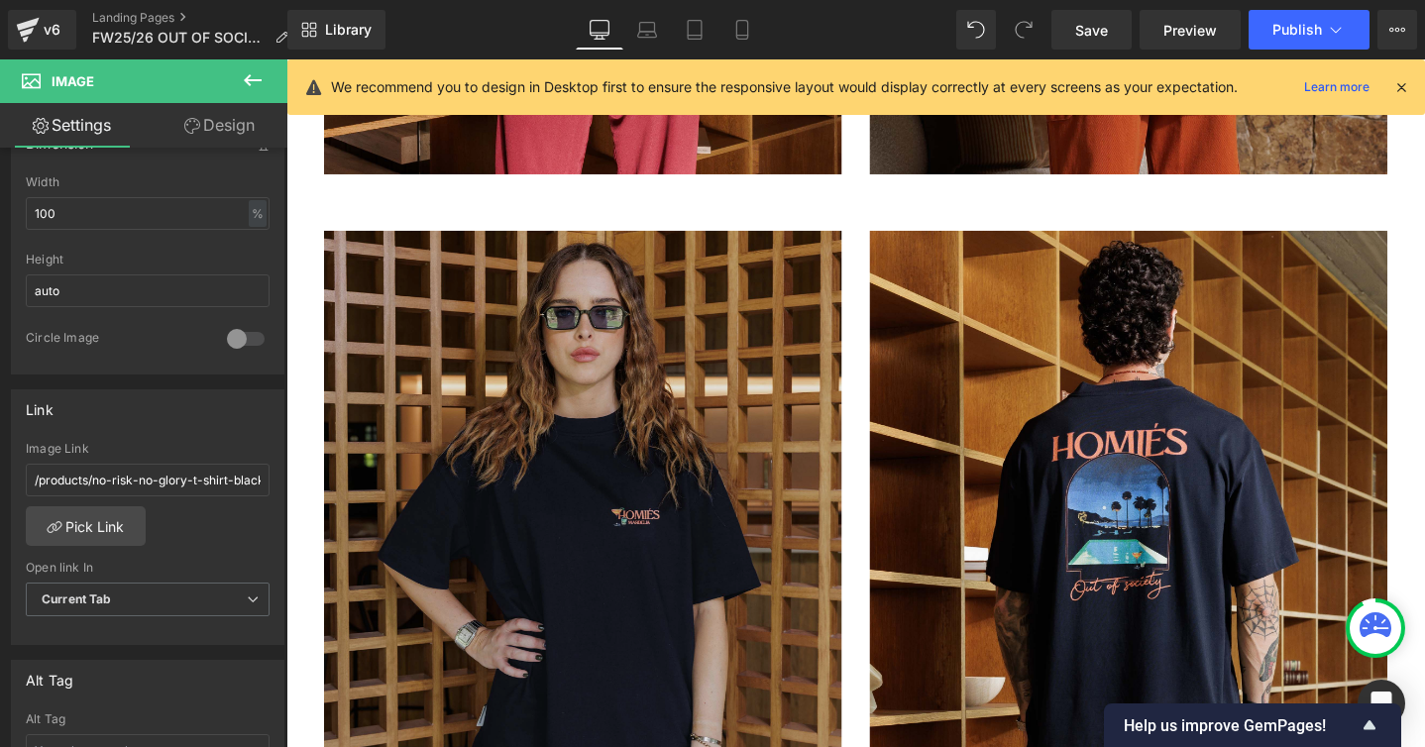
click at [526, 400] on img at bounding box center [598, 571] width 545 height 662
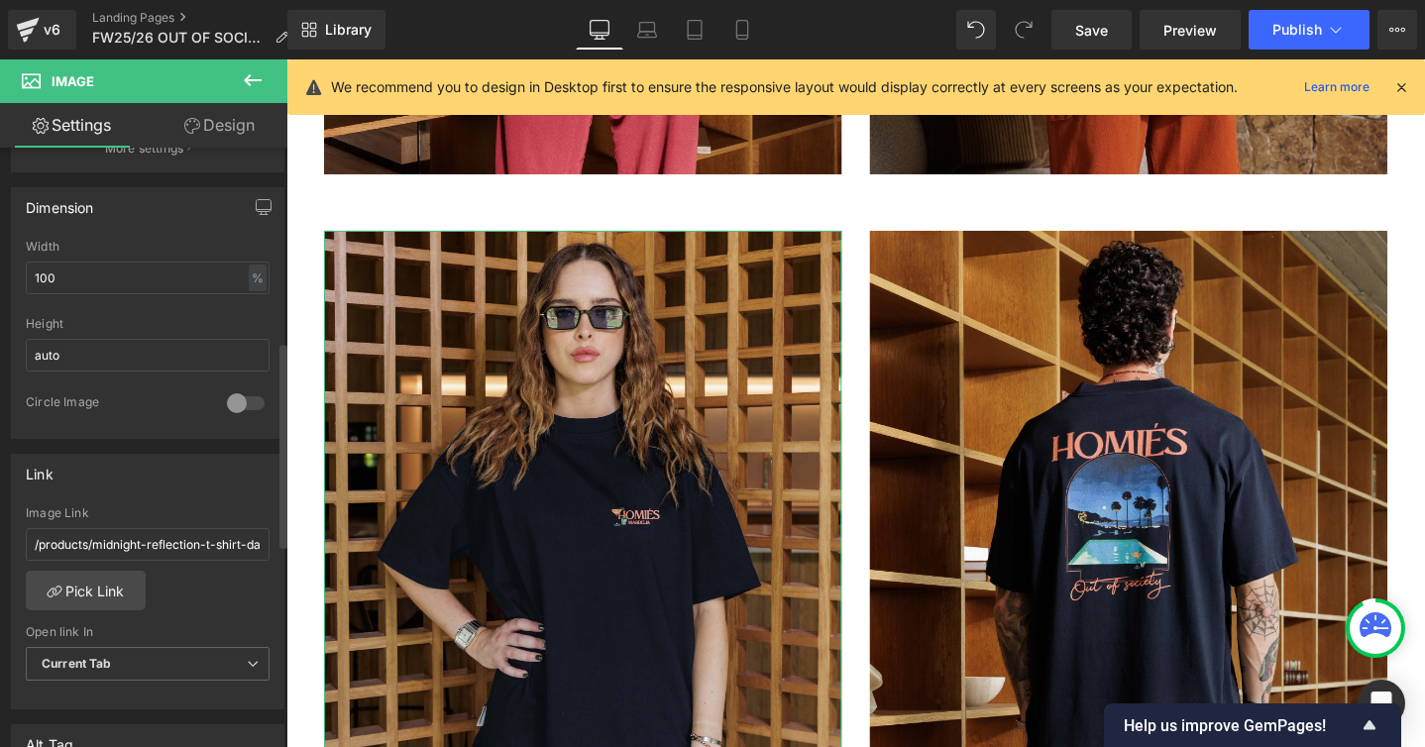
scroll to position [589, 0]
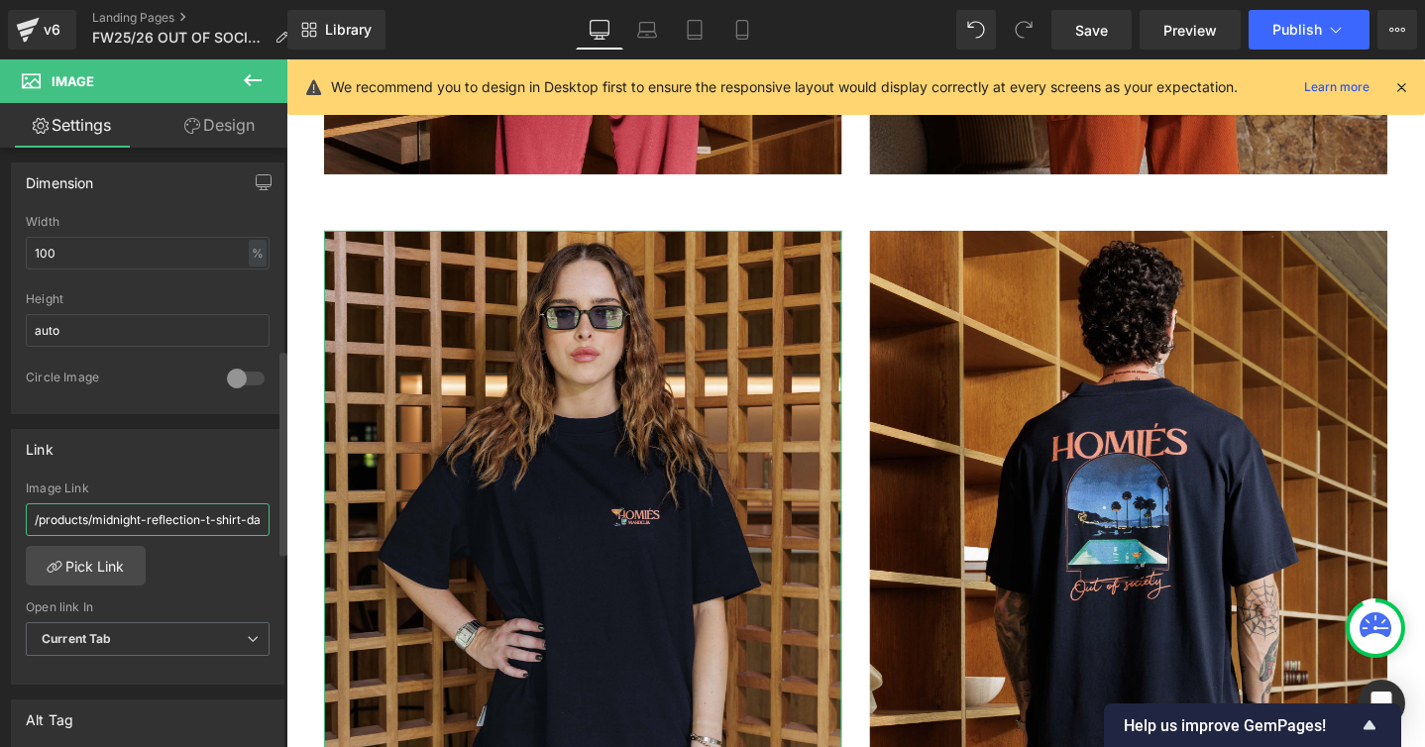
click at [161, 520] on input "/products/midnight-reflection-t-shirt-dark-navy" at bounding box center [148, 519] width 244 height 33
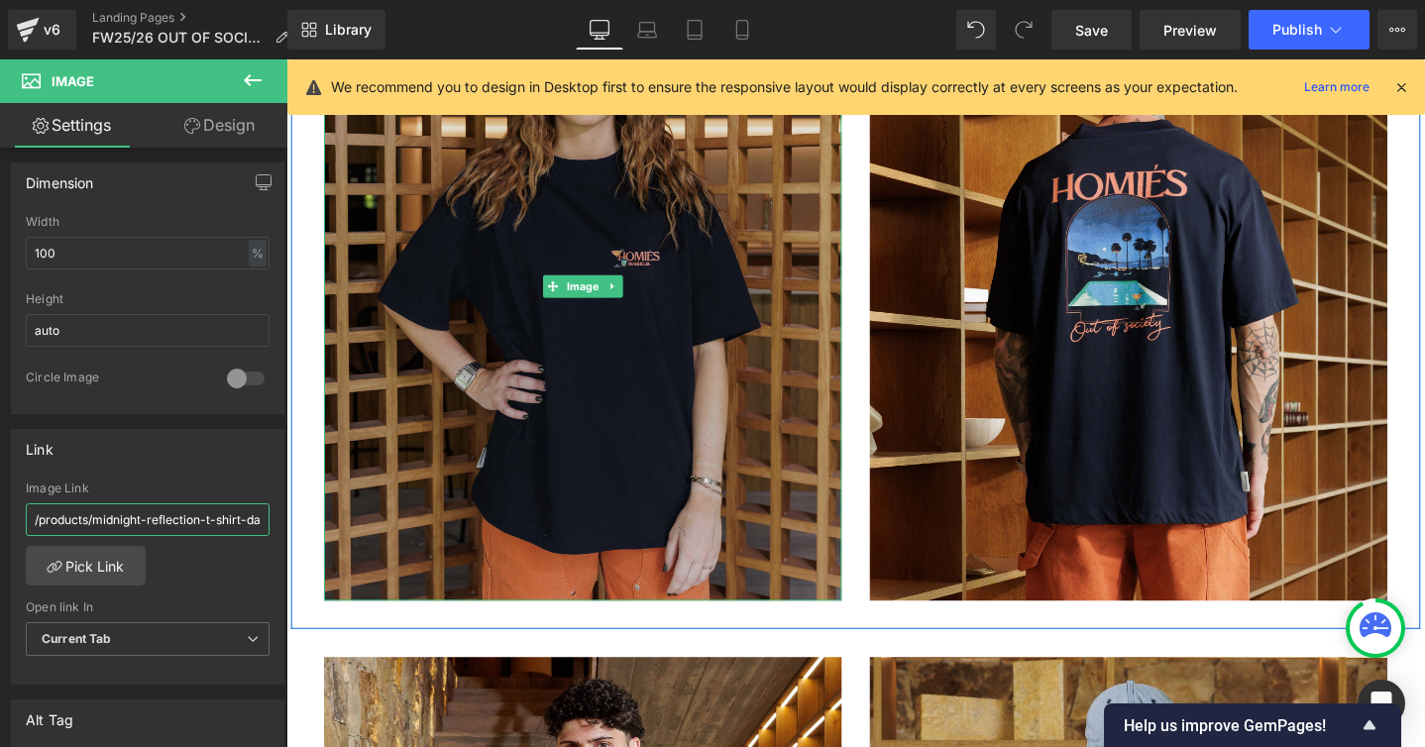
scroll to position [15918, 0]
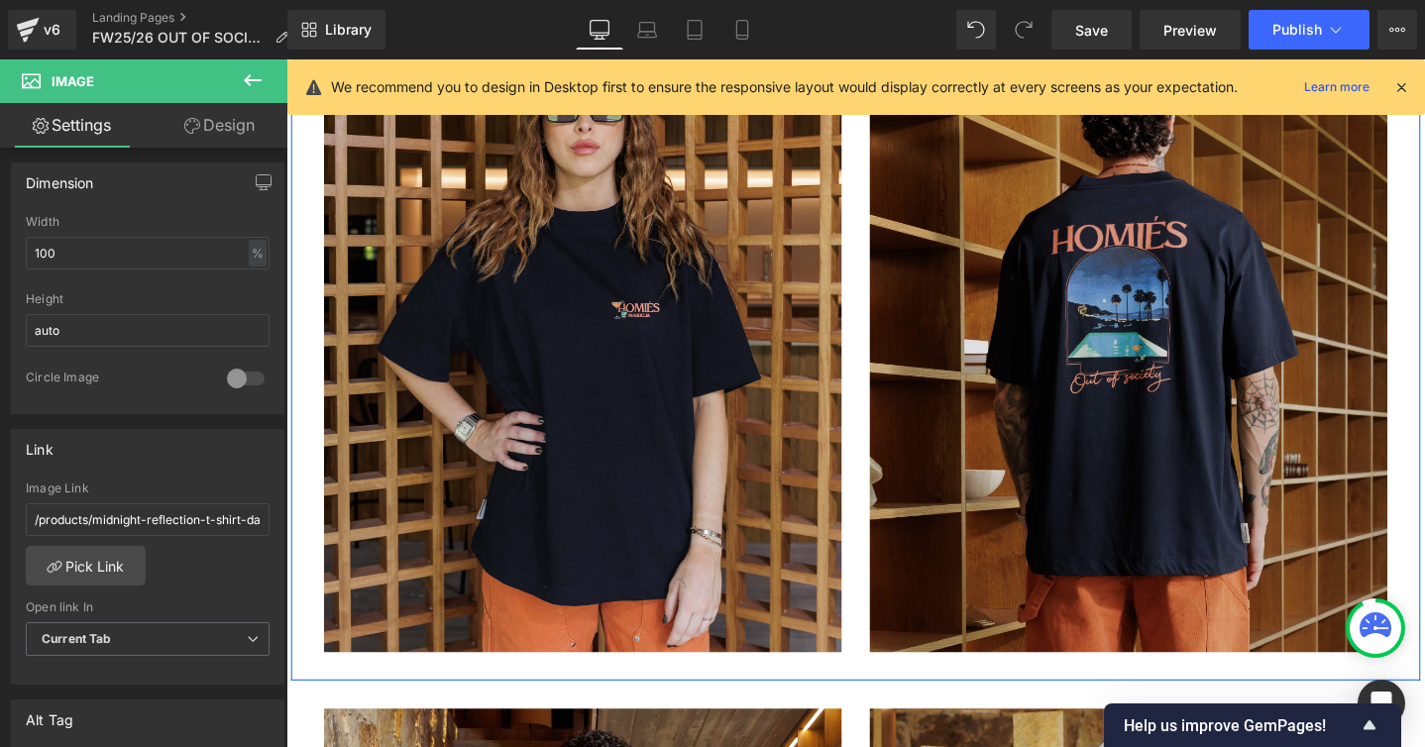
click at [1097, 378] on img at bounding box center [1173, 353] width 545 height 662
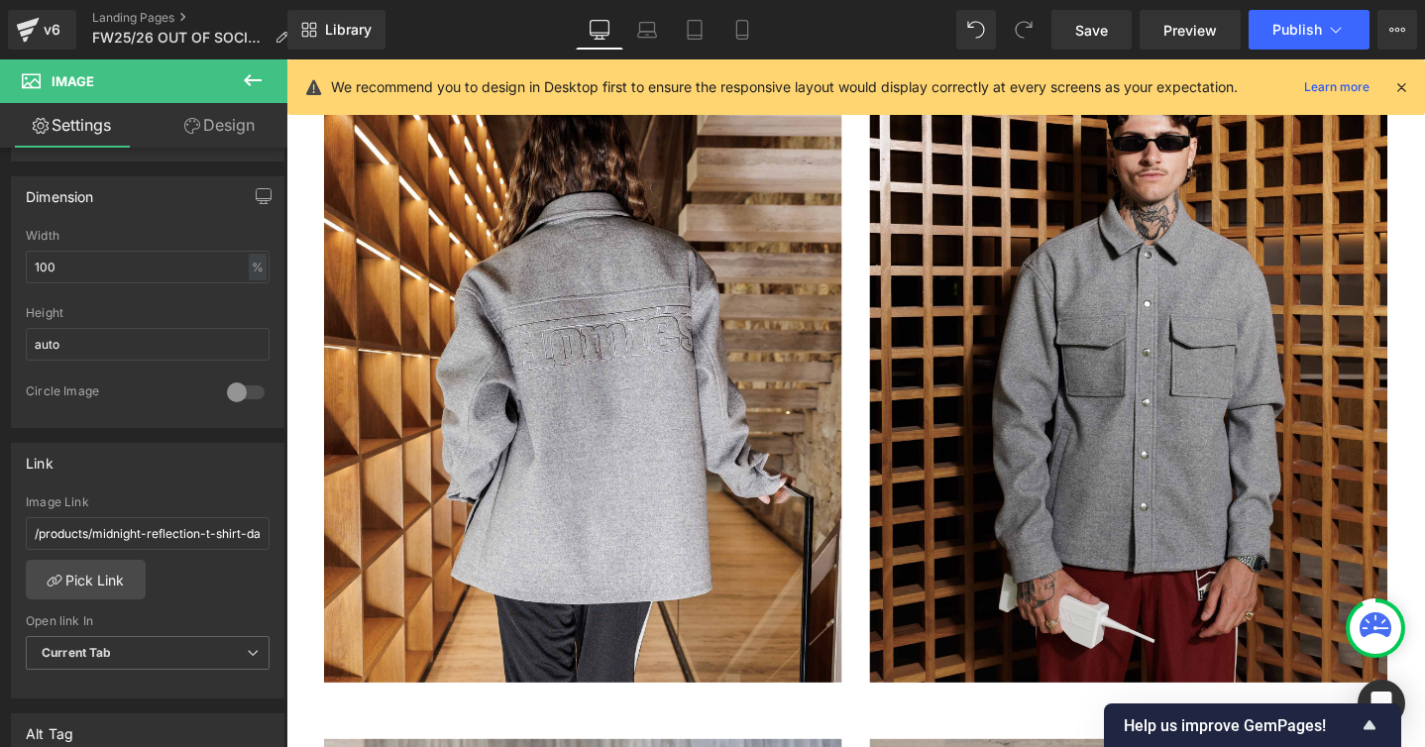
scroll to position [17336, 0]
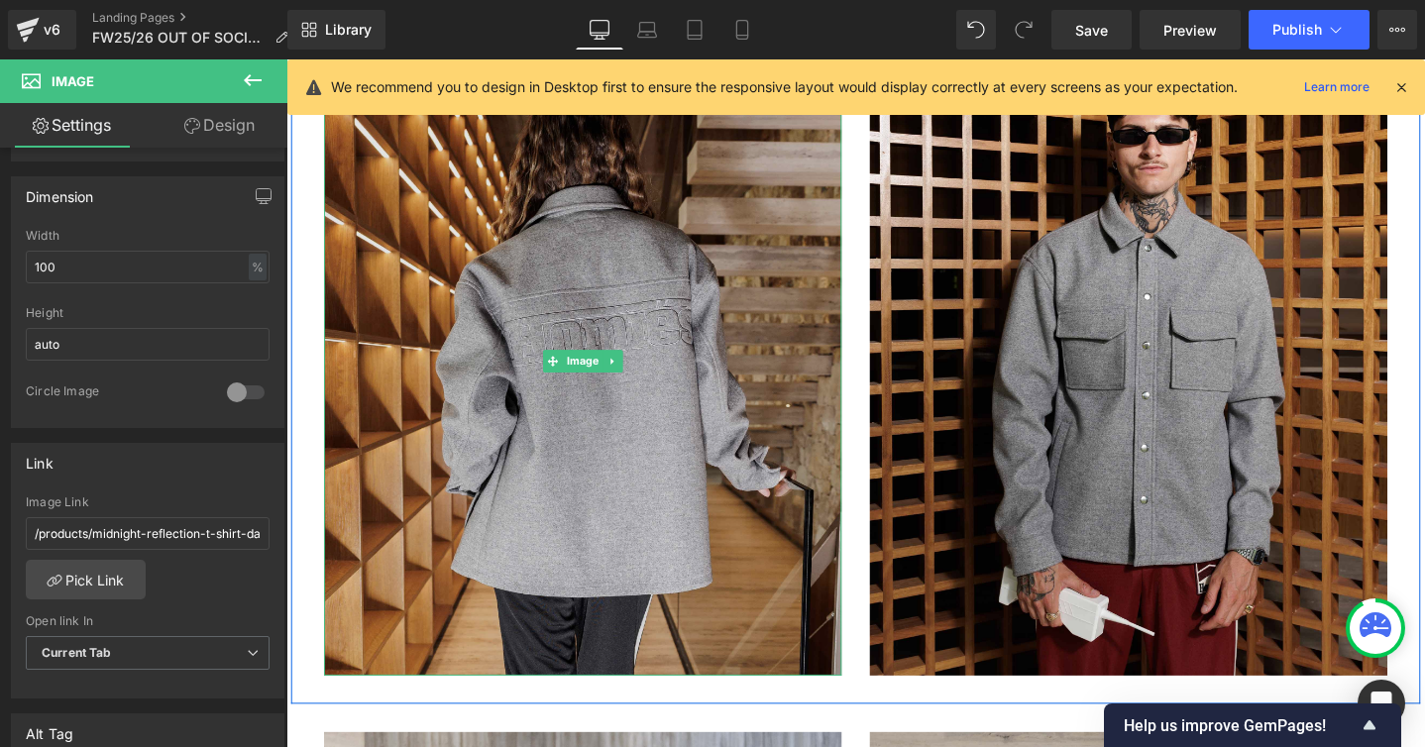
click at [430, 425] on img at bounding box center [598, 378] width 545 height 662
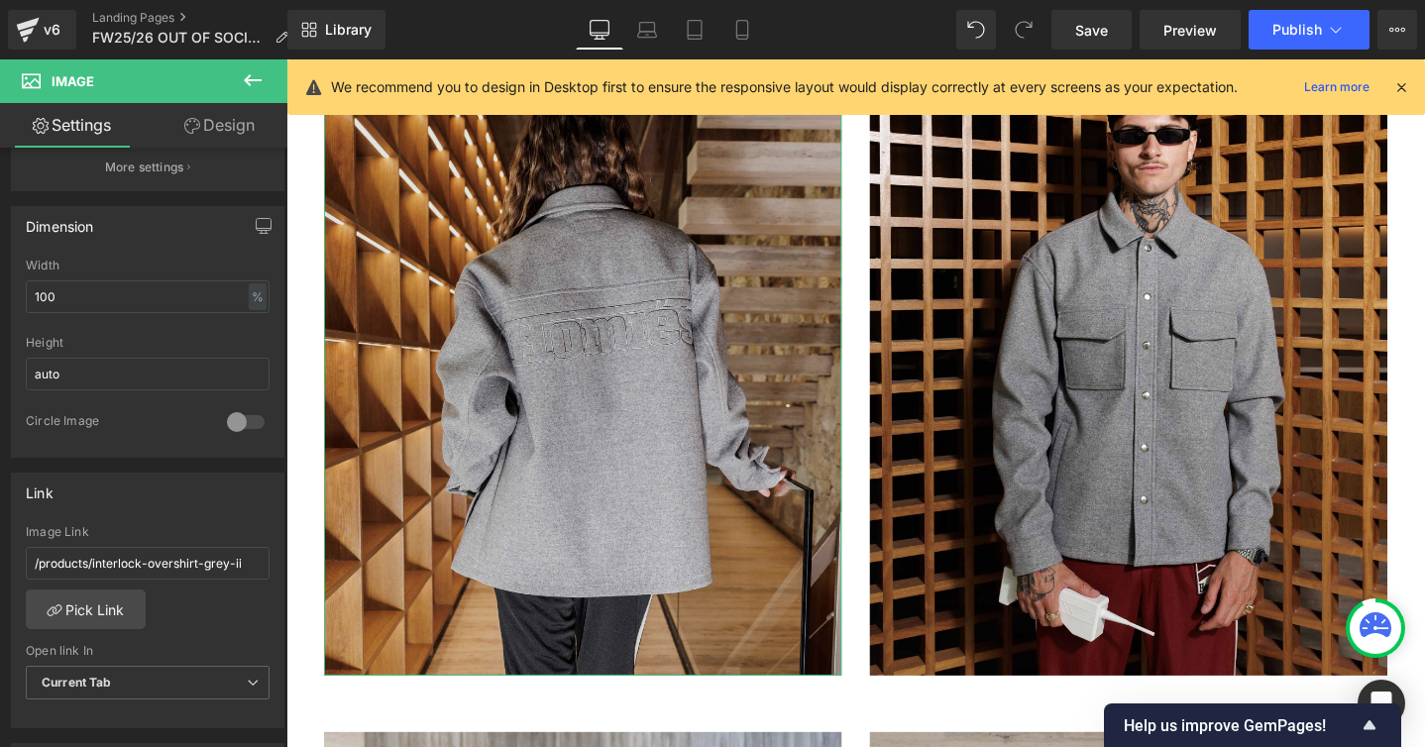
scroll to position [551, 0]
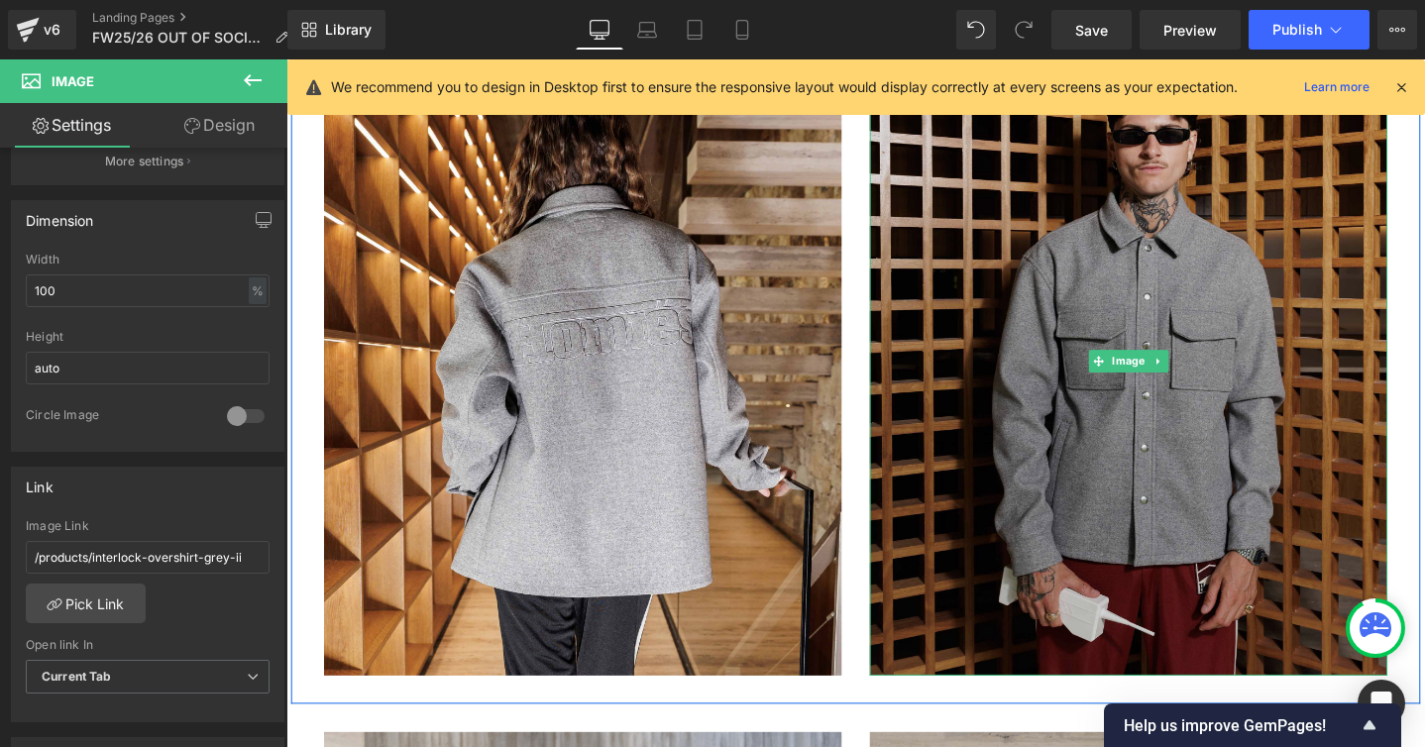
click at [1001, 416] on img at bounding box center [1173, 378] width 545 height 662
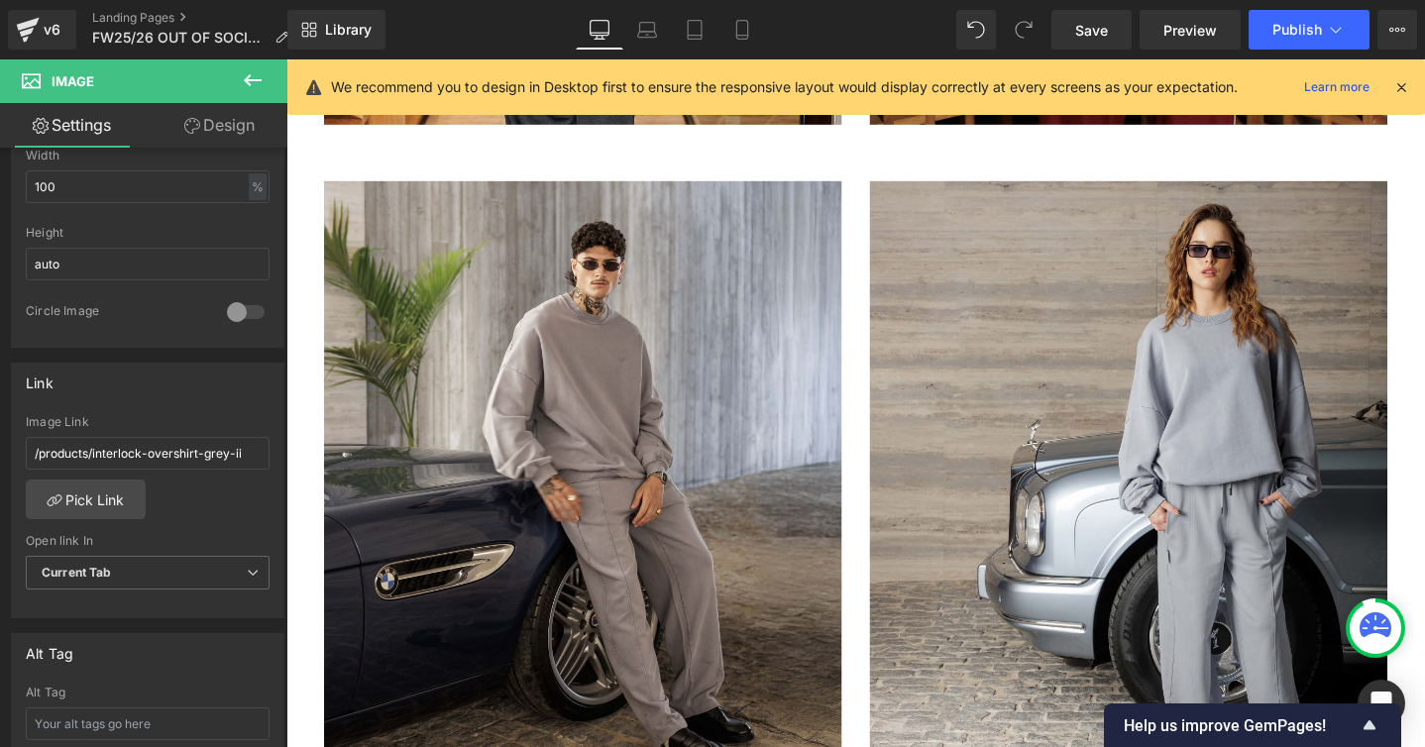
scroll to position [17963, 0]
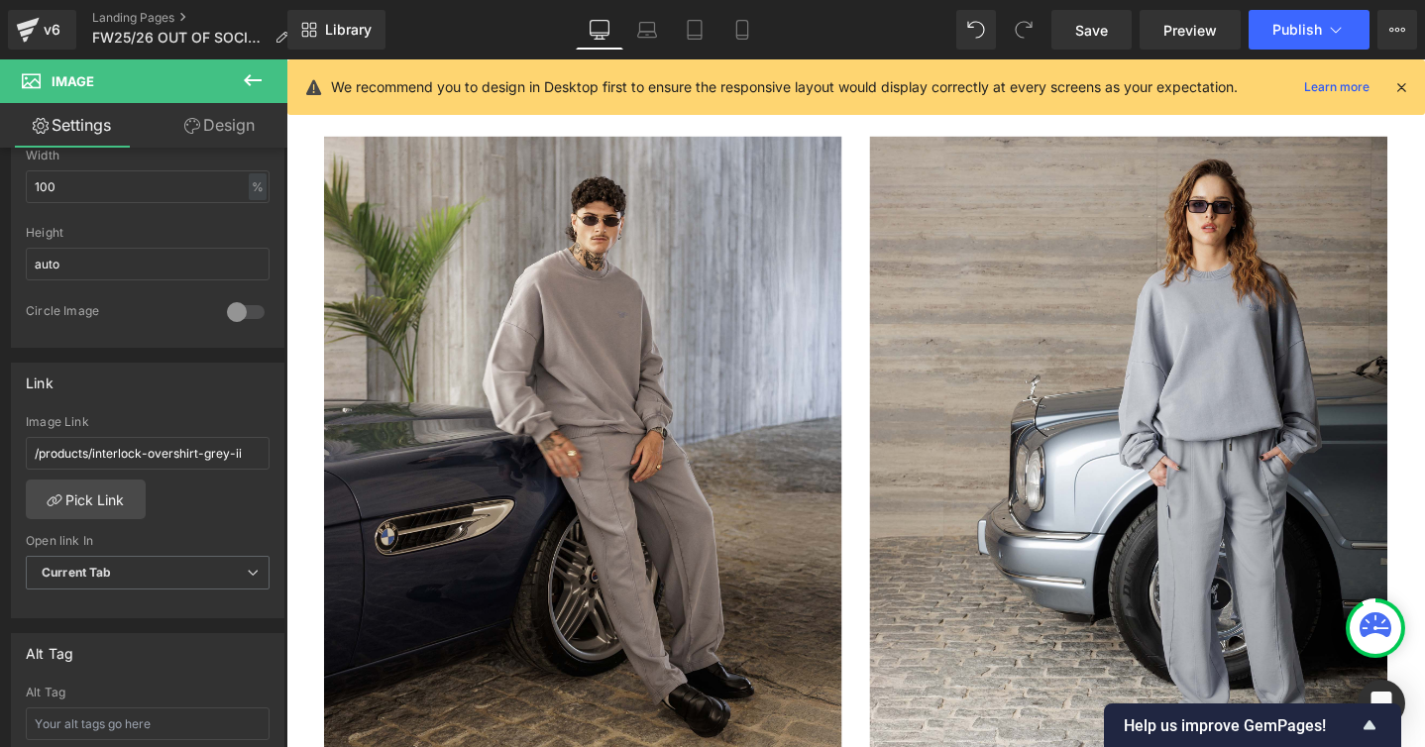
click at [526, 416] on img at bounding box center [598, 472] width 545 height 662
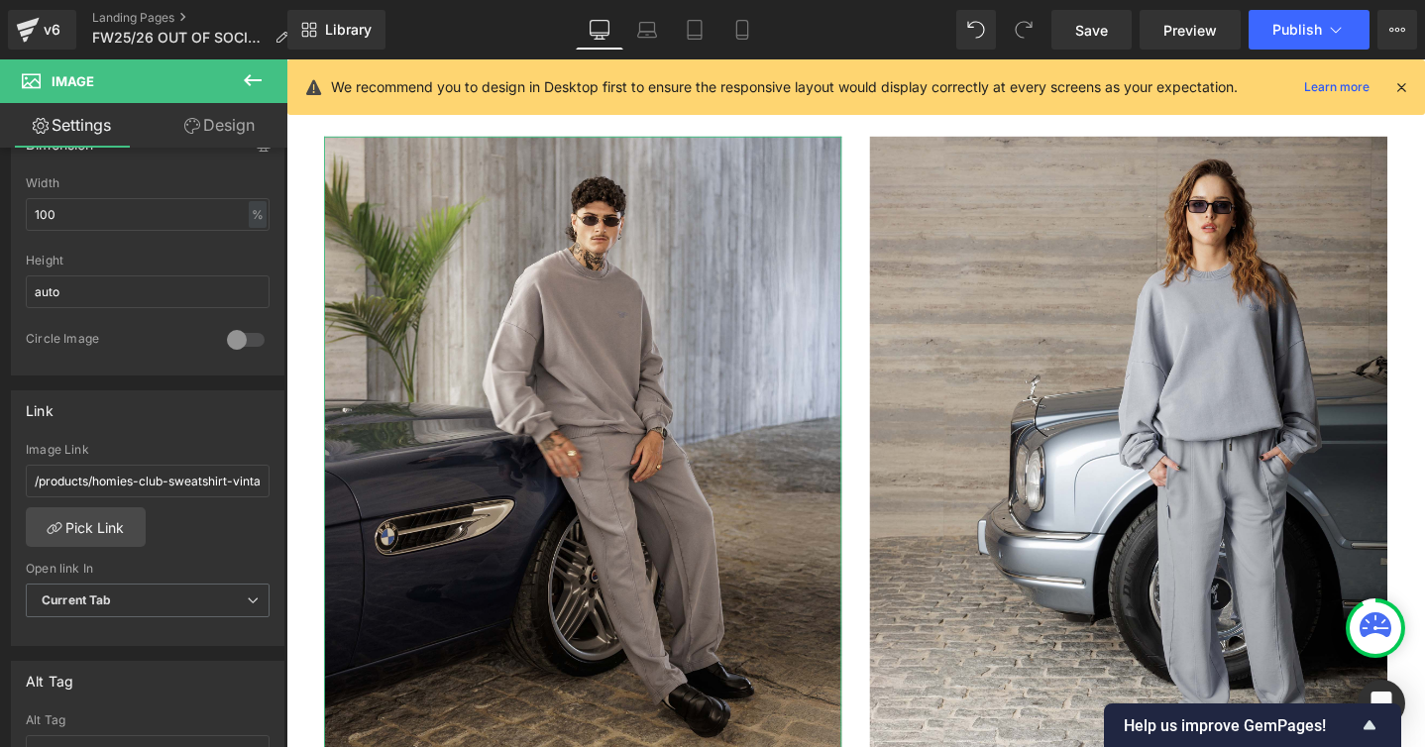
scroll to position [629, 0]
click at [198, 482] on input "/products/homies-club-sweatshirt-vintage-slate-blue" at bounding box center [148, 479] width 244 height 33
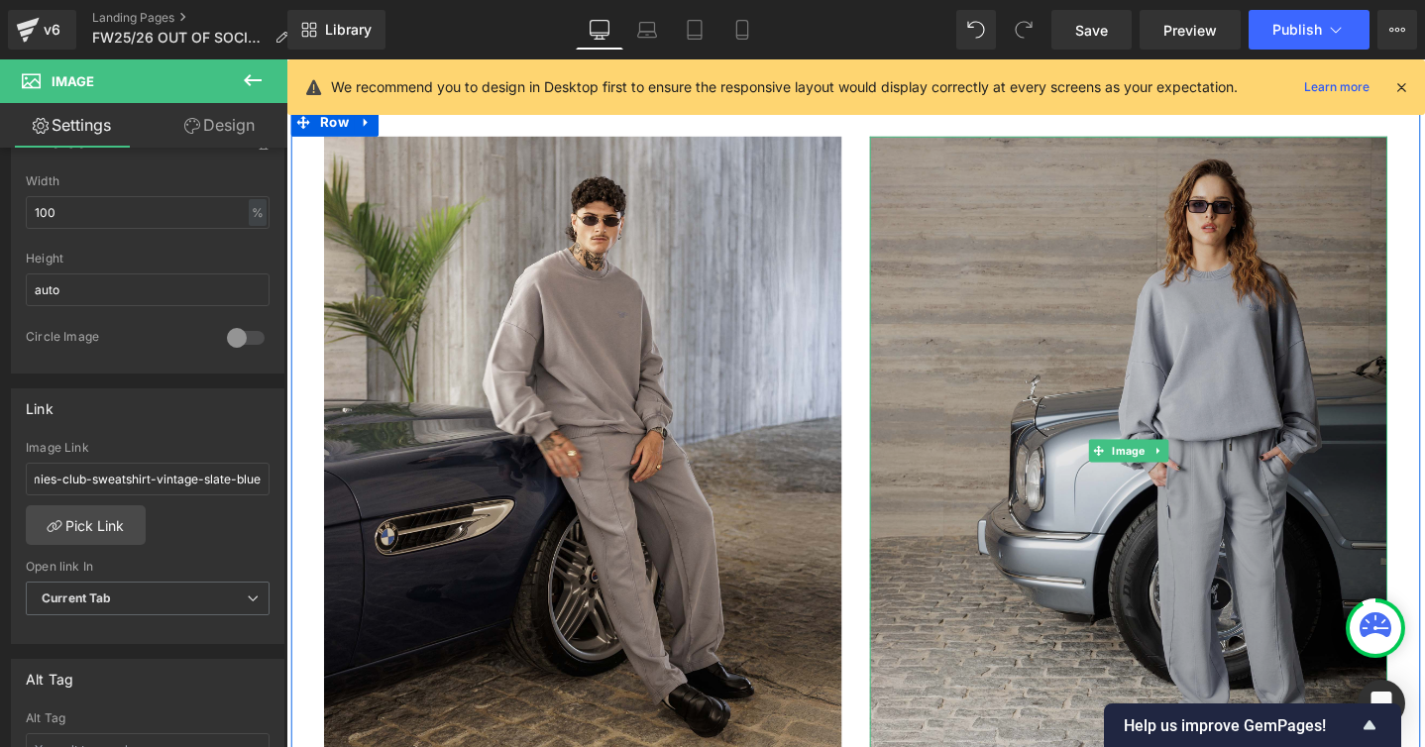
click at [1204, 415] on img at bounding box center [1173, 472] width 545 height 662
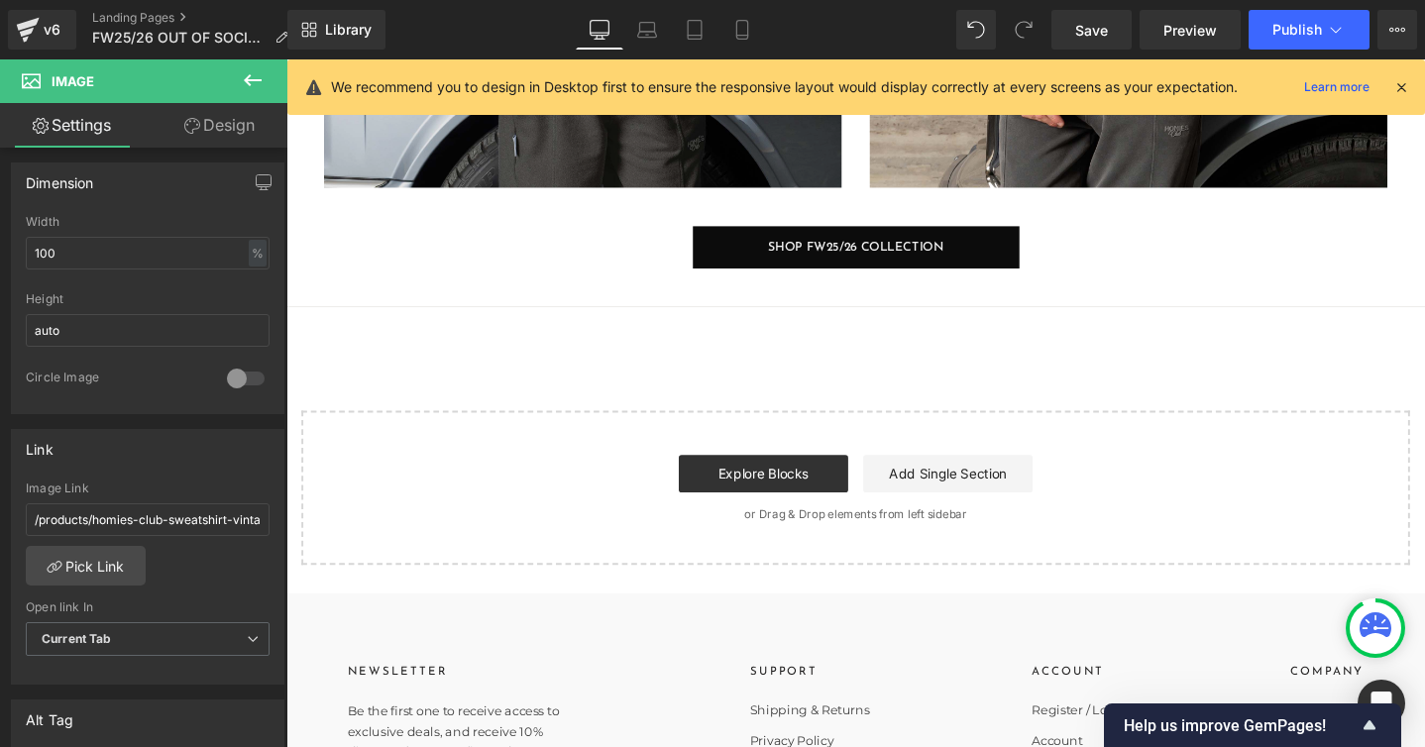
scroll to position [18633, 0]
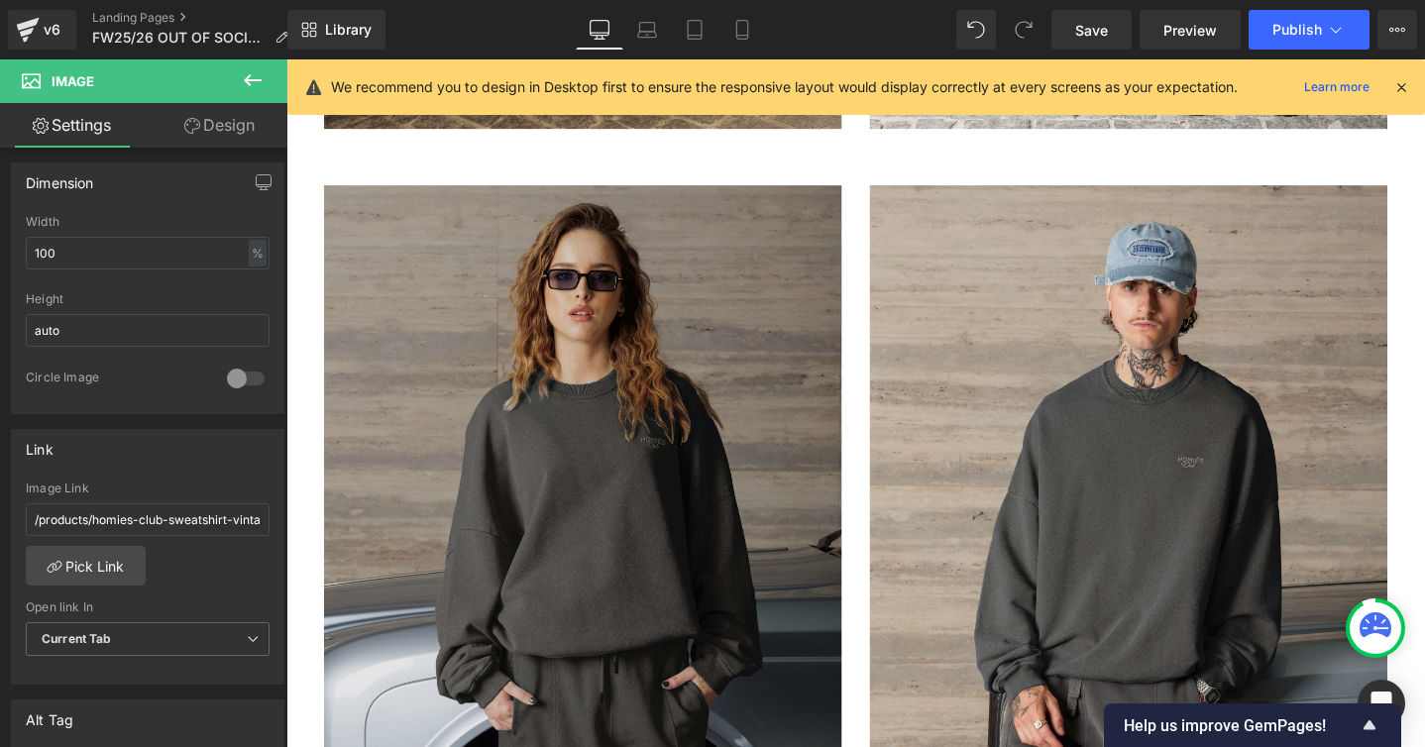
click at [527, 446] on img at bounding box center [598, 523] width 545 height 662
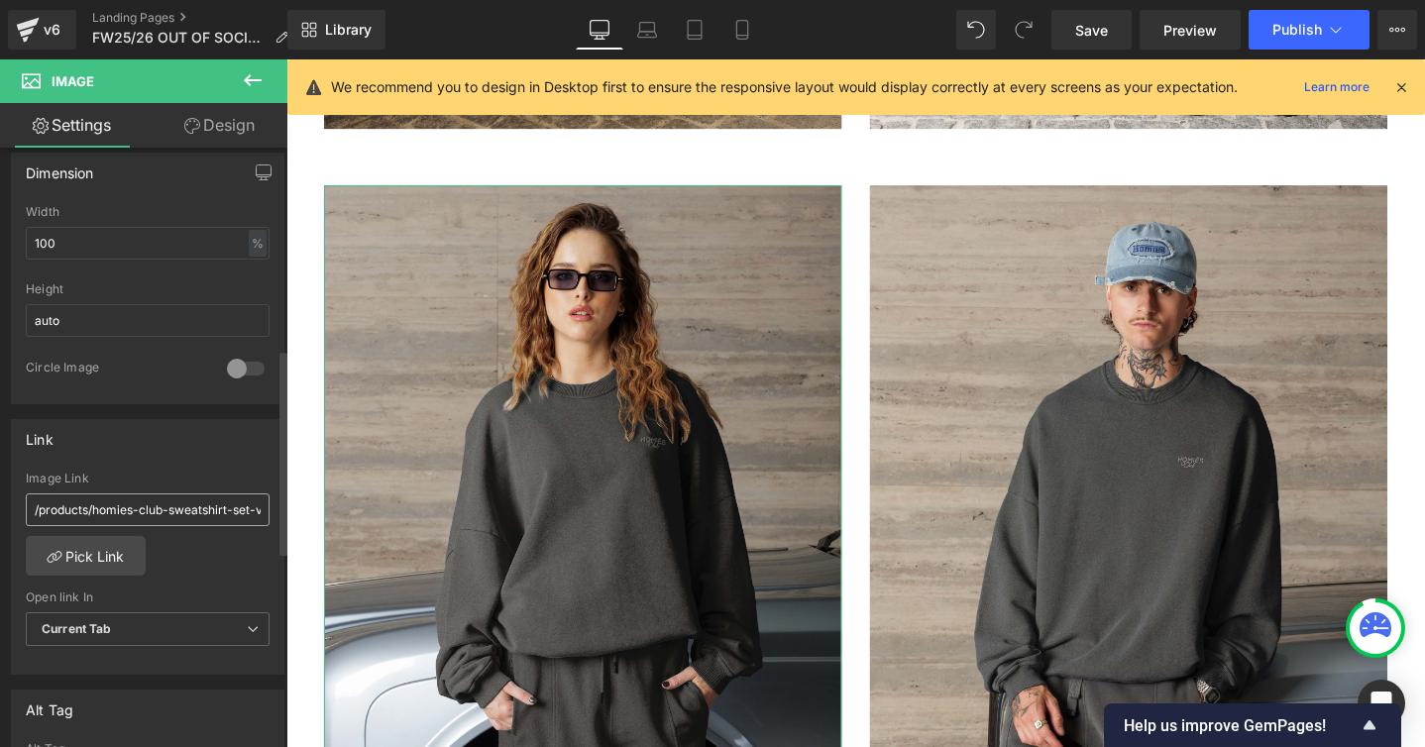
scroll to position [610, 0]
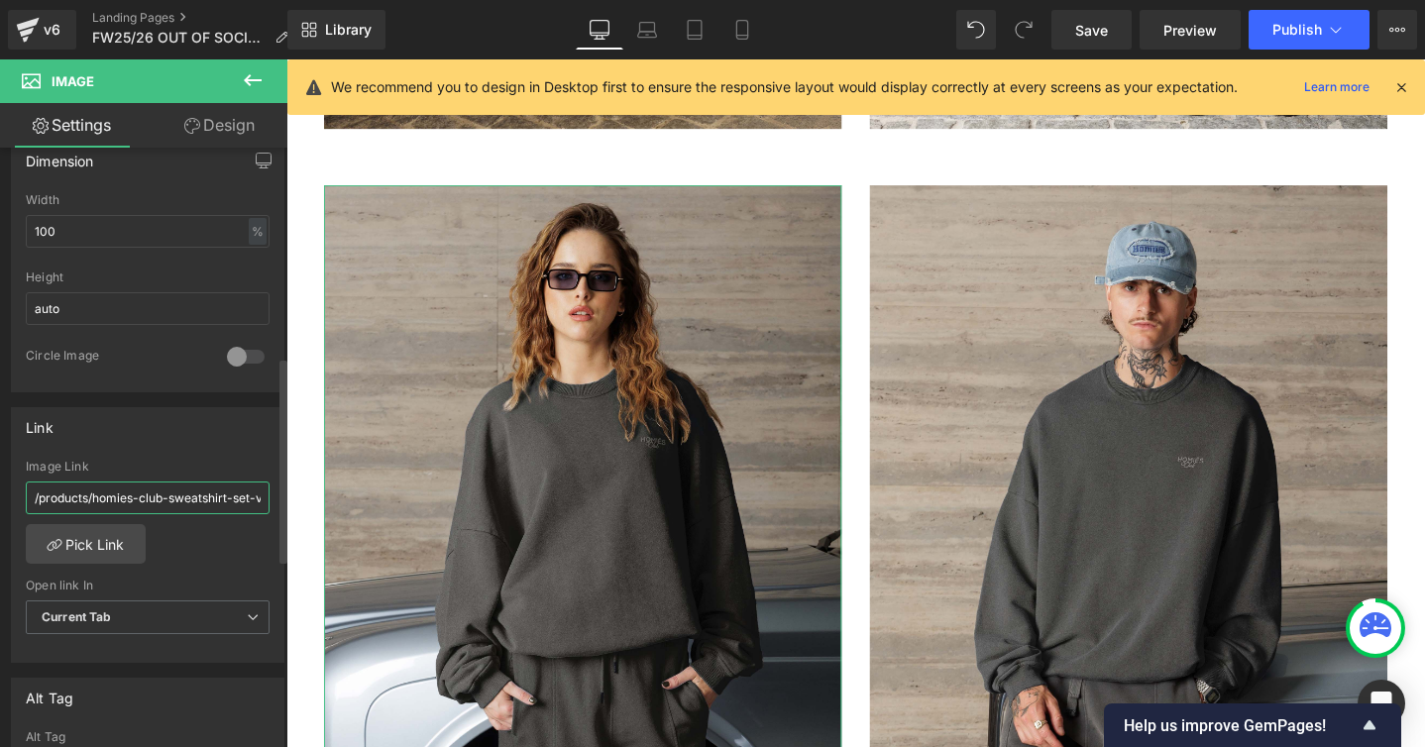
click at [147, 494] on input "/products/homies-club-sweatshirt-set-vintage-grey" at bounding box center [148, 498] width 244 height 33
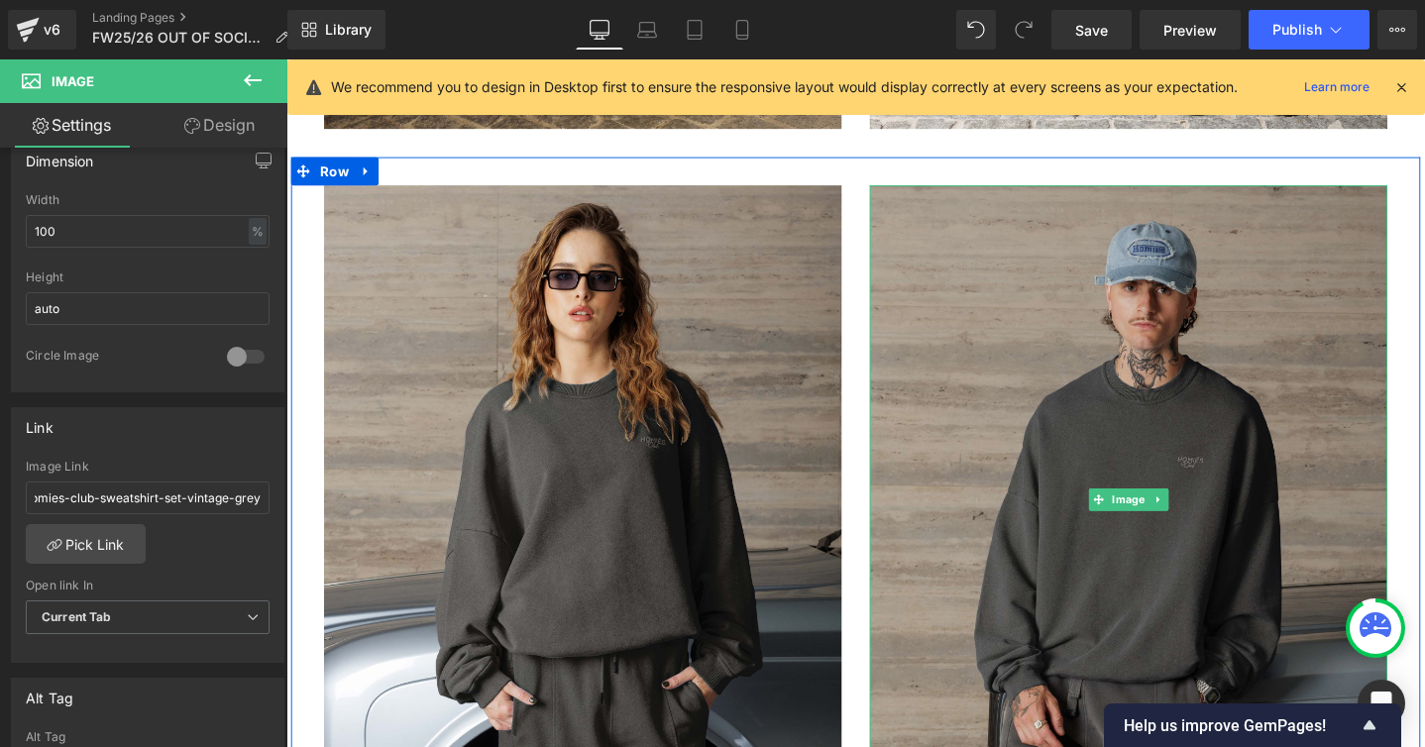
click at [1130, 365] on img at bounding box center [1173, 523] width 545 height 662
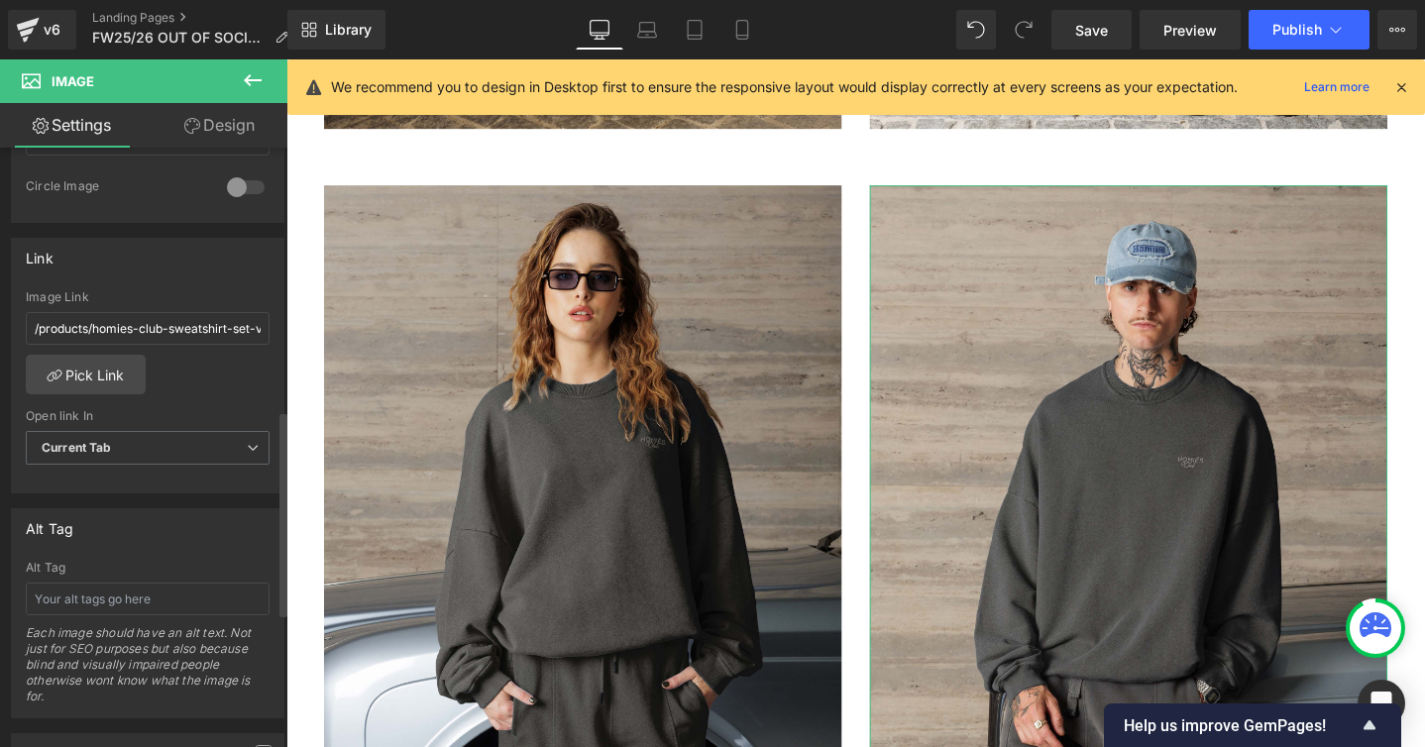
scroll to position [783, 0]
click at [160, 324] on input "/products/homies-club-sweatshirt-set-vintage-grey" at bounding box center [148, 325] width 244 height 33
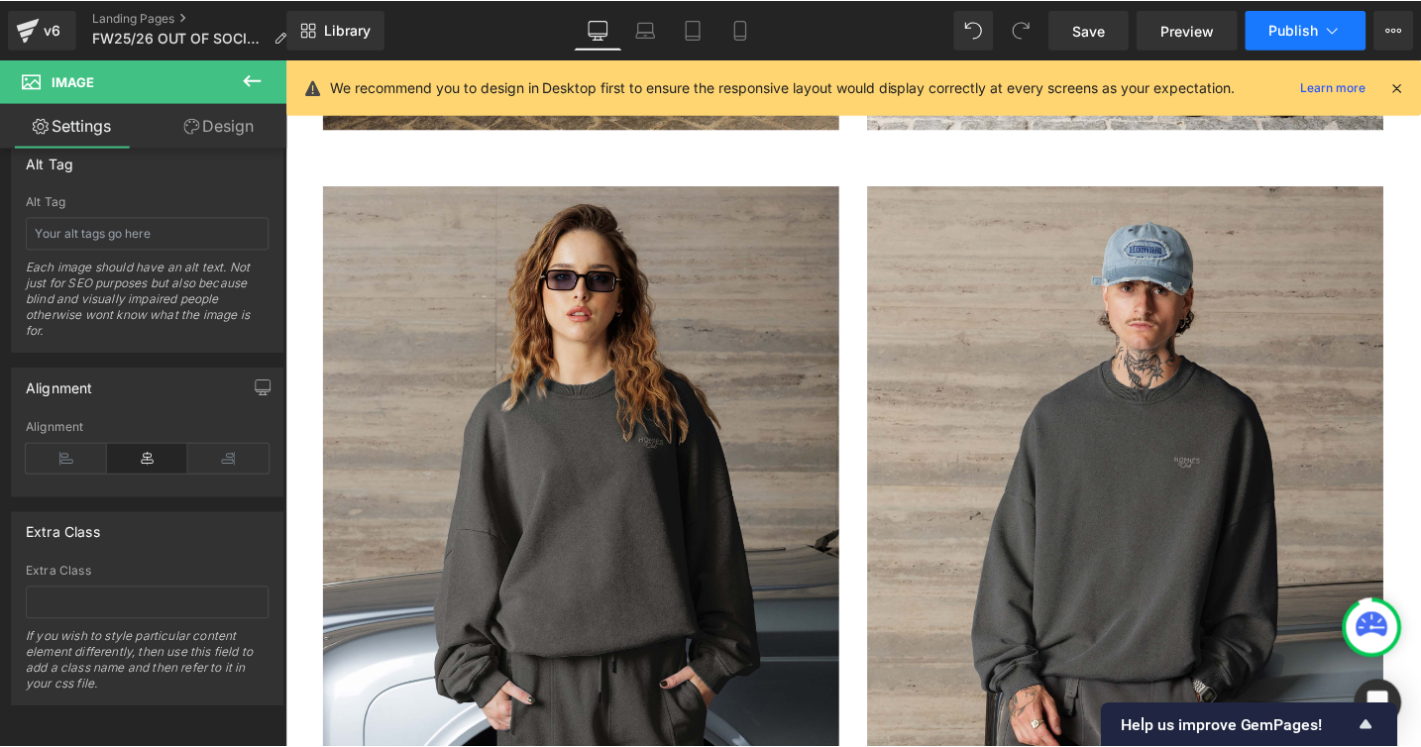
scroll to position [0, 0]
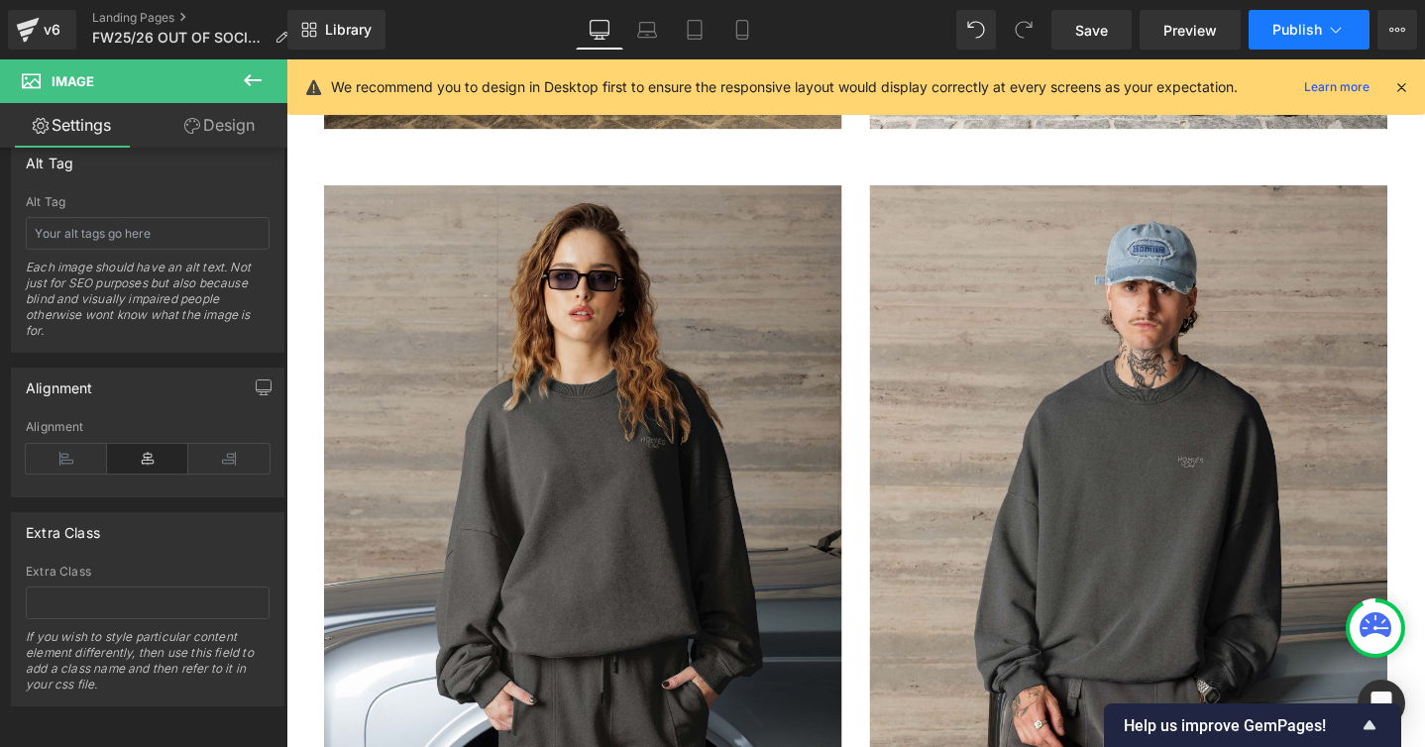
click at [1281, 28] on span "Publish" at bounding box center [1297, 30] width 50 height 16
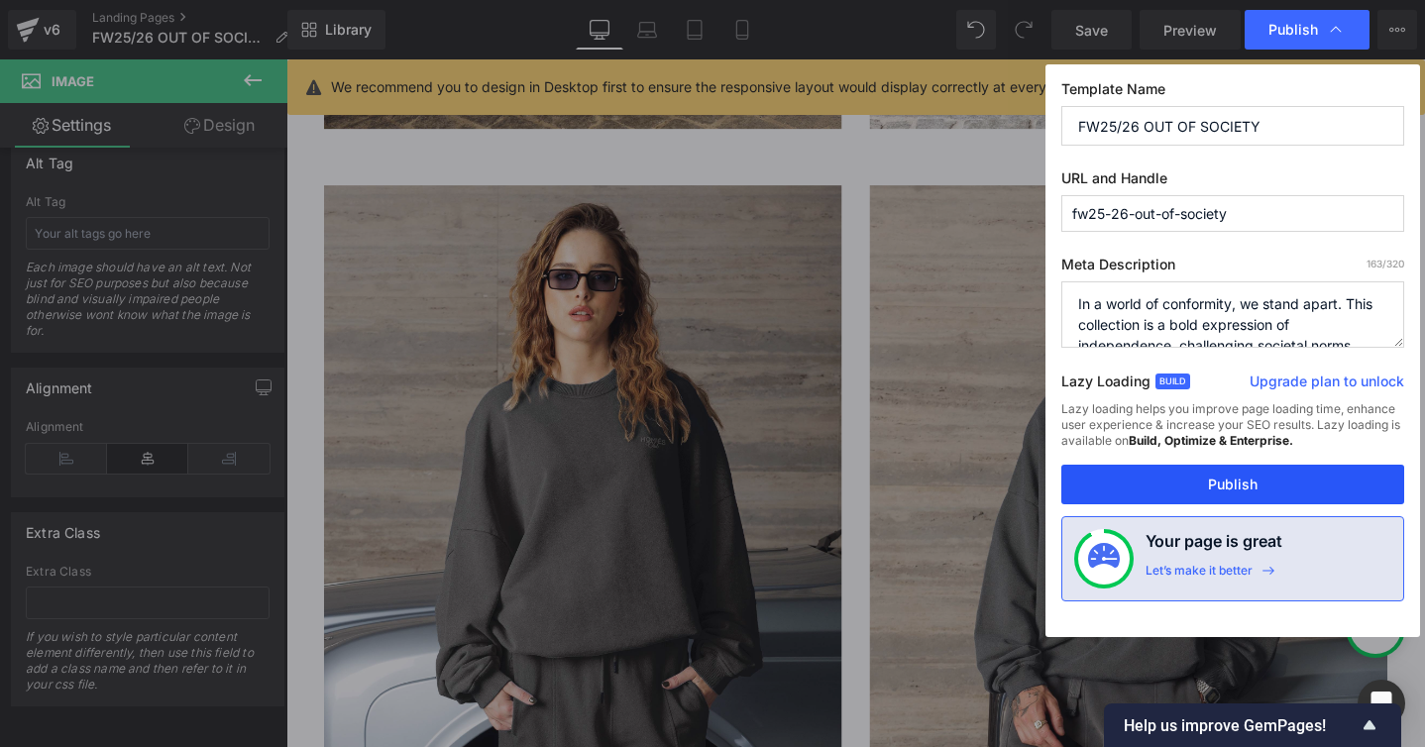
click at [1154, 492] on button "Publish" at bounding box center [1232, 485] width 343 height 40
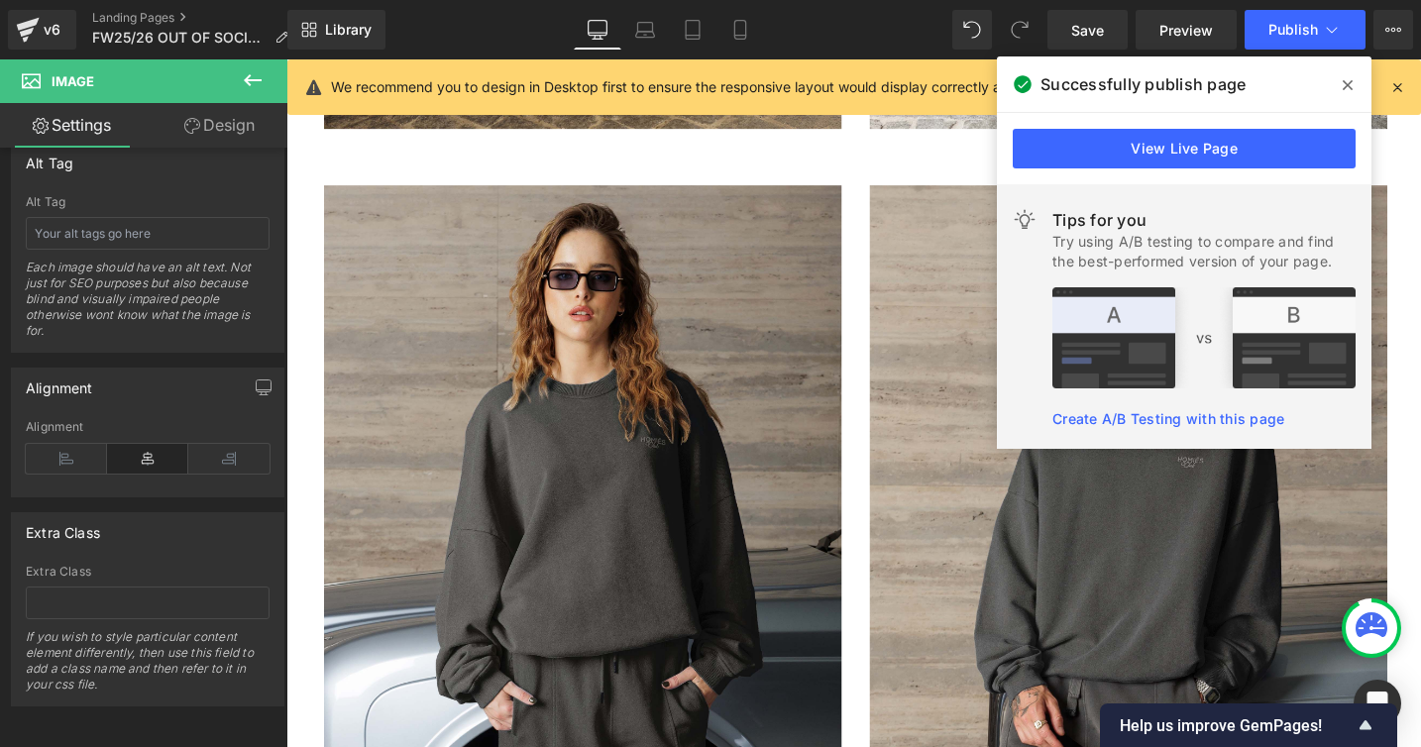
click at [1344, 82] on icon at bounding box center [1347, 85] width 10 height 10
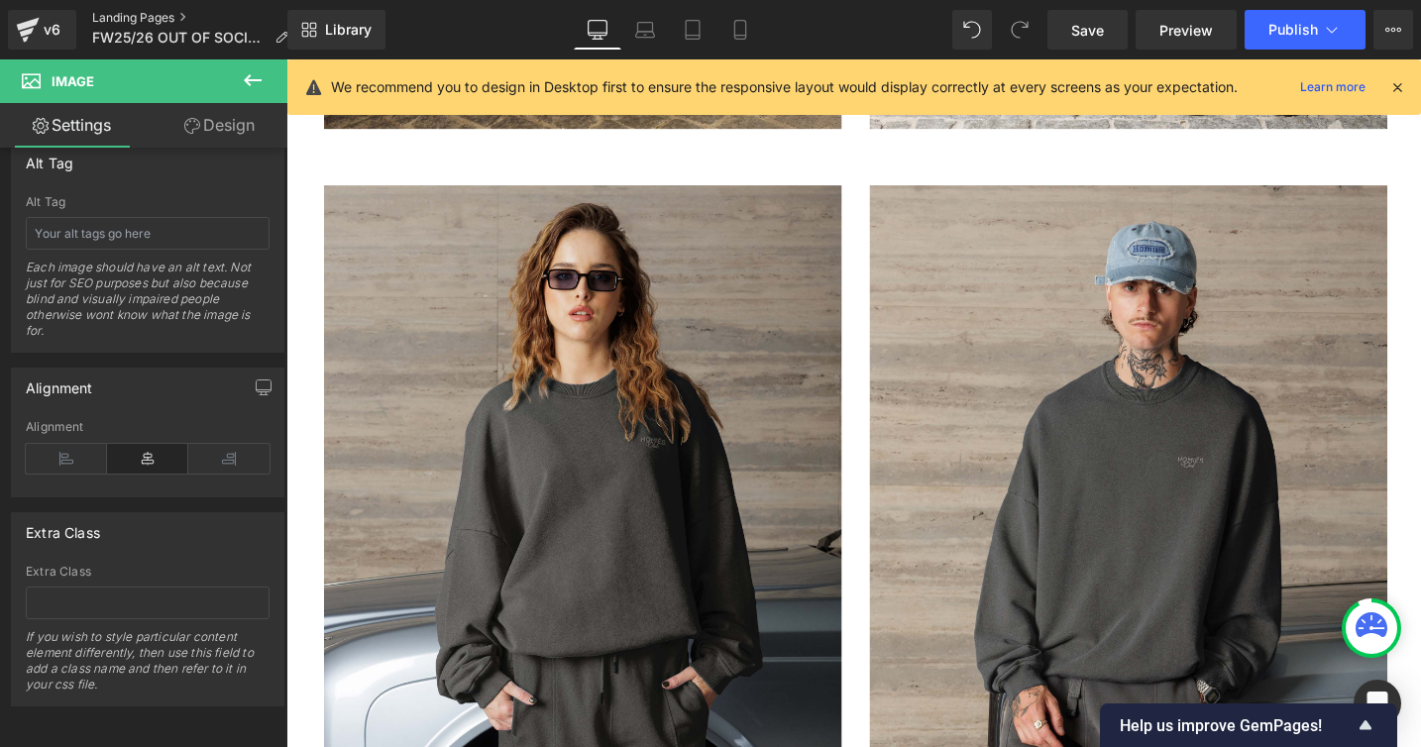
click at [116, 18] on link "Landing Pages" at bounding box center [198, 18] width 212 height 16
